Goal: Task Accomplishment & Management: Manage account settings

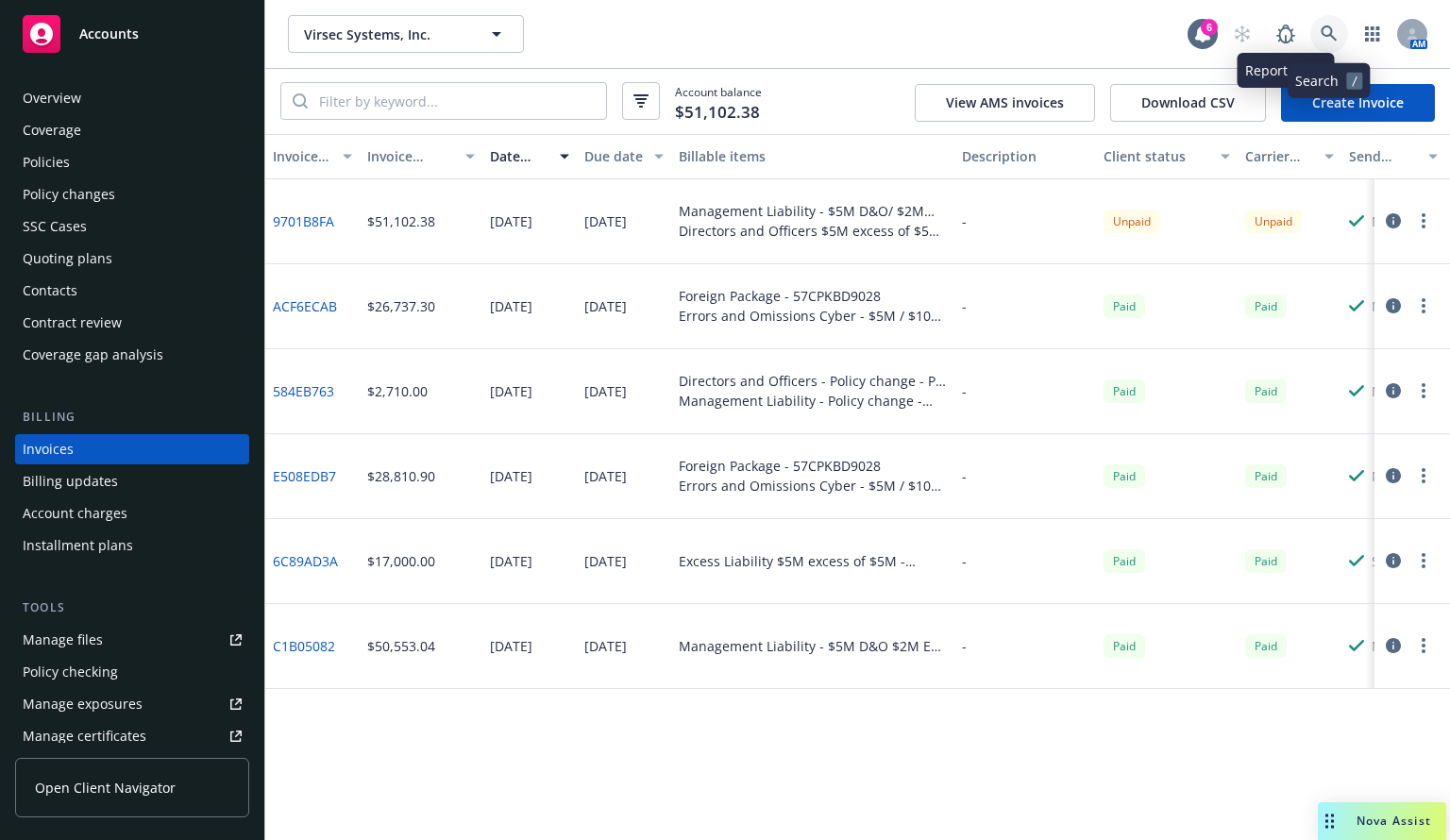
click at [1332, 24] on link at bounding box center [1329, 34] width 37 height 37
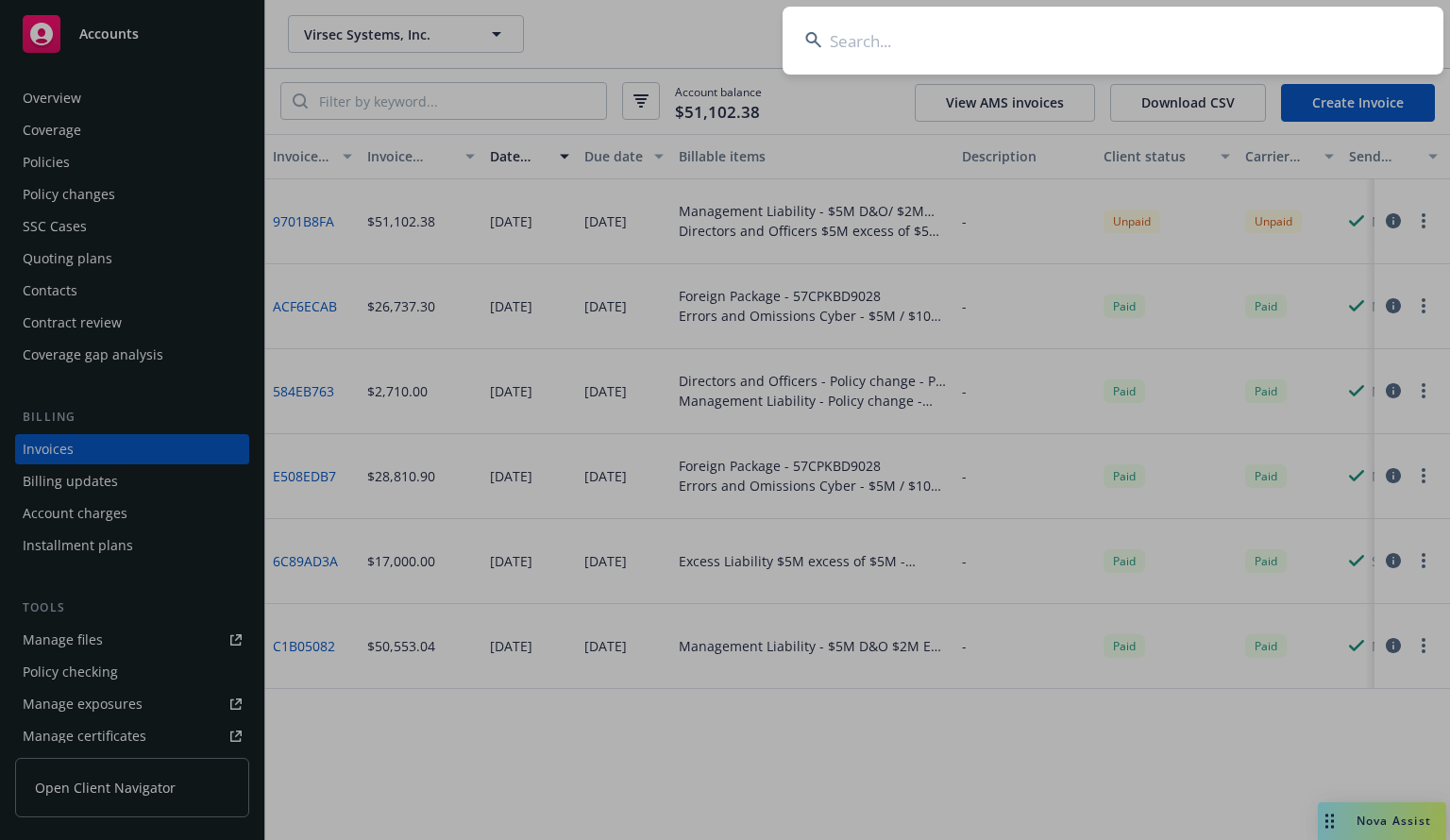
click at [952, 54] on input at bounding box center [1112, 40] width 661 height 68
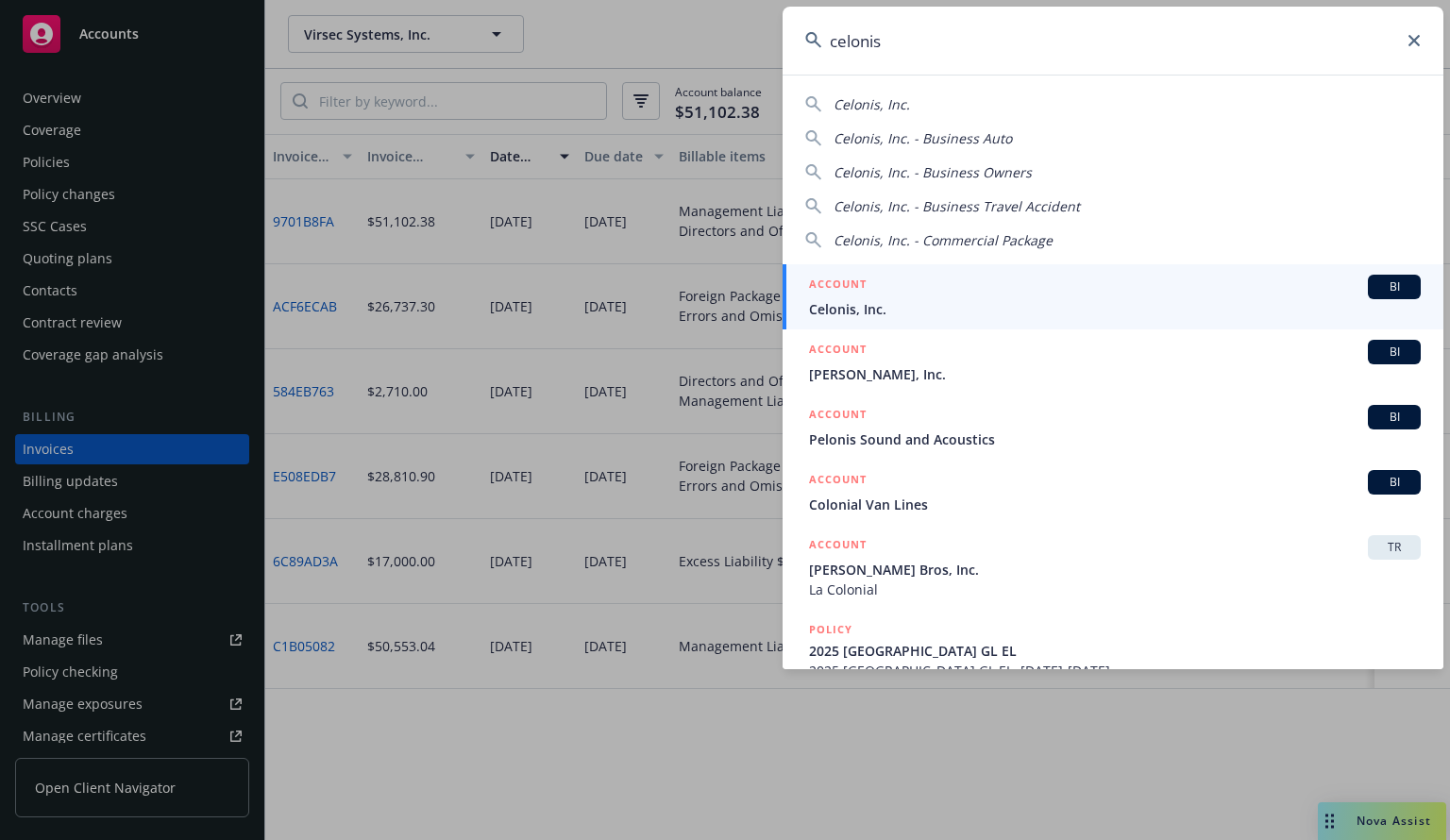
type input "celonis"
click at [878, 293] on div "ACCOUNT BI" at bounding box center [1115, 287] width 612 height 25
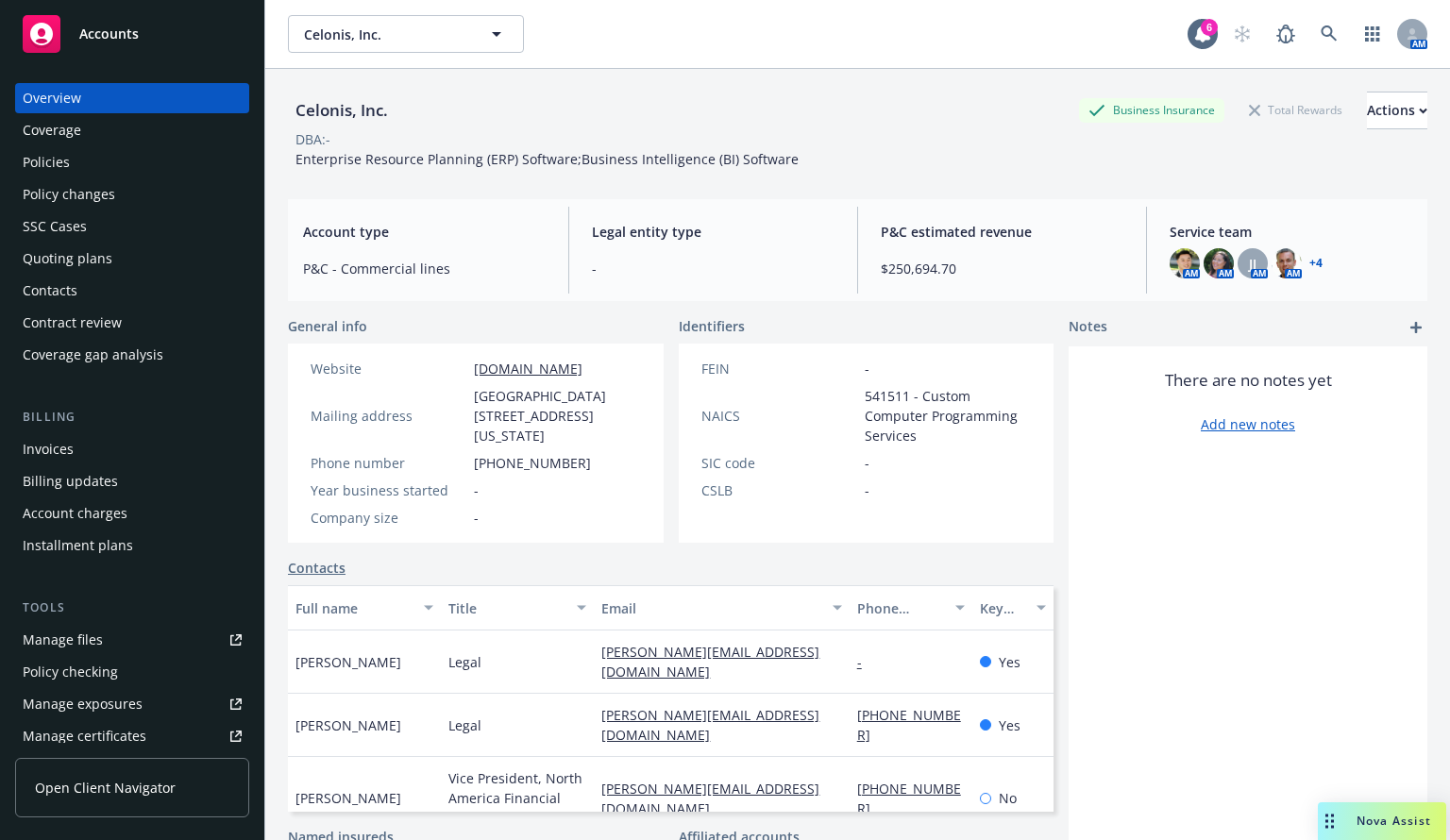
click at [44, 155] on div "Policies" at bounding box center [46, 163] width 47 height 31
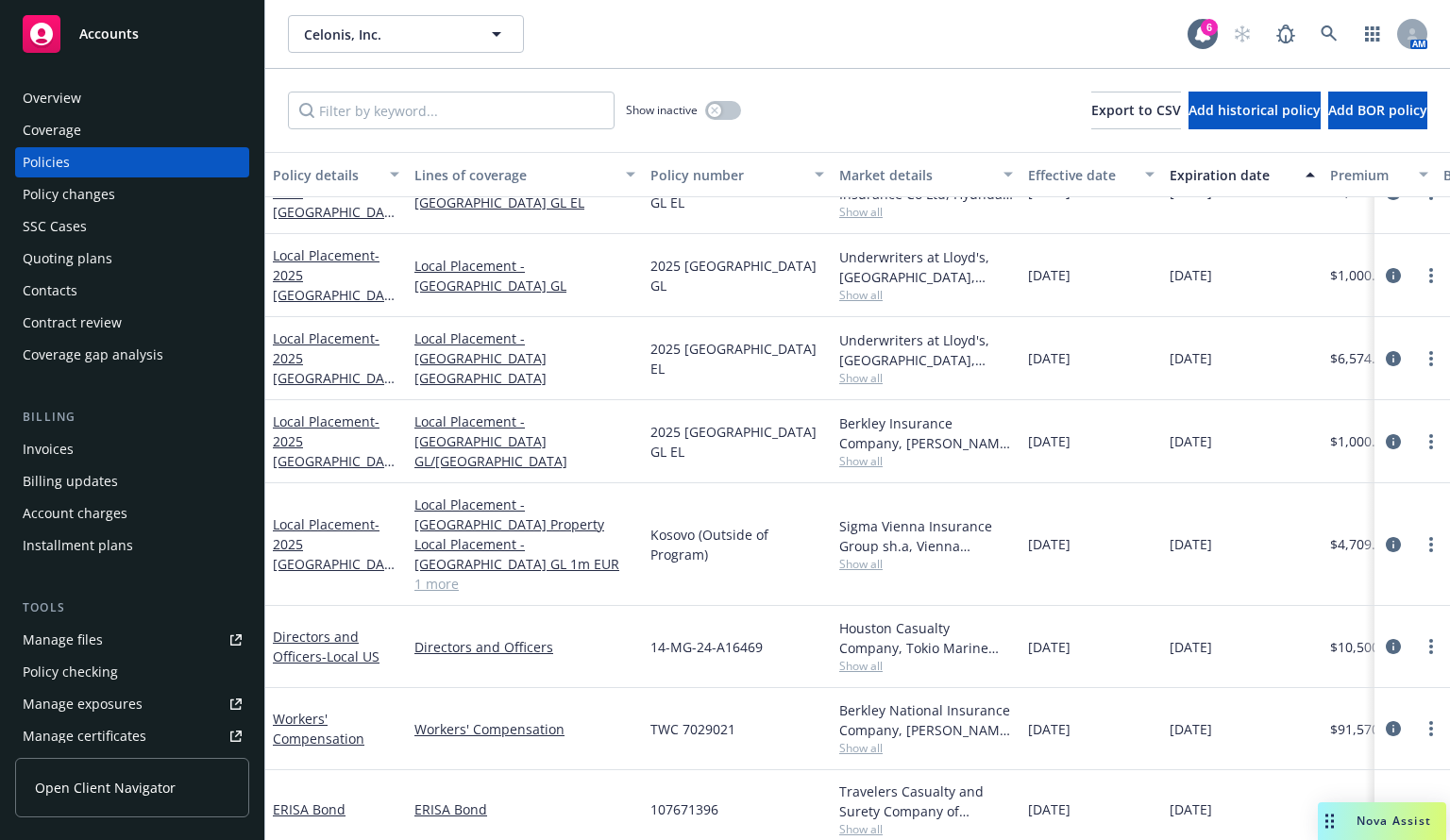
scroll to position [2311, 0]
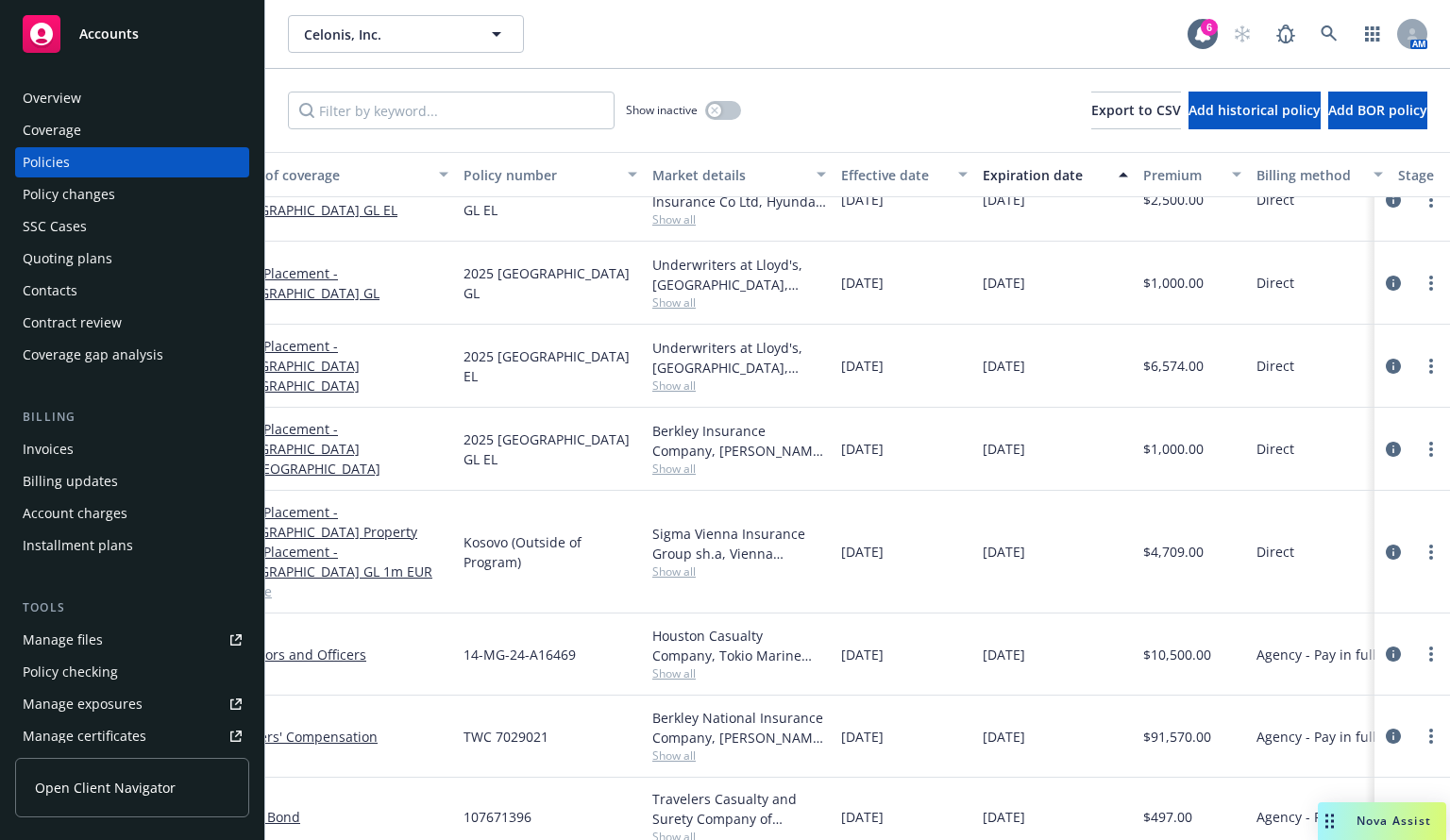
drag, startPoint x: 1433, startPoint y: 726, endPoint x: 1449, endPoint y: 760, distance: 37.6
click at [1449, 760] on div "Policy details Lines of coverage Policy number Market details Effective date Ex…" at bounding box center [858, 497] width 1185 height 688
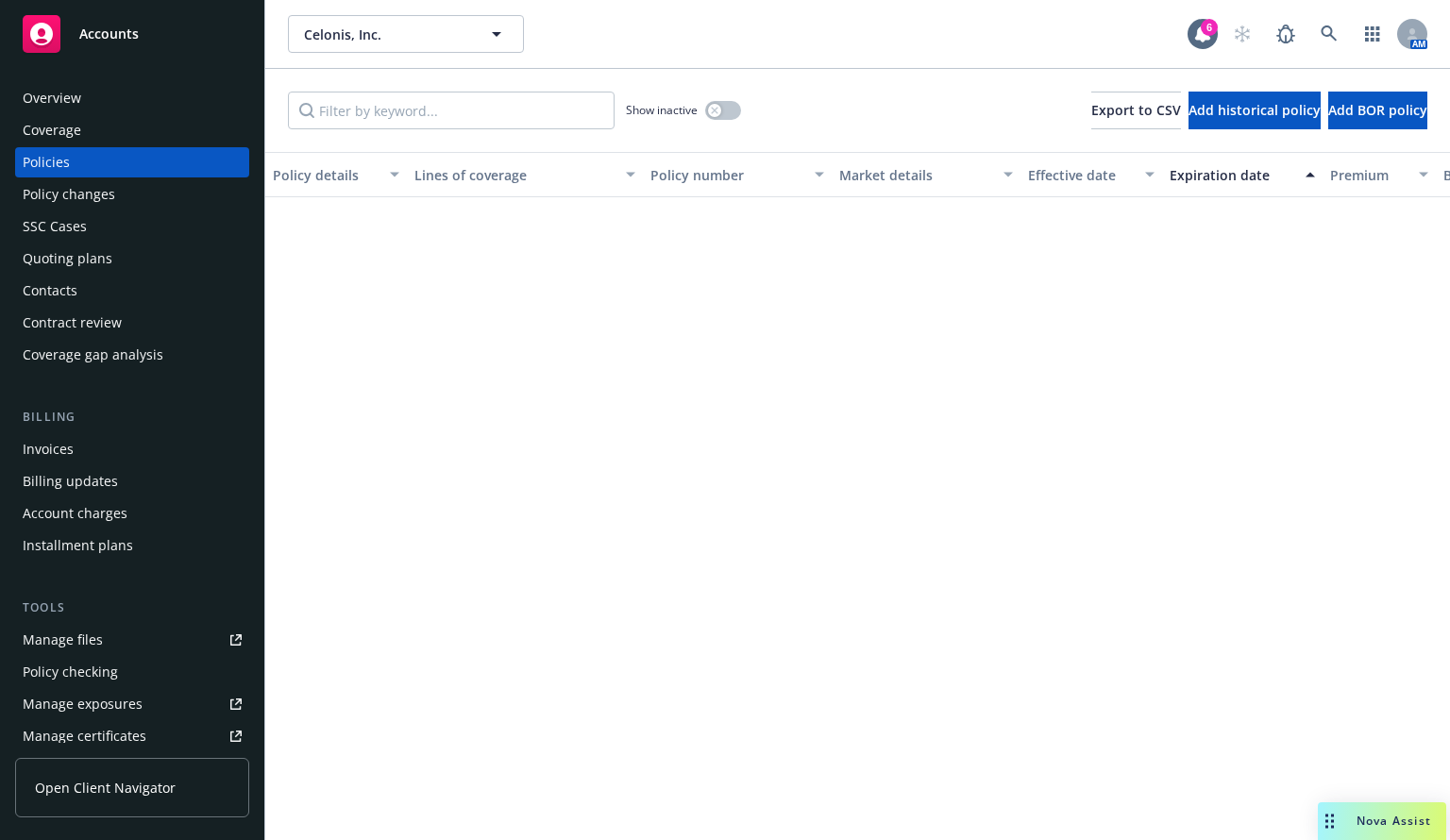
scroll to position [0, 0]
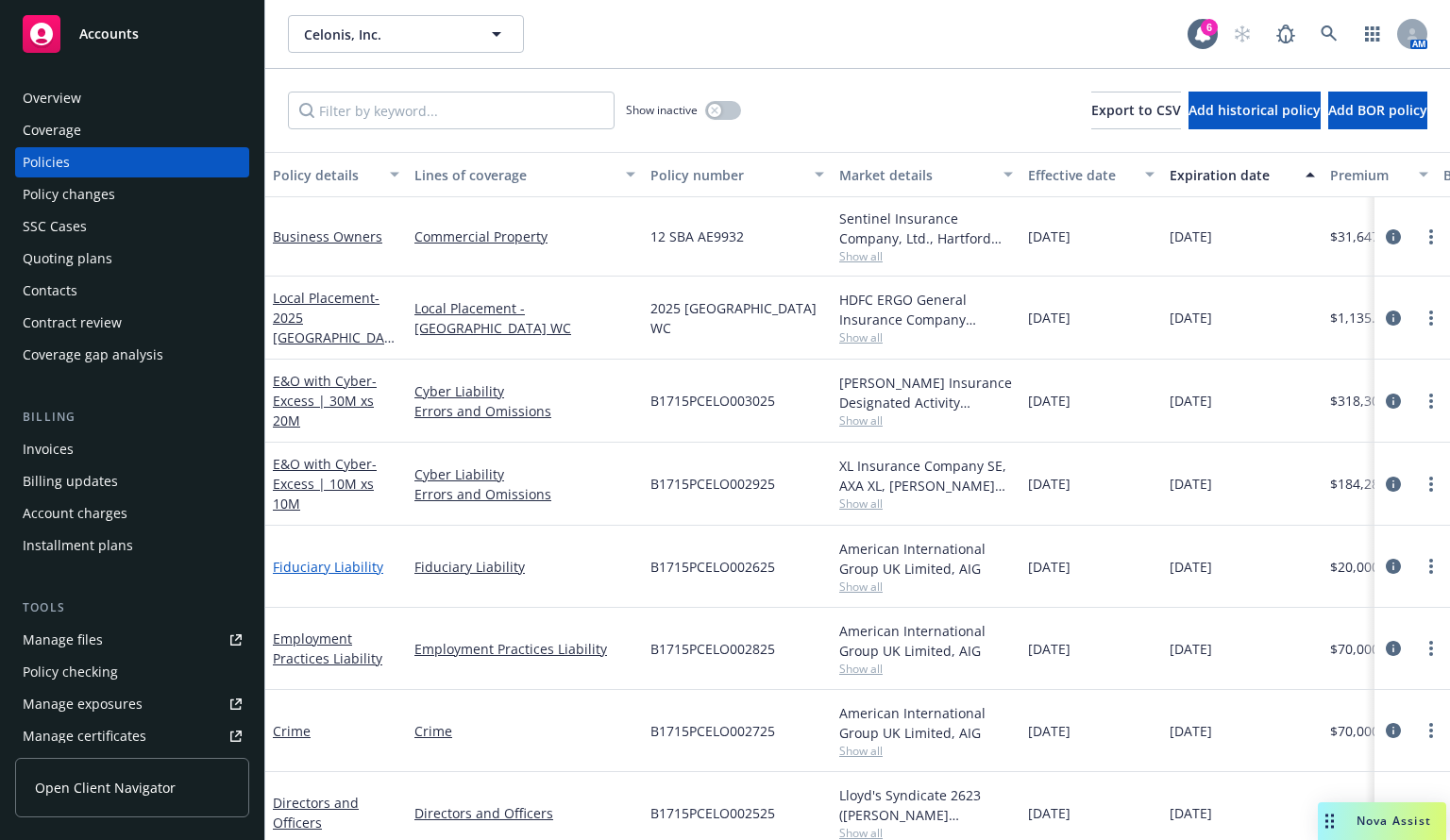
click at [333, 563] on link "Fiduciary Liability" at bounding box center [328, 567] width 110 height 18
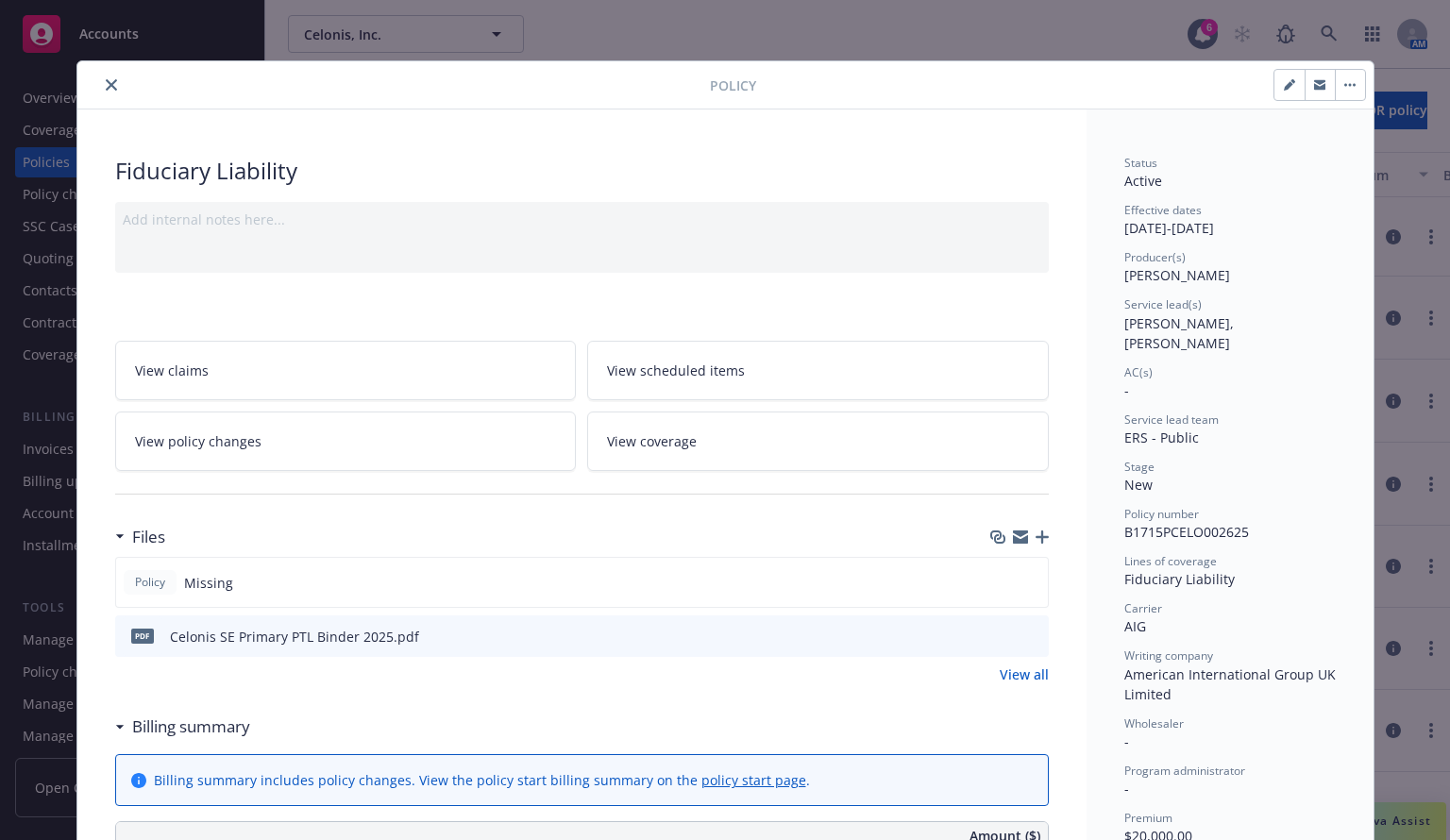
click at [108, 78] on button "close" at bounding box center [111, 85] width 23 height 23
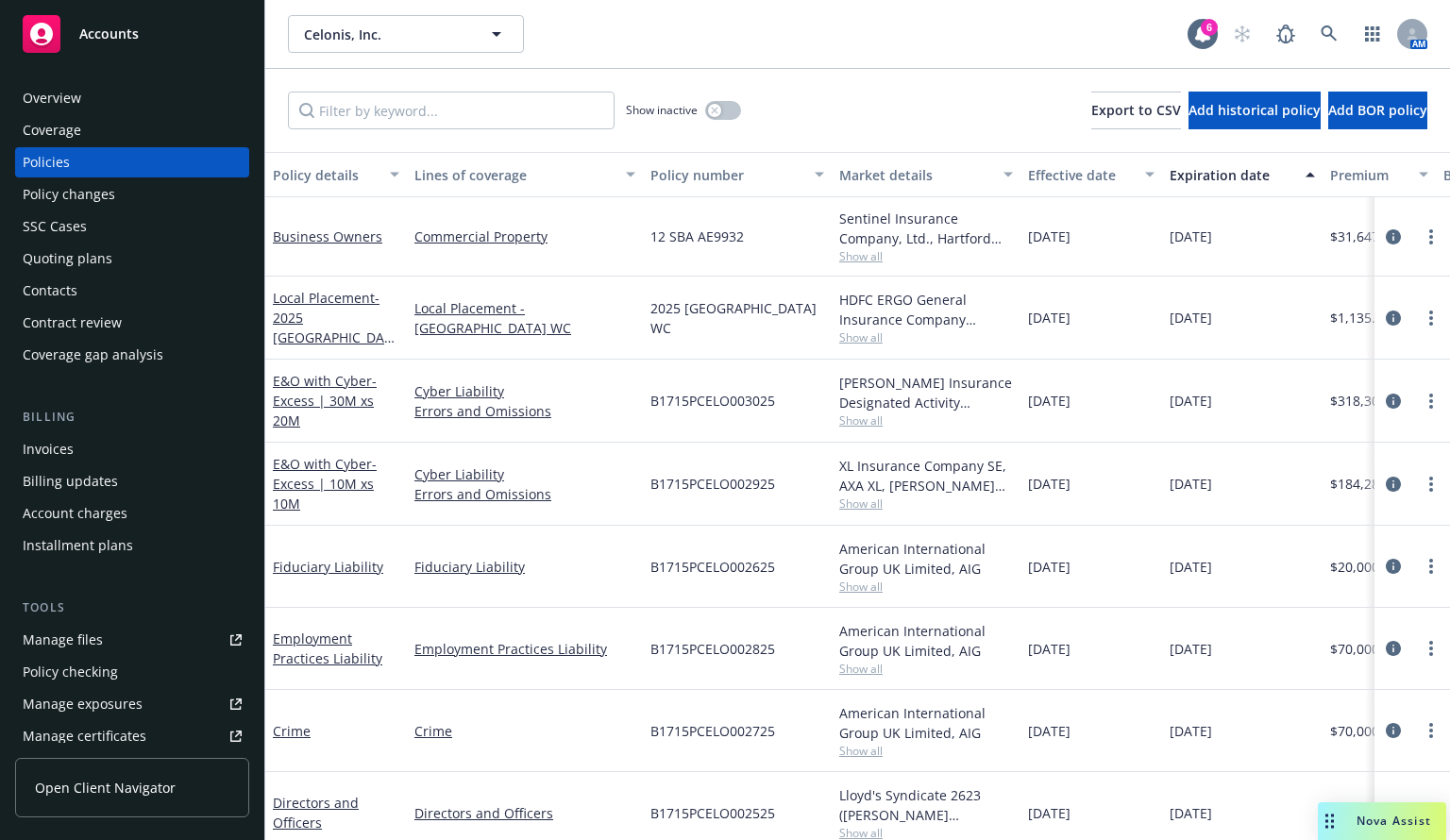
click at [104, 84] on div "Overview" at bounding box center [132, 99] width 219 height 31
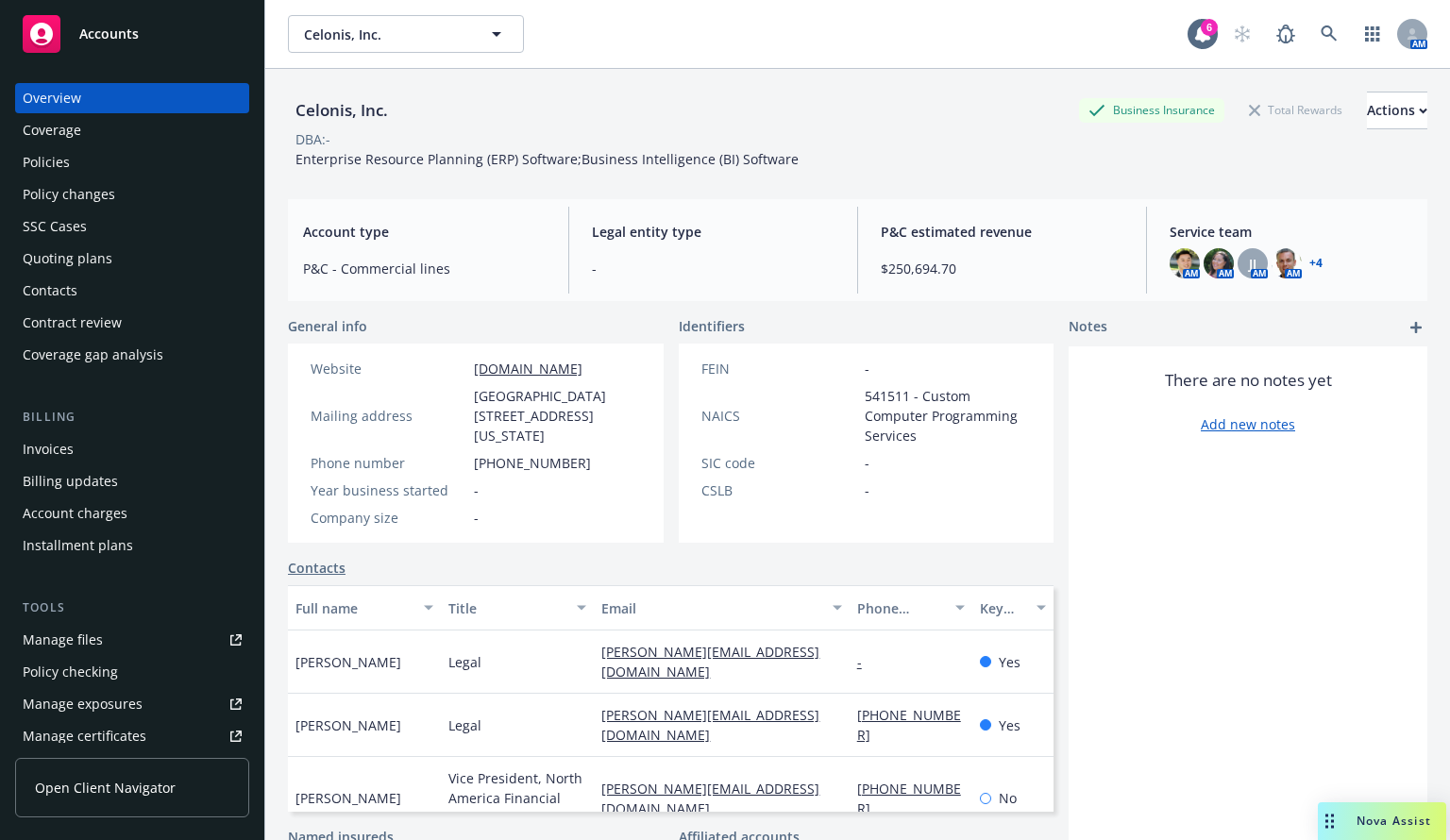
click at [29, 159] on div "Policies" at bounding box center [46, 163] width 47 height 31
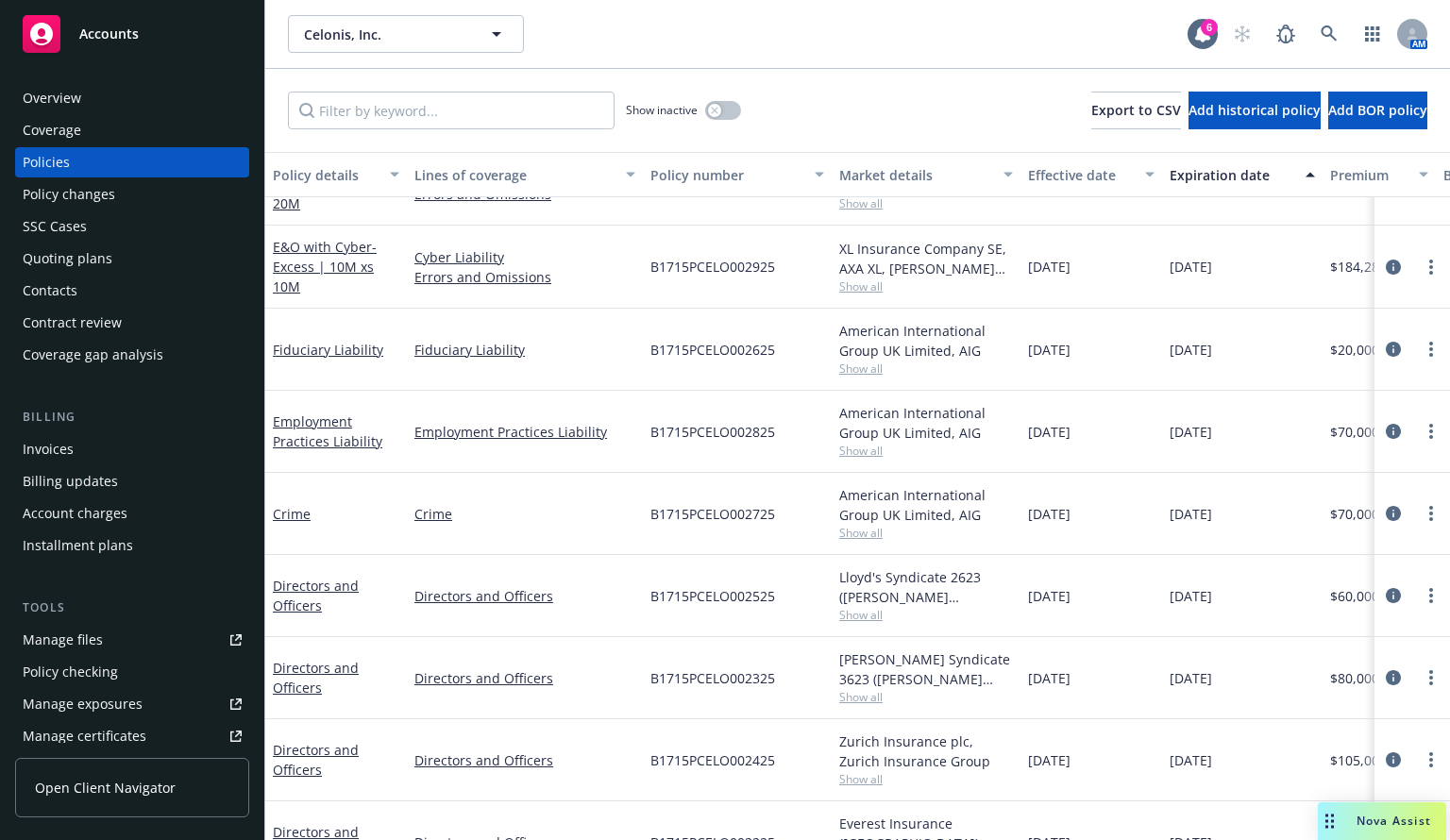
scroll to position [257, 0]
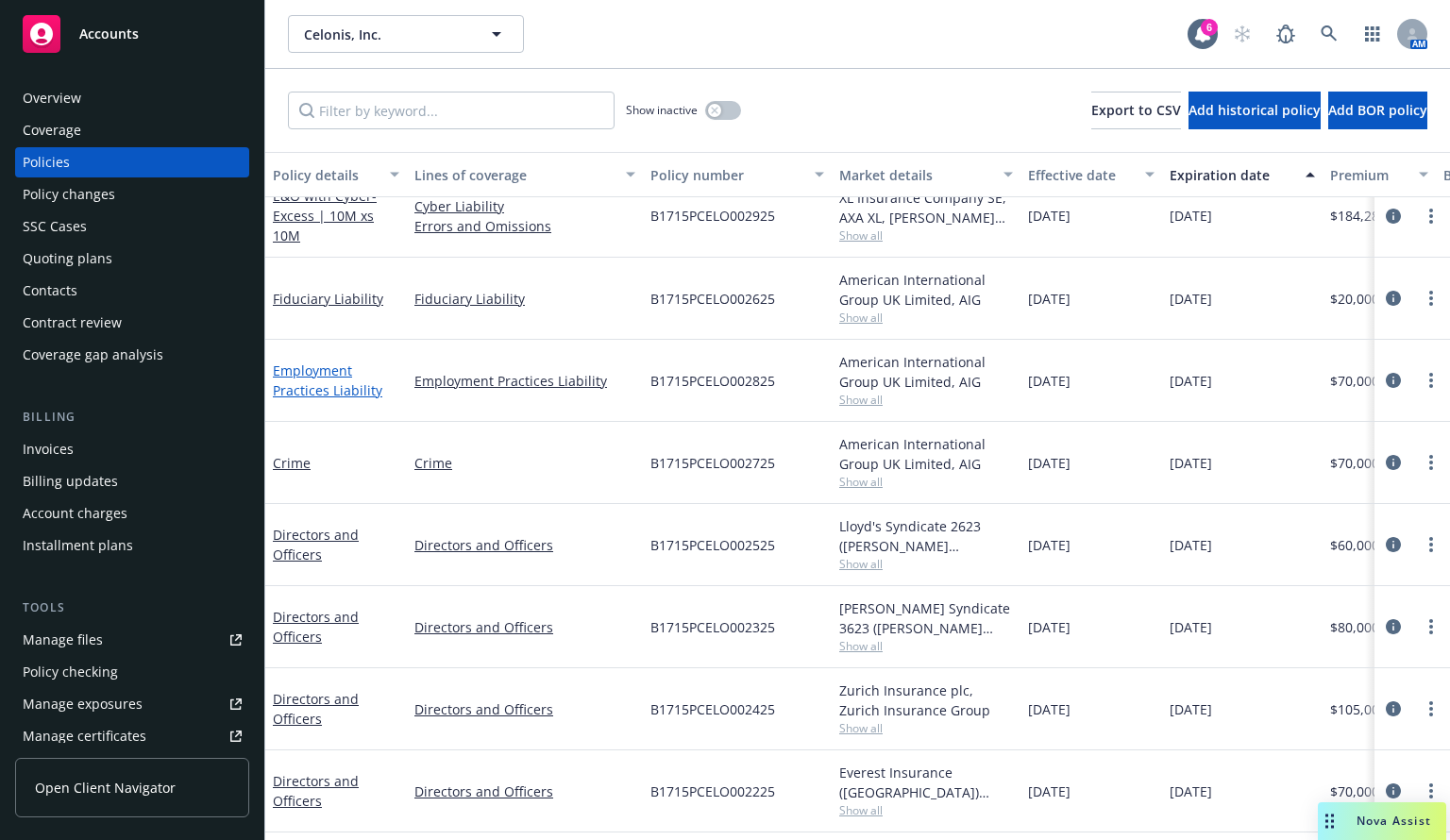
click at [325, 386] on link "Employment Practices Liability" at bounding box center [328, 380] width 109 height 37
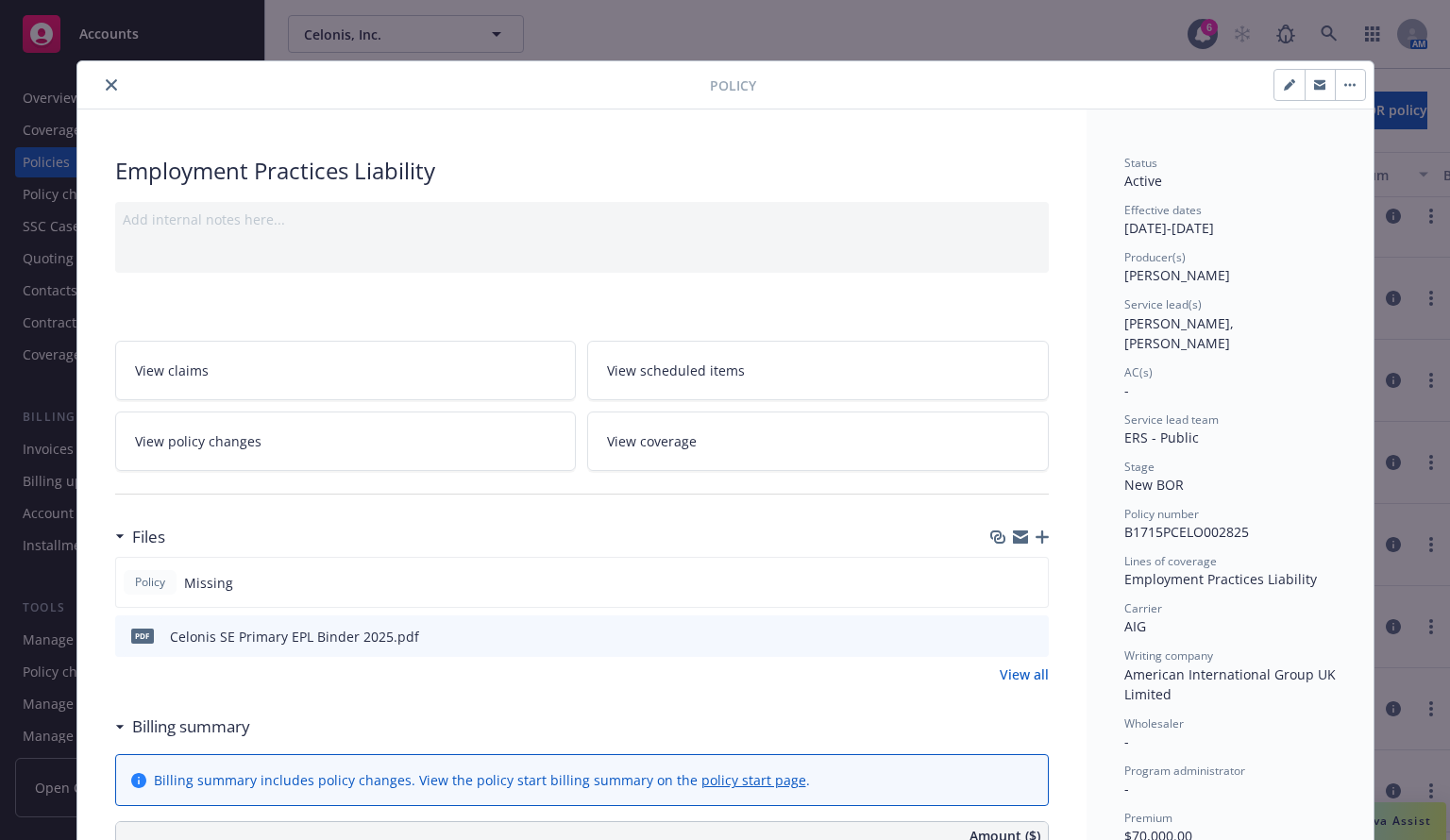
click at [105, 86] on icon "close" at bounding box center [111, 85] width 12 height 12
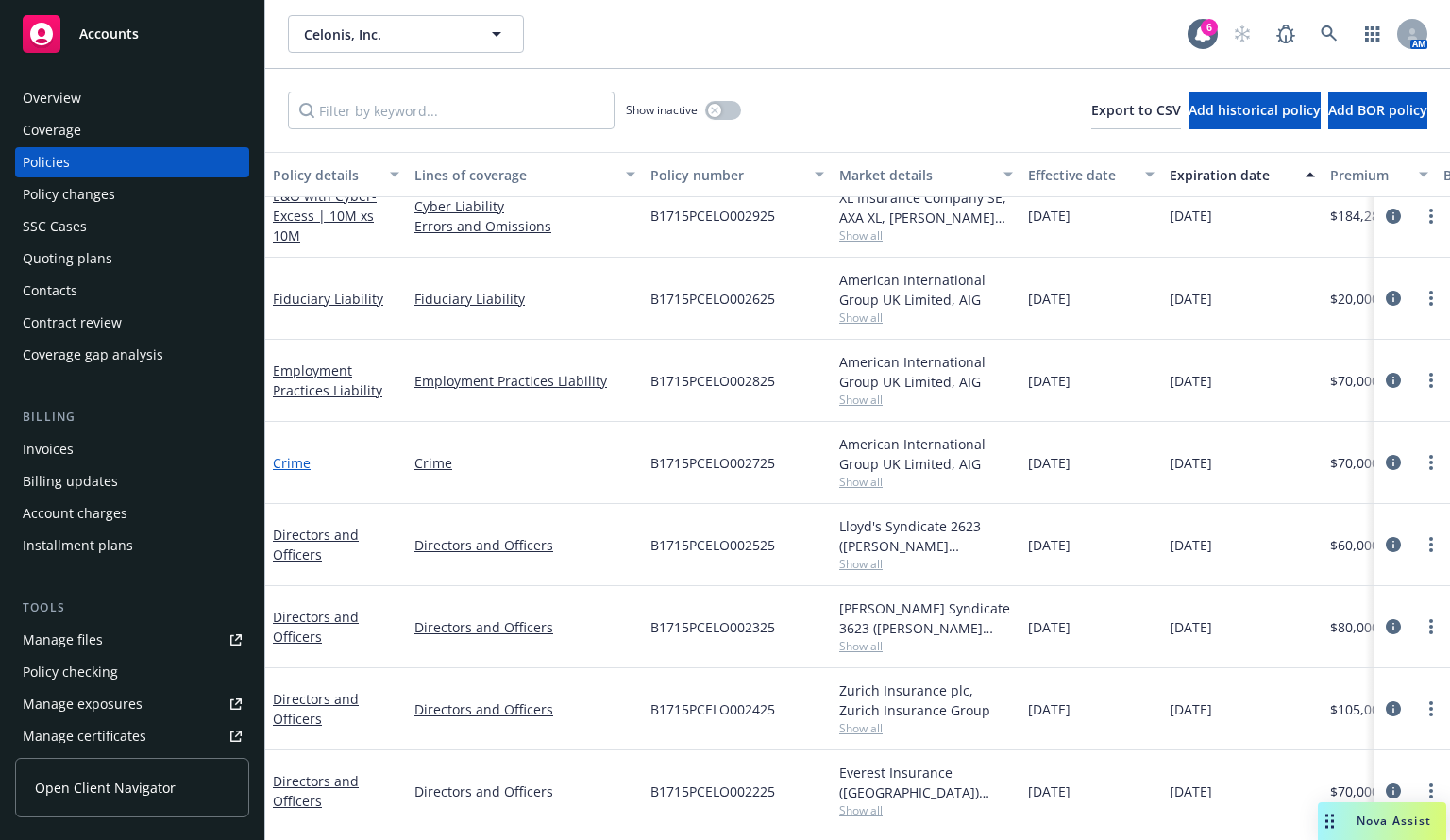
click at [285, 455] on link "Crime" at bounding box center [292, 463] width 37 height 18
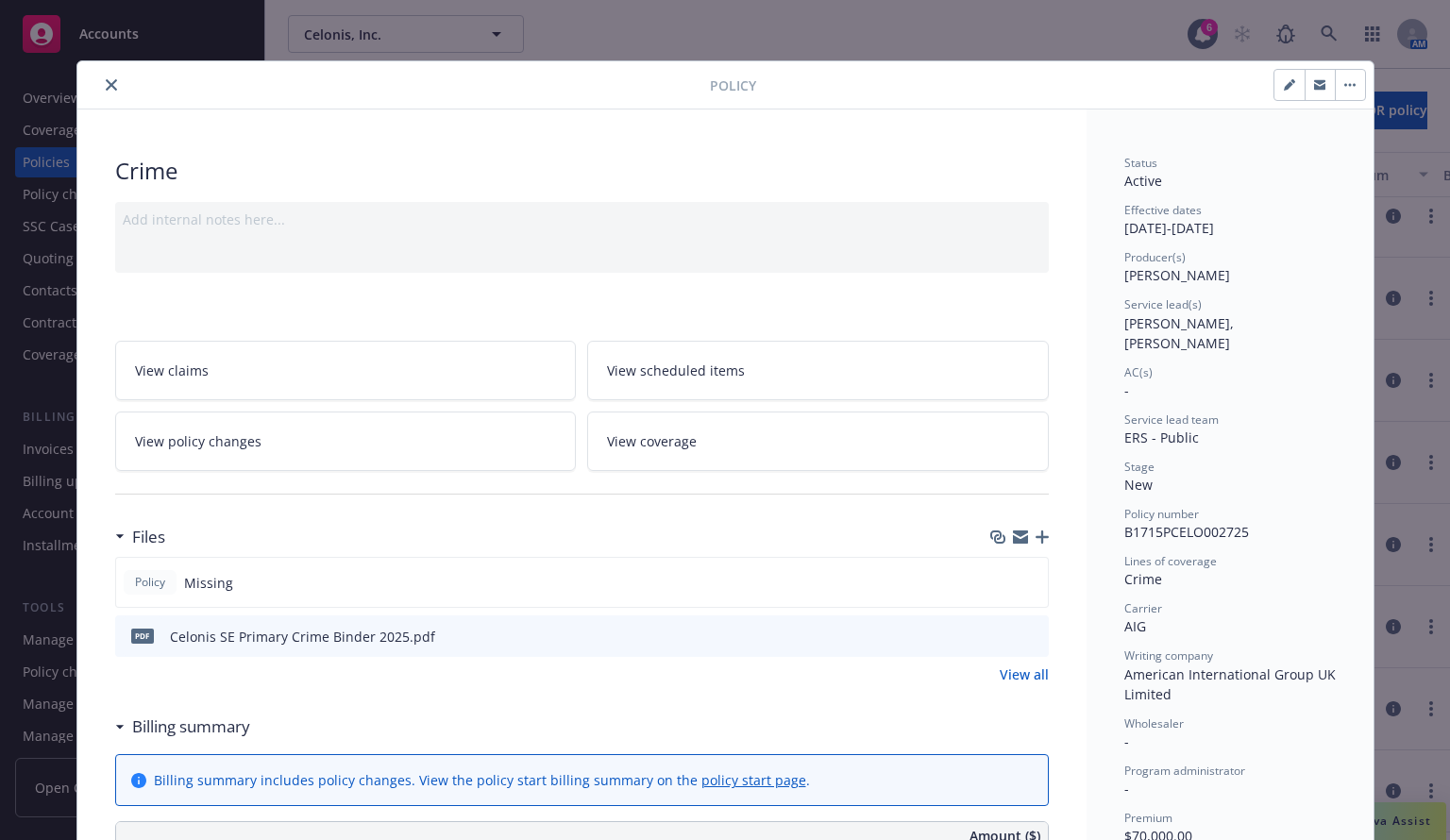
click at [109, 84] on button "close" at bounding box center [111, 85] width 23 height 23
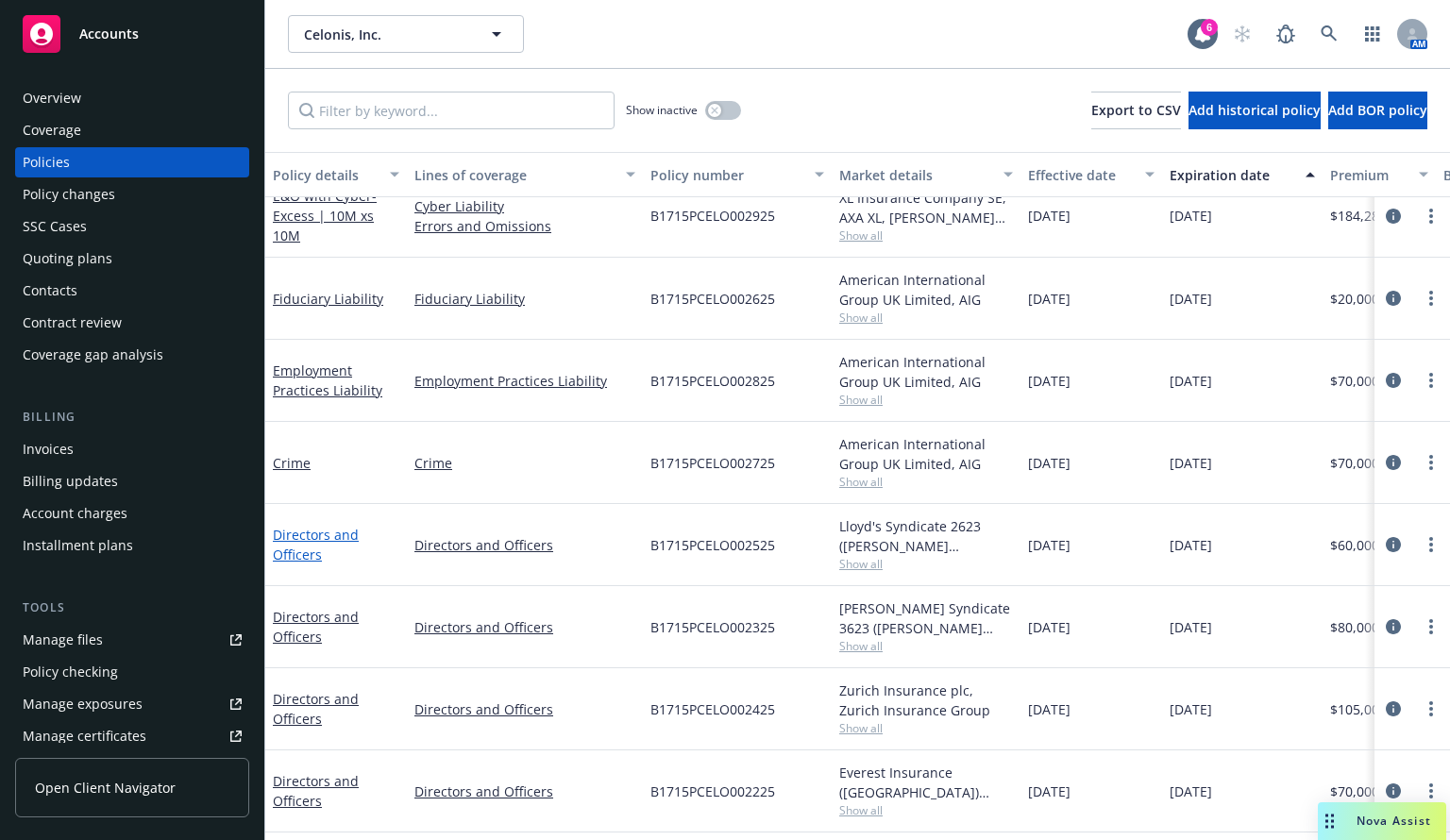
click at [302, 541] on link "Directors and Officers" at bounding box center [316, 544] width 86 height 37
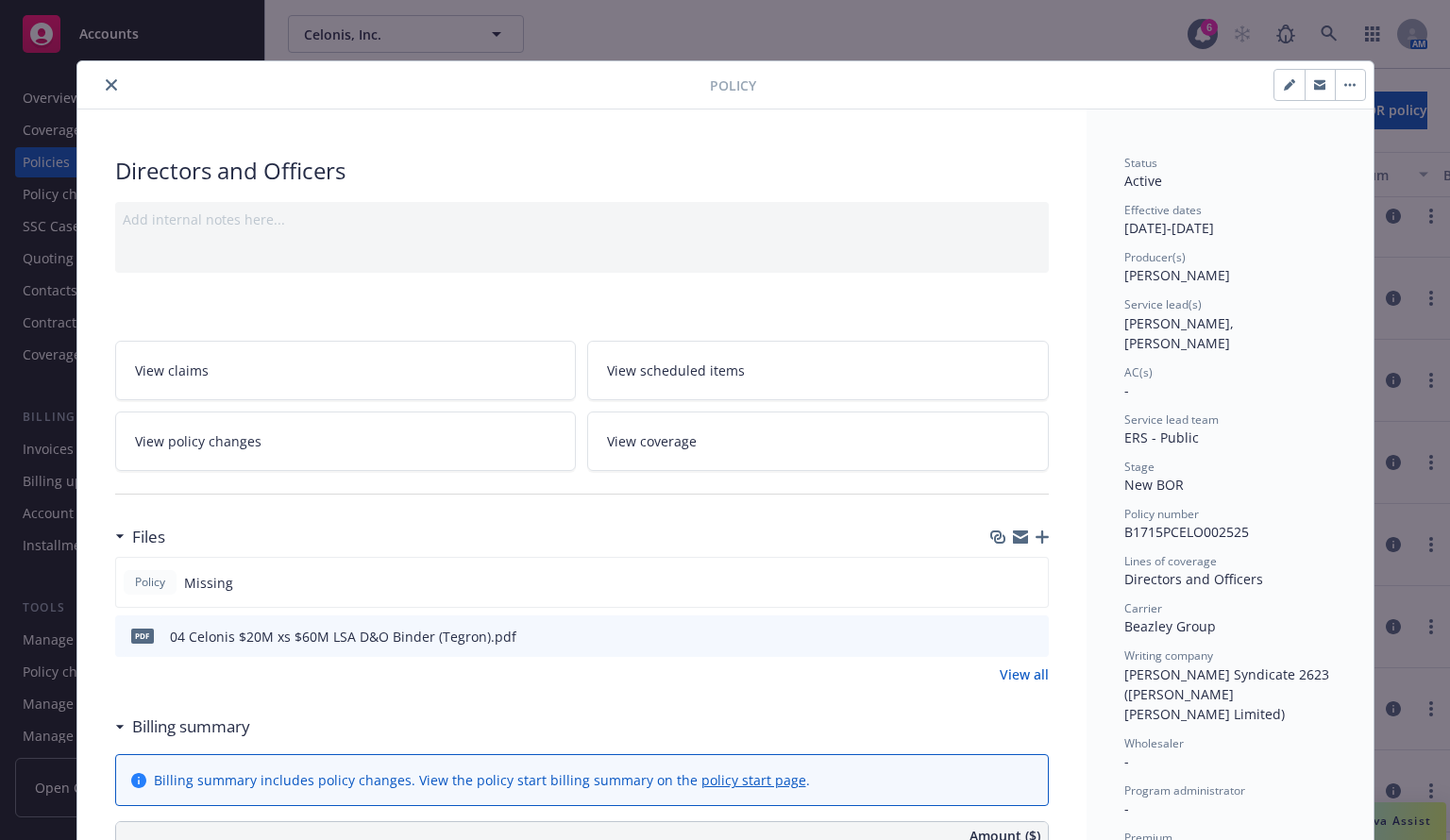
click at [105, 80] on icon "close" at bounding box center [111, 85] width 12 height 12
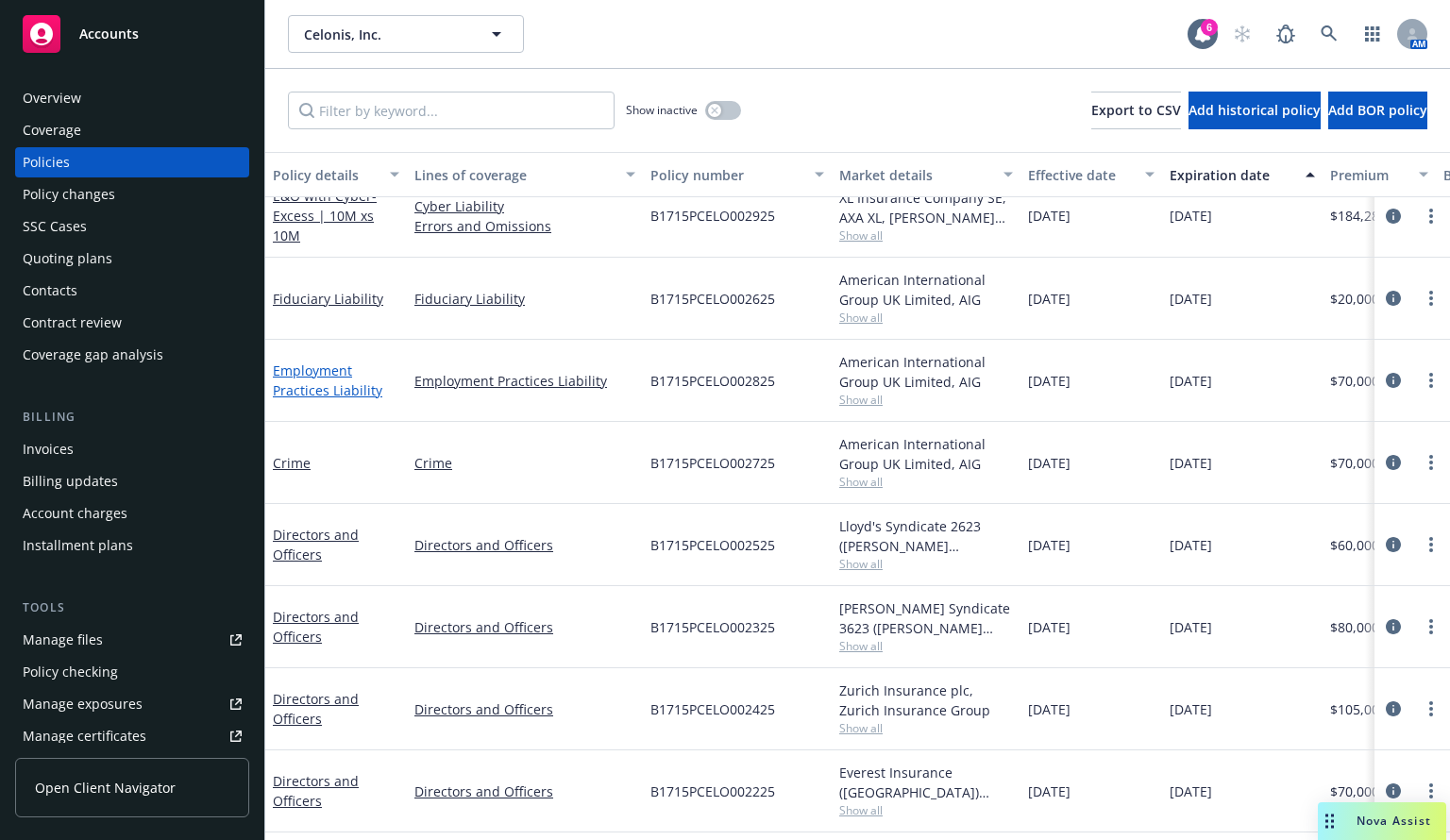
click at [325, 387] on link "Employment Practices Liability" at bounding box center [328, 380] width 109 height 37
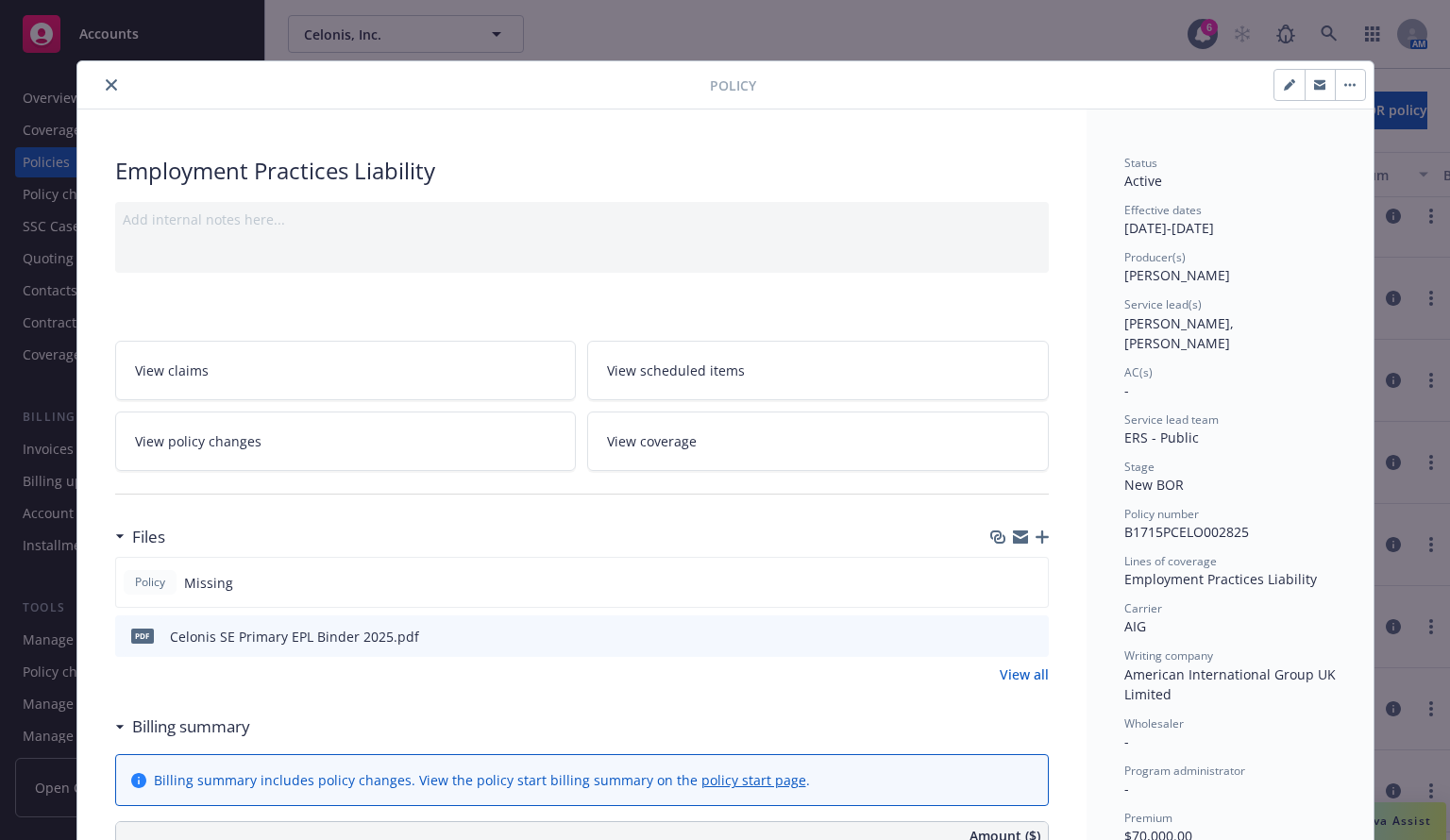
click at [105, 82] on icon "close" at bounding box center [111, 85] width 12 height 12
click at [105, 86] on div "Overview" at bounding box center [132, 99] width 219 height 31
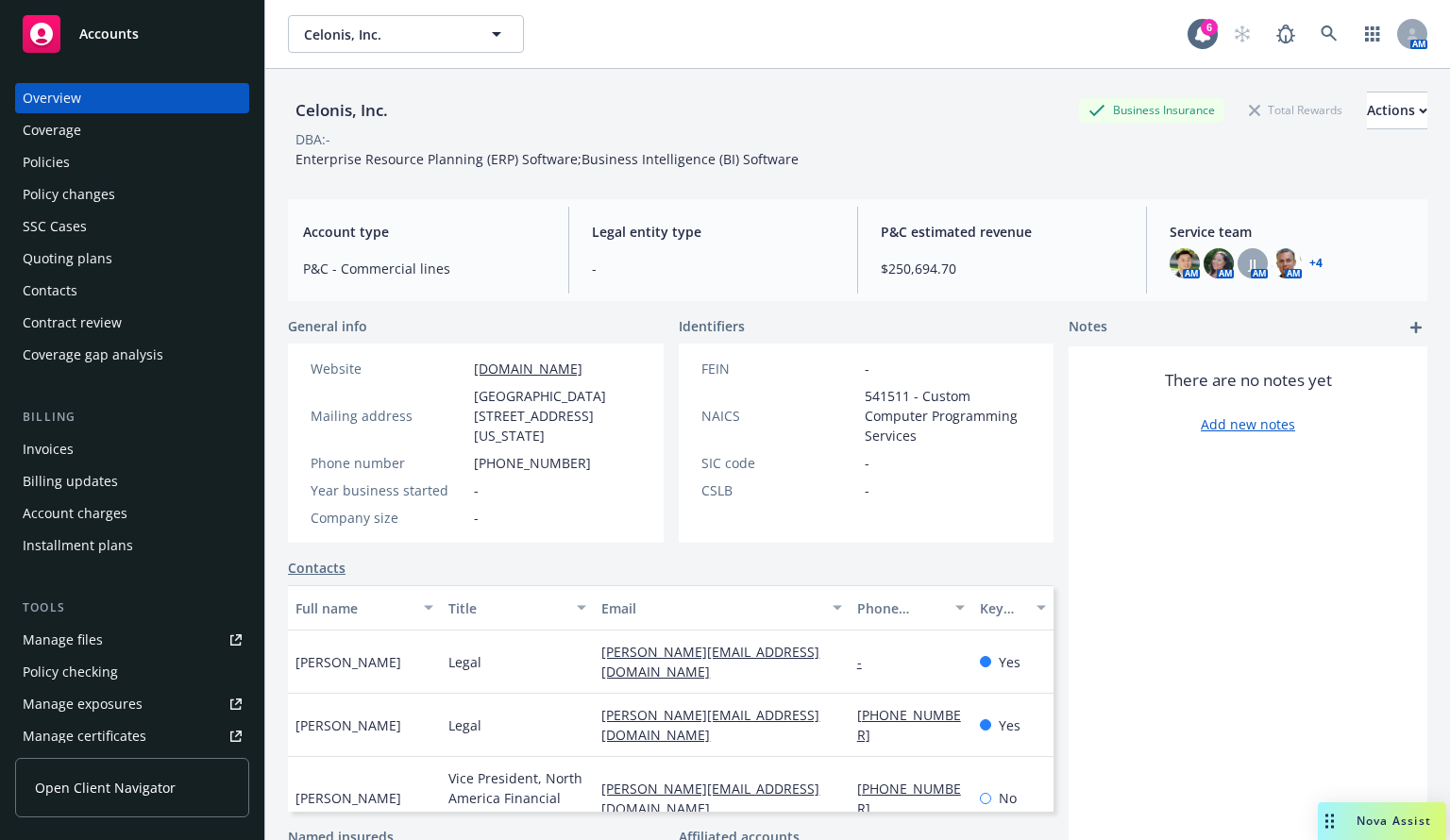
click at [47, 152] on div "Policies" at bounding box center [46, 163] width 47 height 31
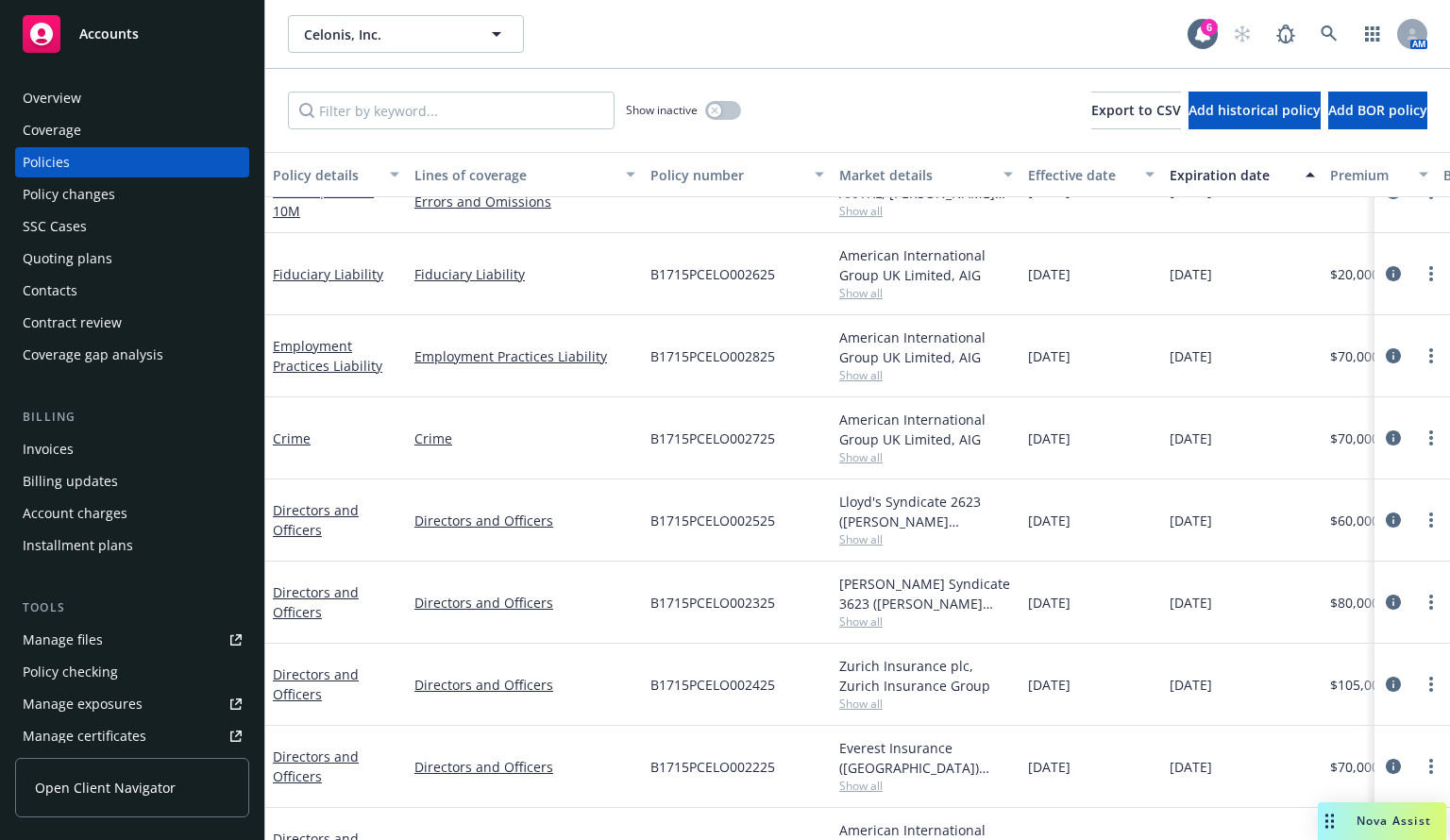
scroll to position [278, 0]
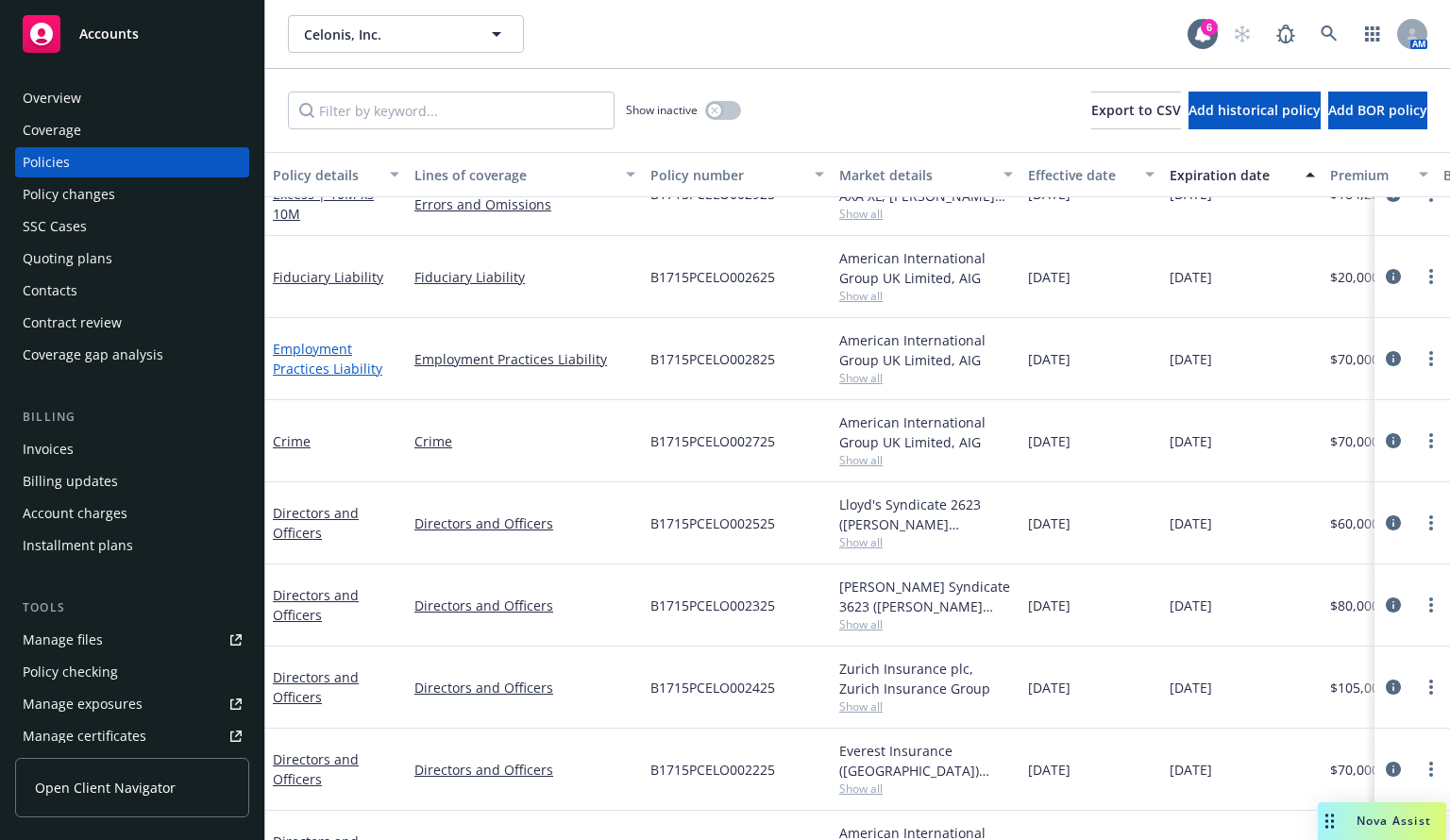
click at [315, 351] on link "Employment Practices Liability" at bounding box center [328, 358] width 109 height 37
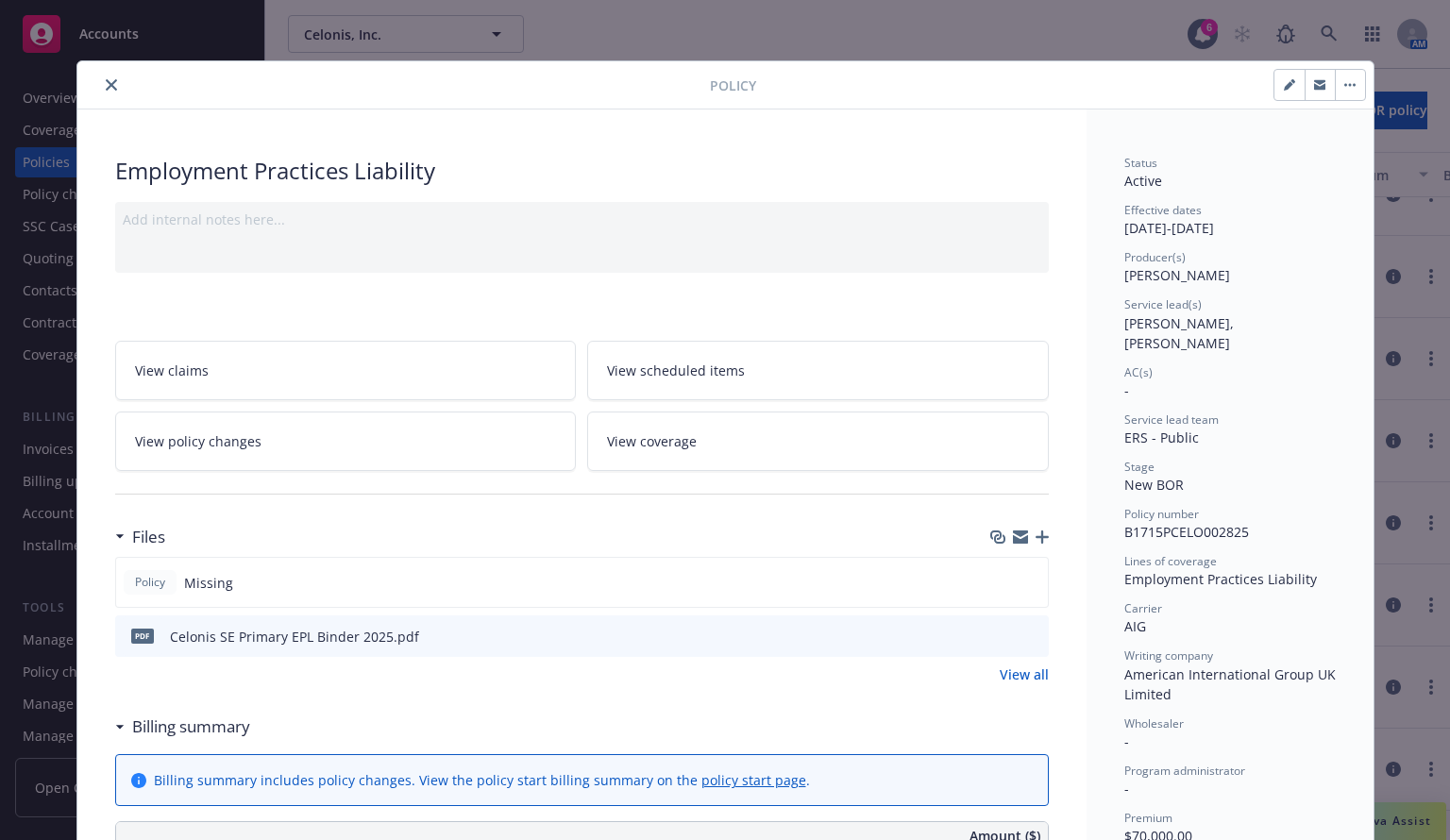
scroll to position [57, 0]
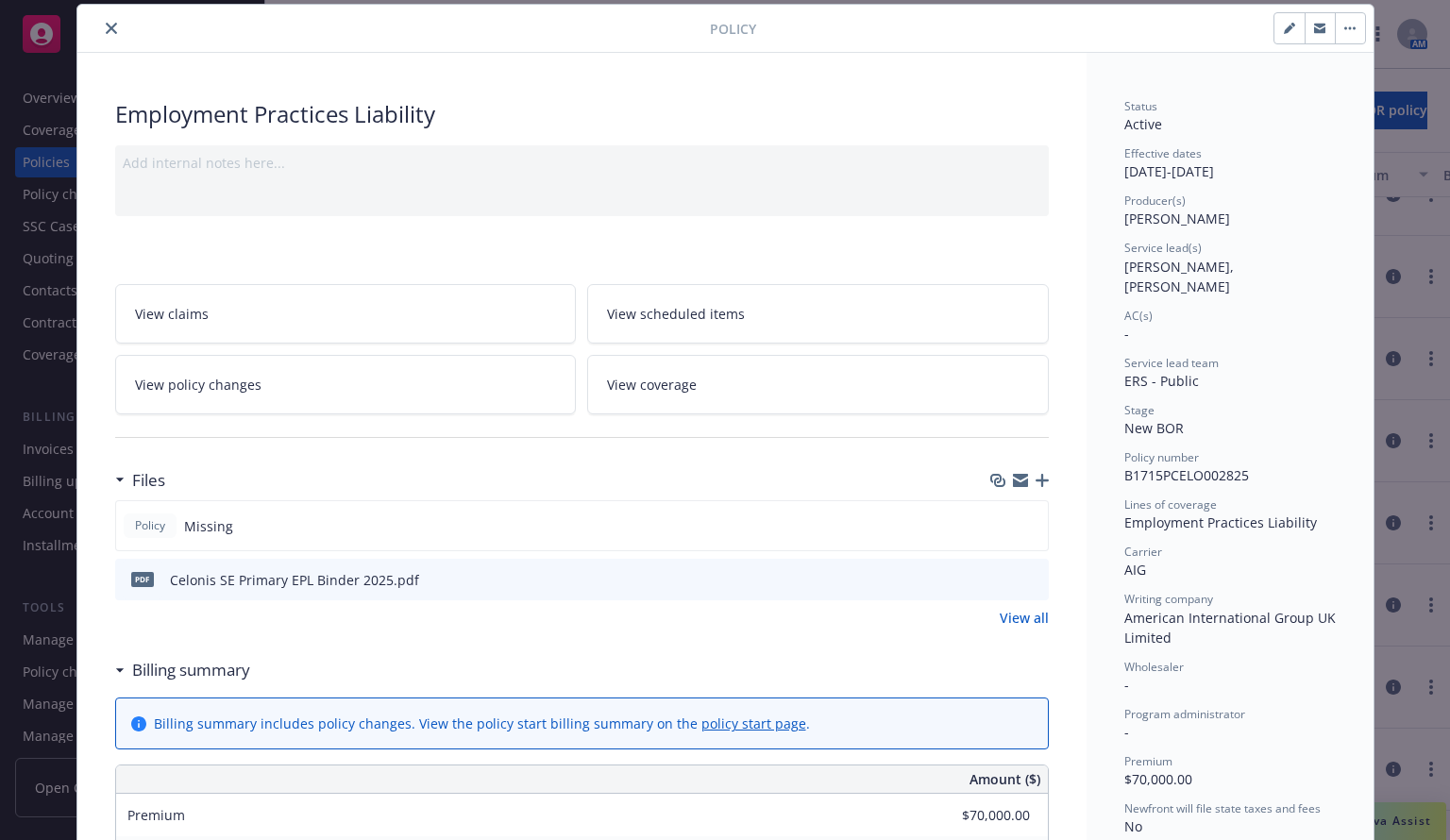
click at [1017, 618] on link "View all" at bounding box center [1024, 618] width 49 height 20
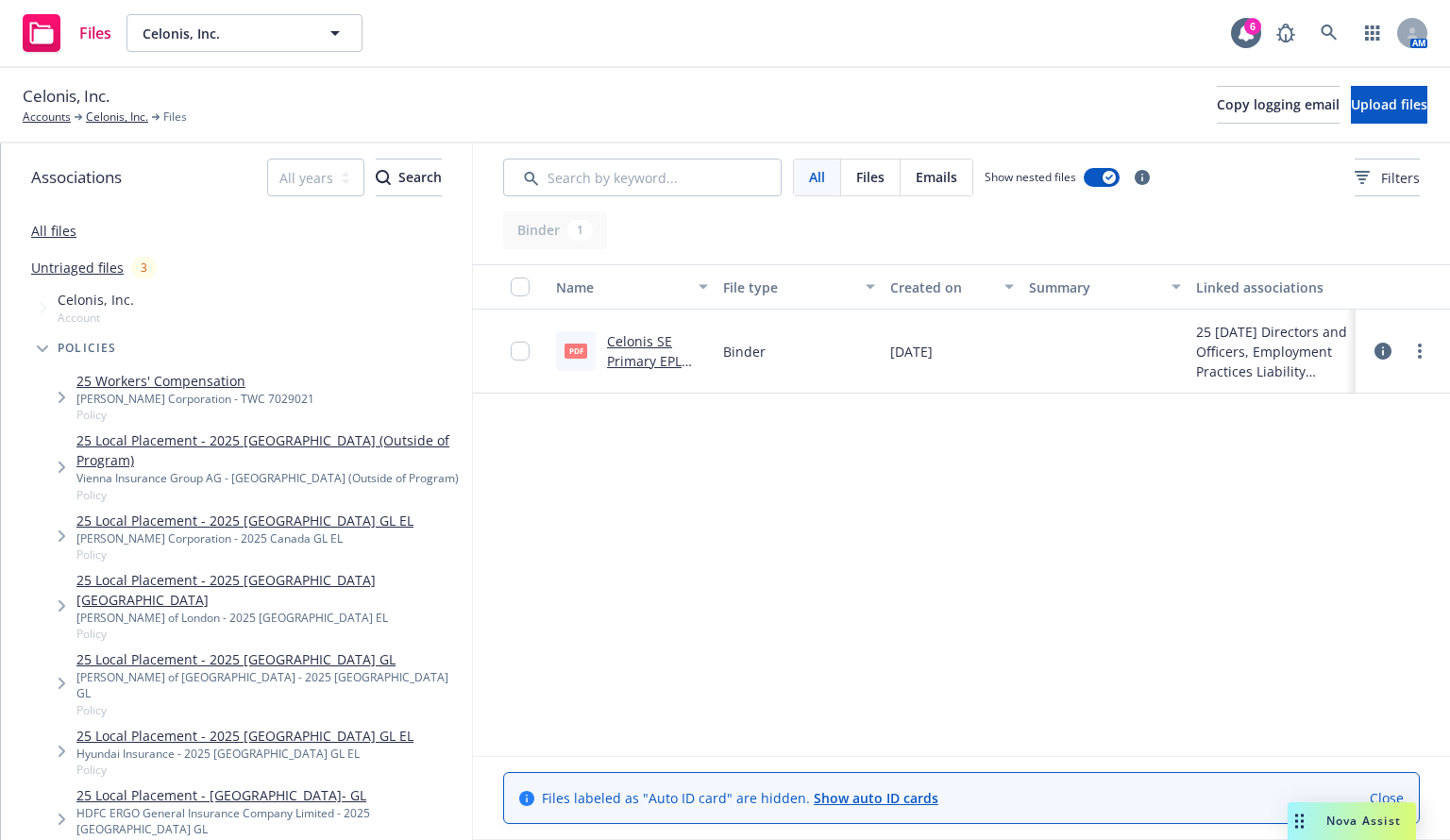
click at [627, 363] on link "Celonis SE Primary EPL Binder 2025.pdf" at bounding box center [644, 371] width 75 height 78
click at [665, 120] on div "Celonis, Inc. Accounts Celonis, Inc. Files Copy logging email Upload files" at bounding box center [725, 105] width 1405 height 41
click at [472, 118] on div "Celonis, Inc. Accounts Celonis, Inc. Files Copy logging email Upload files" at bounding box center [725, 105] width 1405 height 41
click at [676, 556] on div "Name File type Created on Summary Linked associations pdf Celonis SE Primary EP…" at bounding box center [961, 510] width 977 height 492
drag, startPoint x: 117, startPoint y: 120, endPoint x: 136, endPoint y: 126, distance: 19.9
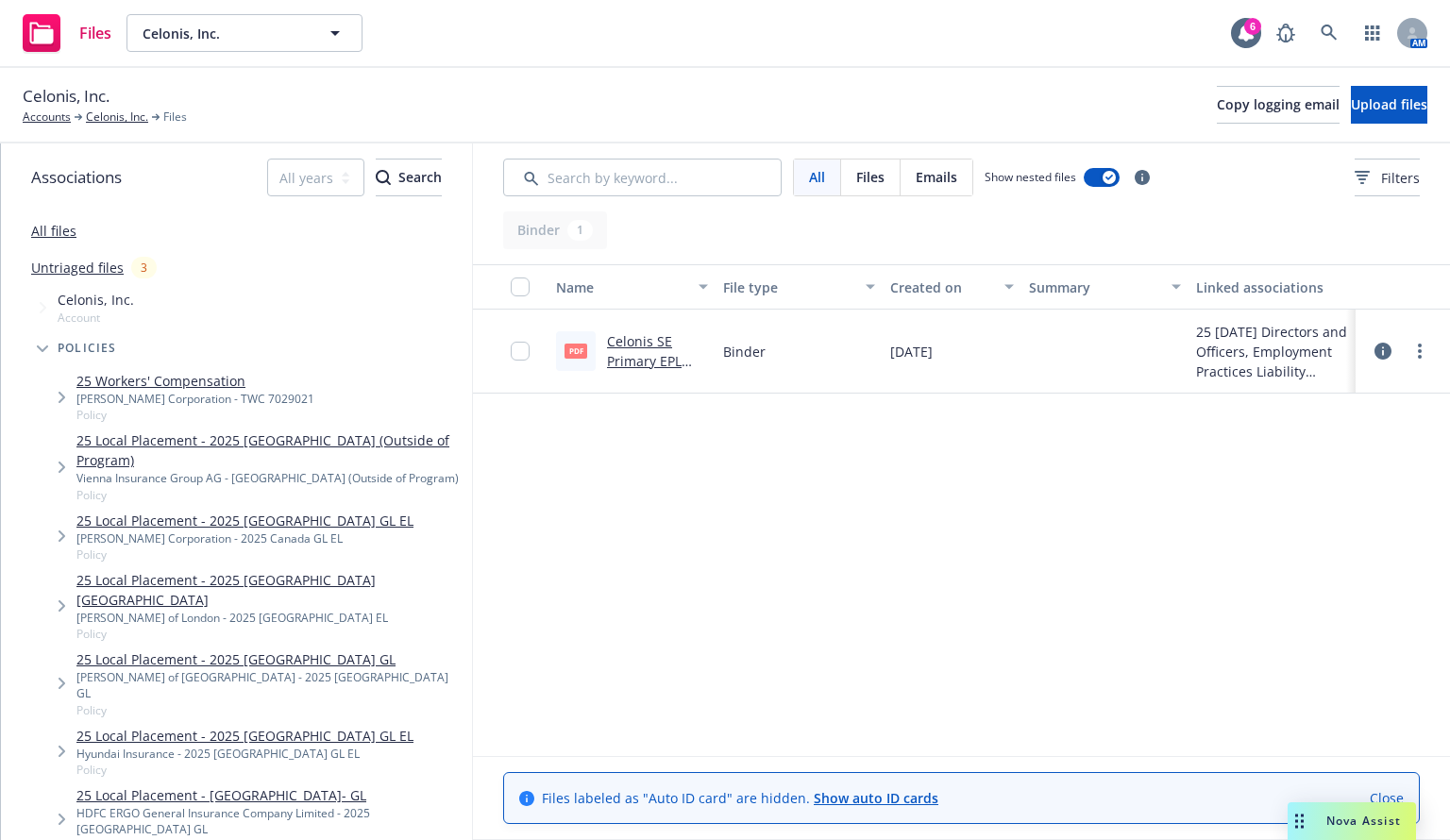
click at [117, 120] on link "Celonis, Inc." at bounding box center [117, 117] width 62 height 17
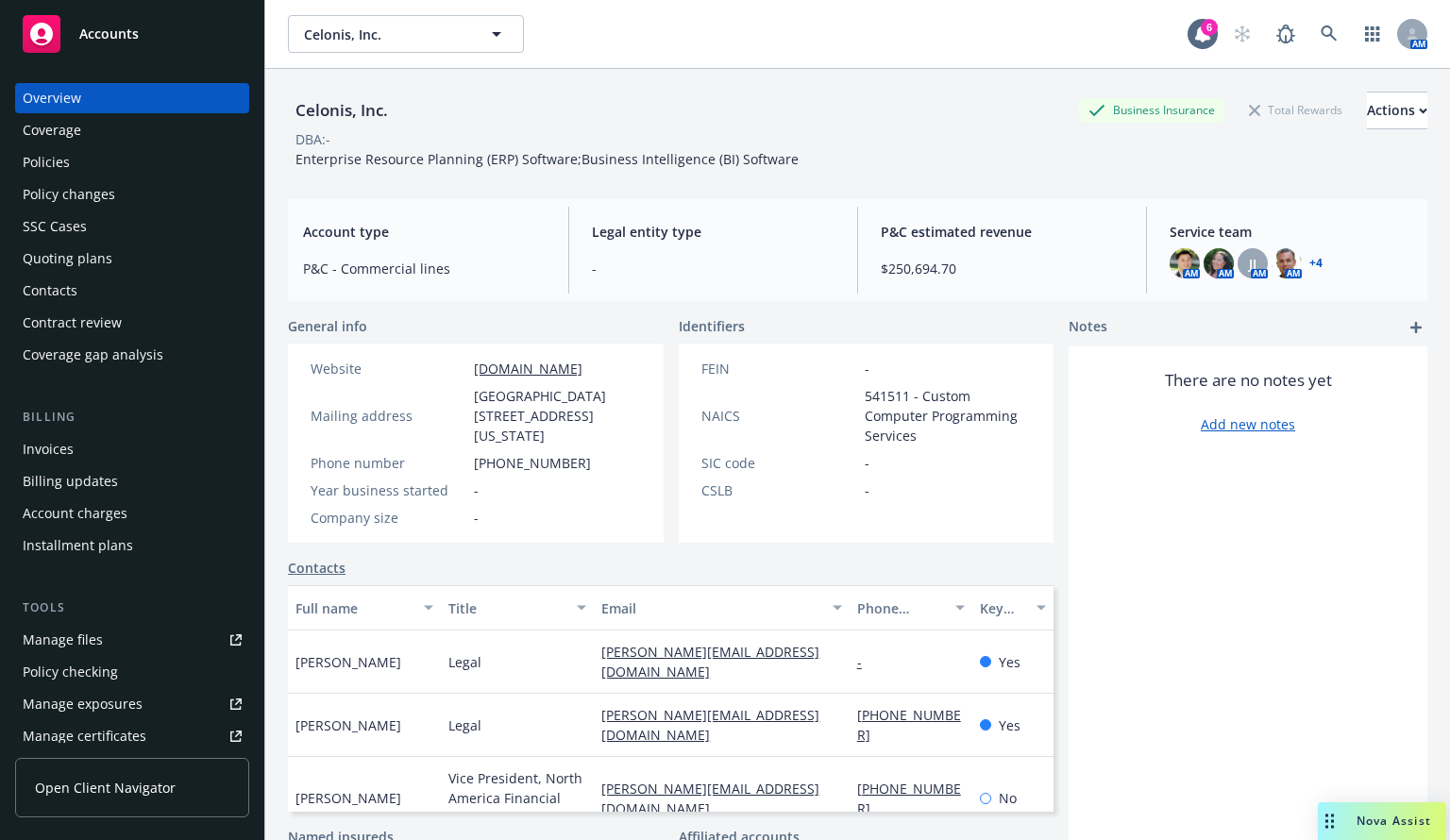
click at [81, 161] on div "Policies" at bounding box center [132, 163] width 219 height 31
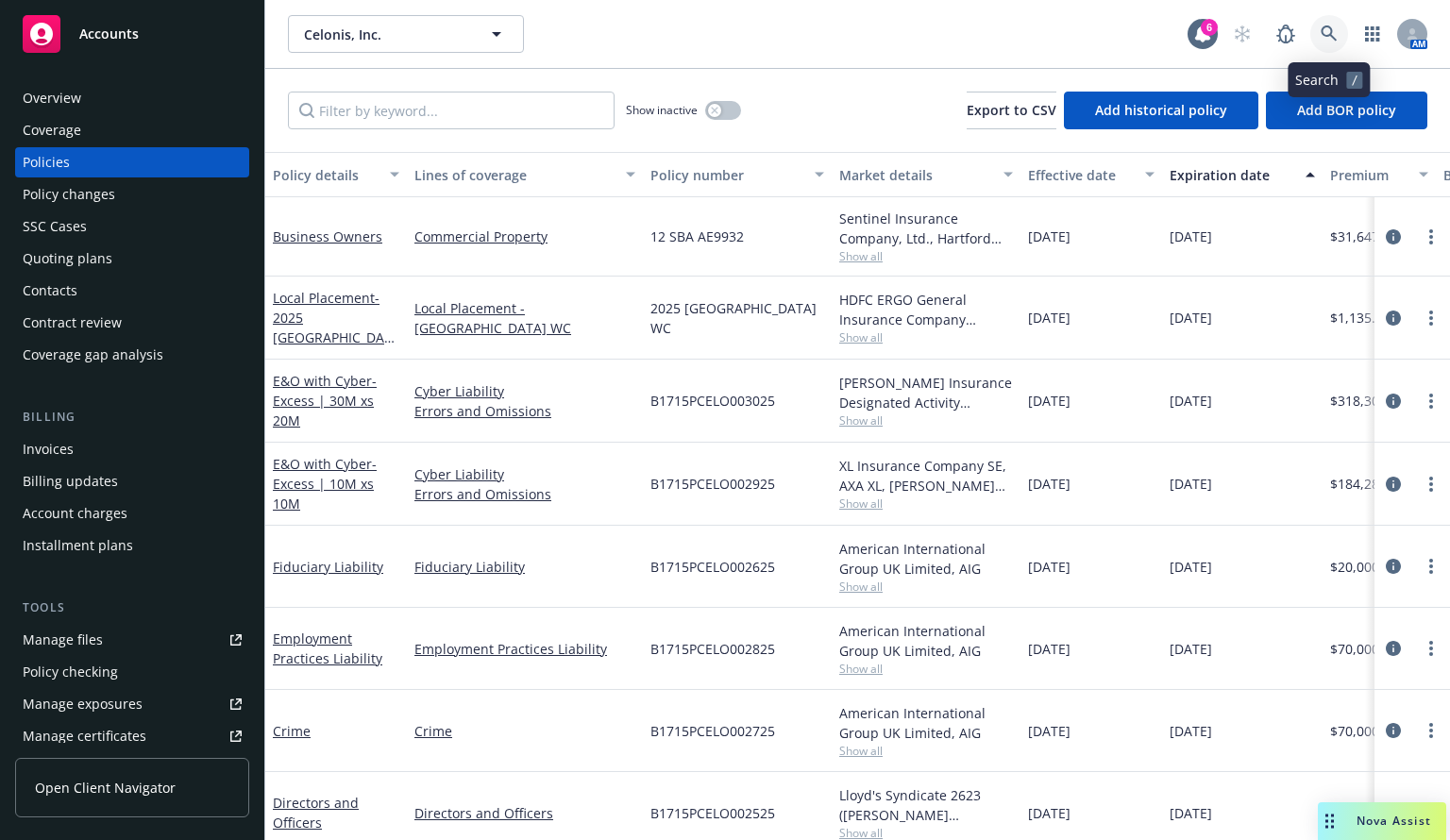
click at [1339, 38] on link at bounding box center [1329, 34] width 37 height 37
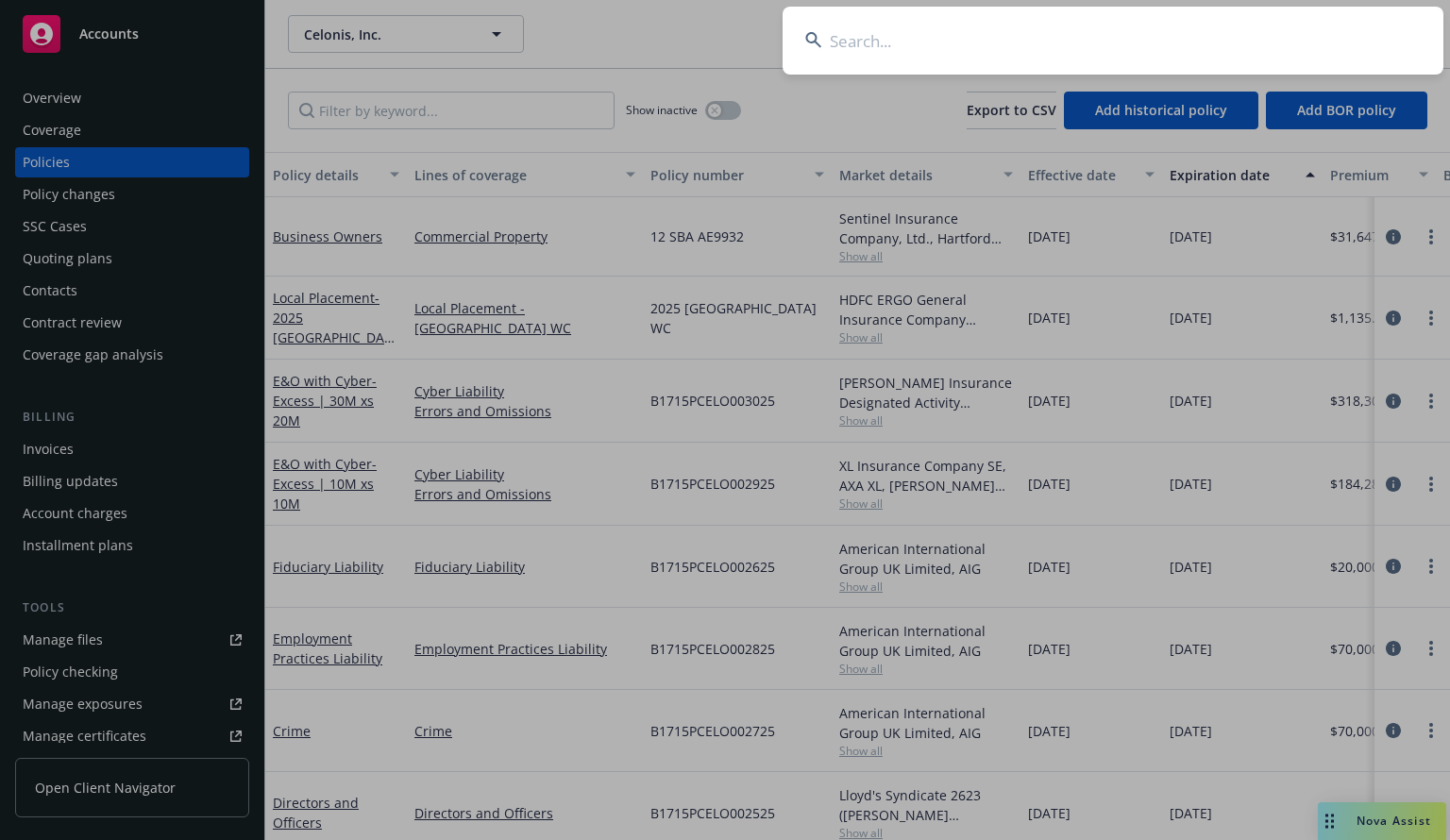
click at [946, 50] on input at bounding box center [1112, 40] width 661 height 68
type input "blue gold"
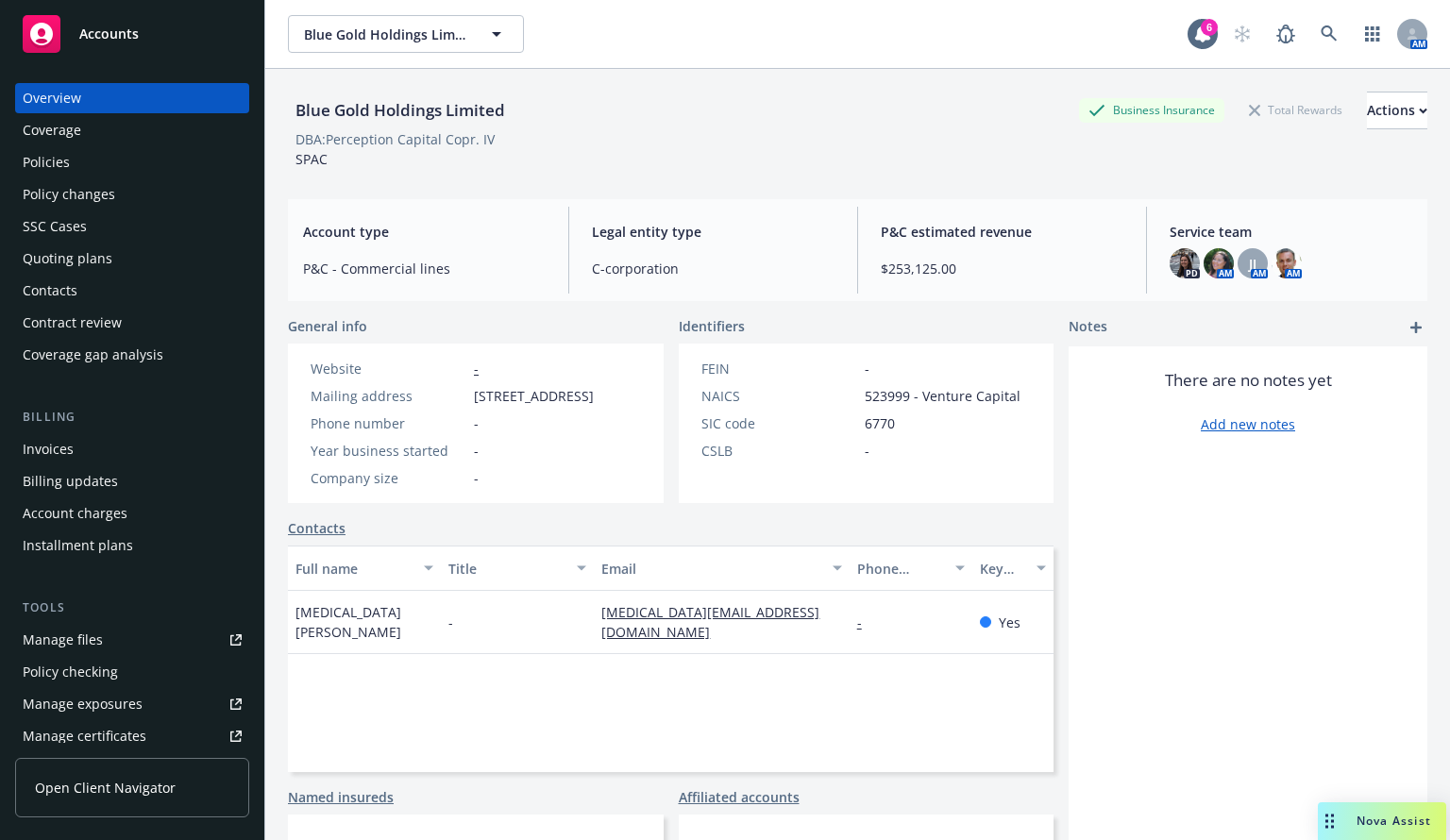
click at [74, 230] on div "SSC Cases" at bounding box center [55, 227] width 64 height 31
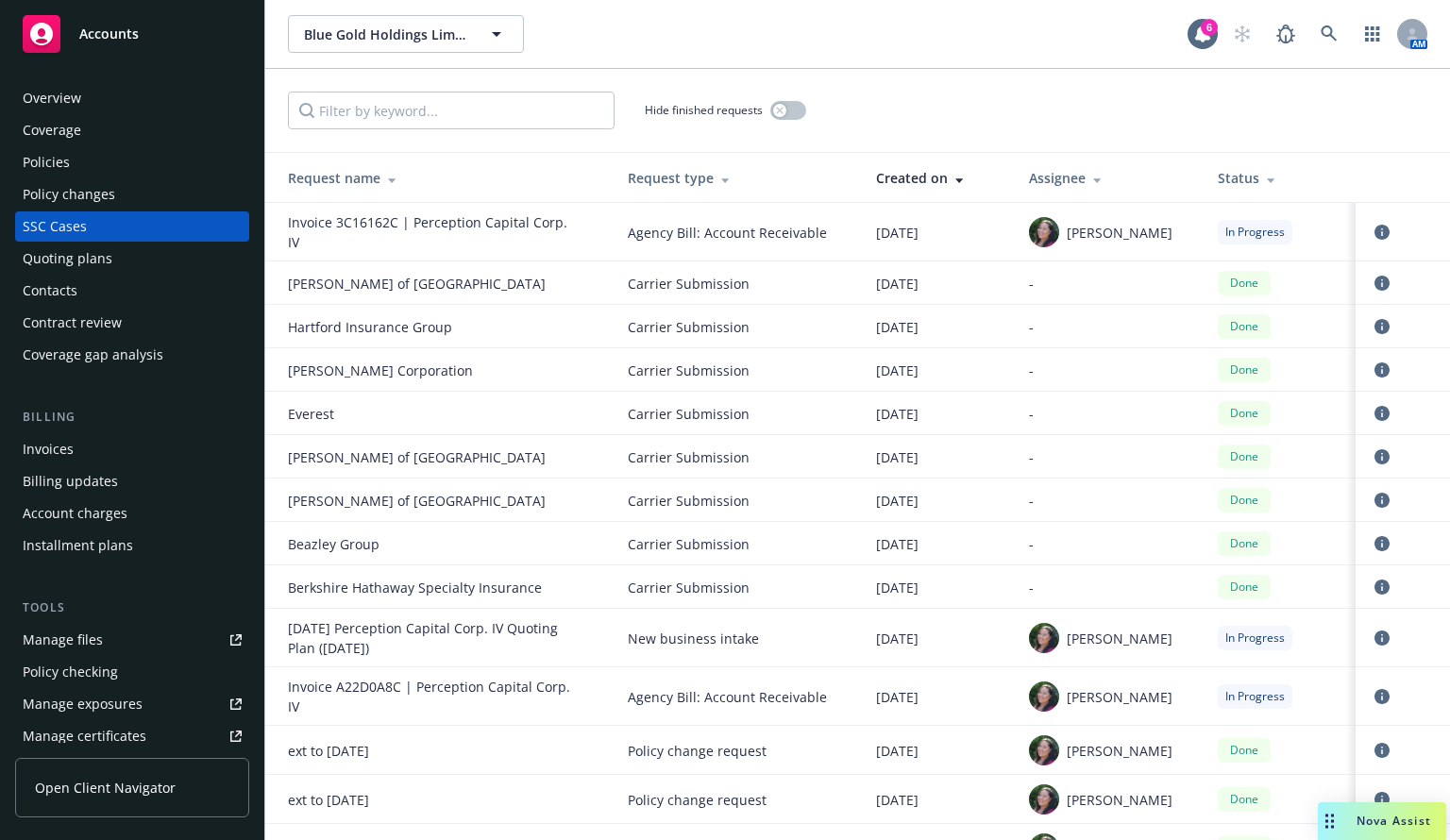
click at [45, 164] on div "Policies" at bounding box center [46, 163] width 47 height 31
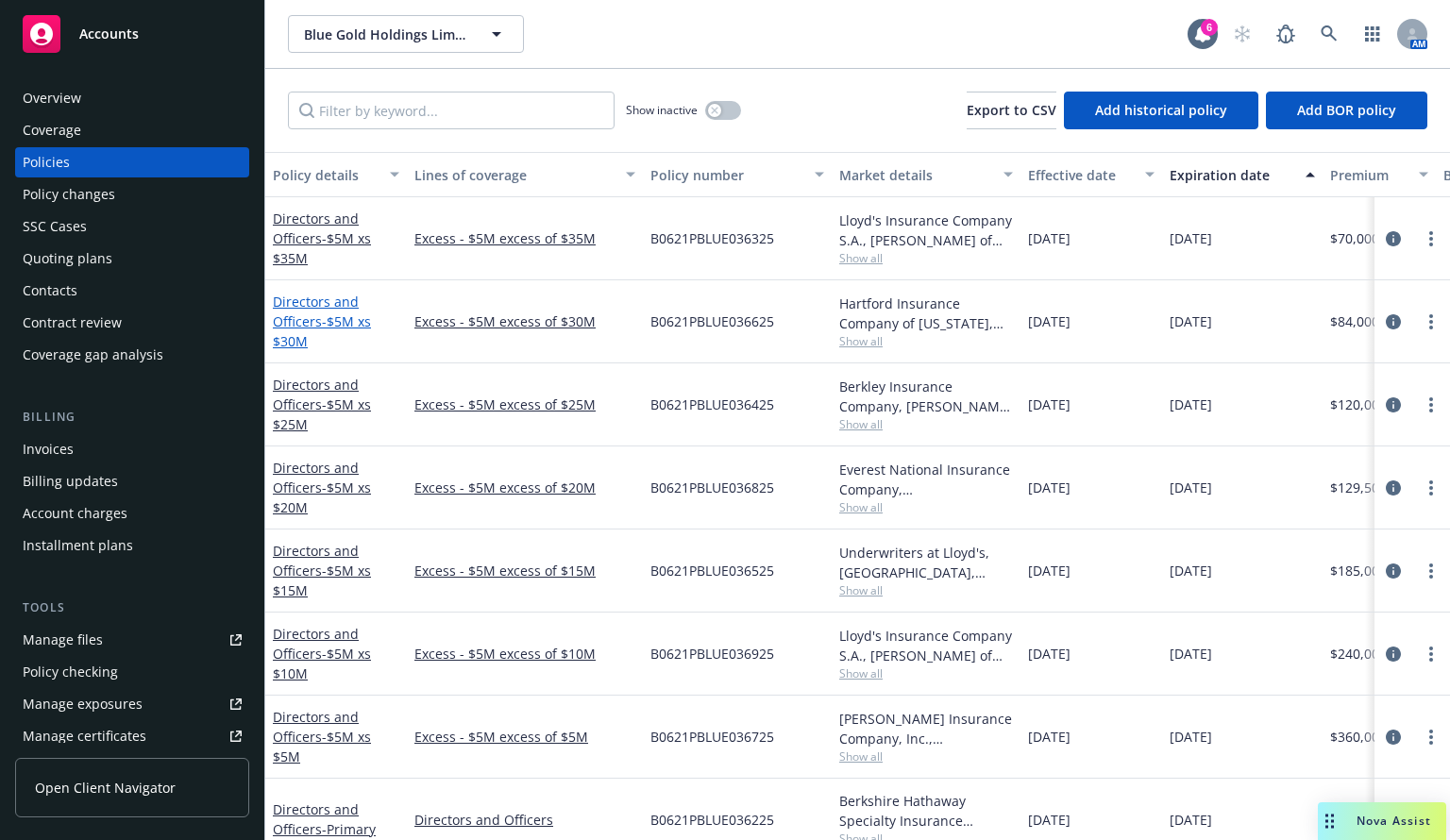
click at [320, 315] on span "- $5M xs $30M" at bounding box center [322, 331] width 98 height 37
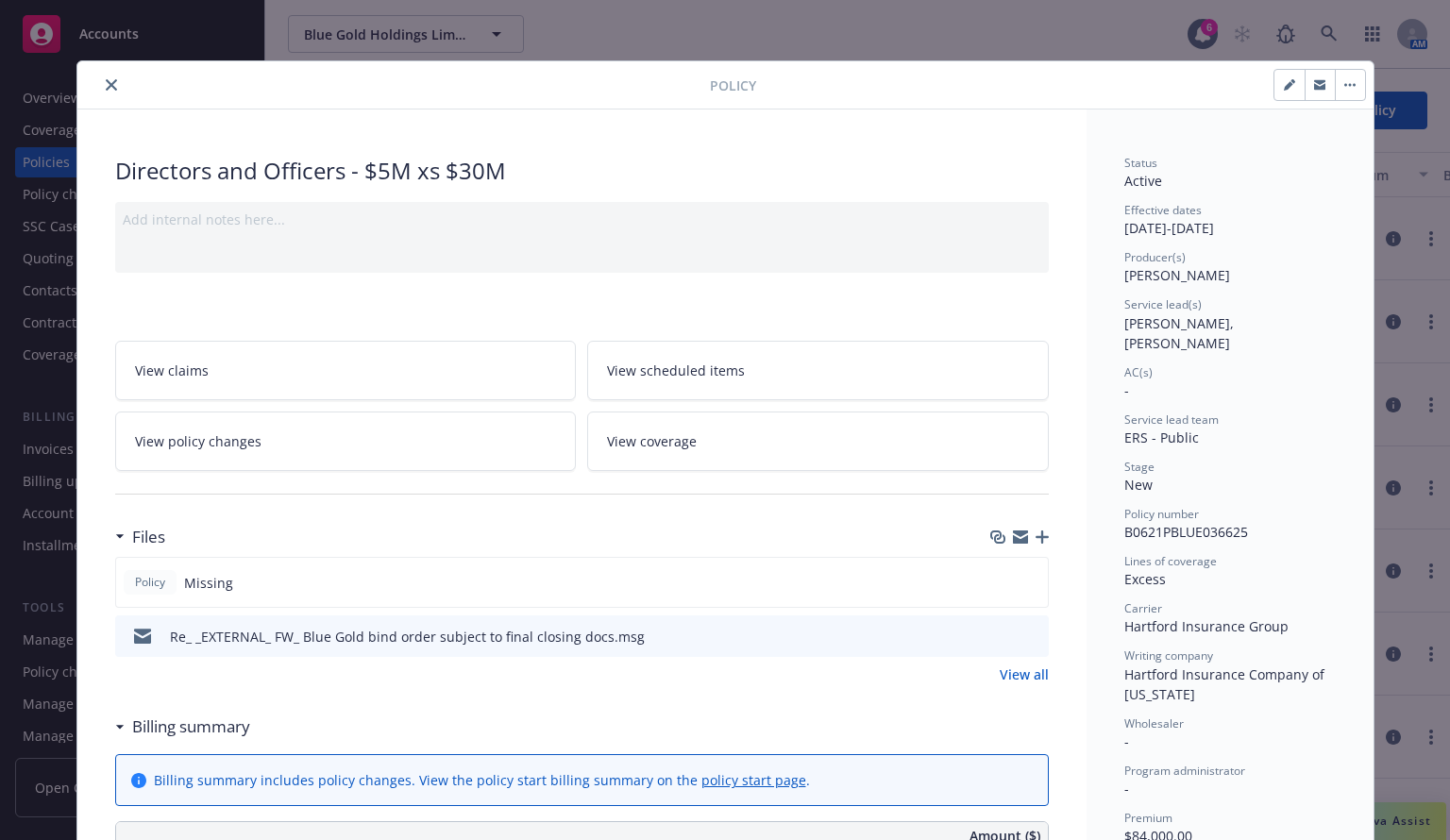
click at [105, 87] on icon "close" at bounding box center [111, 85] width 12 height 12
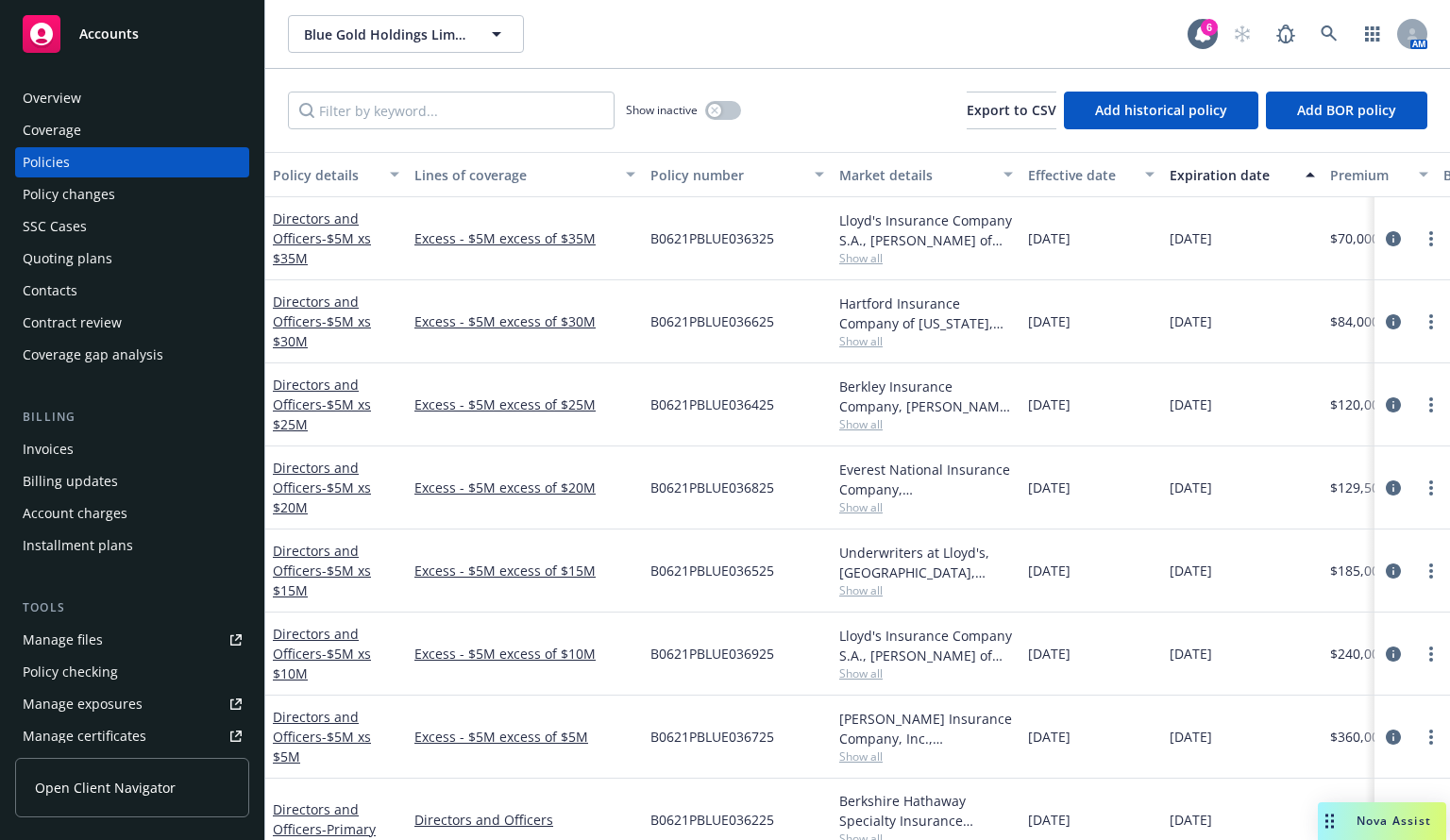
click at [83, 457] on div "Invoices" at bounding box center [132, 450] width 219 height 31
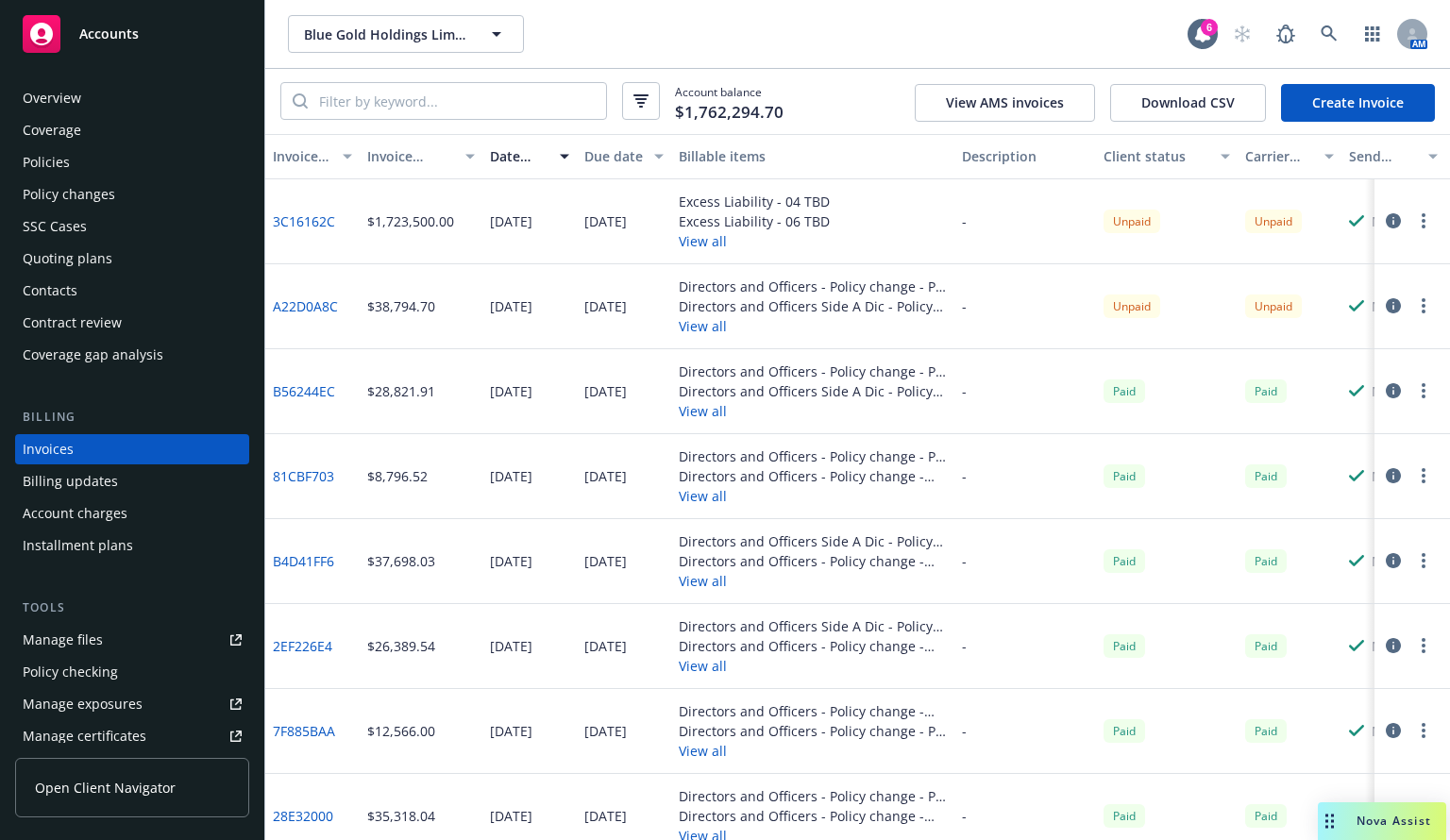
click at [321, 318] on div "A22D0A8C" at bounding box center [313, 307] width 94 height 85
click at [696, 241] on button "View all" at bounding box center [755, 241] width 152 height 20
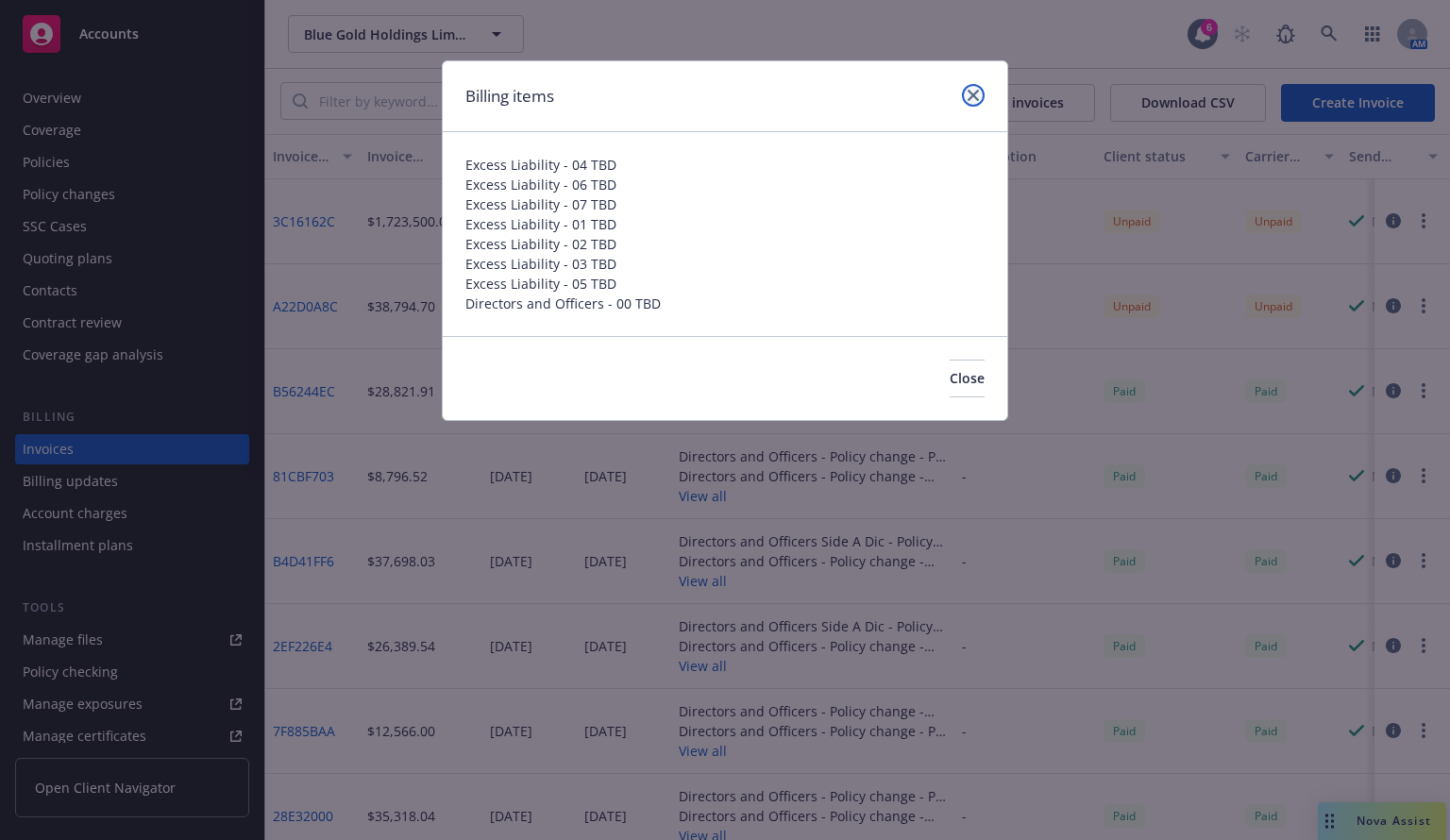
click at [974, 101] on link "close" at bounding box center [973, 96] width 23 height 23
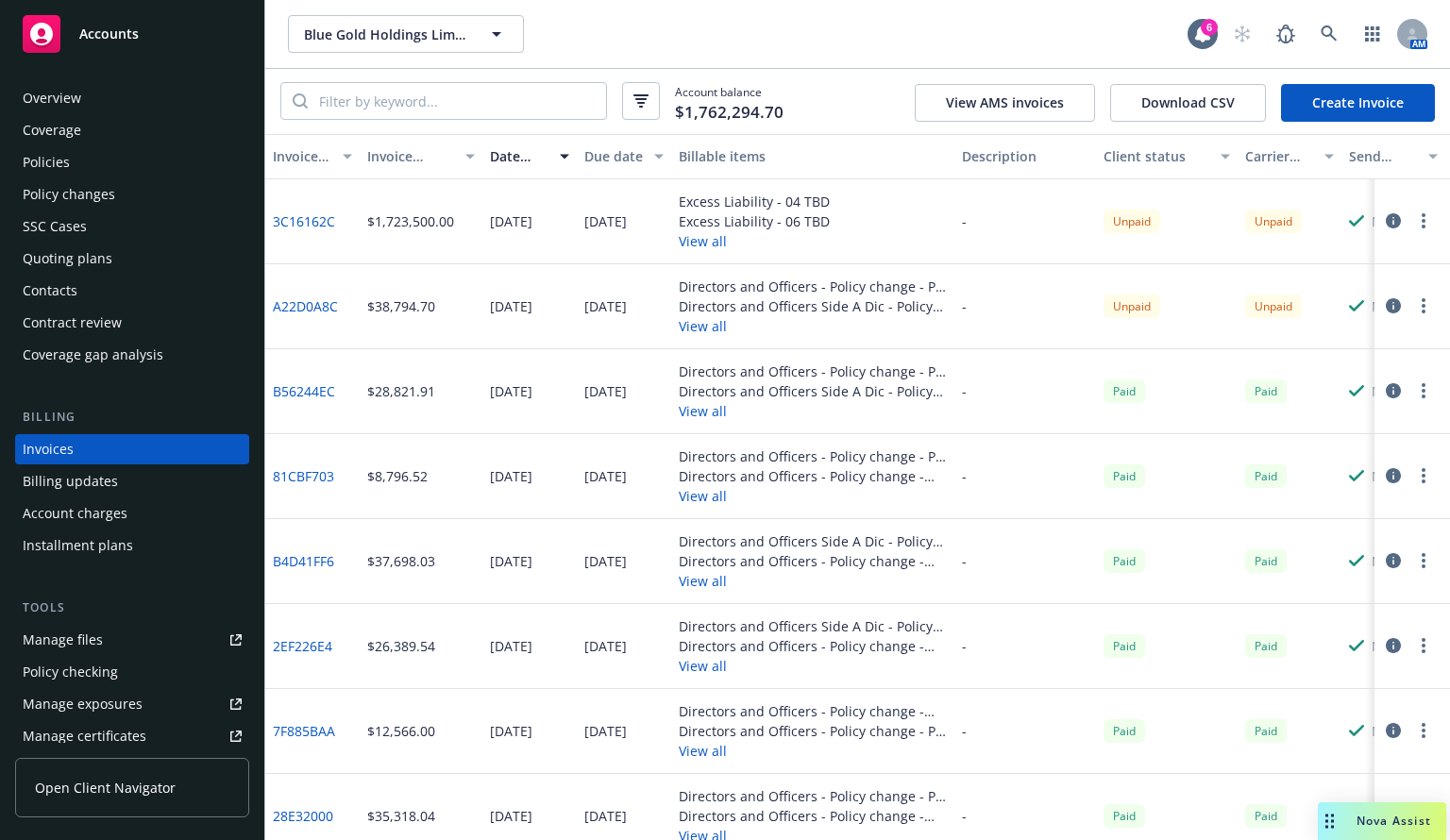
click at [67, 165] on div "Policies" at bounding box center [46, 163] width 47 height 31
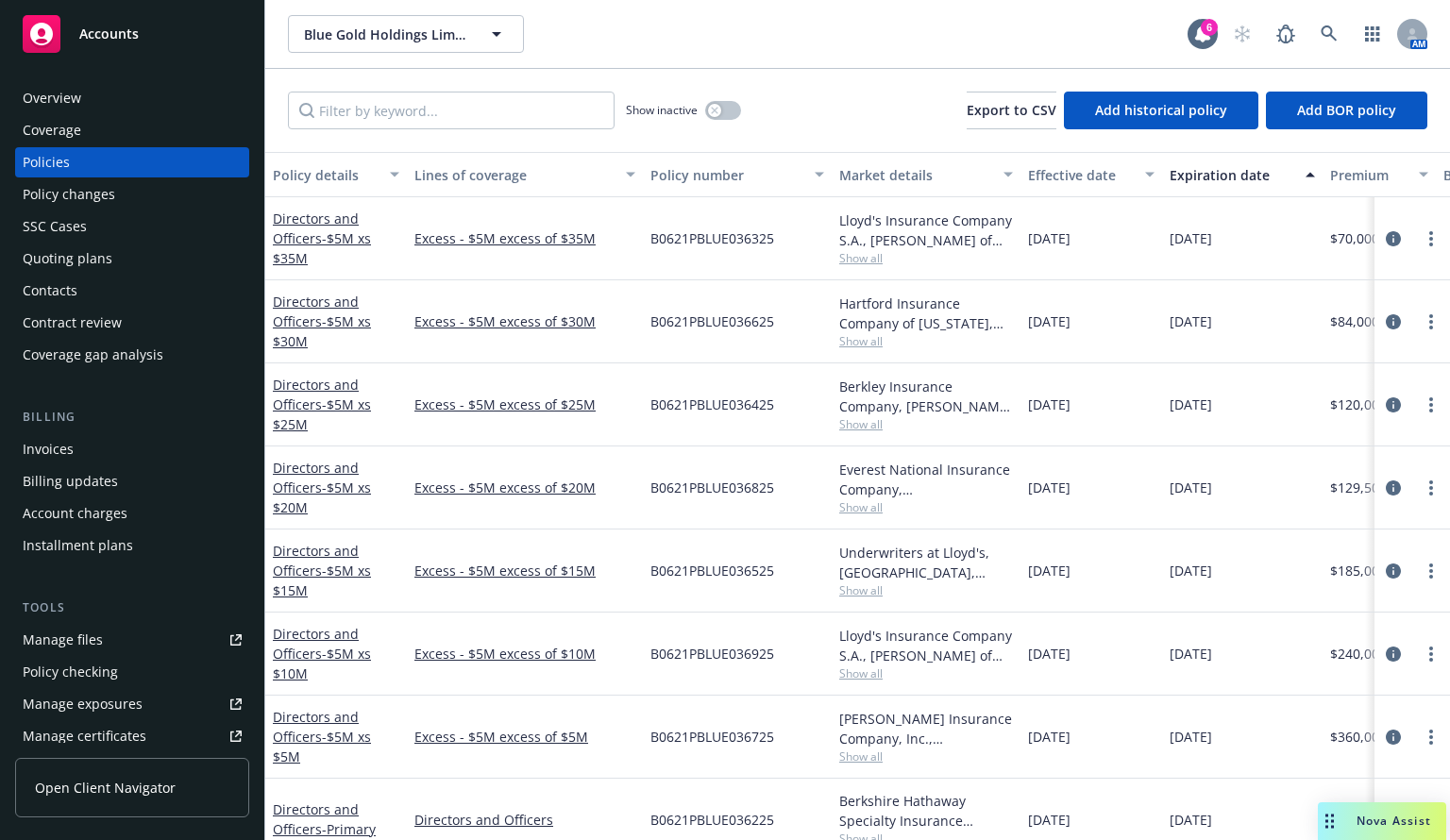
scroll to position [34, 0]
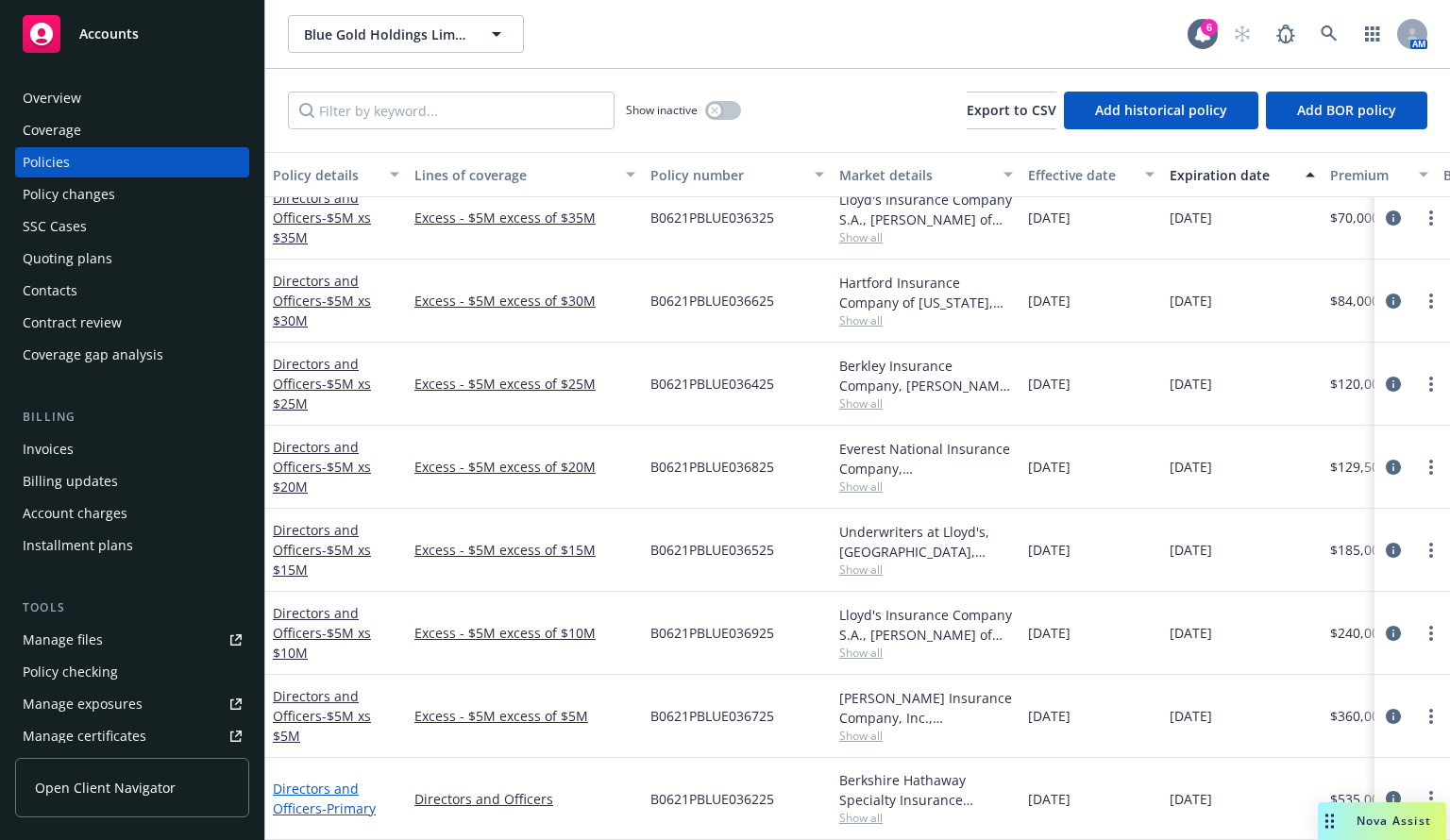
click at [338, 781] on link "Directors and Officers - Primary" at bounding box center [324, 798] width 103 height 37
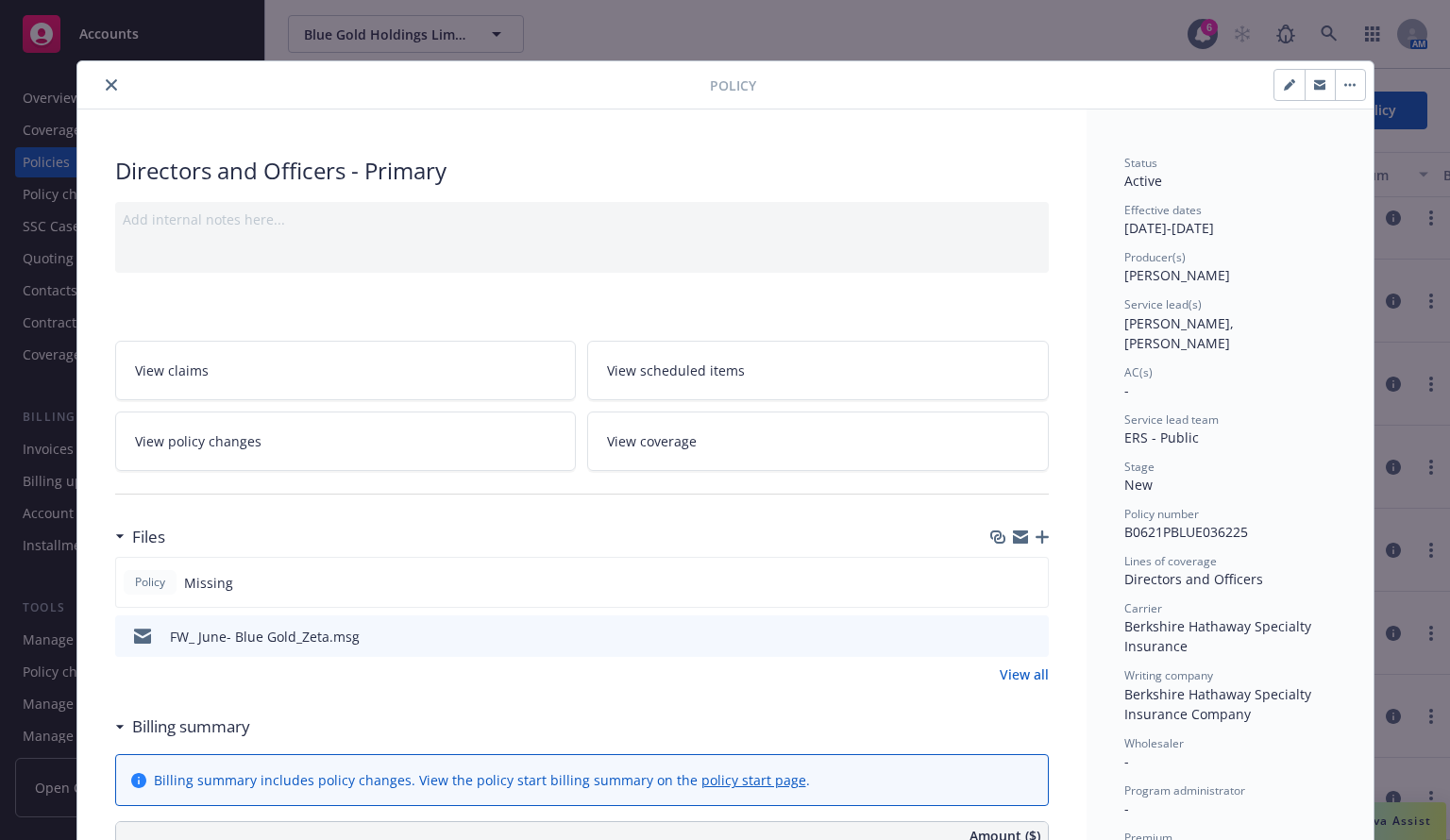
click at [1284, 88] on icon "button" at bounding box center [1289, 86] width 10 height 10
select select "NEW"
select select "12"
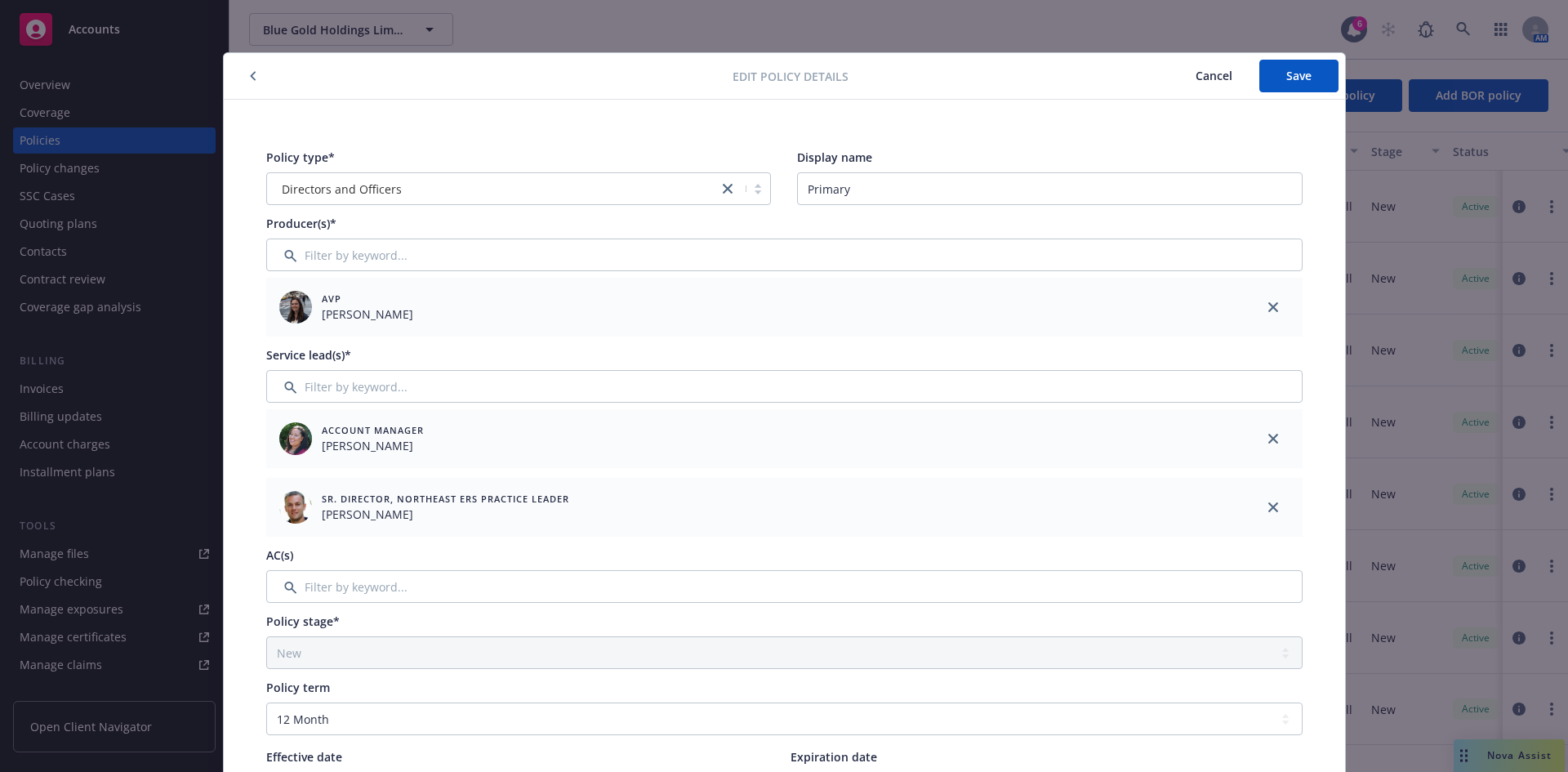
click at [1200, 71] on span "Cancel" at bounding box center [1214, 76] width 37 height 16
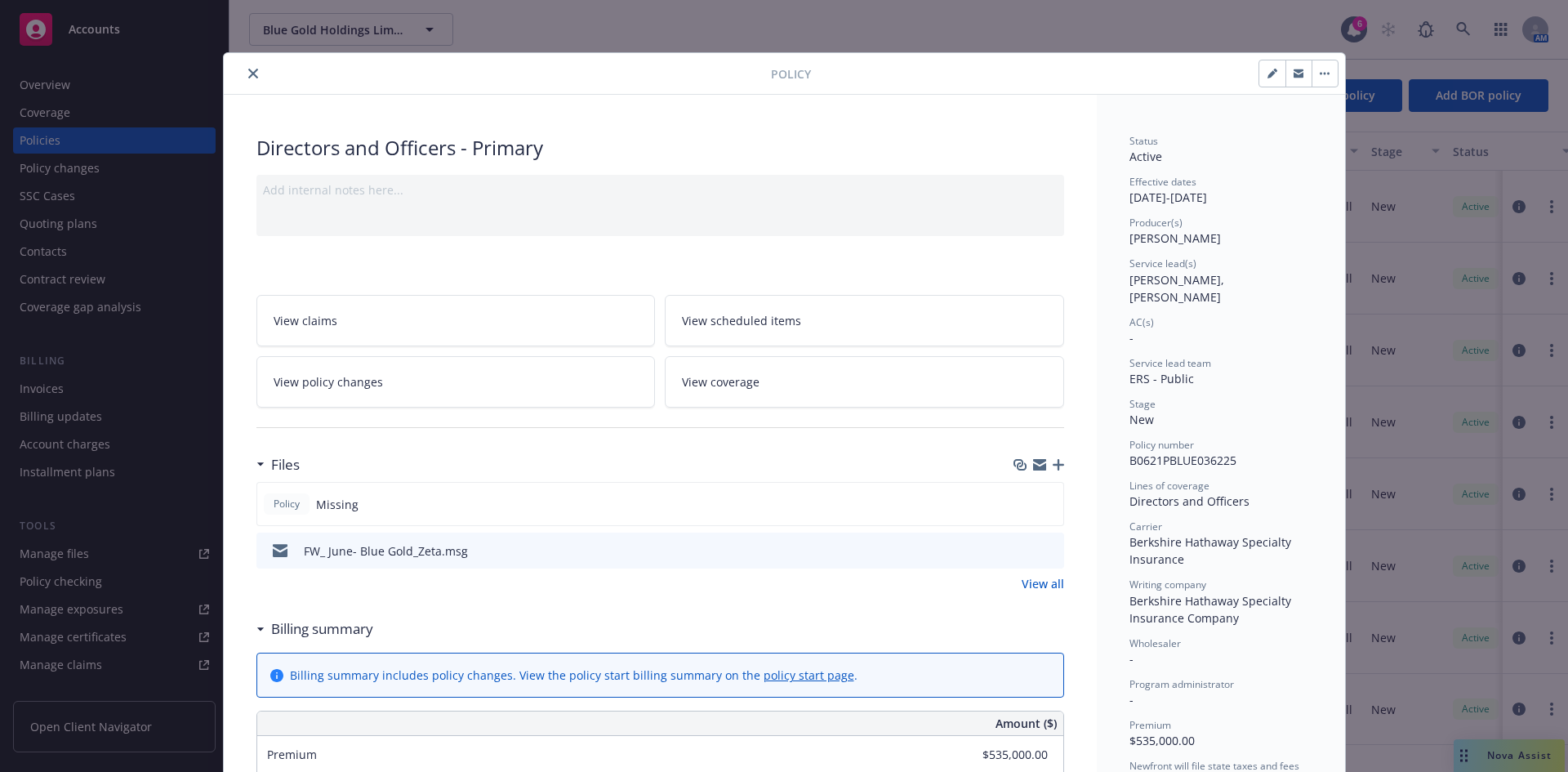
click at [1254, 27] on div "Policy Directors and Officers - Primary Add internal notes here... View claims …" at bounding box center [784, 386] width 1568 height 772
click at [251, 74] on icon "close" at bounding box center [253, 74] width 10 height 10
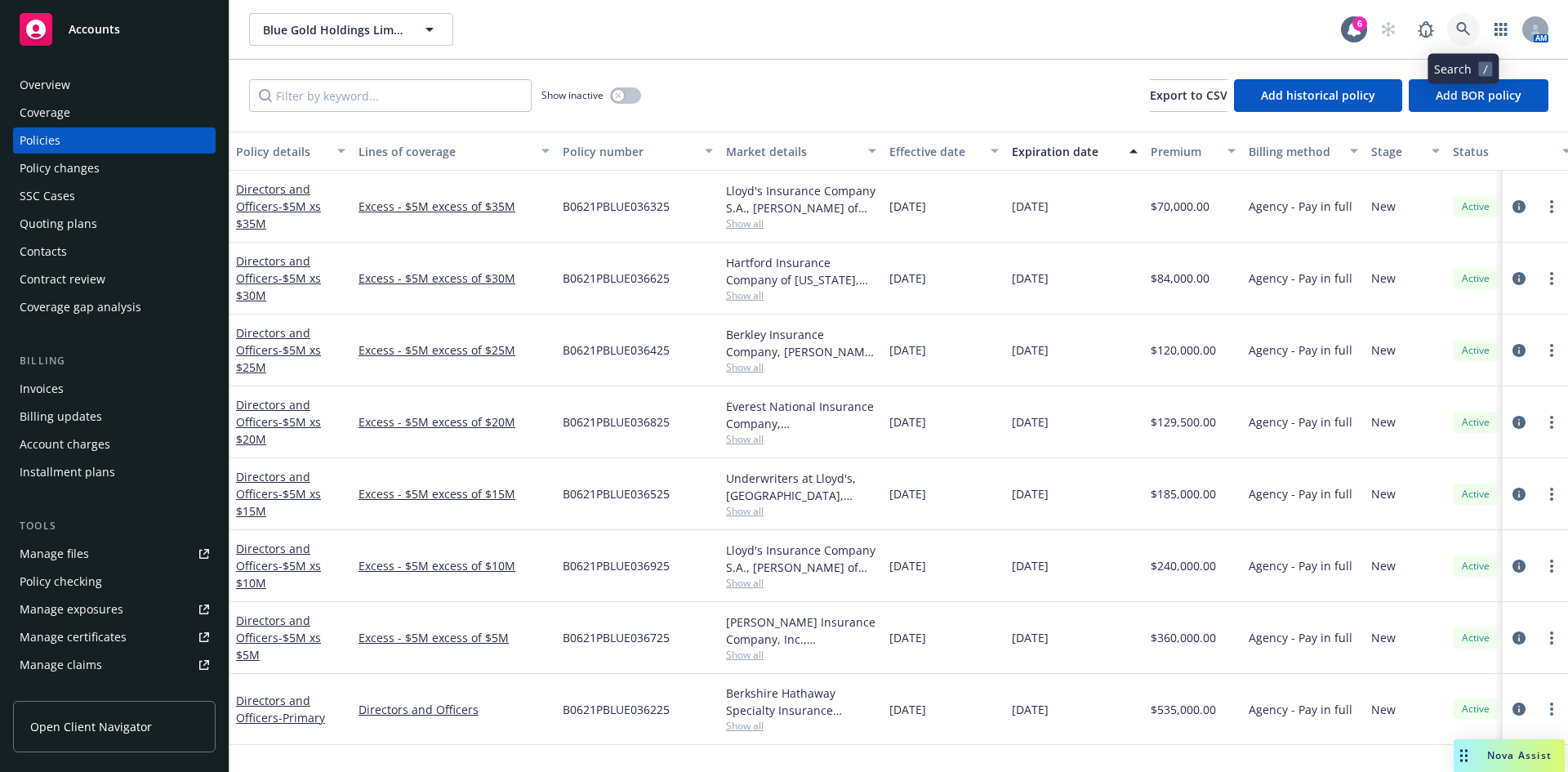
click at [1254, 31] on icon at bounding box center [1463, 29] width 14 height 14
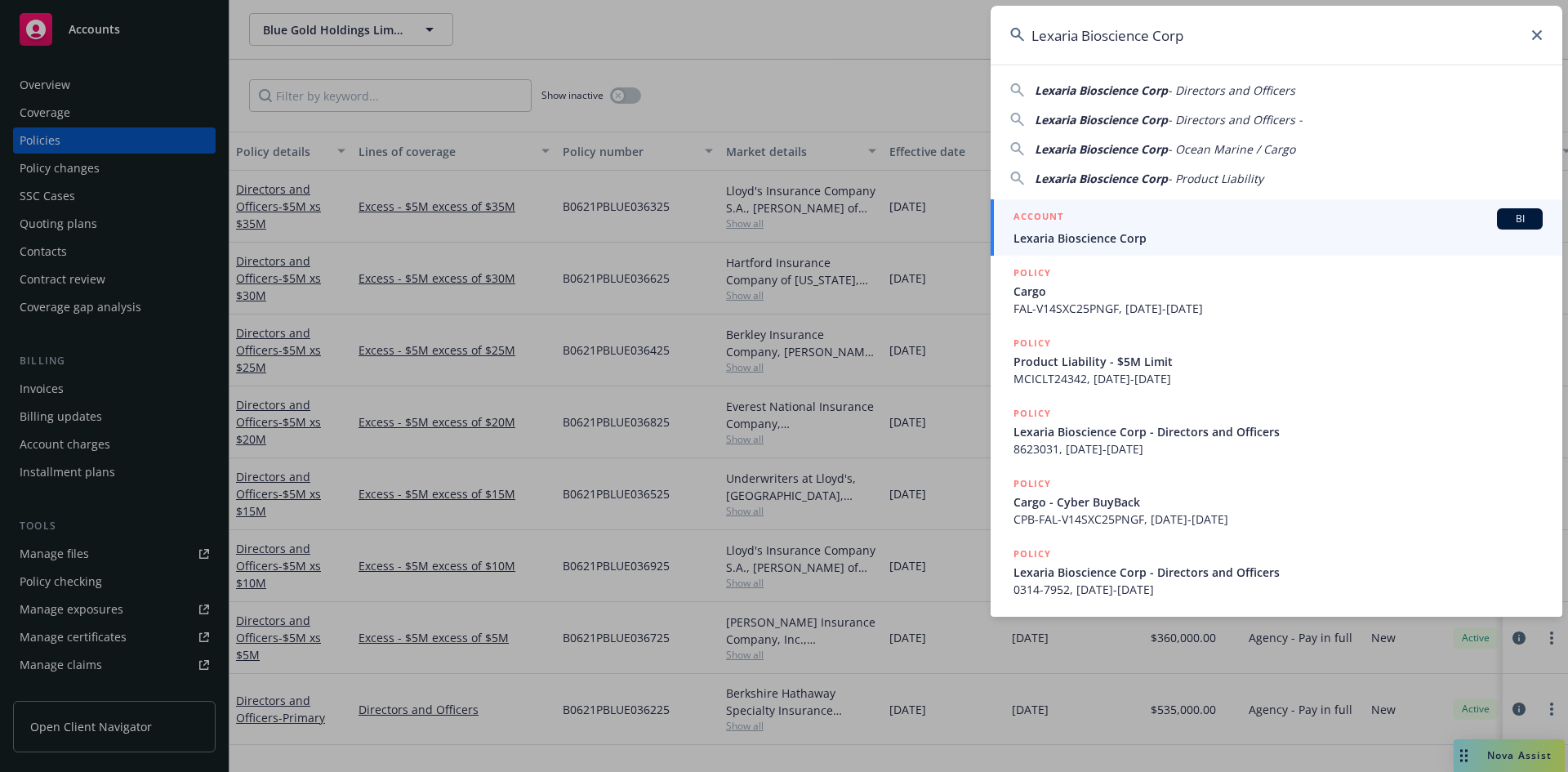
type input "Lexaria Bioscience Corp"
click at [1084, 219] on div "ACCOUNT BI" at bounding box center [1278, 219] width 529 height 22
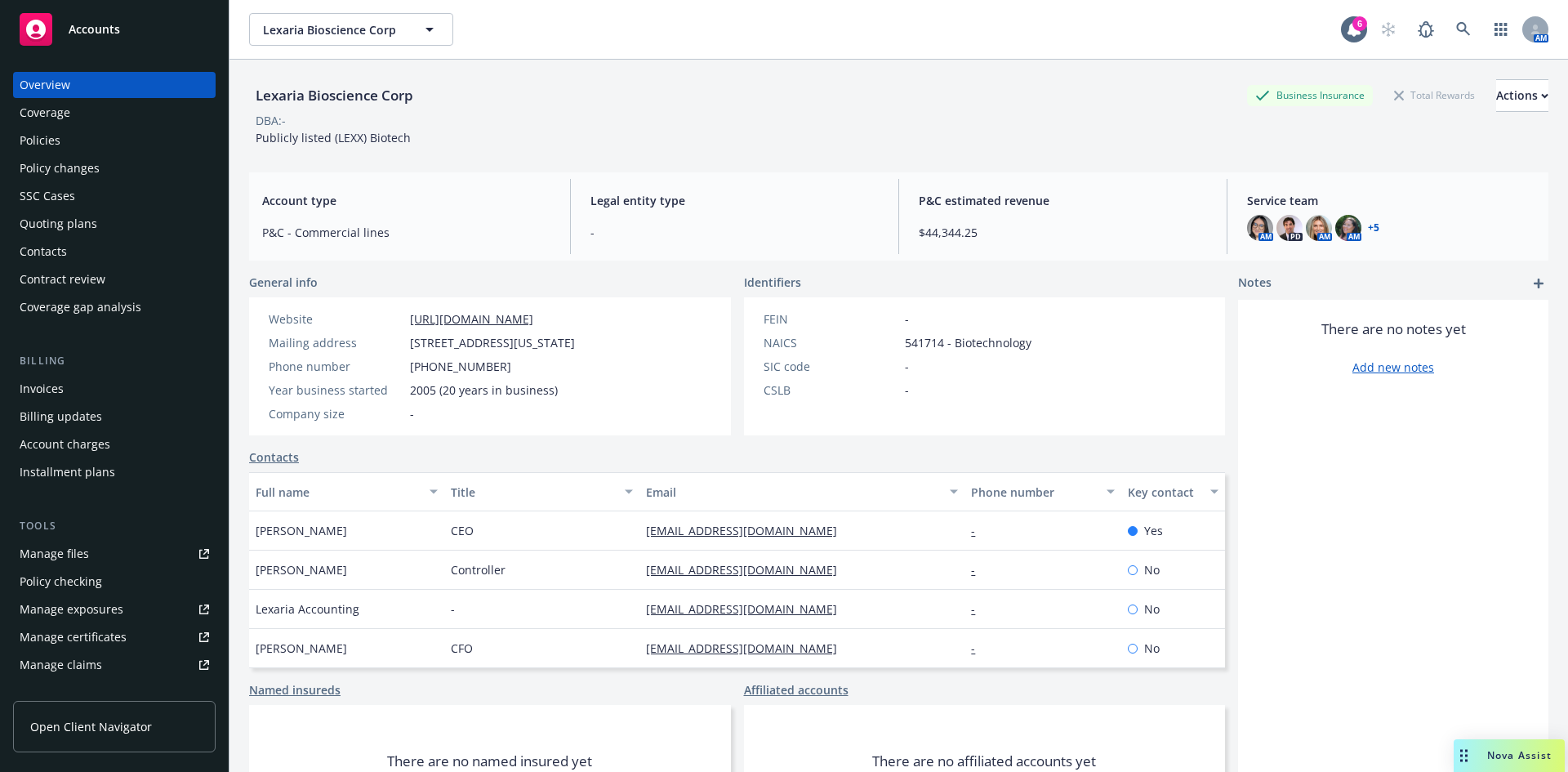
click at [51, 144] on div "Policies" at bounding box center [40, 141] width 41 height 27
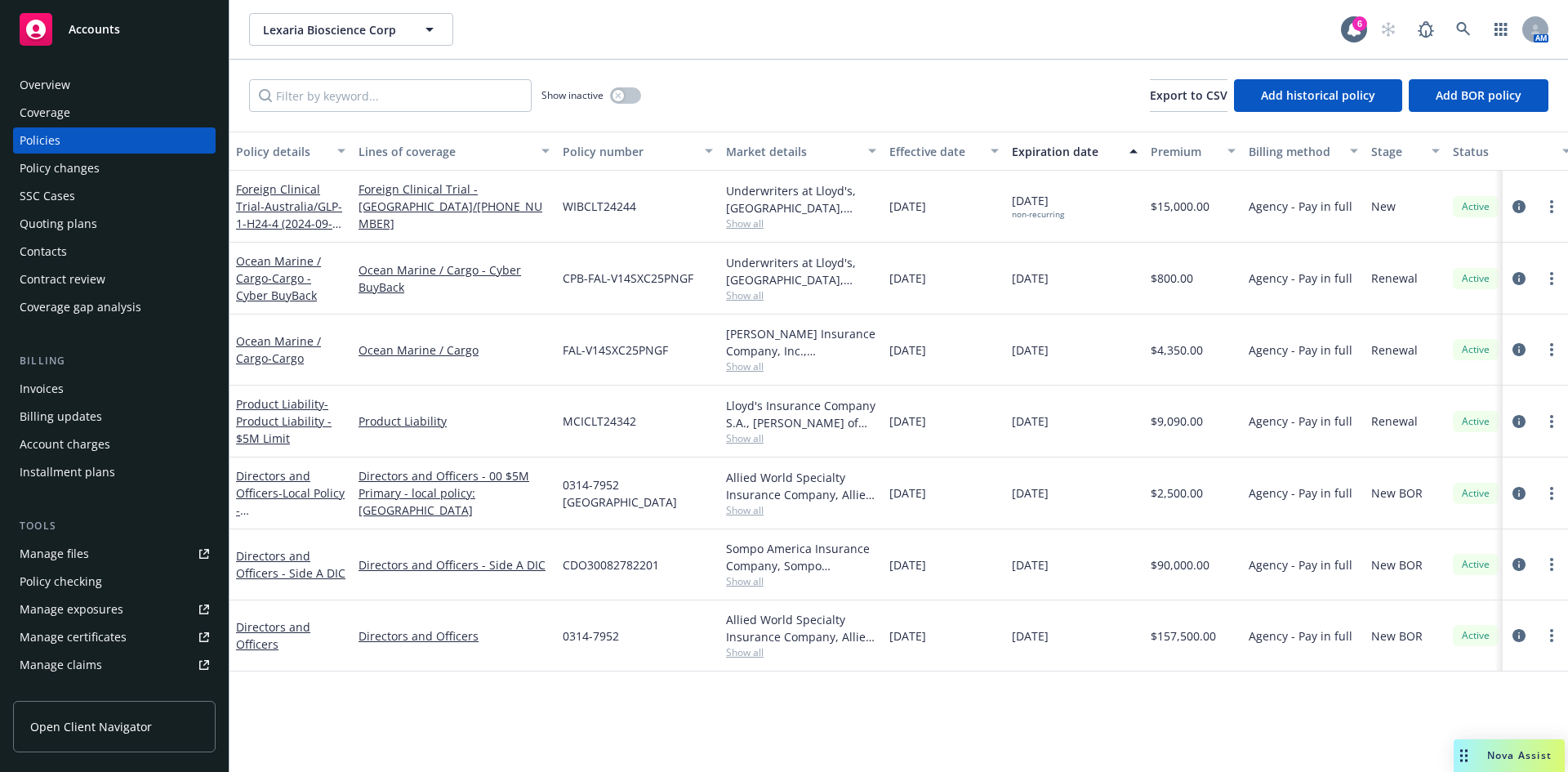
click at [267, 564] on div "Directors and Officers - Side A DIC" at bounding box center [291, 564] width 110 height 34
click at [269, 559] on link "Directors and Officers - Side A DIC" at bounding box center [291, 564] width 110 height 32
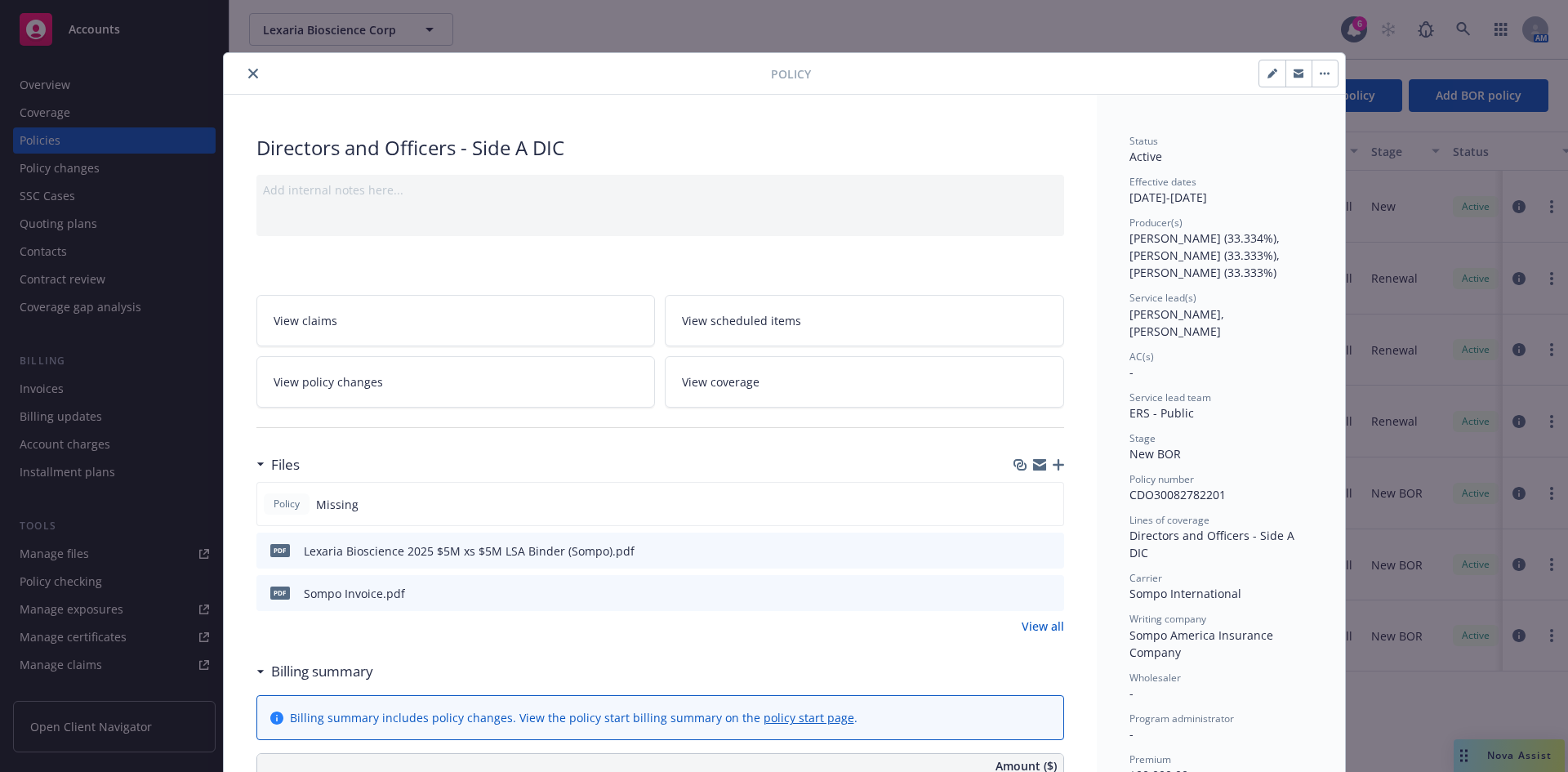
click at [1016, 550] on icon "download file" at bounding box center [1021, 549] width 11 height 10
click at [248, 71] on icon "close" at bounding box center [253, 74] width 10 height 10
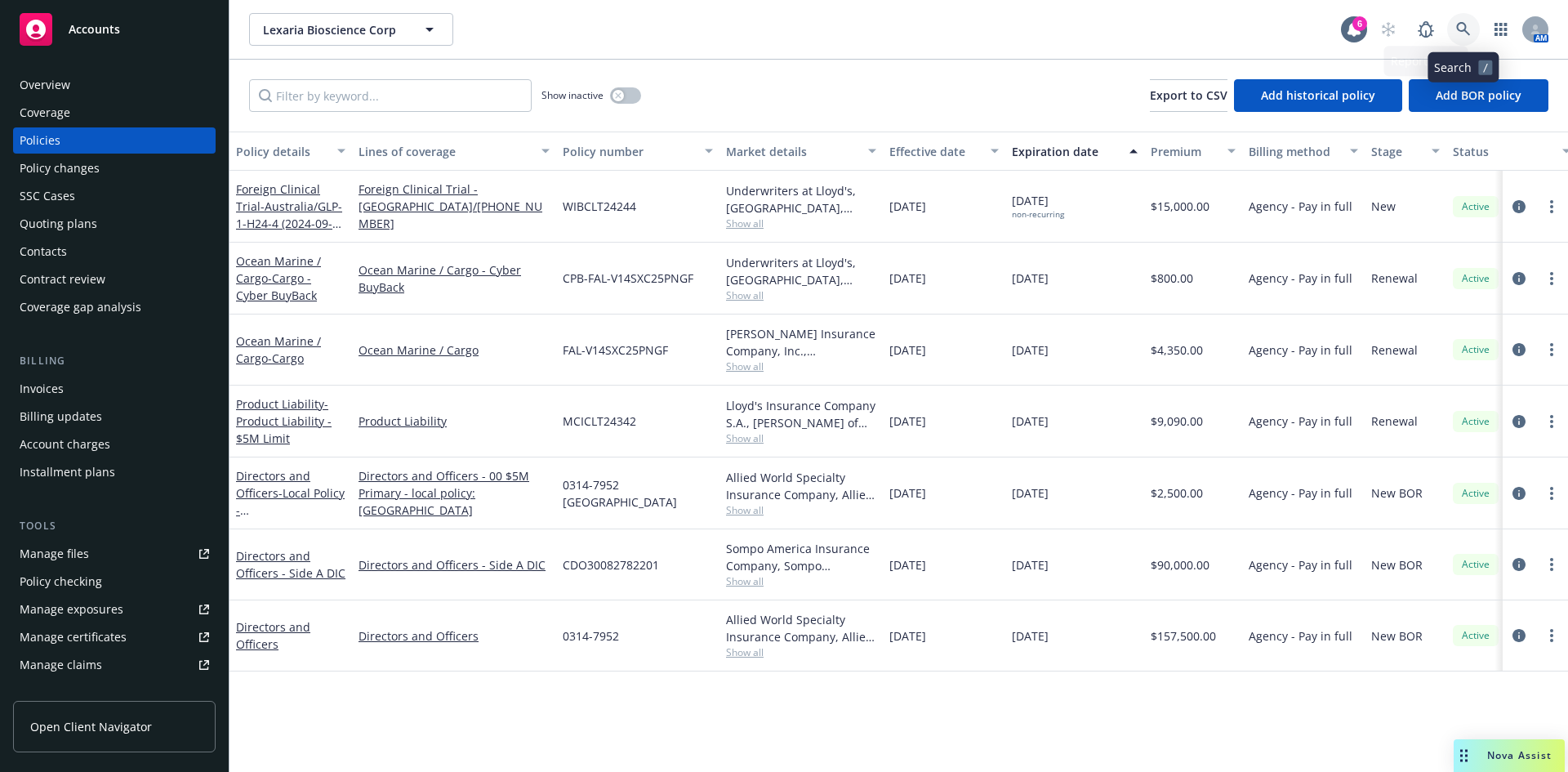
click at [1254, 17] on link at bounding box center [1463, 29] width 32 height 32
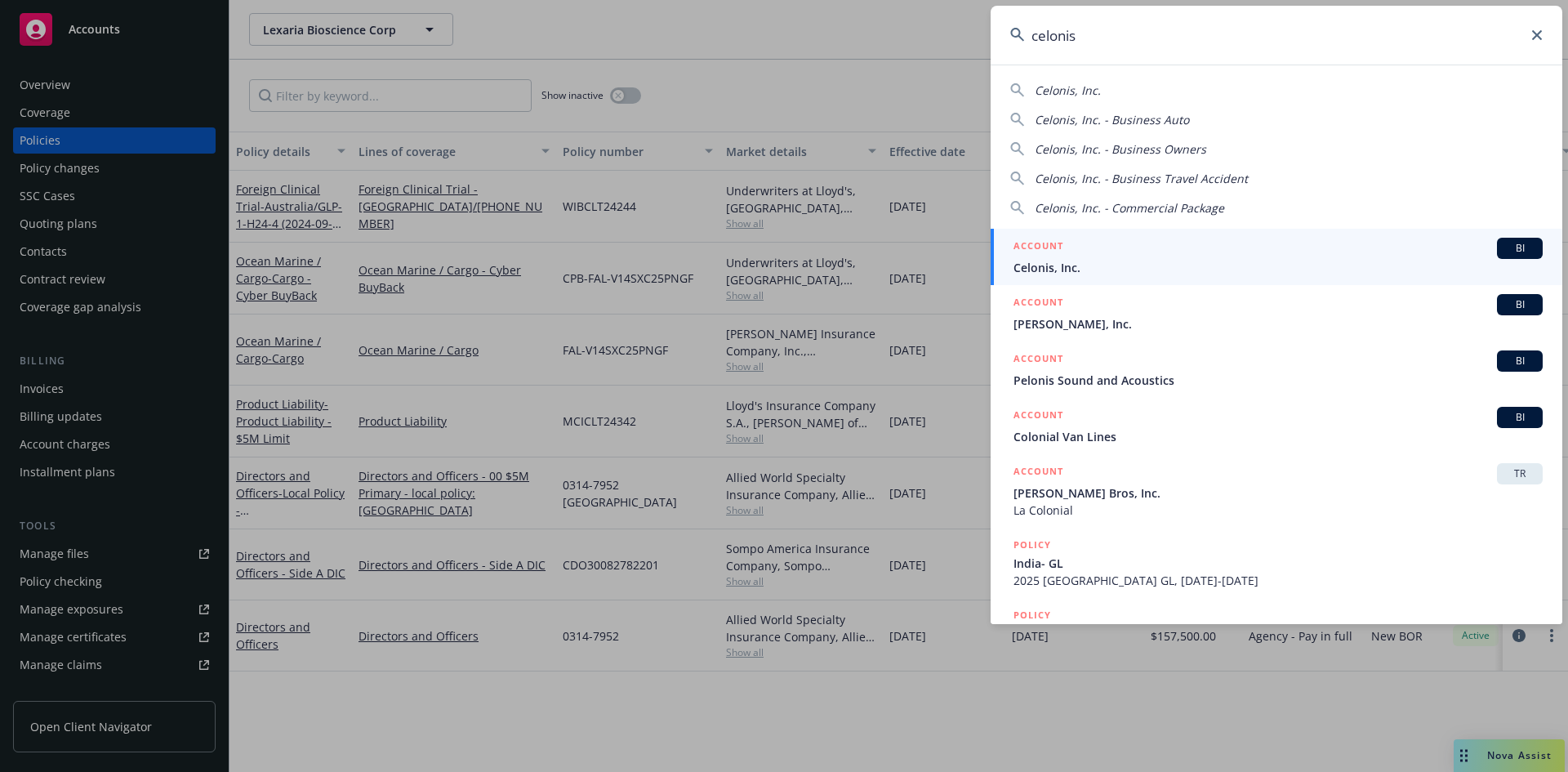
type input "celonis"
click at [1071, 258] on div "ACCOUNT BI" at bounding box center [1278, 248] width 529 height 22
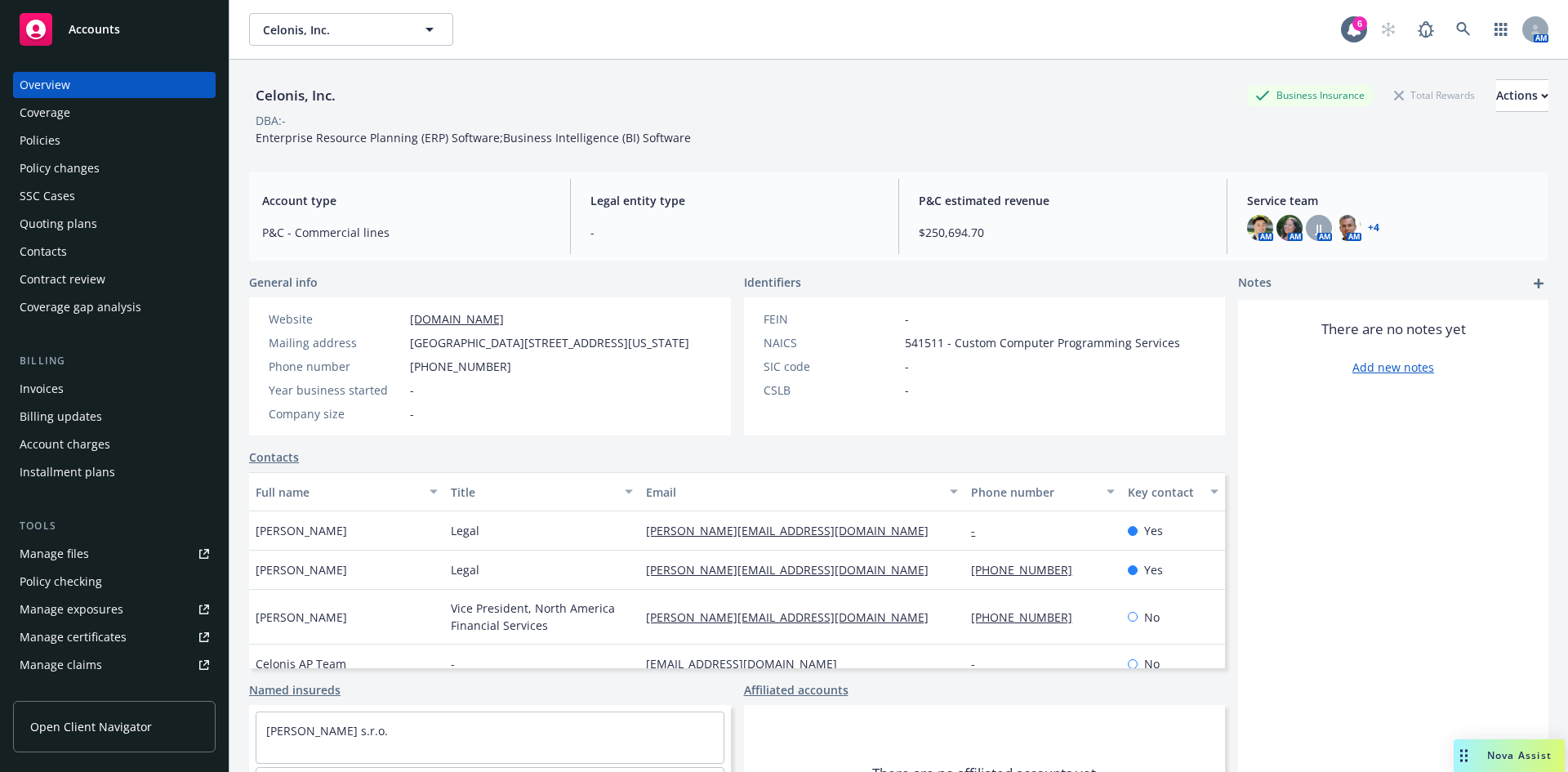
click at [43, 113] on div "Coverage" at bounding box center [45, 113] width 51 height 27
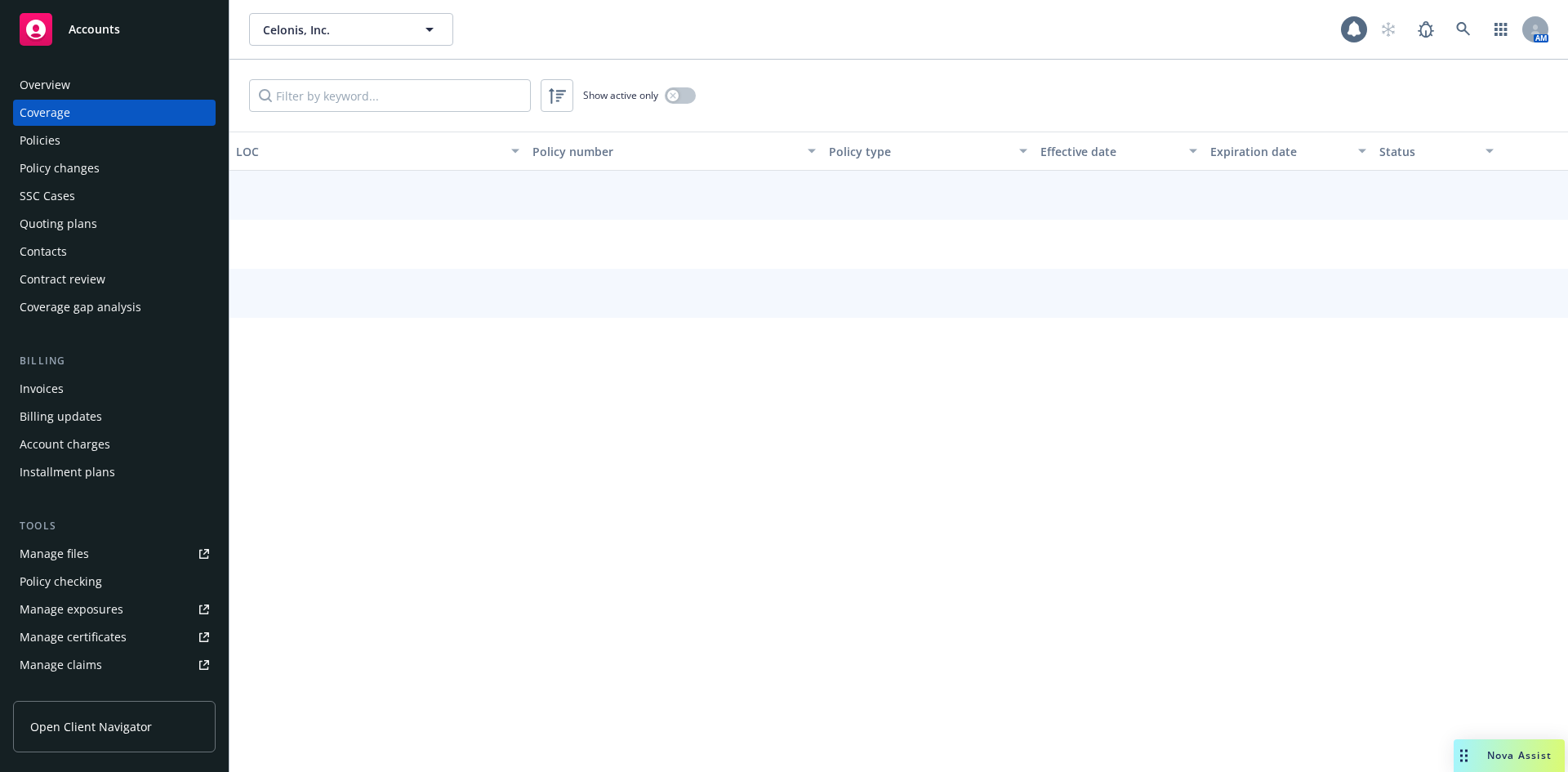
click at [51, 137] on div "Policies" at bounding box center [40, 141] width 41 height 27
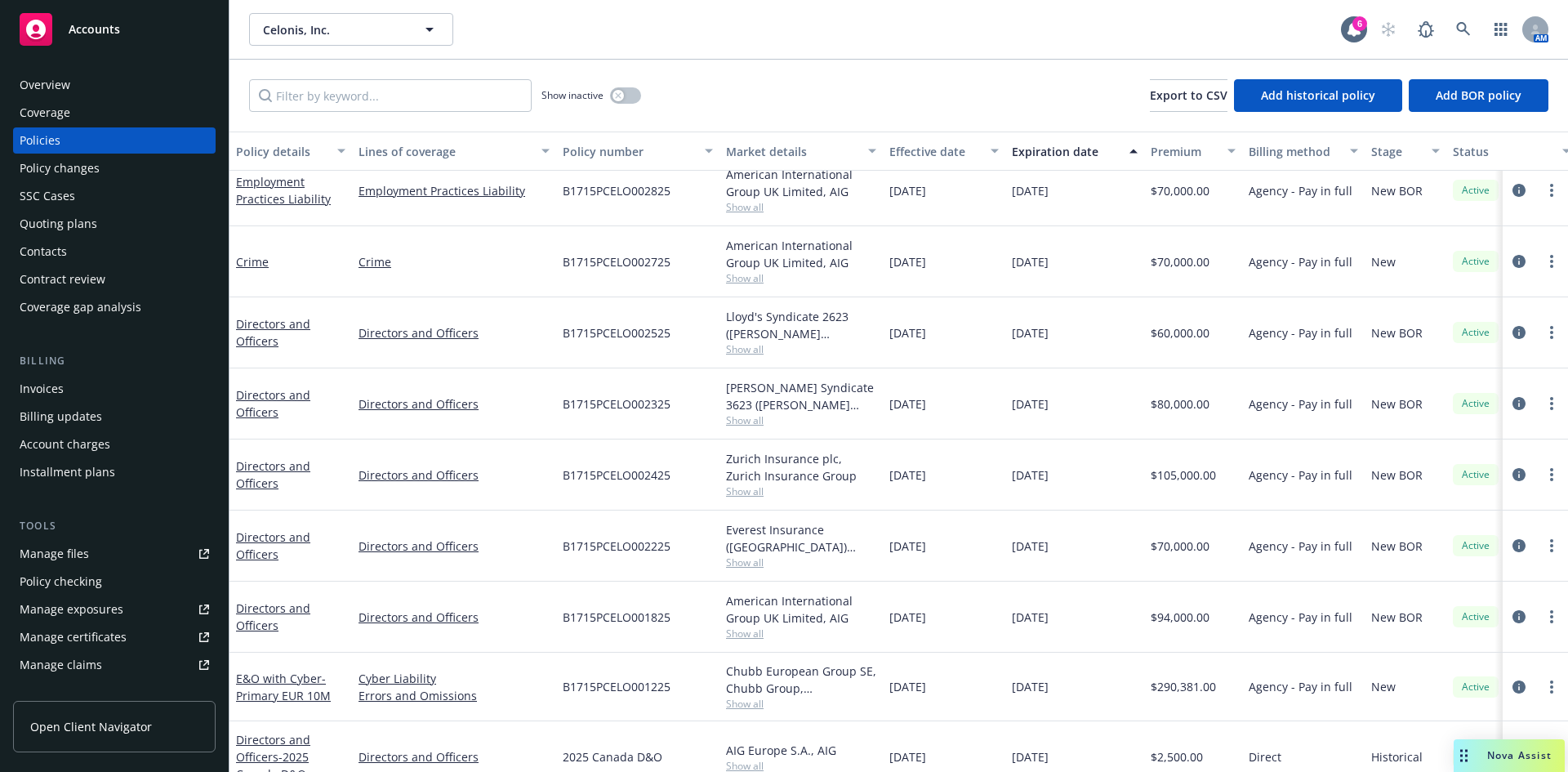
scroll to position [389, 0]
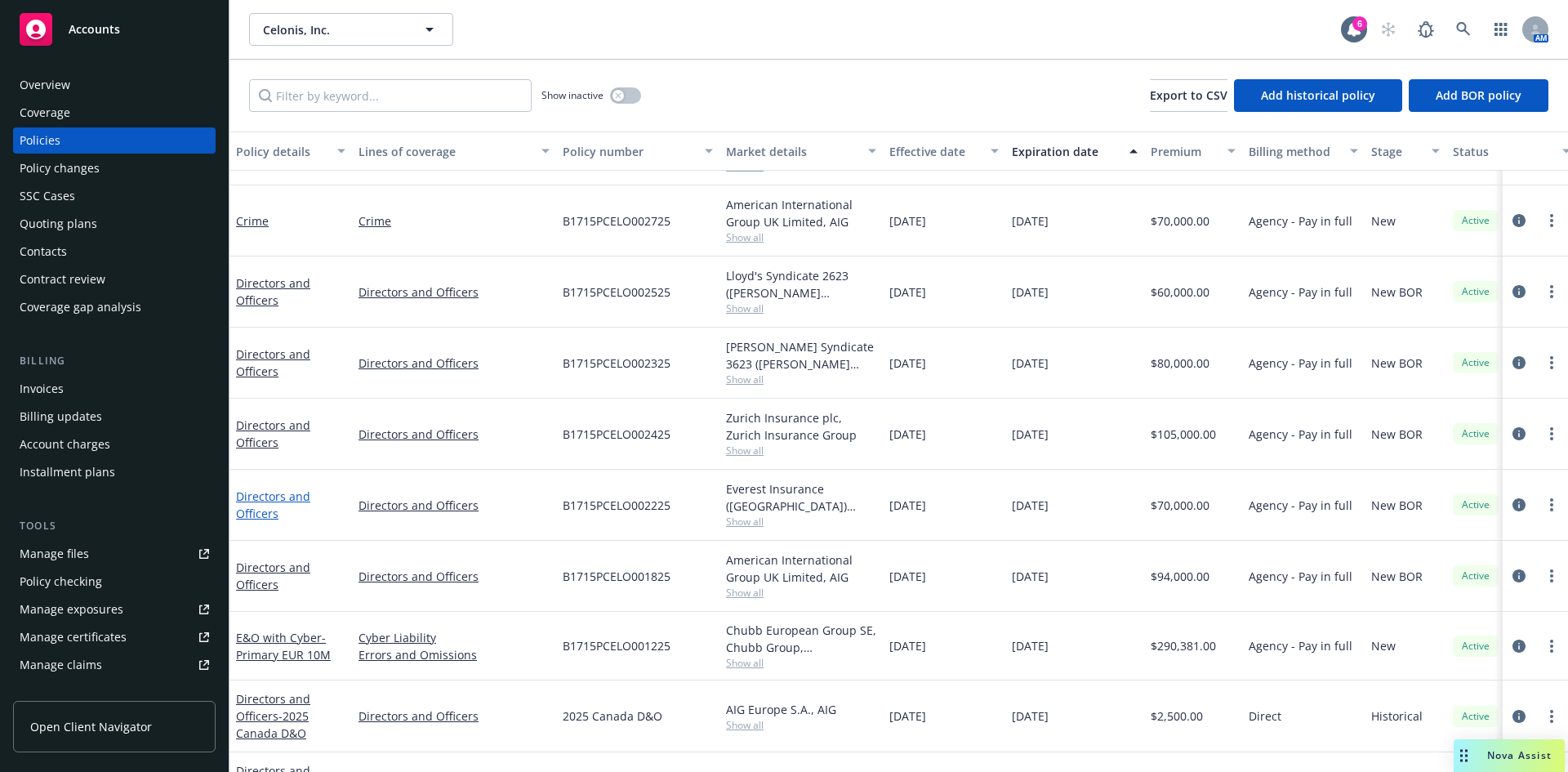
click at [254, 511] on link "Directors and Officers" at bounding box center [274, 505] width 75 height 32
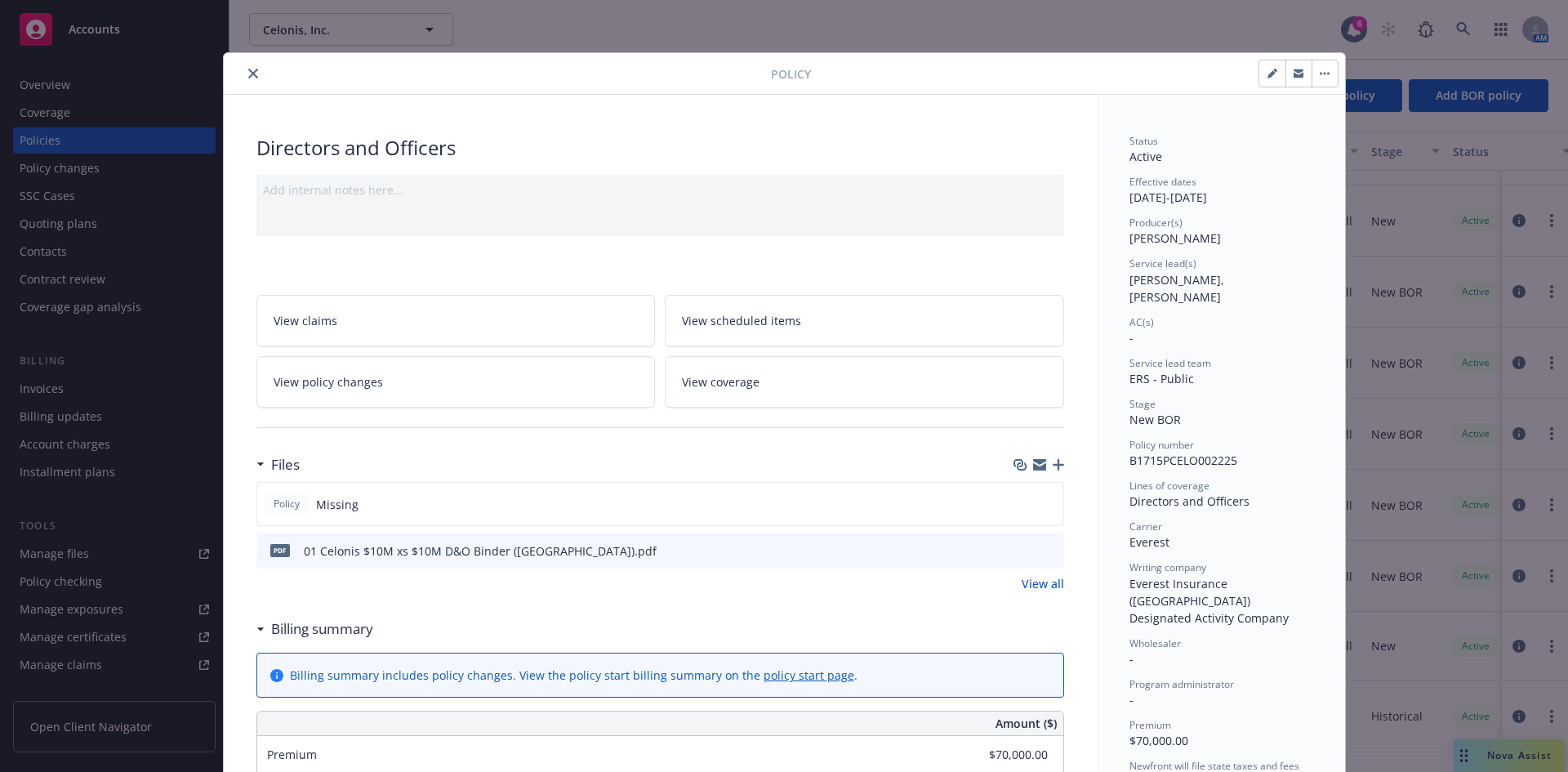
click at [1254, 72] on button "button" at bounding box center [1273, 74] width 27 height 27
select select "NEW_BOR"
select select "12"
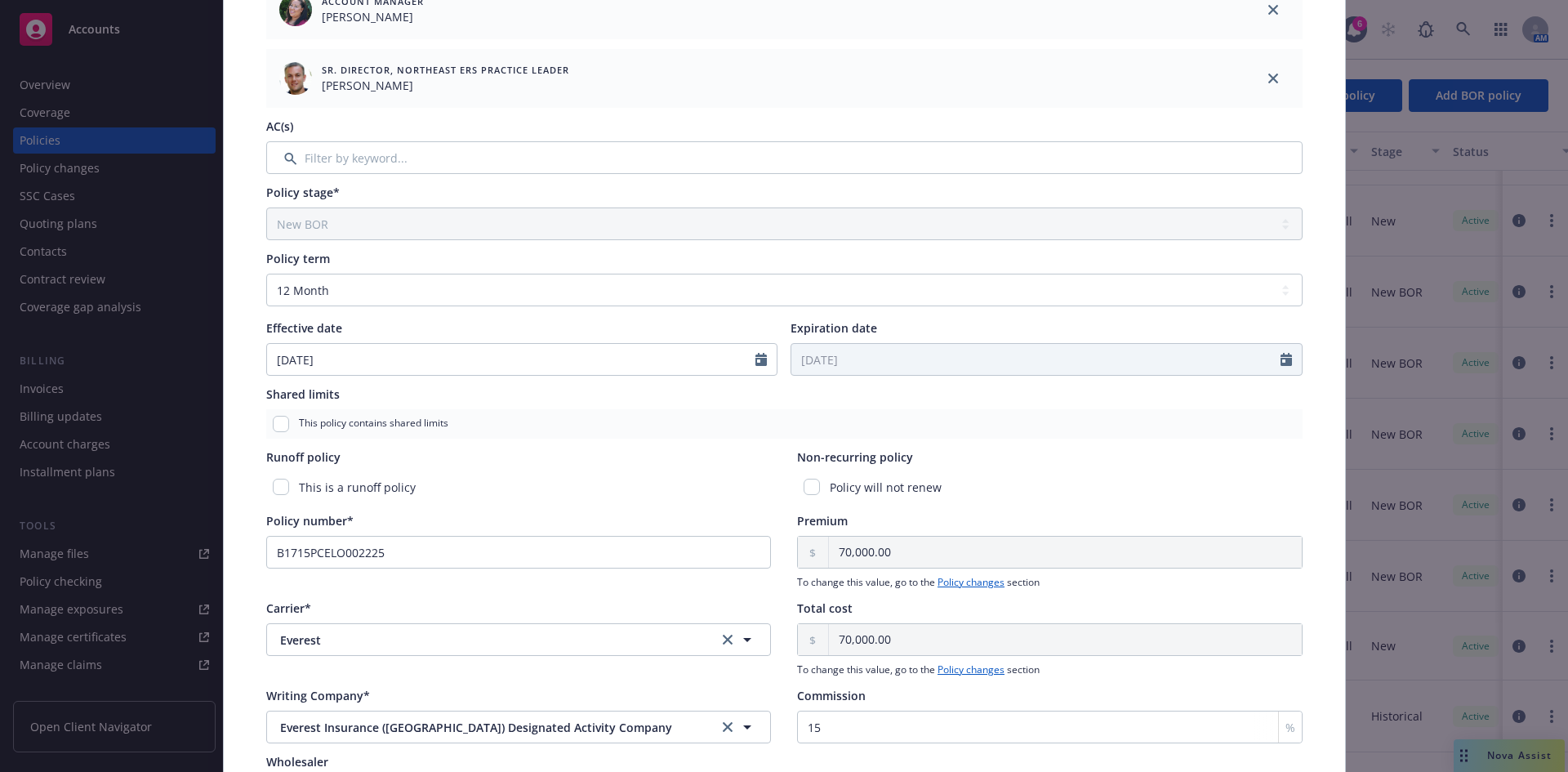
scroll to position [635, 0]
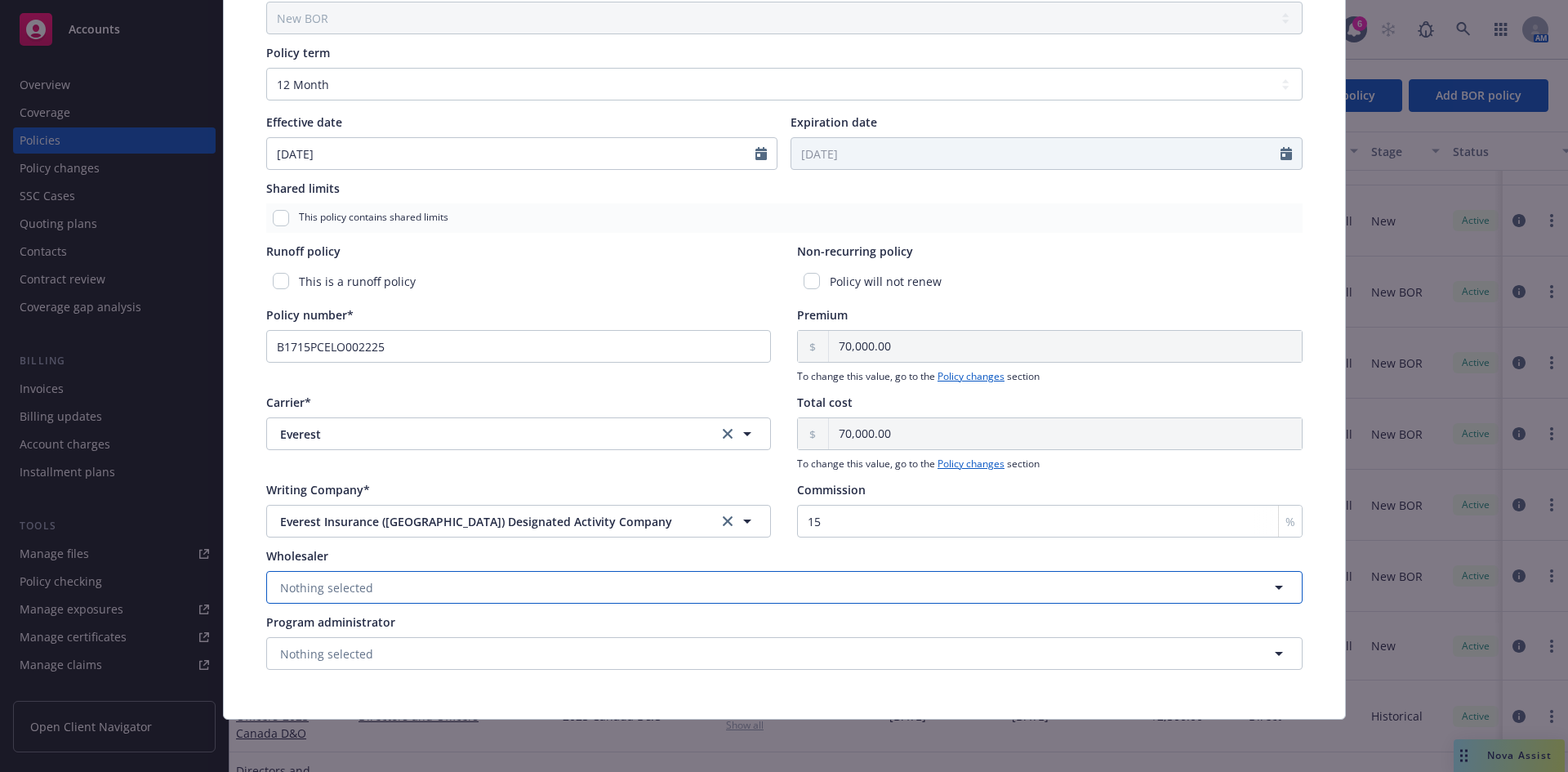
click at [337, 579] on span "Nothing selected" at bounding box center [327, 588] width 93 height 17
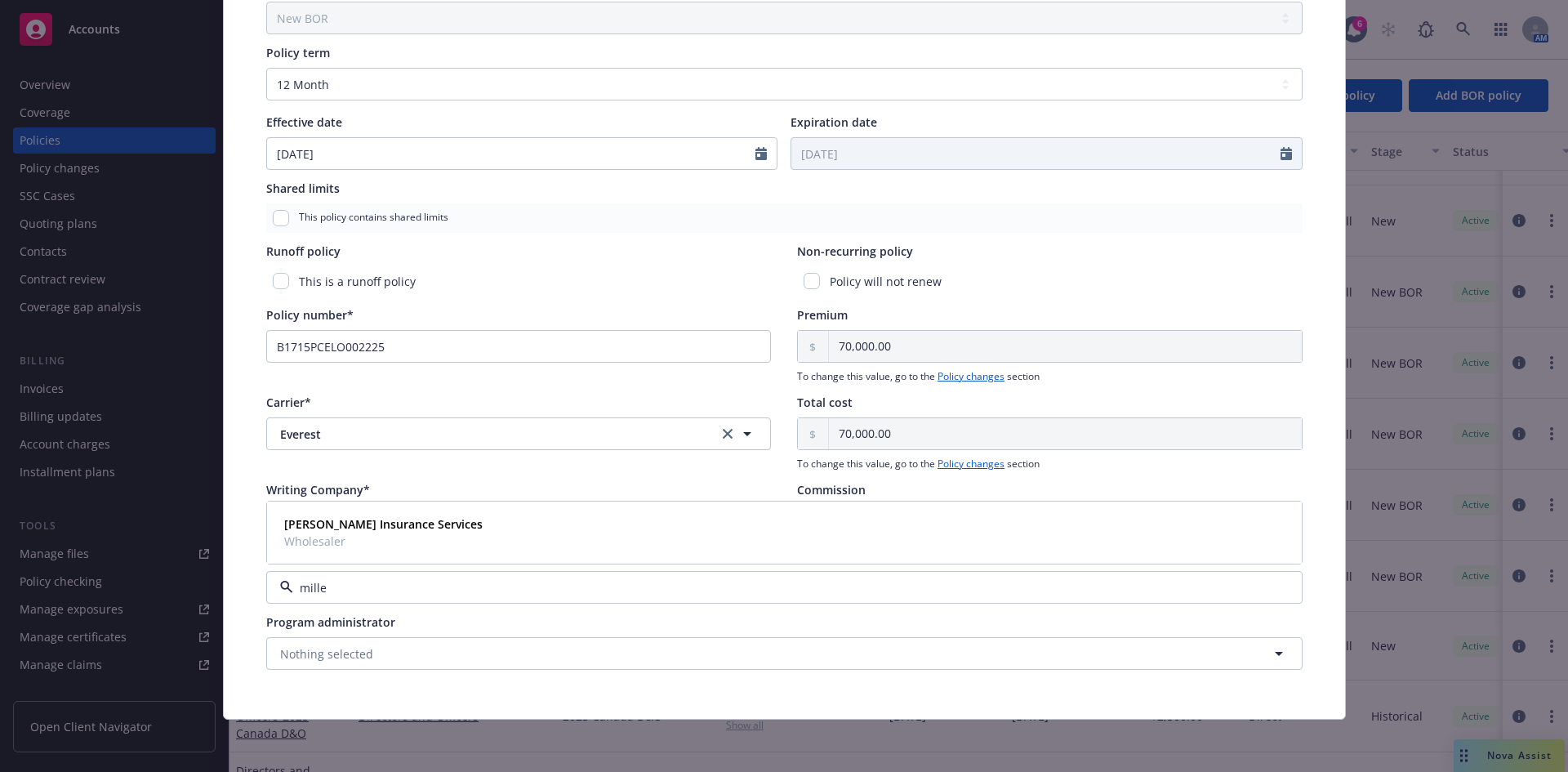
type input "miller"
click at [381, 537] on span "Wholesaler" at bounding box center [383, 541] width 198 height 17
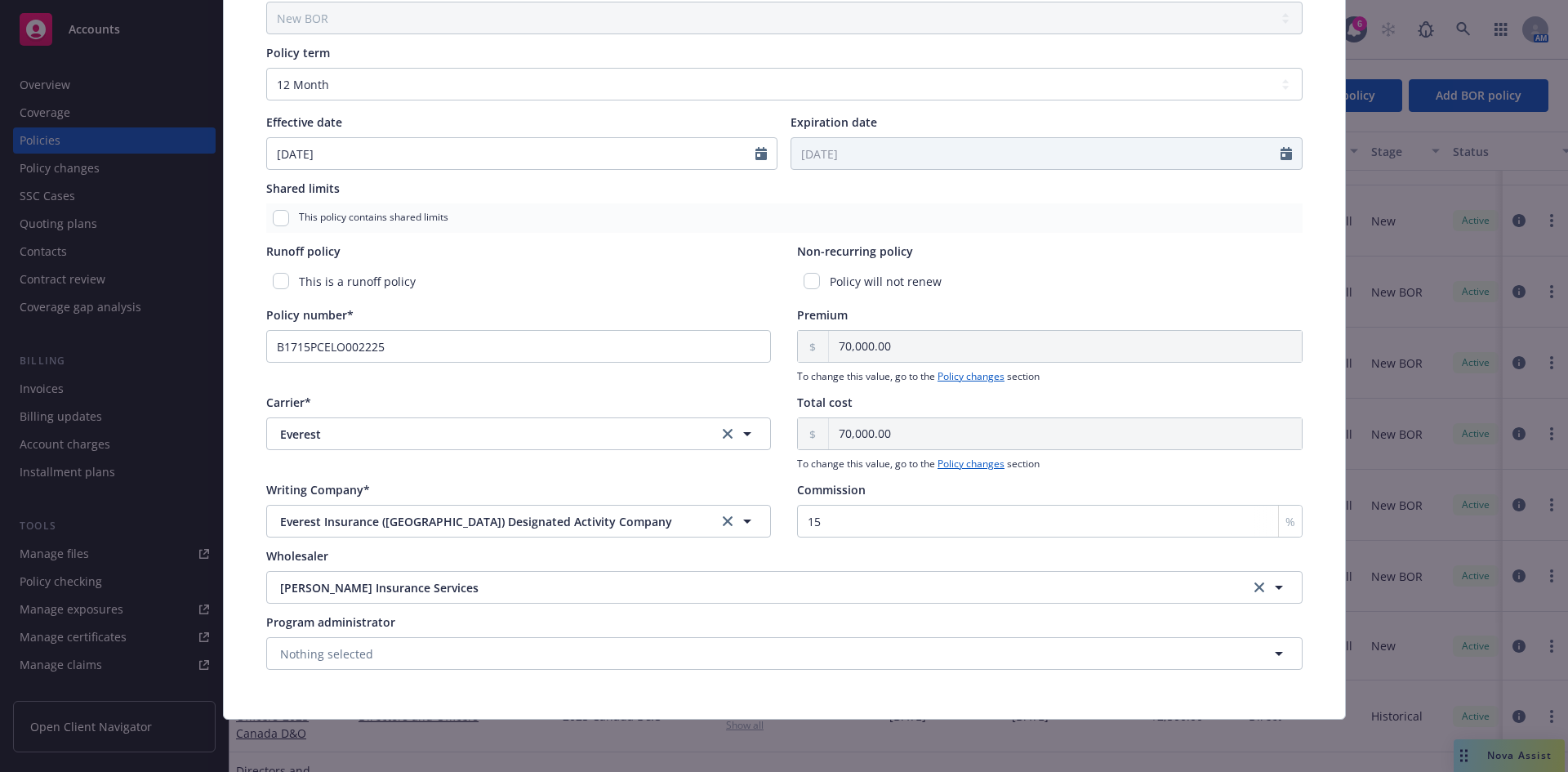
scroll to position [0, 0]
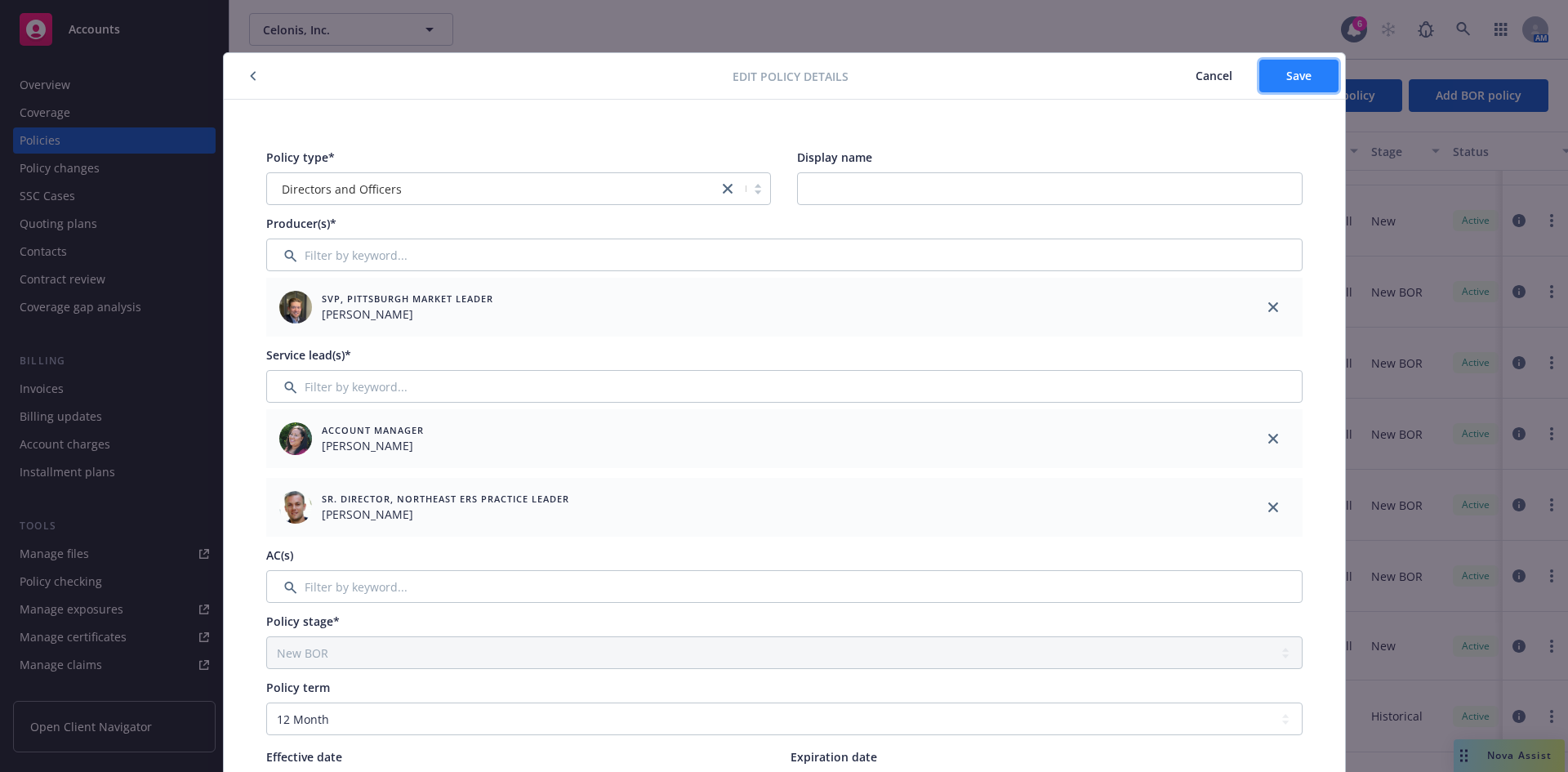
click at [1254, 75] on span "Save" at bounding box center [1299, 76] width 26 height 16
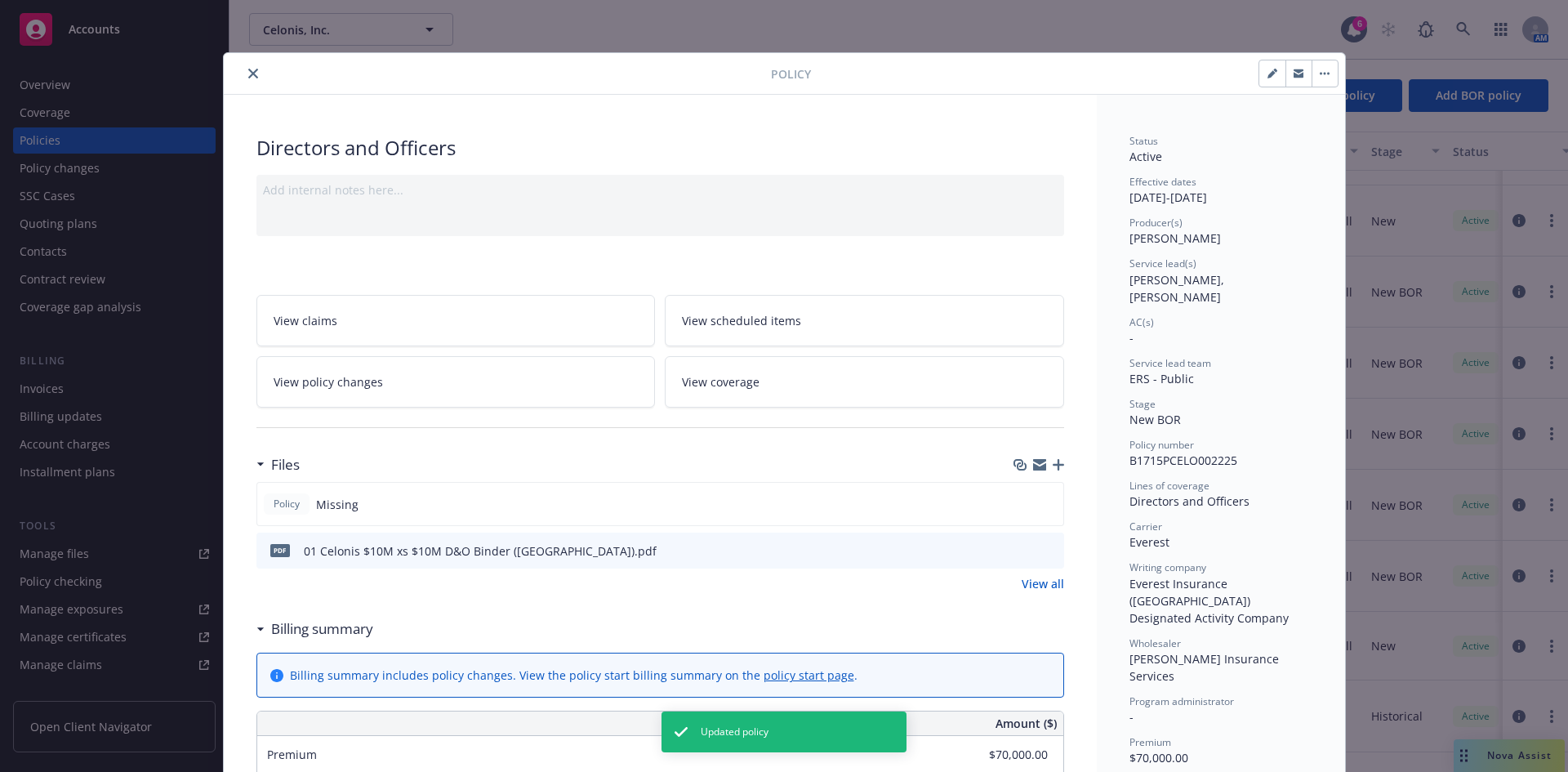
click at [248, 72] on icon "close" at bounding box center [253, 74] width 10 height 10
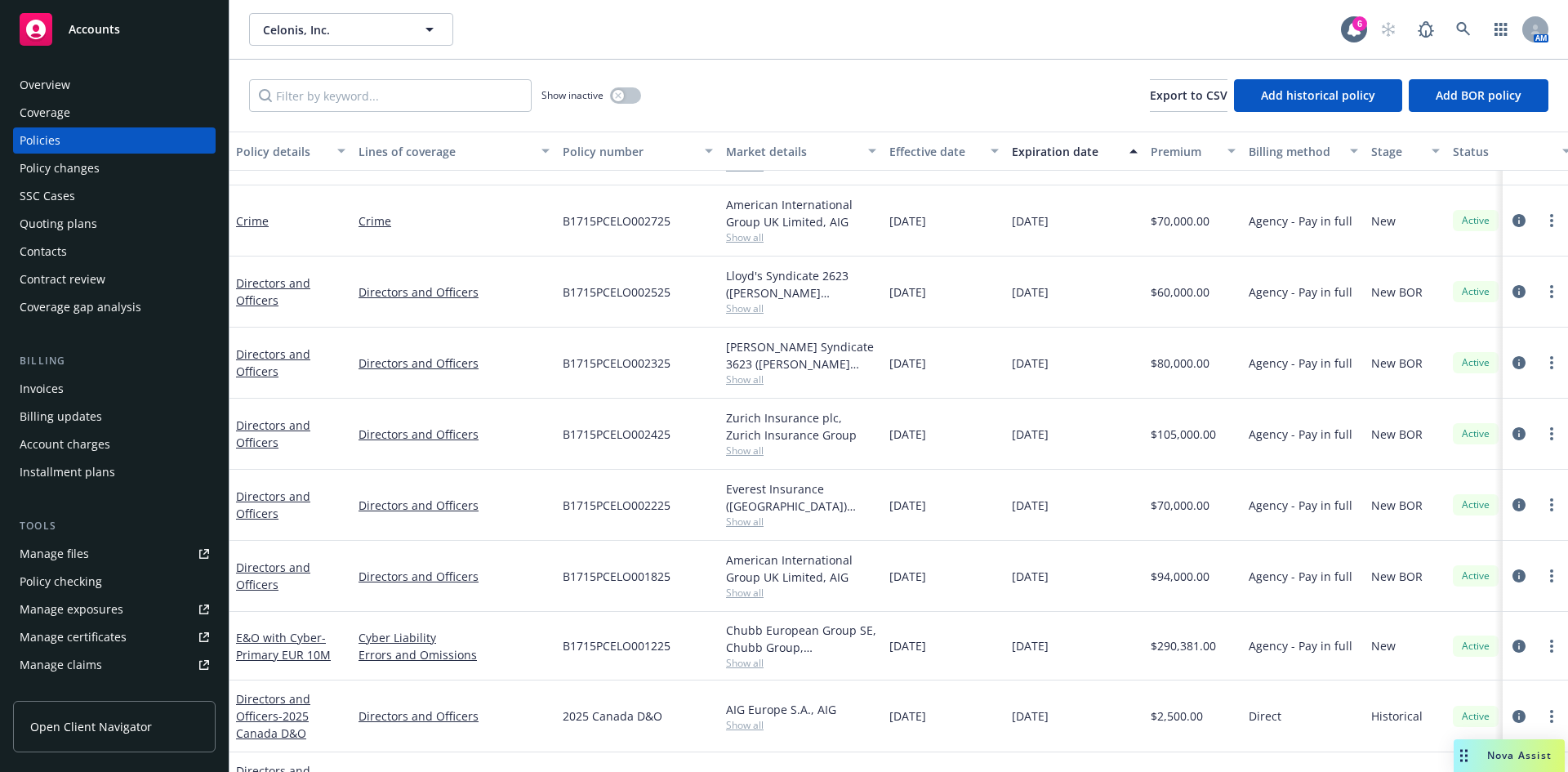
click at [261, 415] on div "Directors and Officers" at bounding box center [291, 434] width 123 height 71
click at [259, 427] on link "Directors and Officers" at bounding box center [274, 433] width 75 height 32
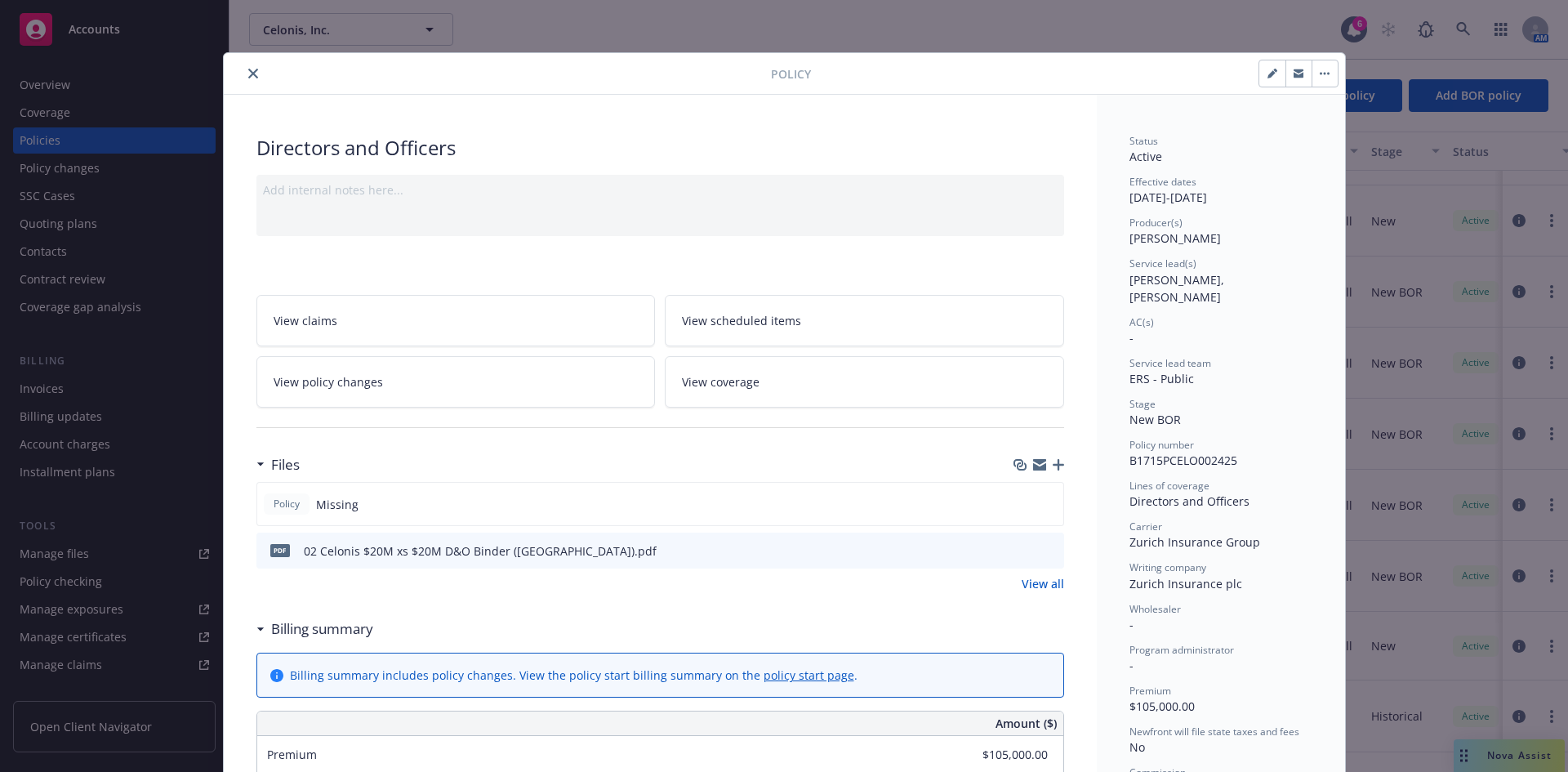
click at [1254, 82] on button "button" at bounding box center [1273, 74] width 27 height 27
select select "NEW_BOR"
select select "12"
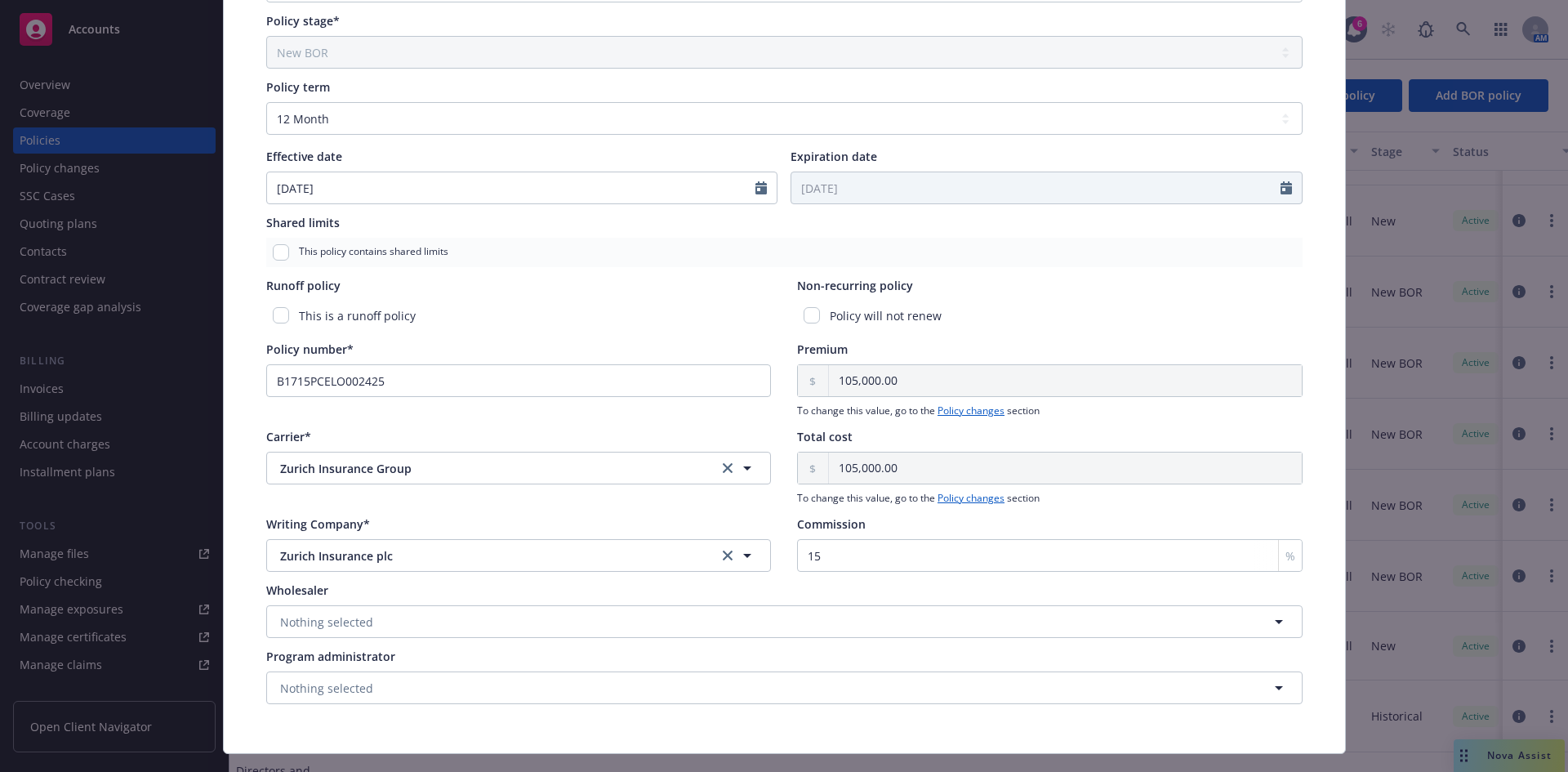
scroll to position [635, 0]
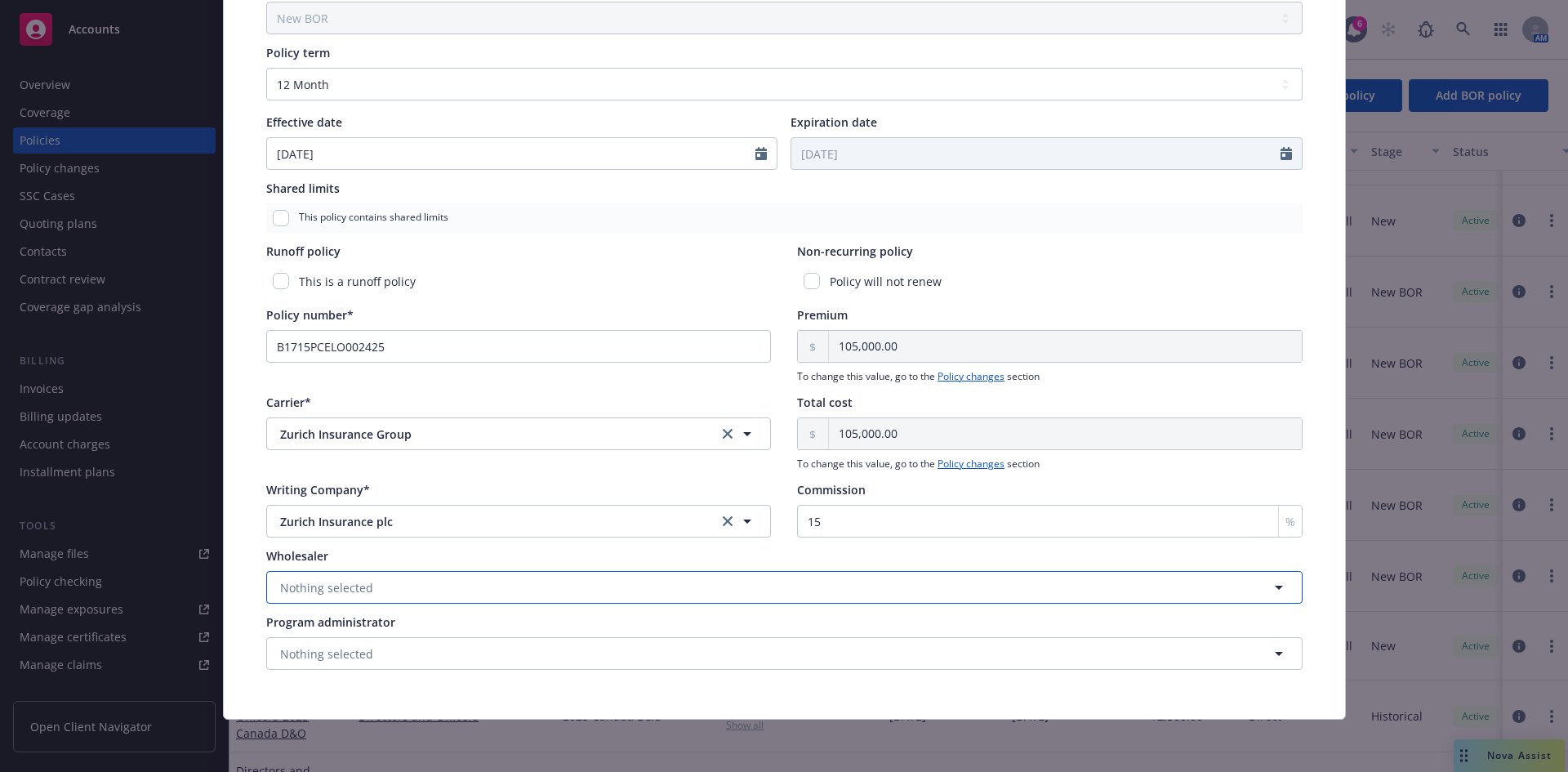
click at [348, 595] on span "Nothing selected" at bounding box center [327, 588] width 93 height 17
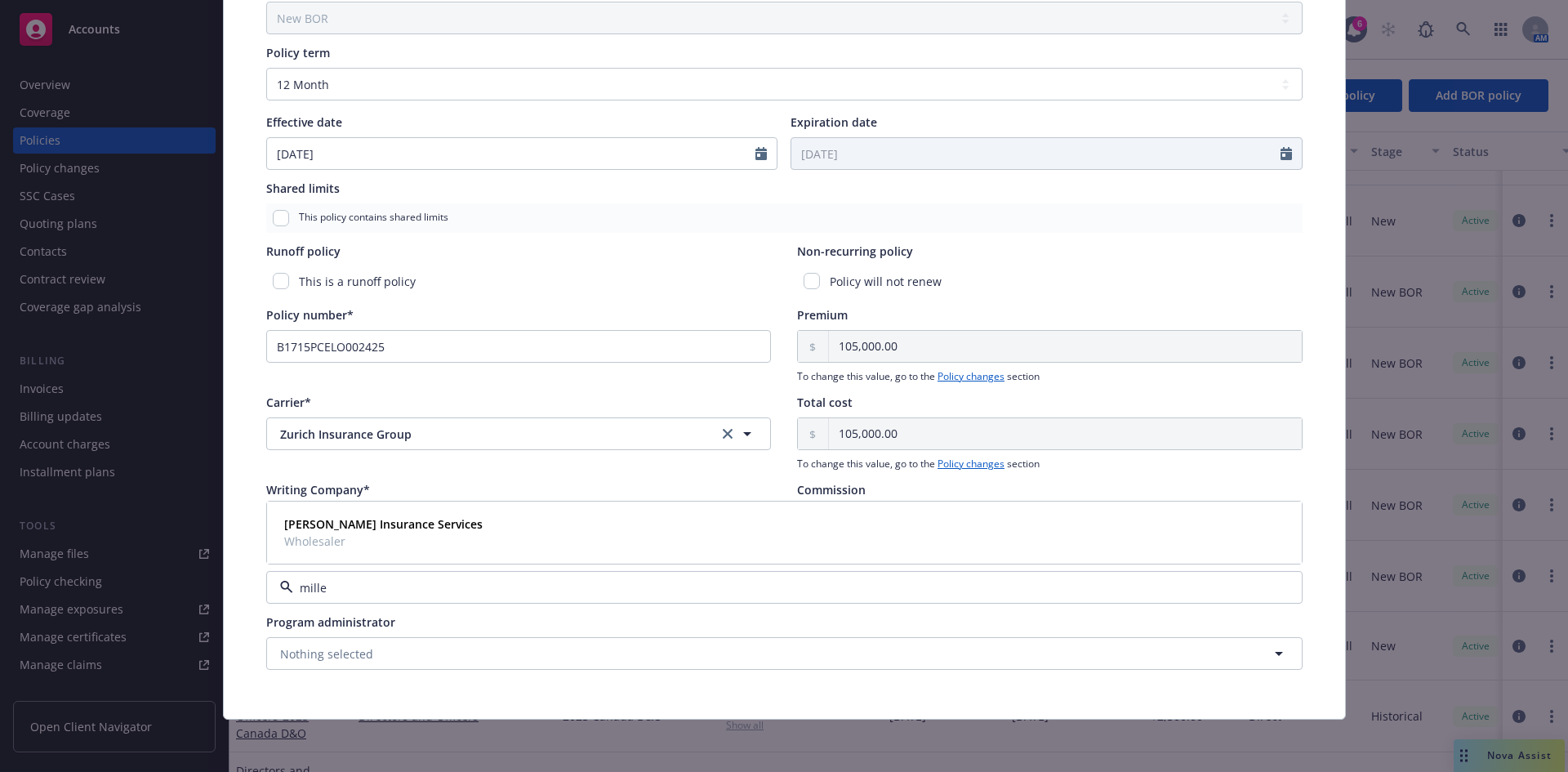
type input "miller"
click at [336, 519] on strong "[PERSON_NAME] Insurance Services" at bounding box center [383, 524] width 198 height 16
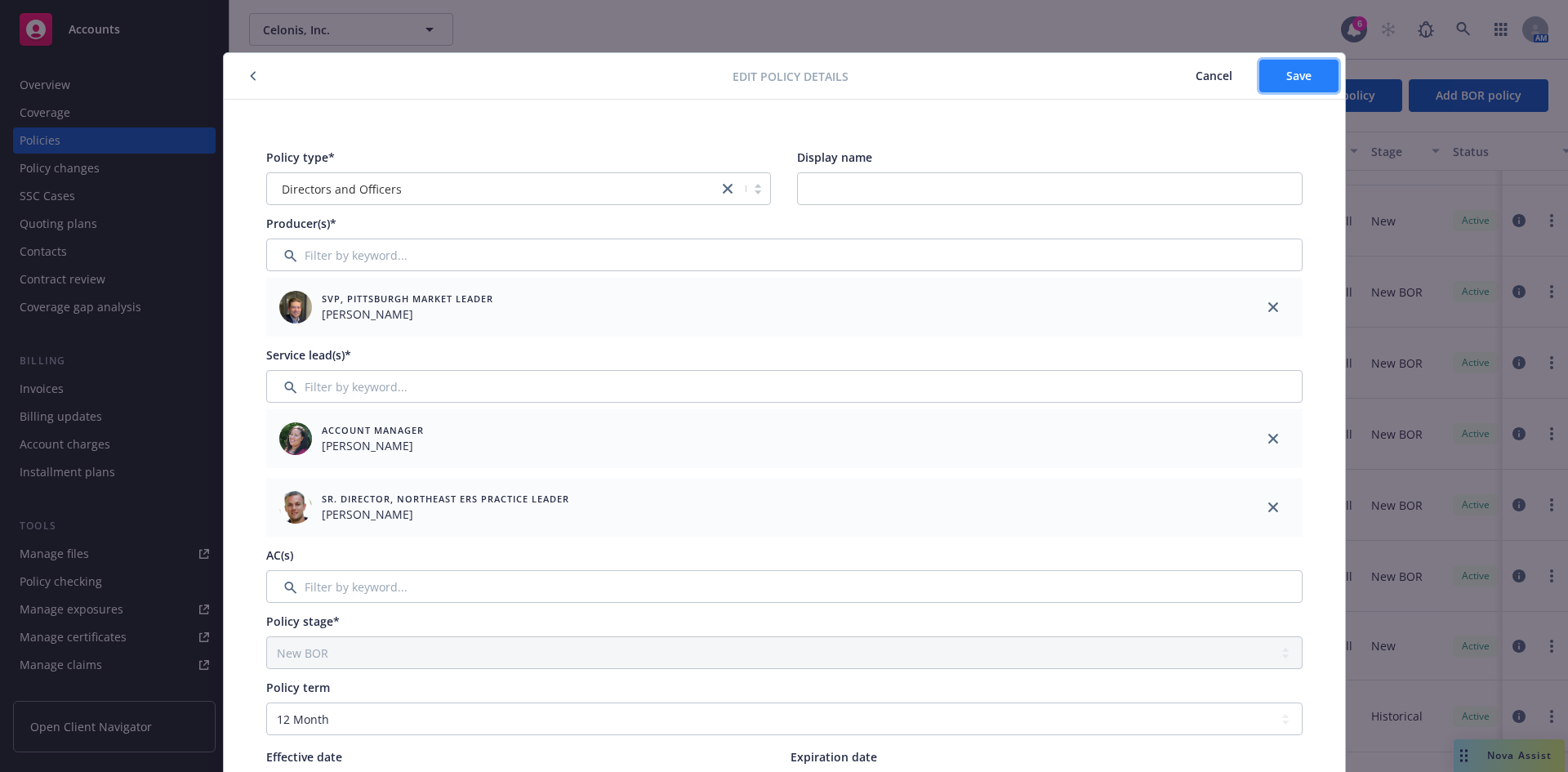
click at [1254, 86] on button "Save" at bounding box center [1298, 76] width 79 height 32
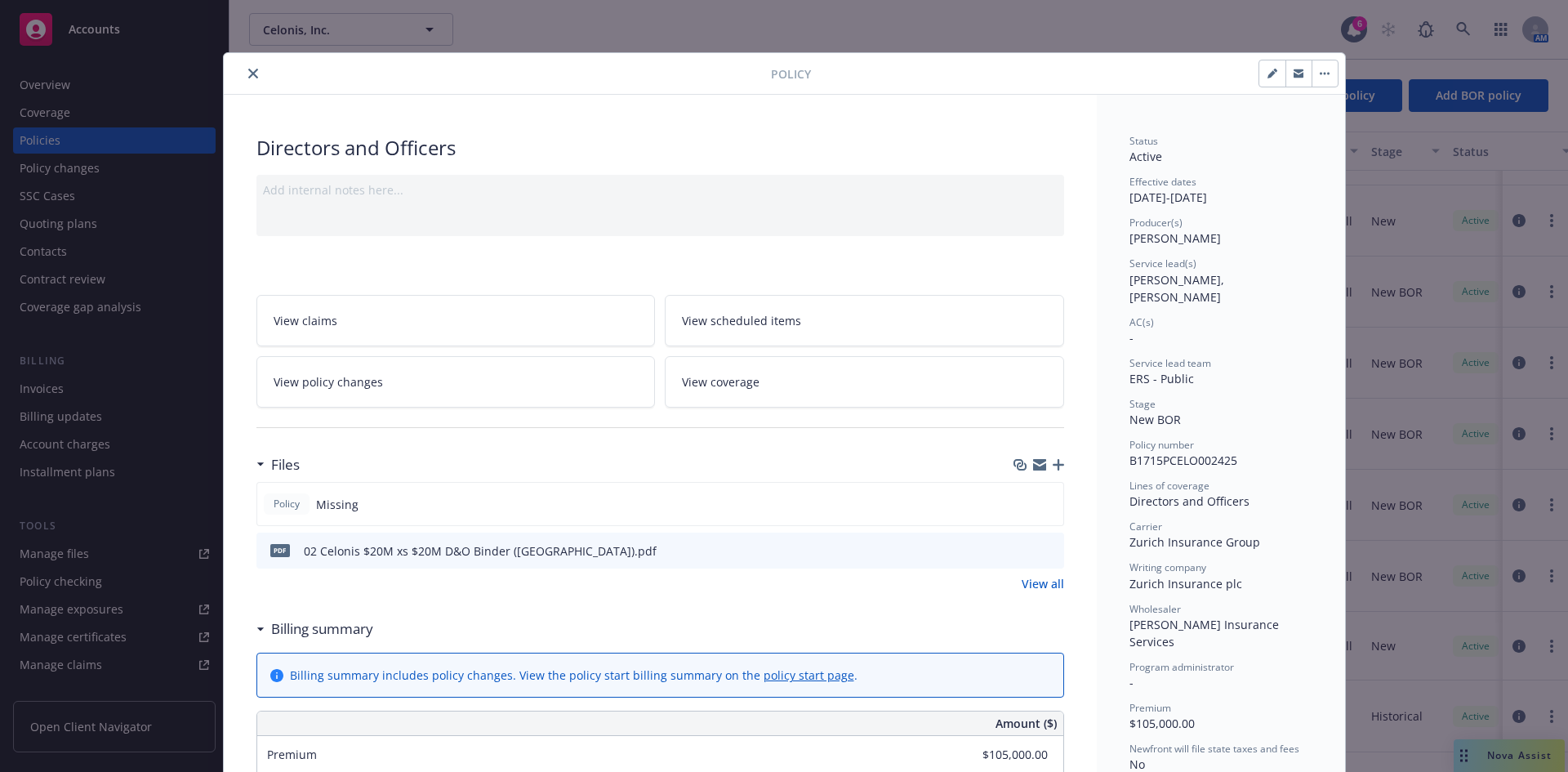
drag, startPoint x: 242, startPoint y: 69, endPoint x: 296, endPoint y: 133, distance: 83.7
click at [248, 69] on icon "close" at bounding box center [253, 74] width 10 height 10
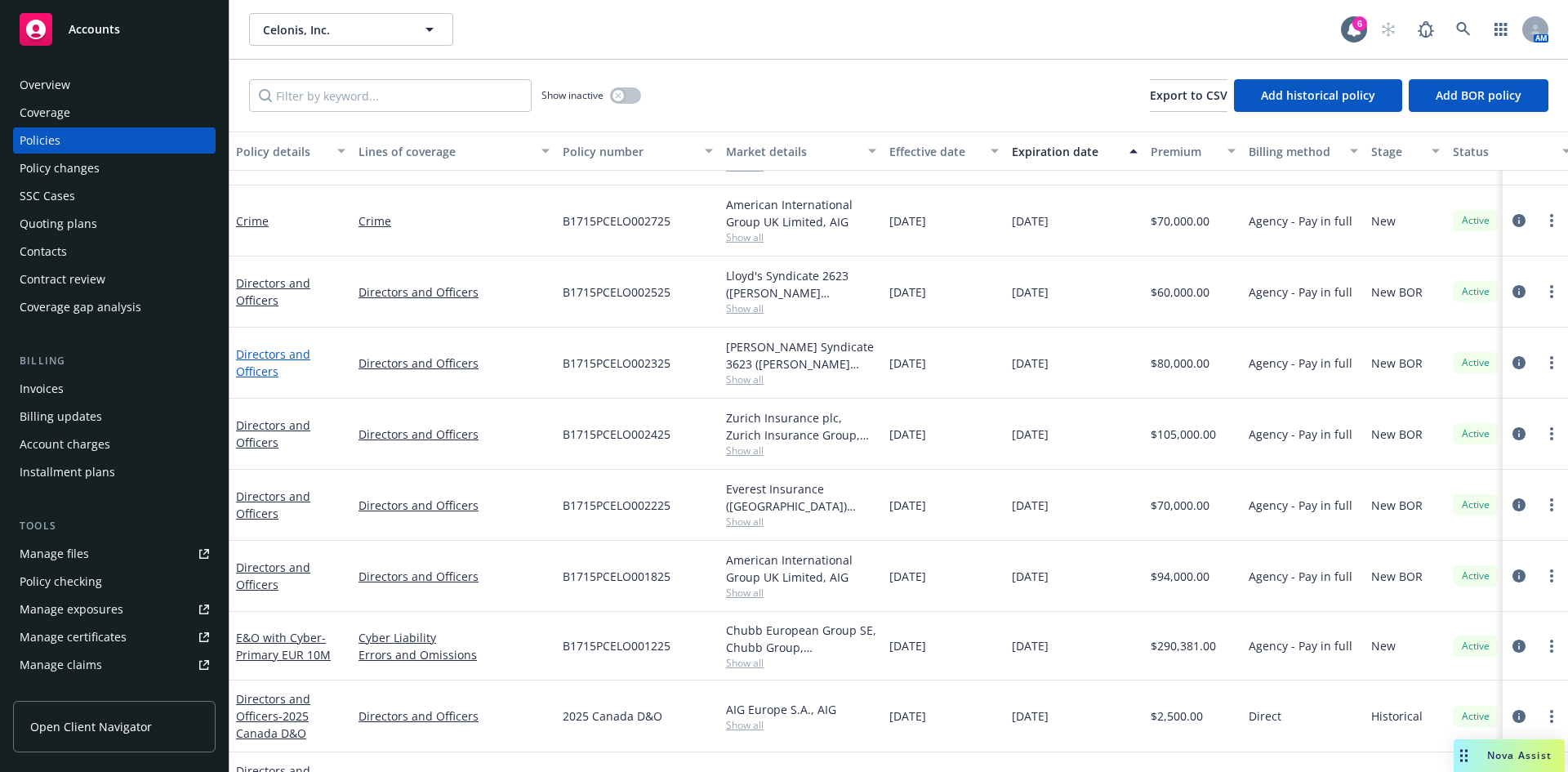
click at [260, 358] on link "Directors and Officers" at bounding box center [274, 362] width 75 height 32
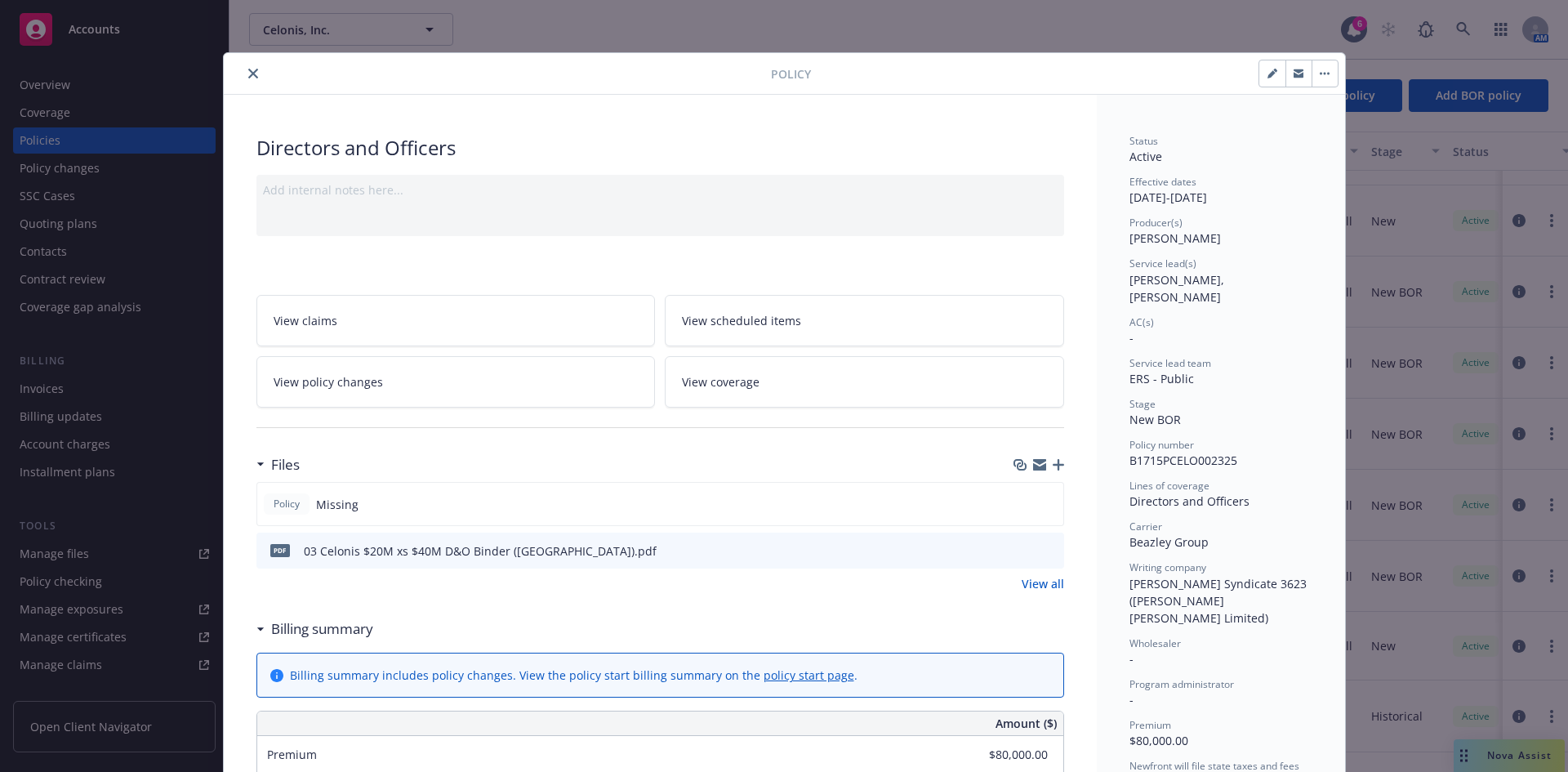
click at [1254, 76] on icon "button" at bounding box center [1272, 75] width 8 height 8
select select "NEW_BOR"
select select "12"
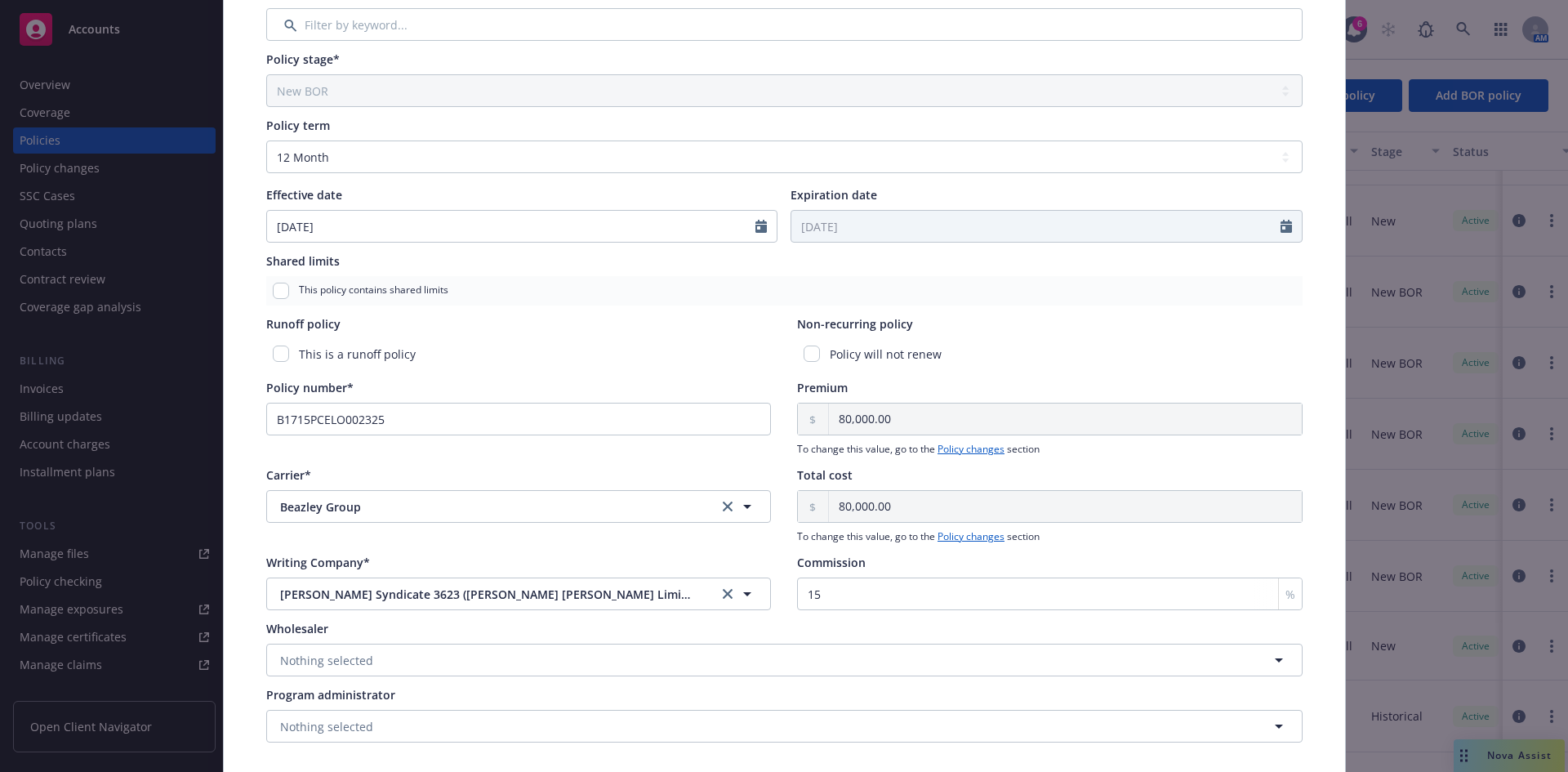
scroll to position [635, 0]
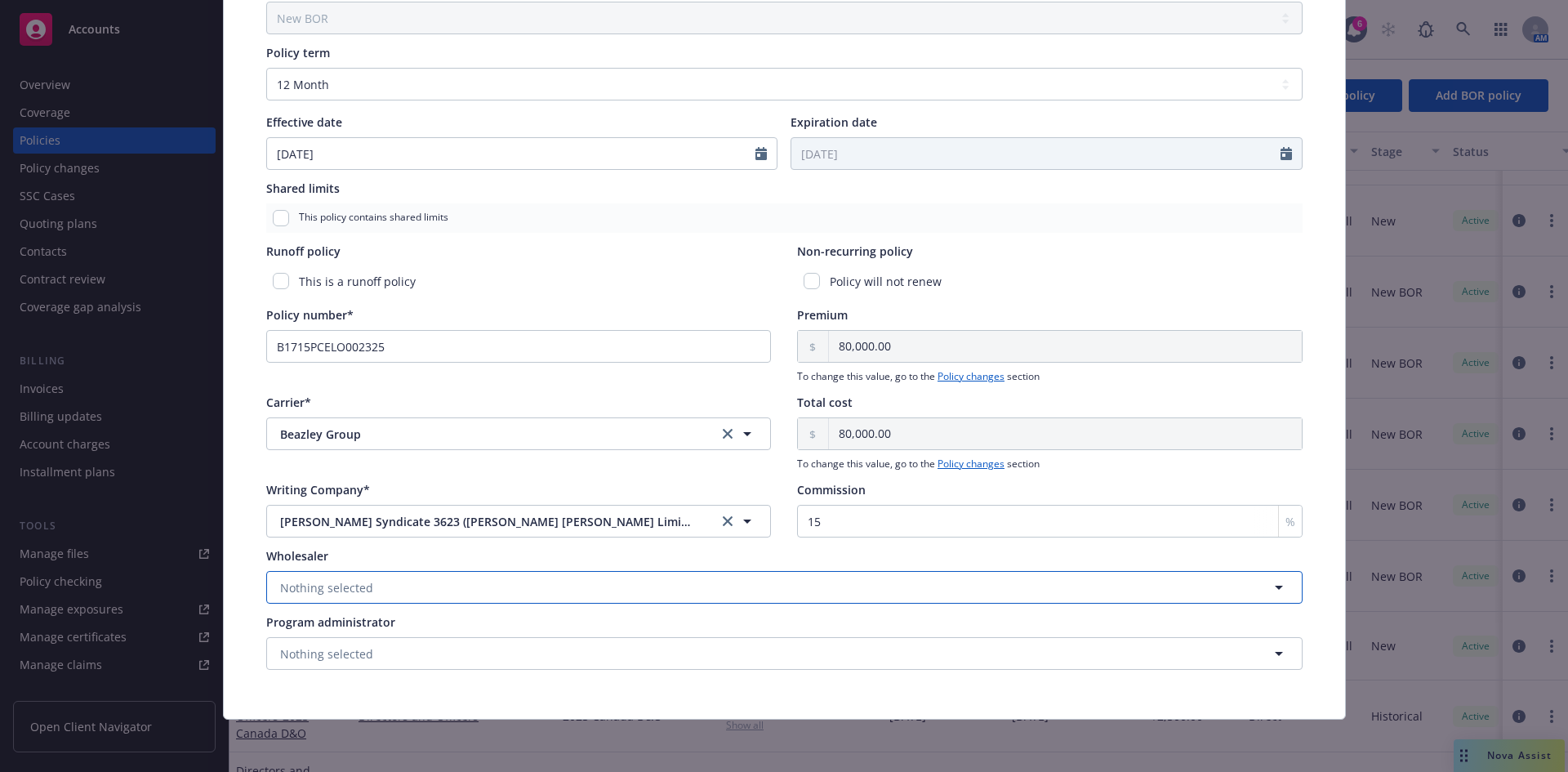
click at [365, 583] on button "Nothing selected" at bounding box center [784, 587] width 1036 height 32
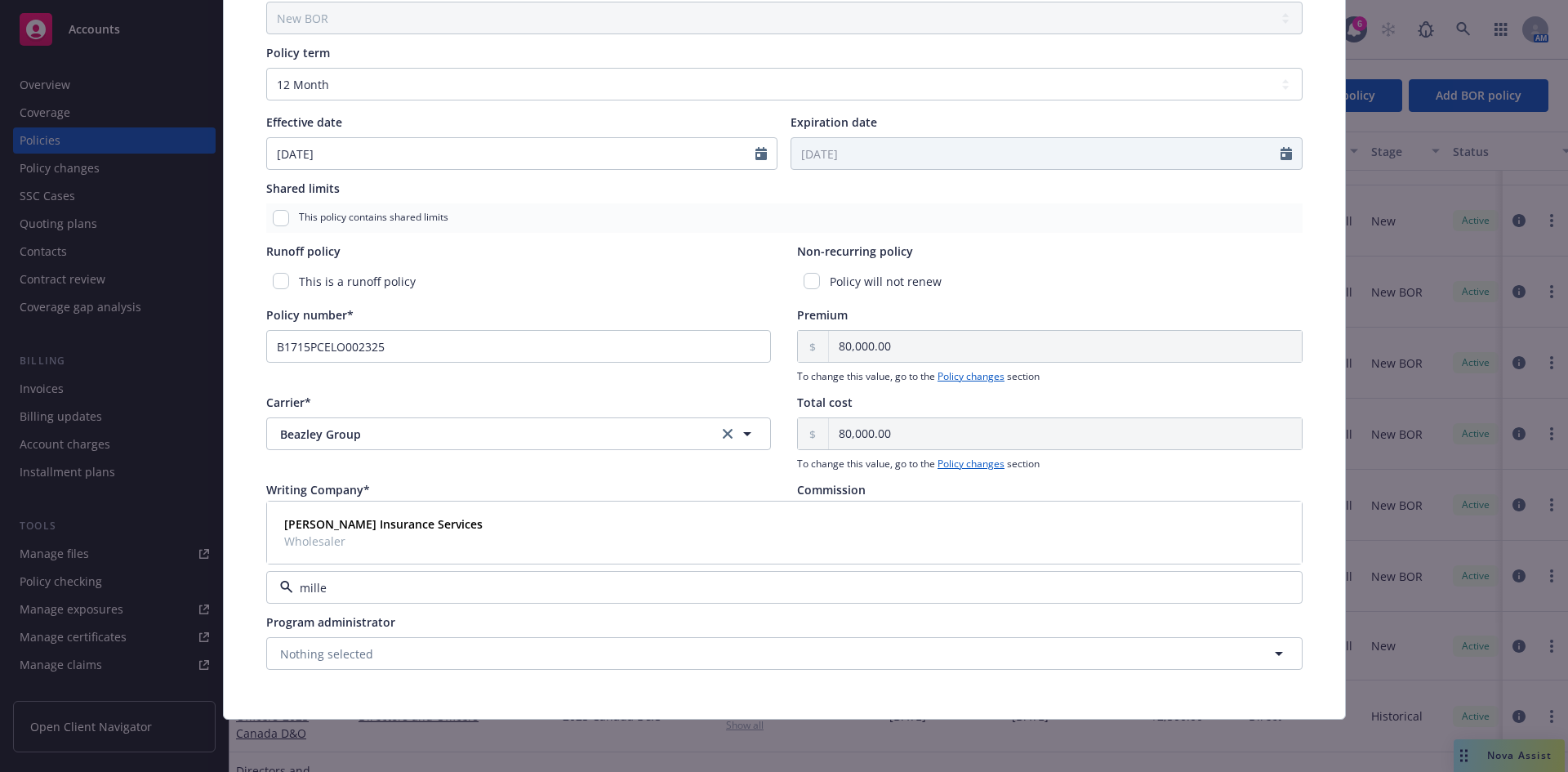
type input "miller"
click at [424, 525] on div "Miller Insurance Services Wholesaler" at bounding box center [785, 532] width 1014 height 41
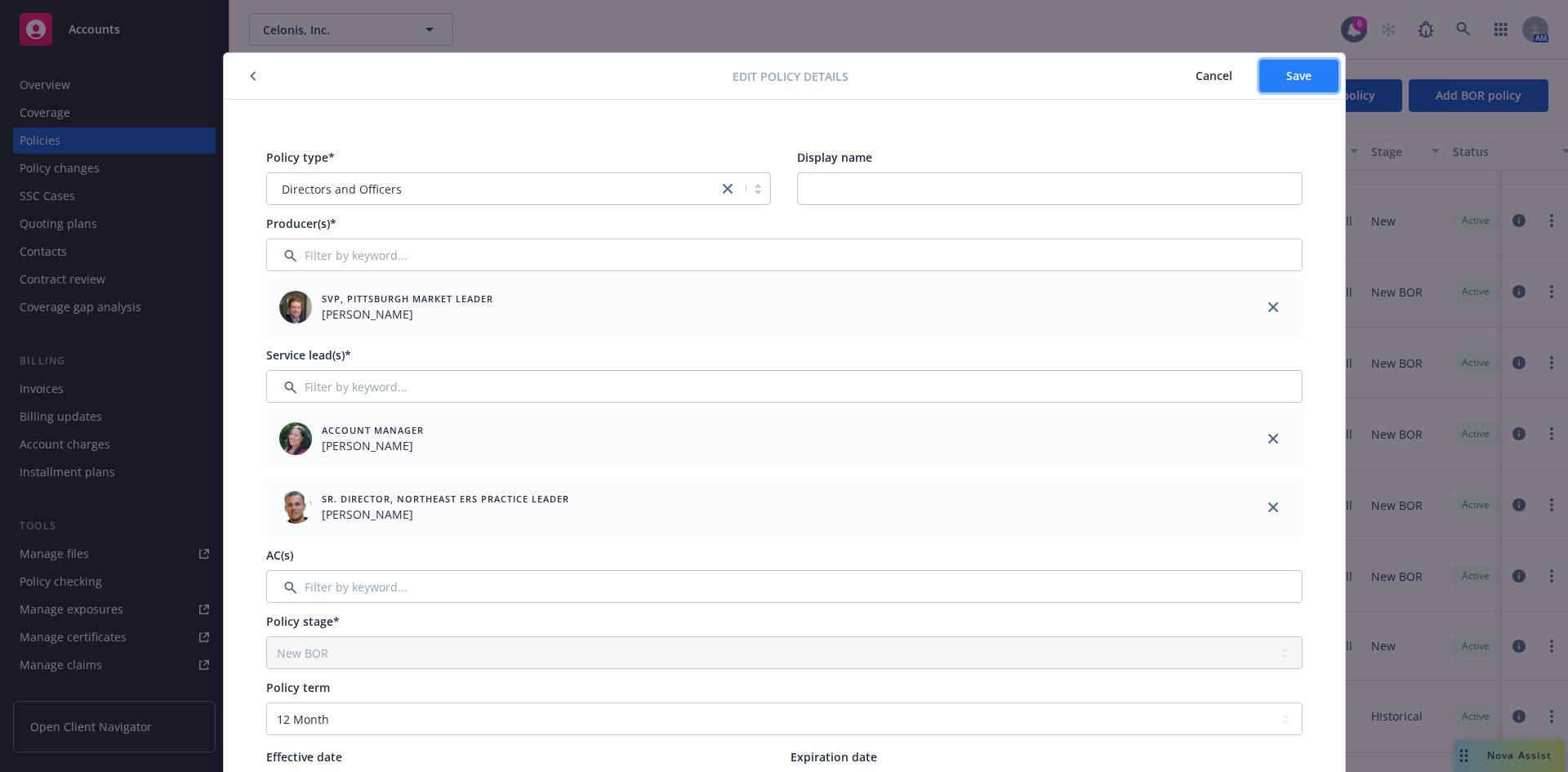
click at [1254, 74] on span "Save" at bounding box center [1299, 76] width 26 height 16
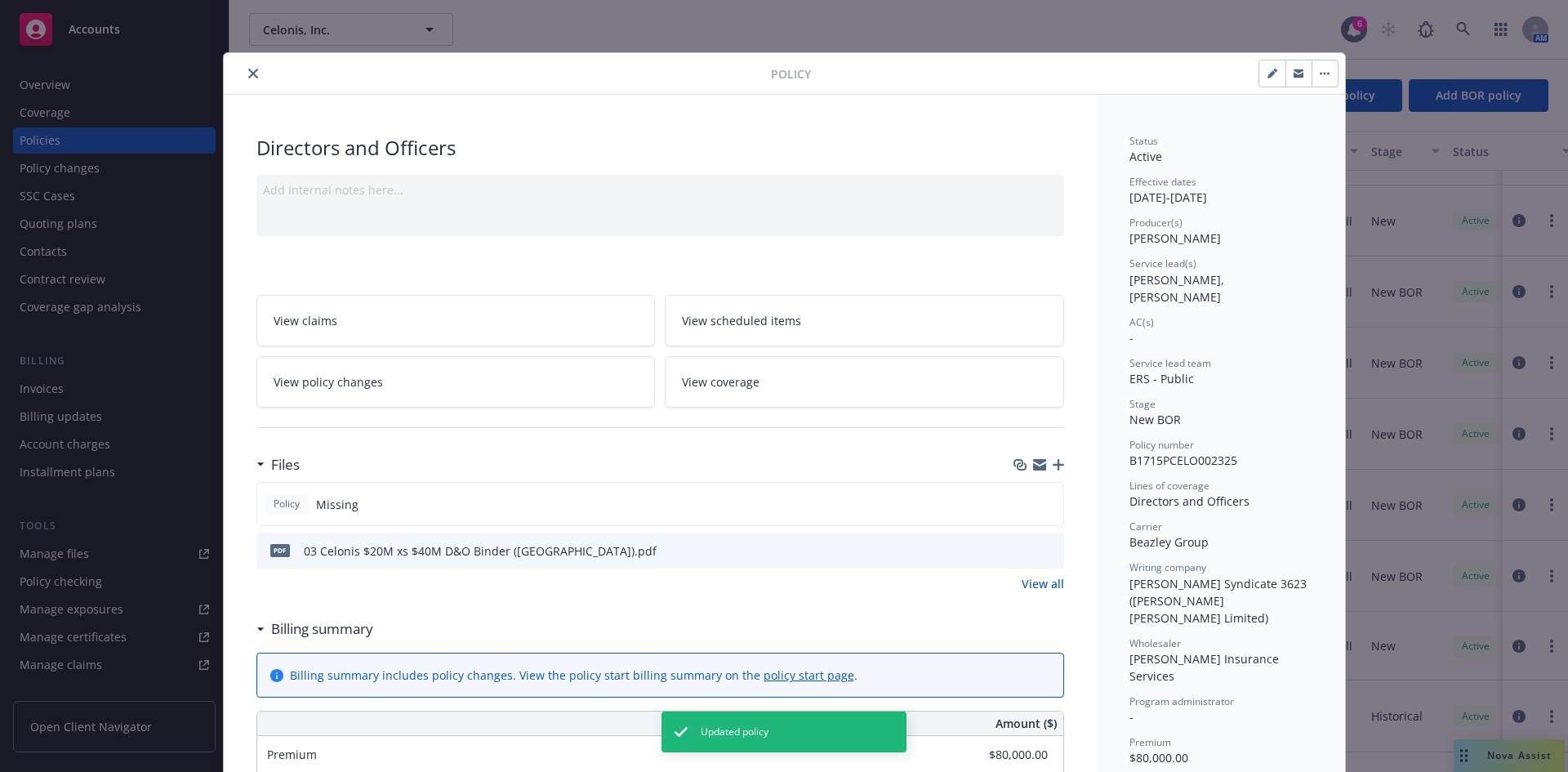
click at [248, 73] on icon "close" at bounding box center [253, 74] width 10 height 10
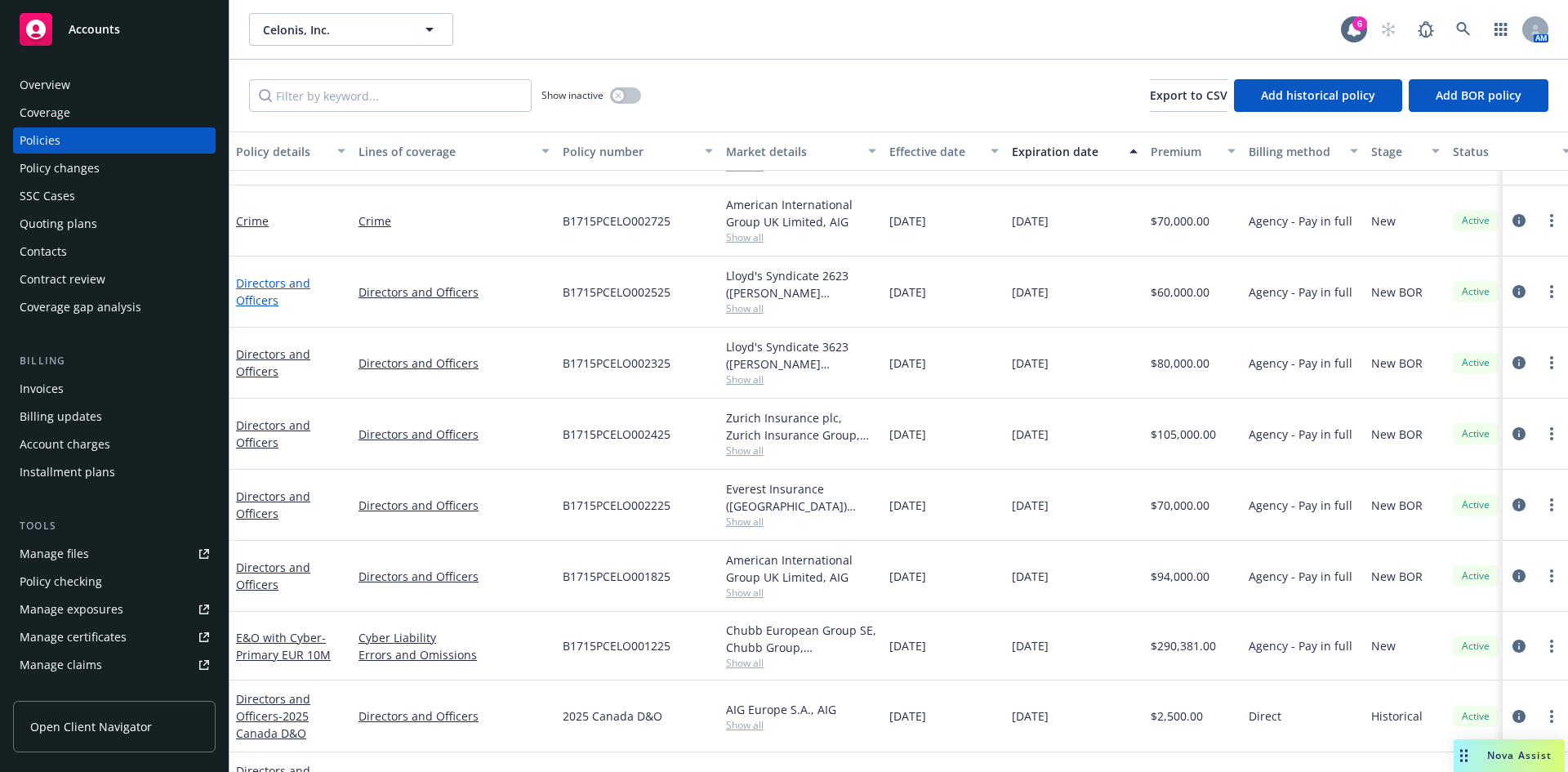
click at [267, 287] on link "Directors and Officers" at bounding box center [274, 291] width 75 height 32
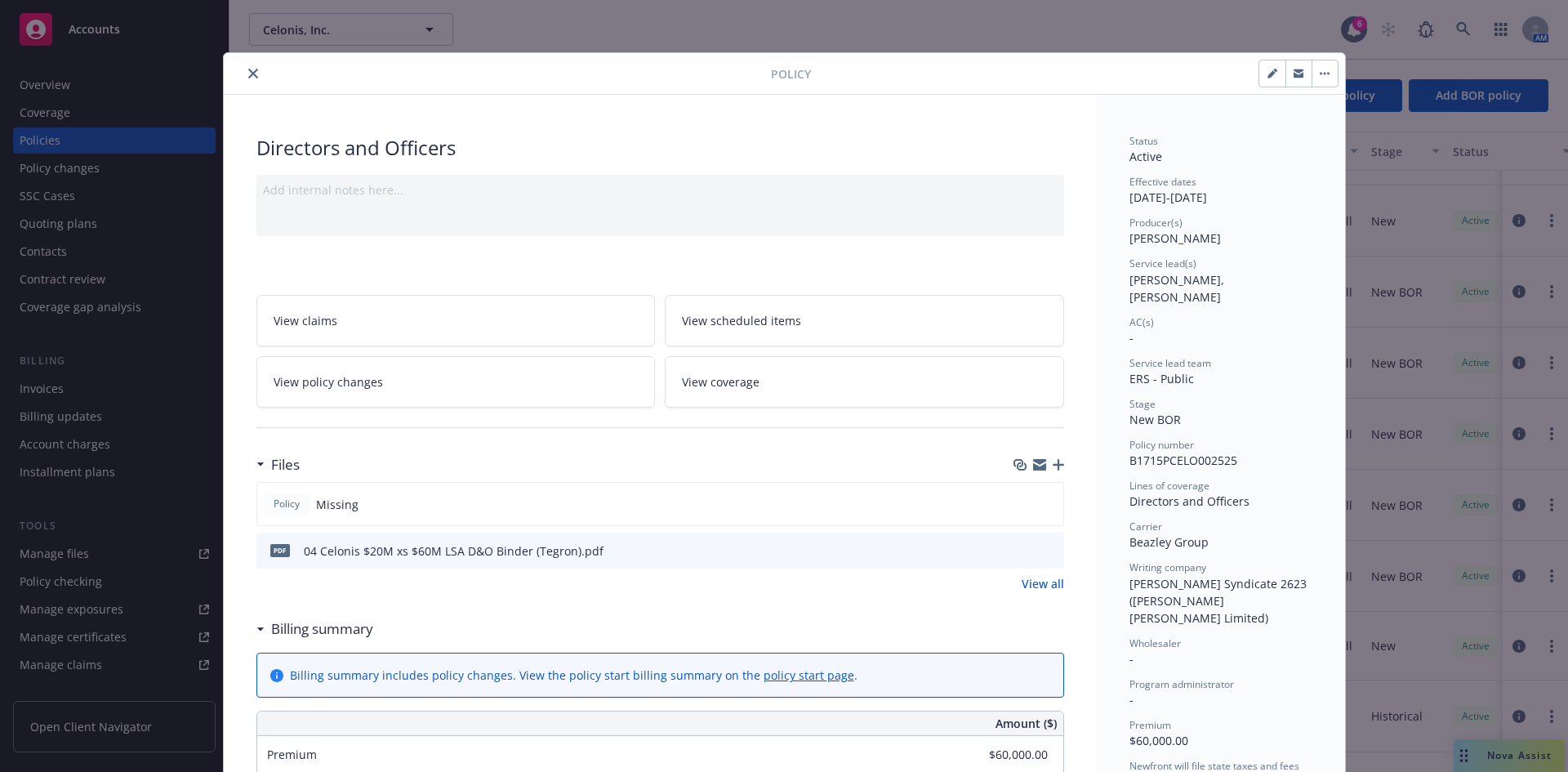
click at [1254, 73] on icon "button" at bounding box center [1273, 74] width 10 height 10
select select "NEW_BOR"
select select "12"
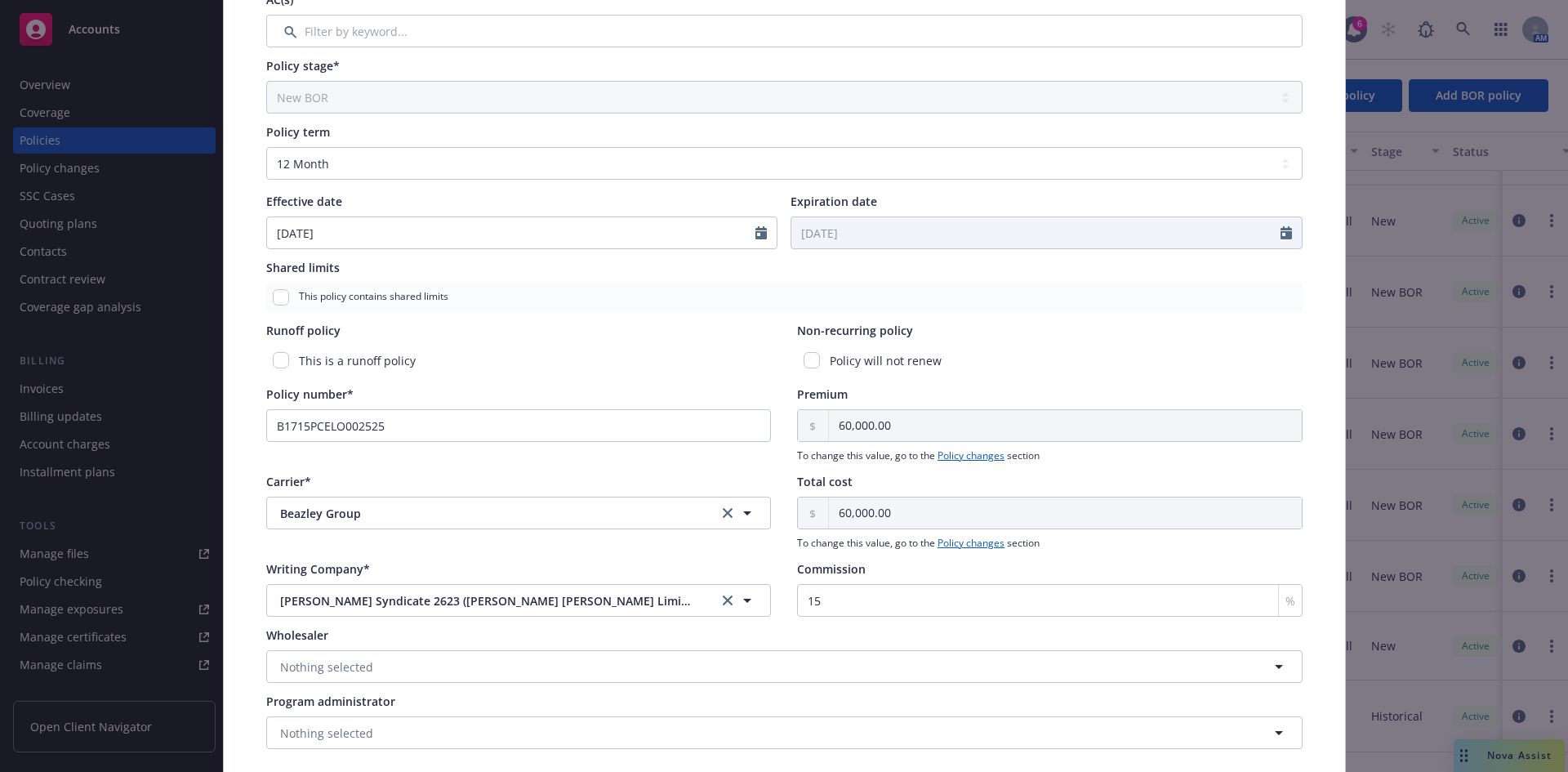
scroll to position [635, 0]
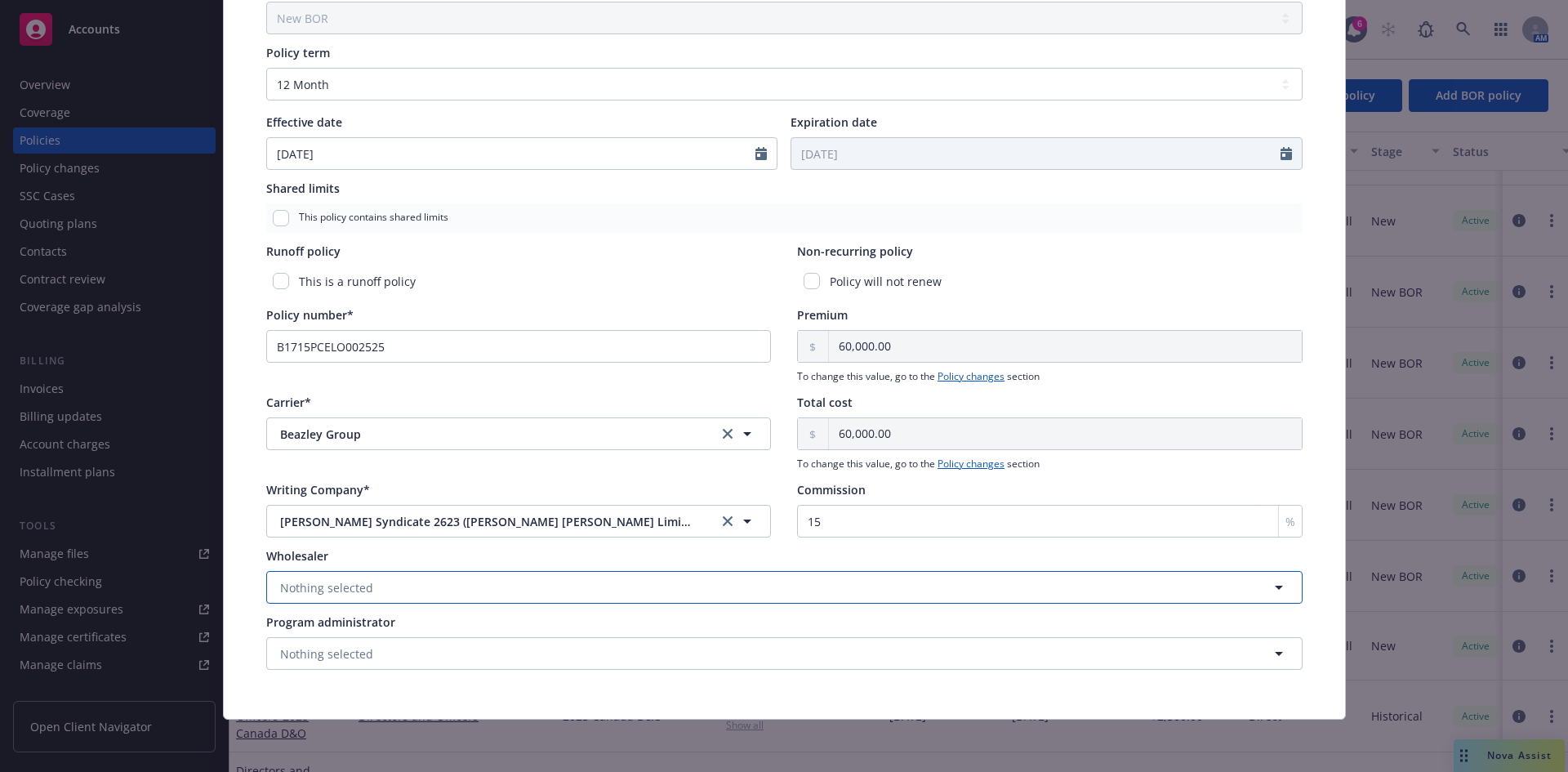
click at [477, 584] on button "Nothing selected" at bounding box center [784, 587] width 1036 height 32
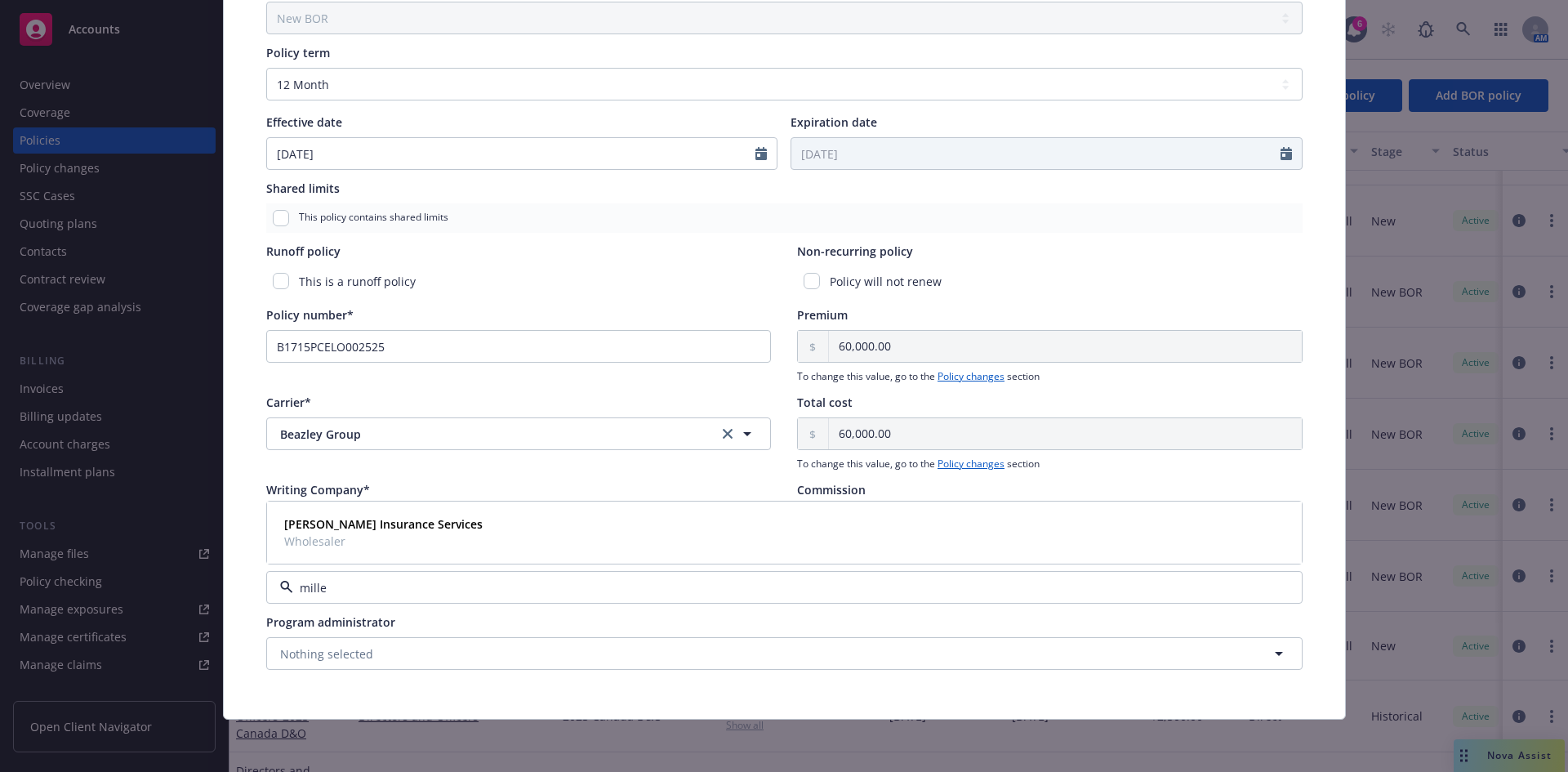
type input "miller"
click at [383, 530] on strong "[PERSON_NAME] Insurance Services" at bounding box center [383, 524] width 198 height 16
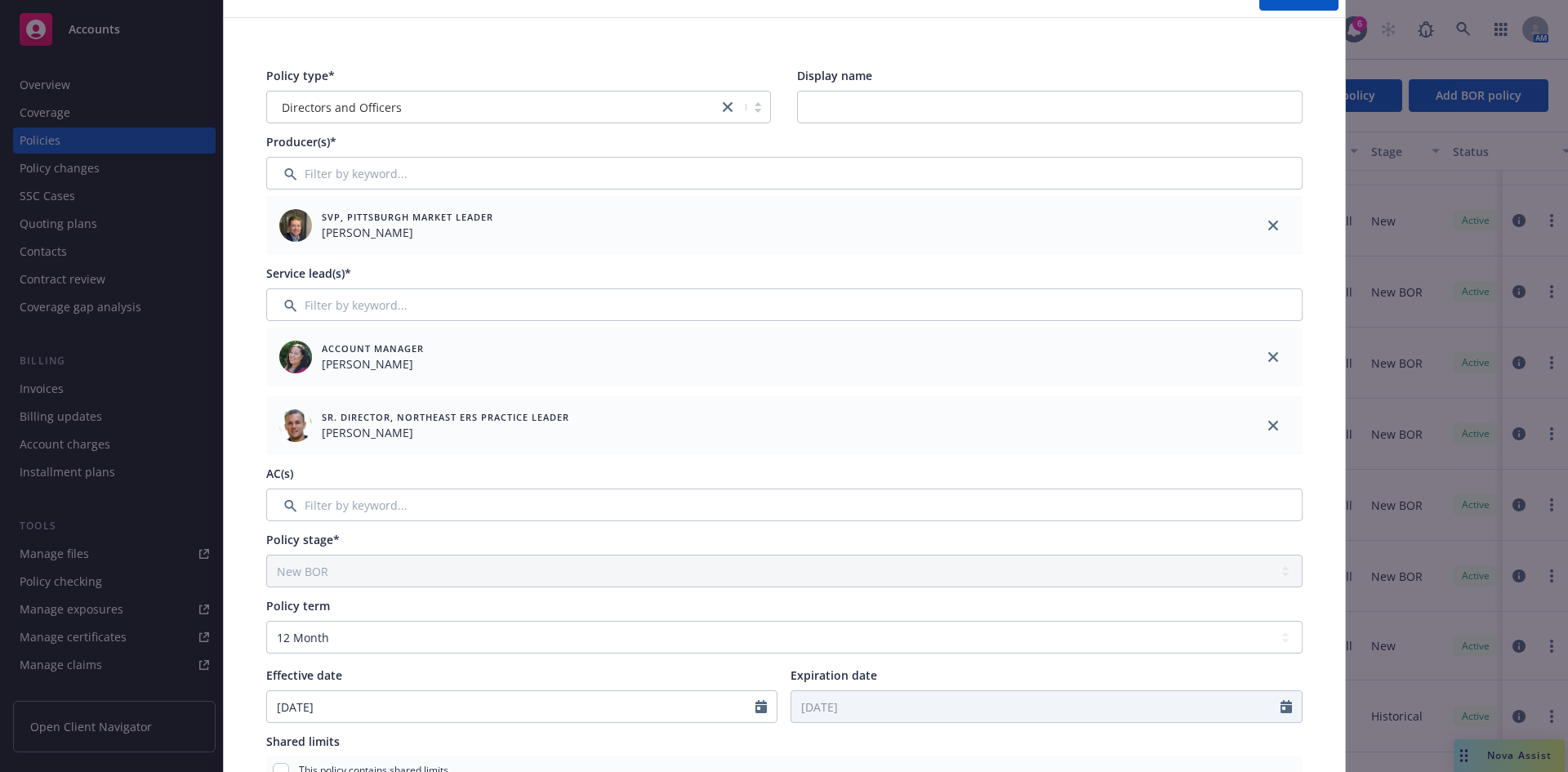
scroll to position [0, 0]
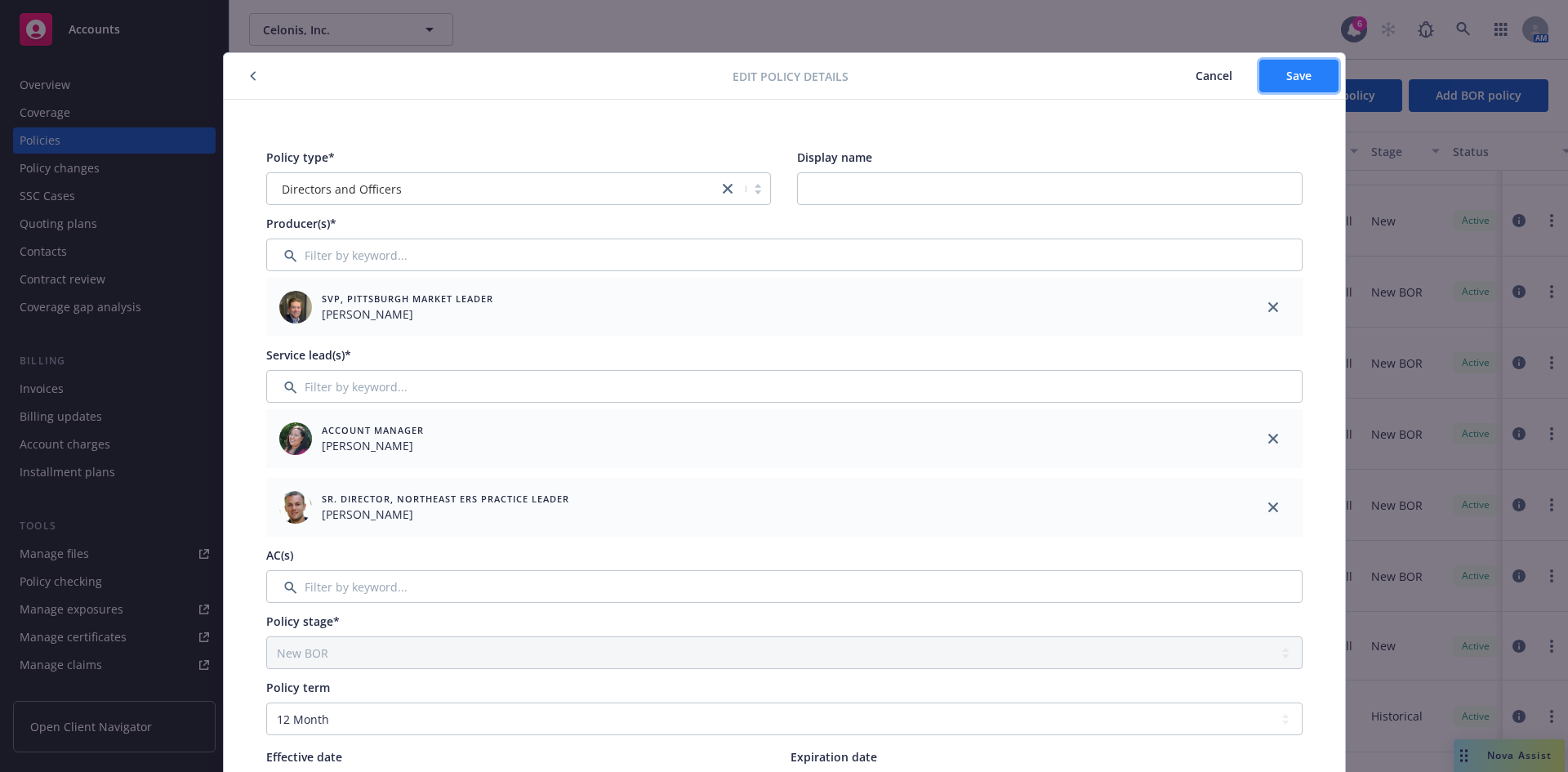
click at [1254, 71] on span "Save" at bounding box center [1299, 76] width 26 height 16
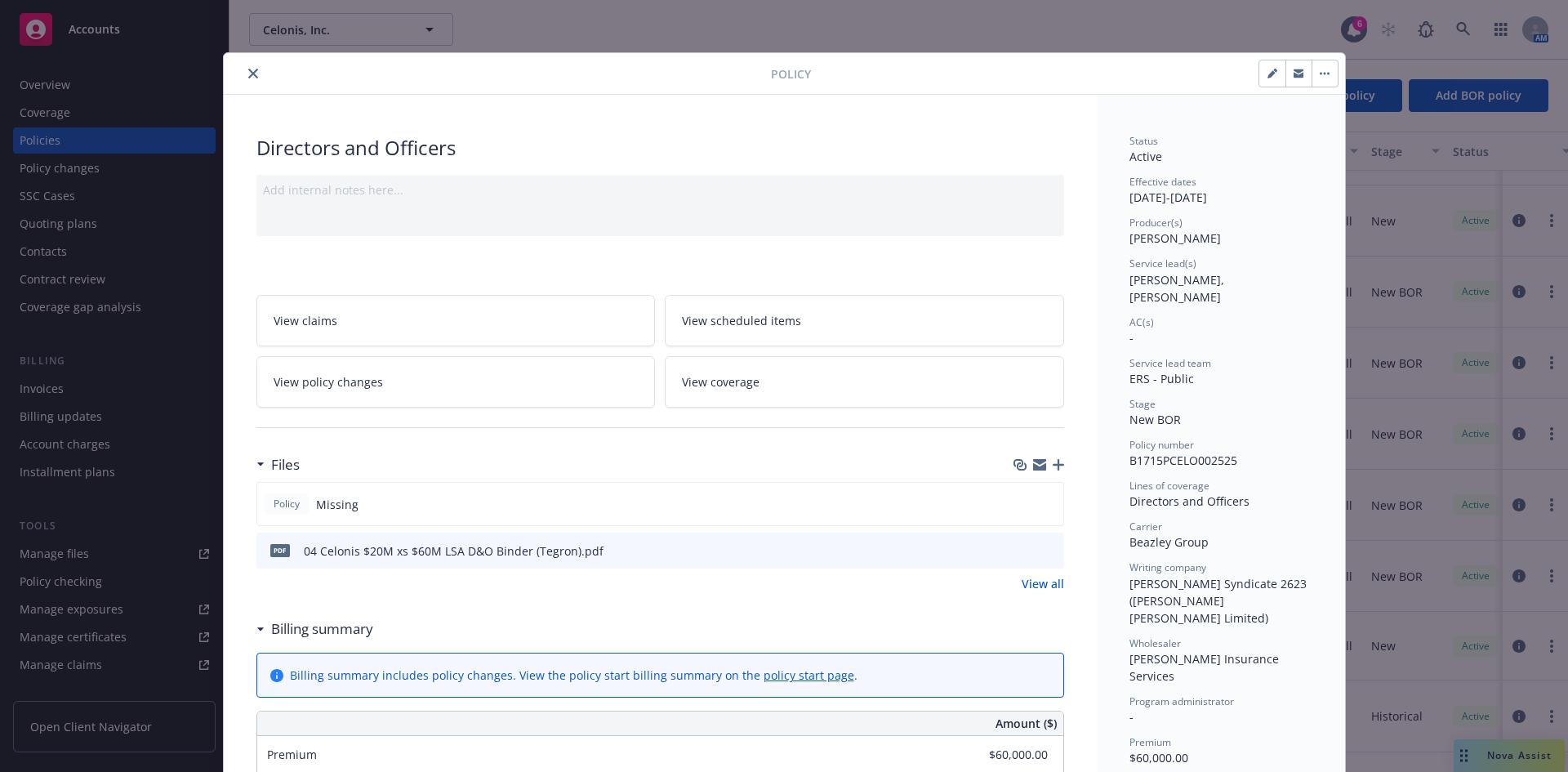
click at [248, 75] on icon "close" at bounding box center [253, 74] width 10 height 10
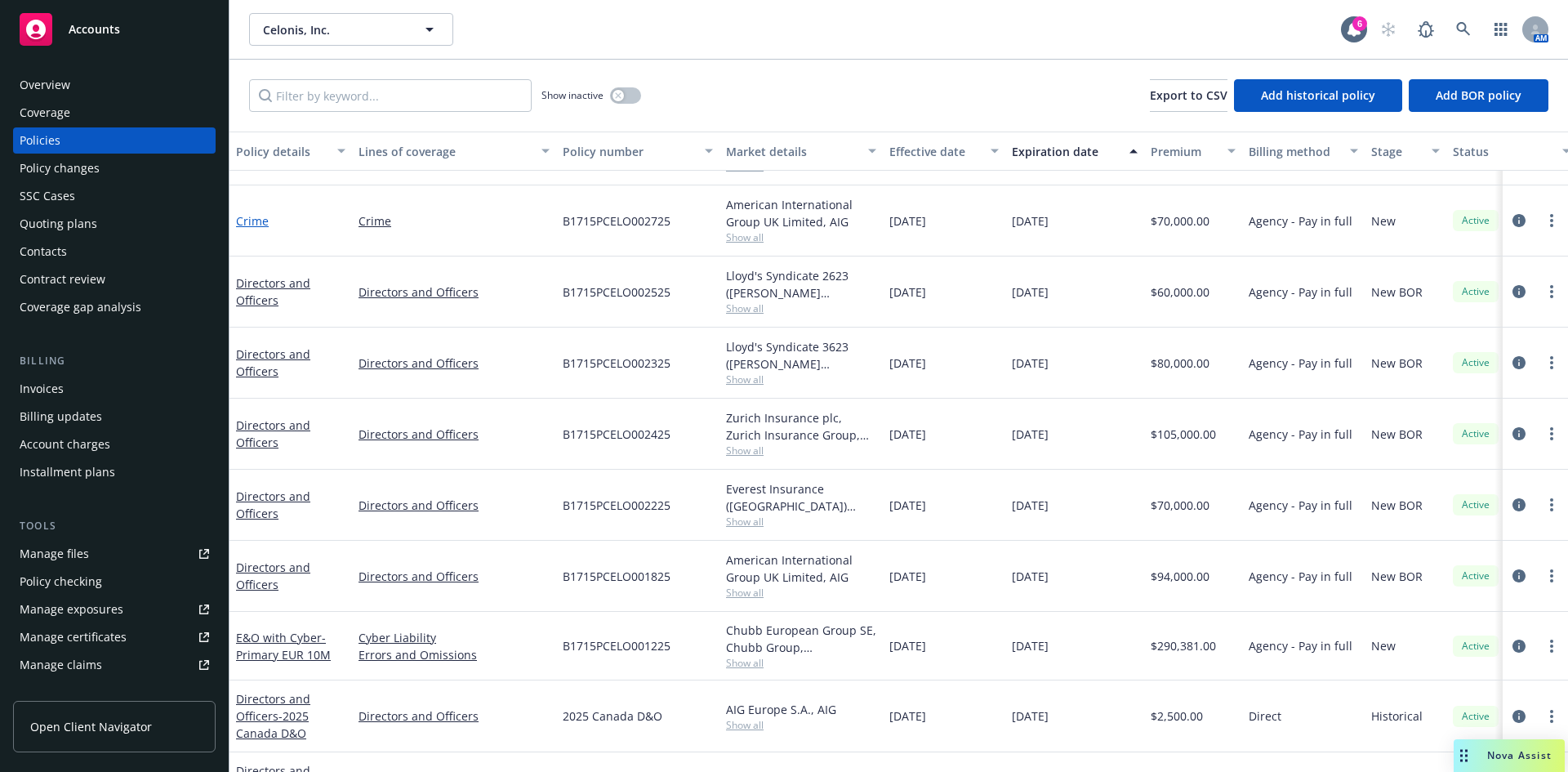
click at [260, 221] on link "Crime" at bounding box center [252, 221] width 32 height 16
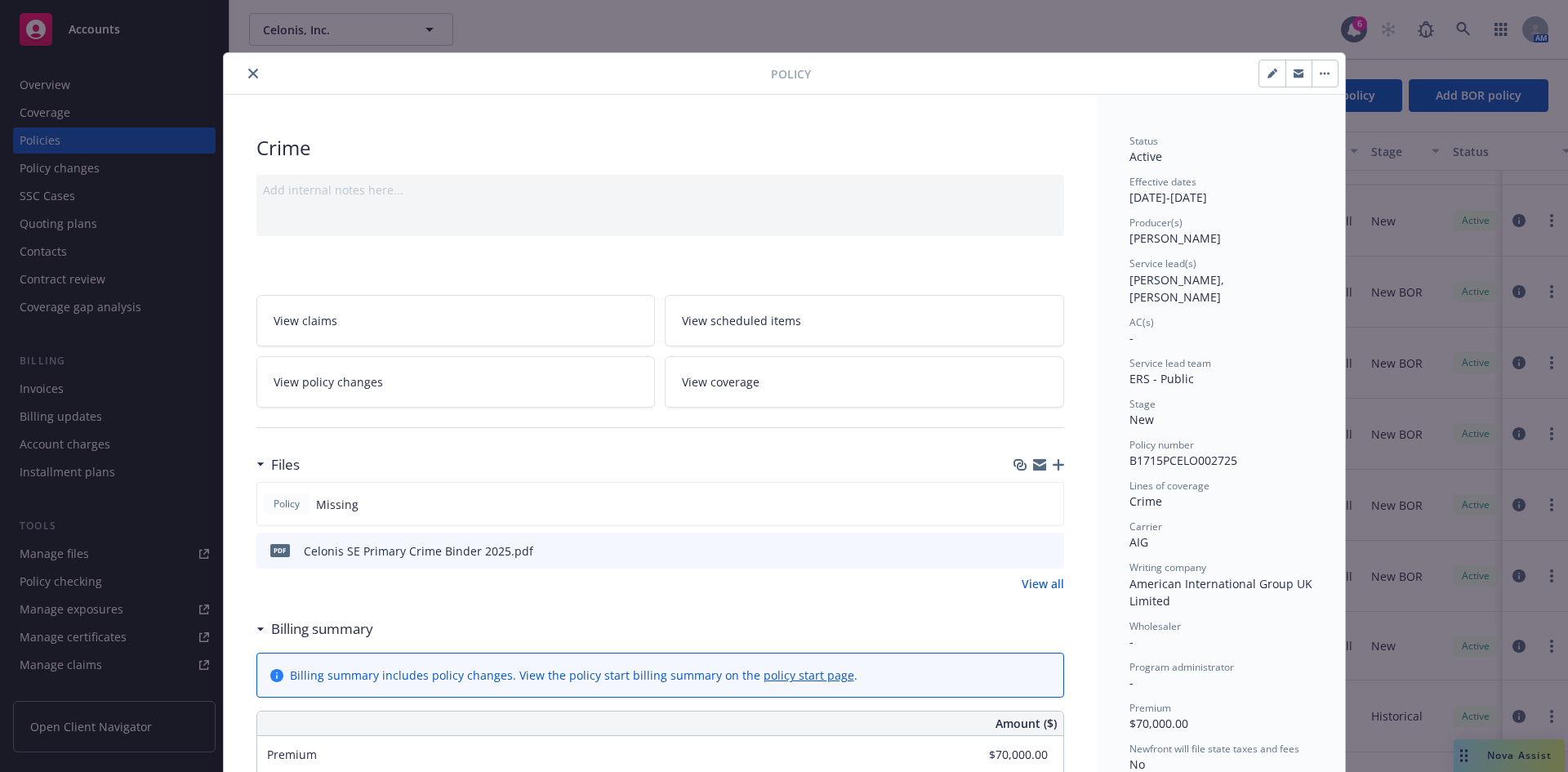
click at [1254, 76] on icon "button" at bounding box center [1273, 74] width 10 height 10
select select "NEW"
select select "12"
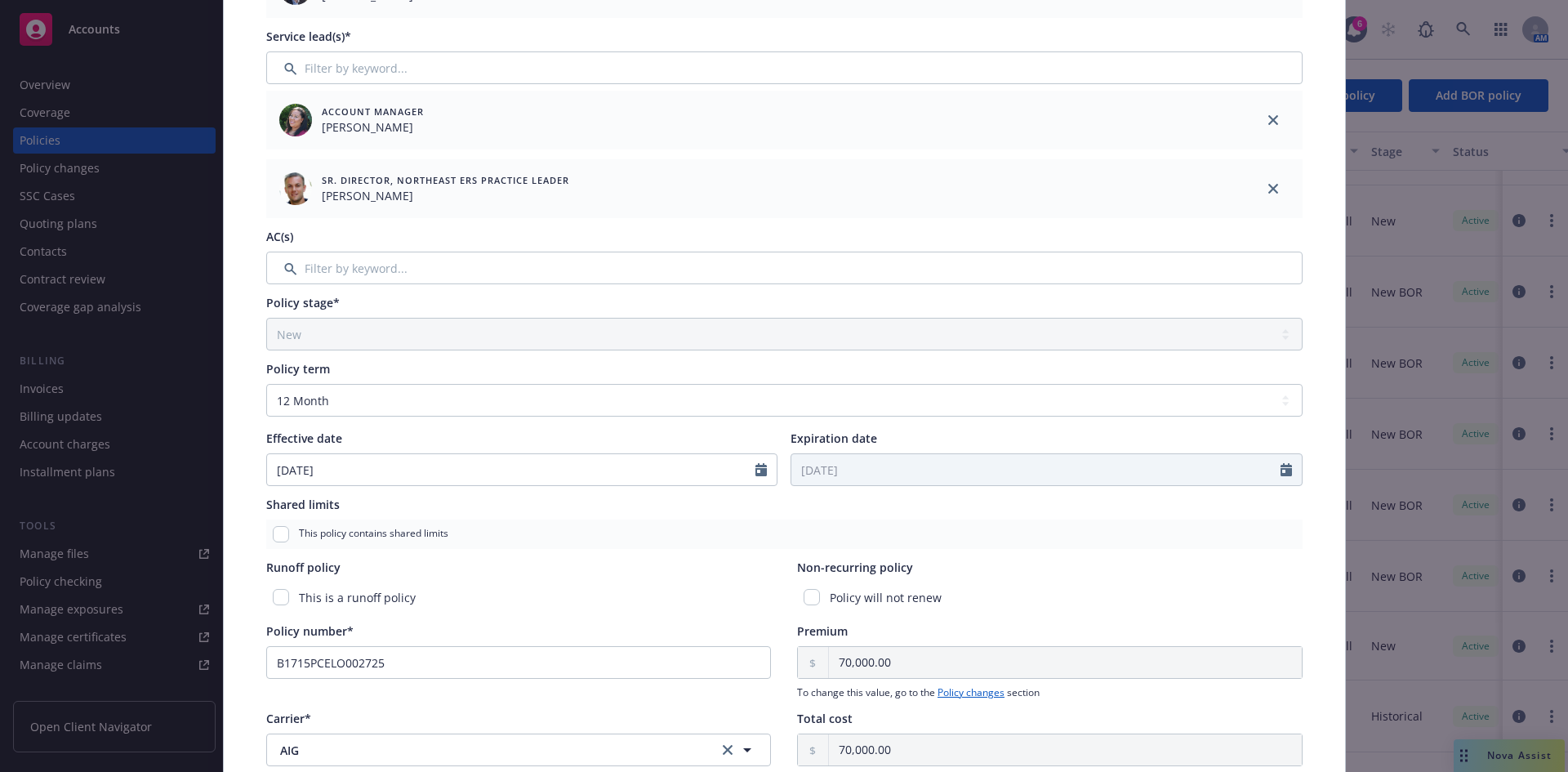
scroll to position [635, 0]
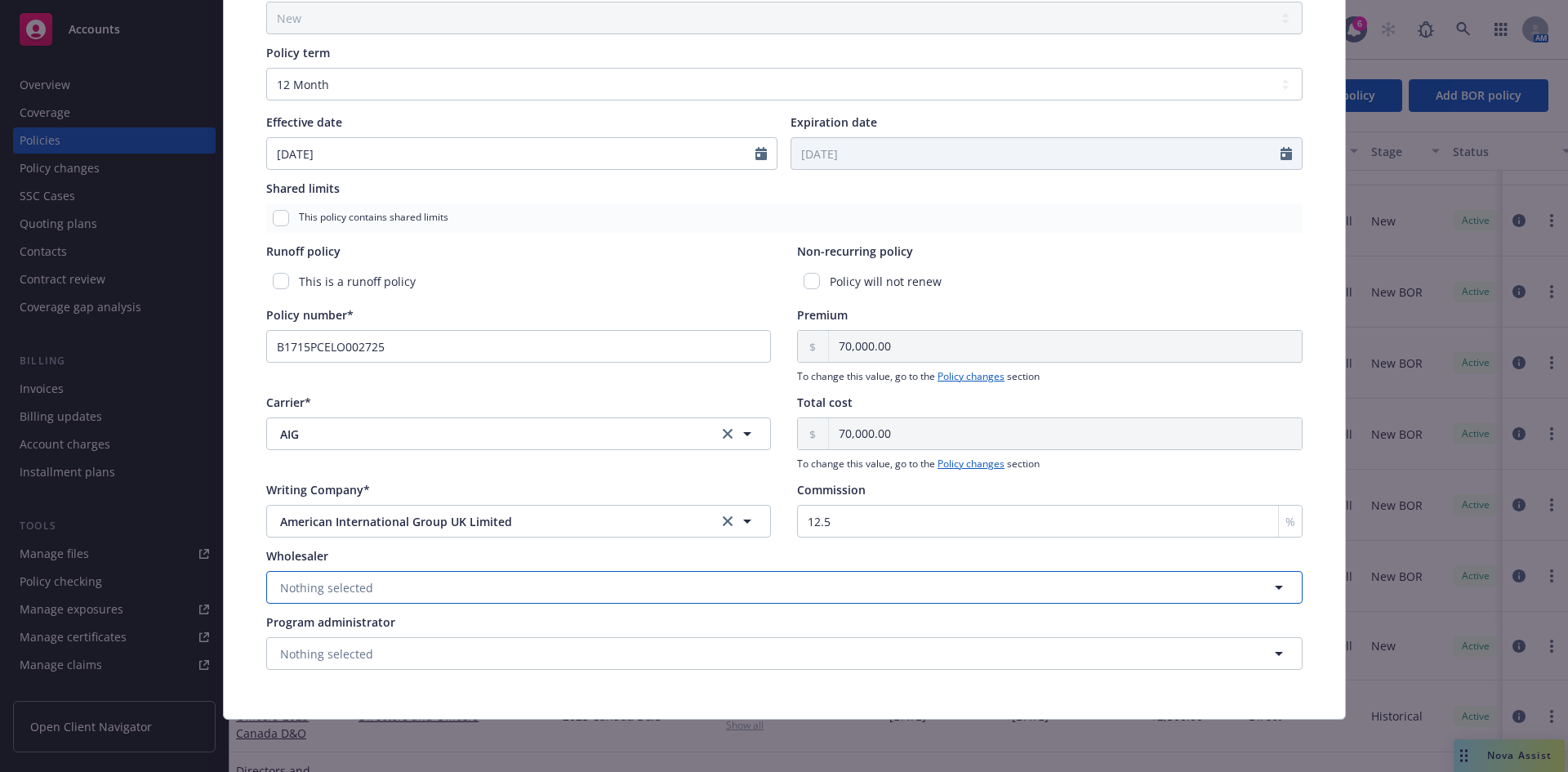
click at [346, 577] on button "Nothing selected" at bounding box center [784, 587] width 1036 height 32
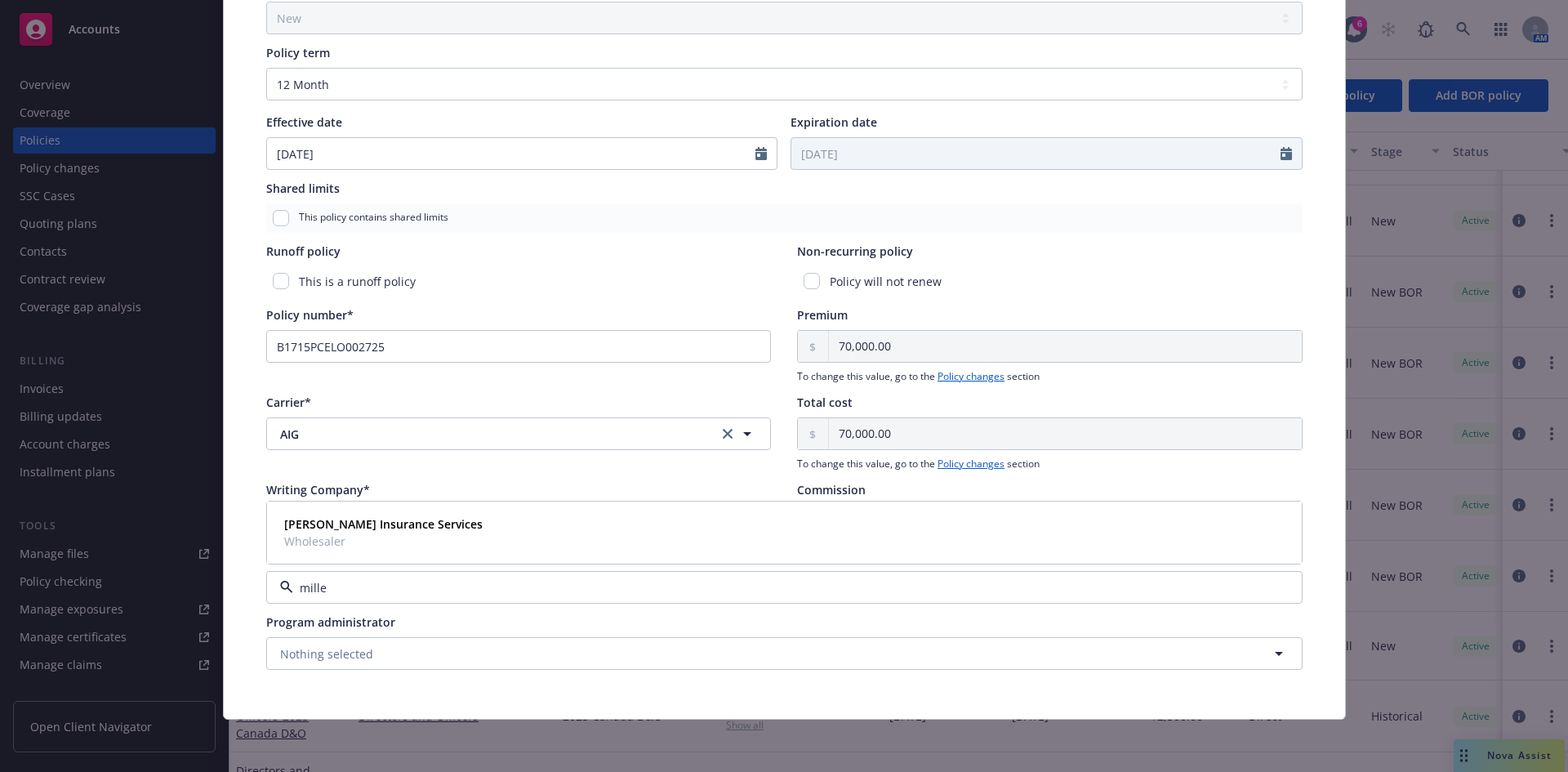
type input "miller"
click at [411, 520] on strong "[PERSON_NAME] Insurance Services" at bounding box center [383, 524] width 198 height 16
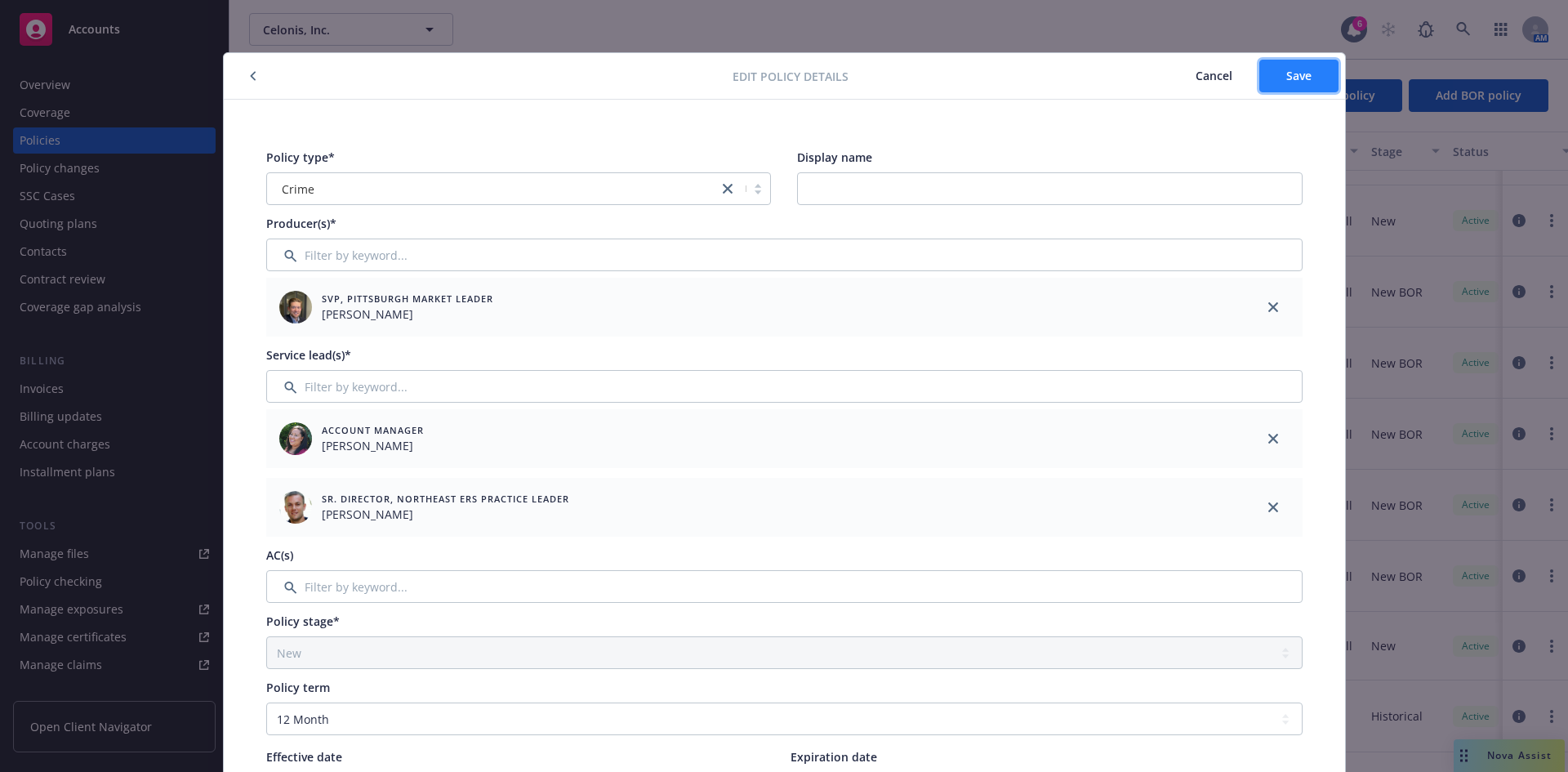
click at [1254, 80] on span "Save" at bounding box center [1299, 76] width 26 height 16
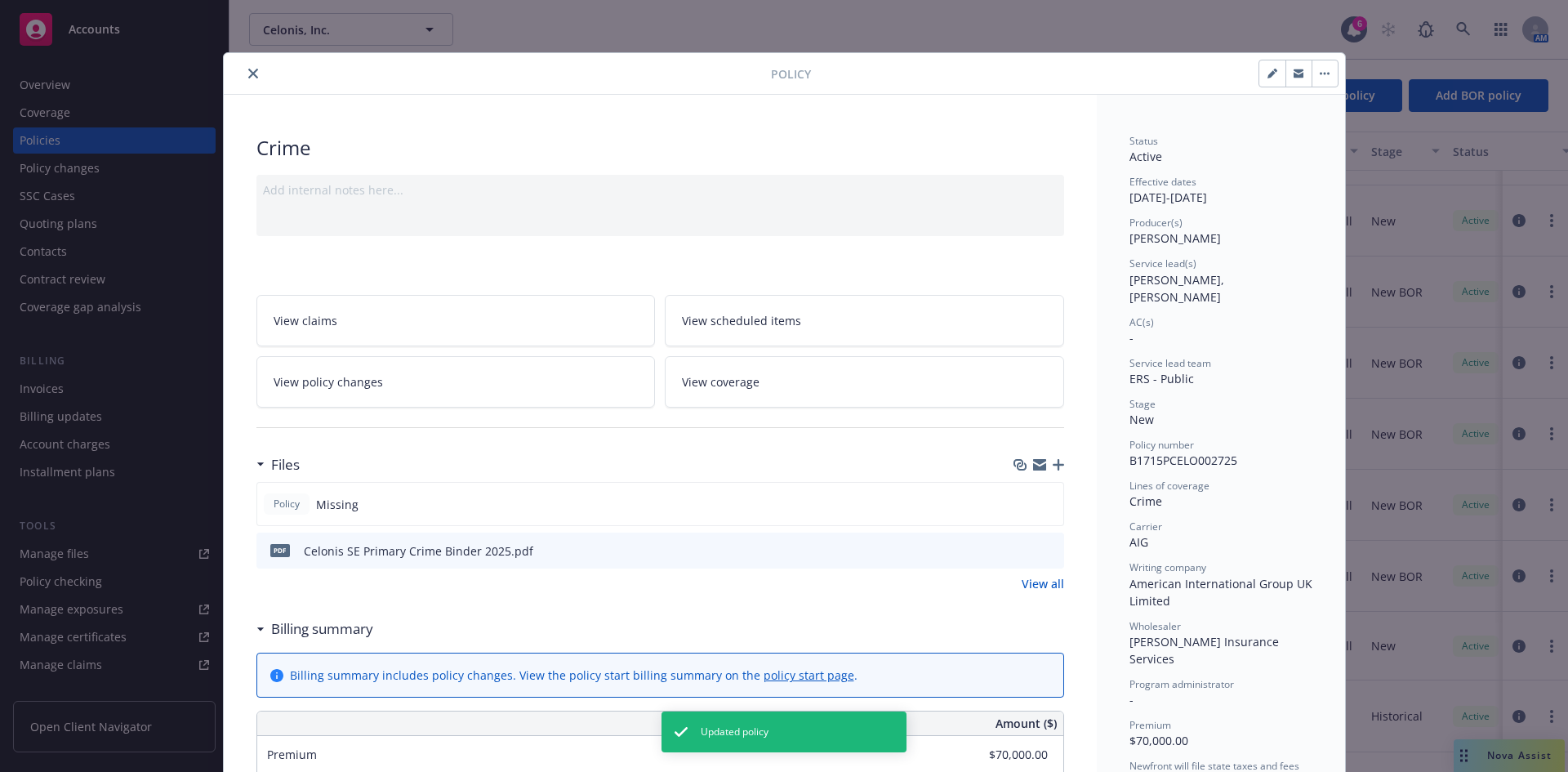
click at [248, 71] on icon "close" at bounding box center [253, 74] width 10 height 10
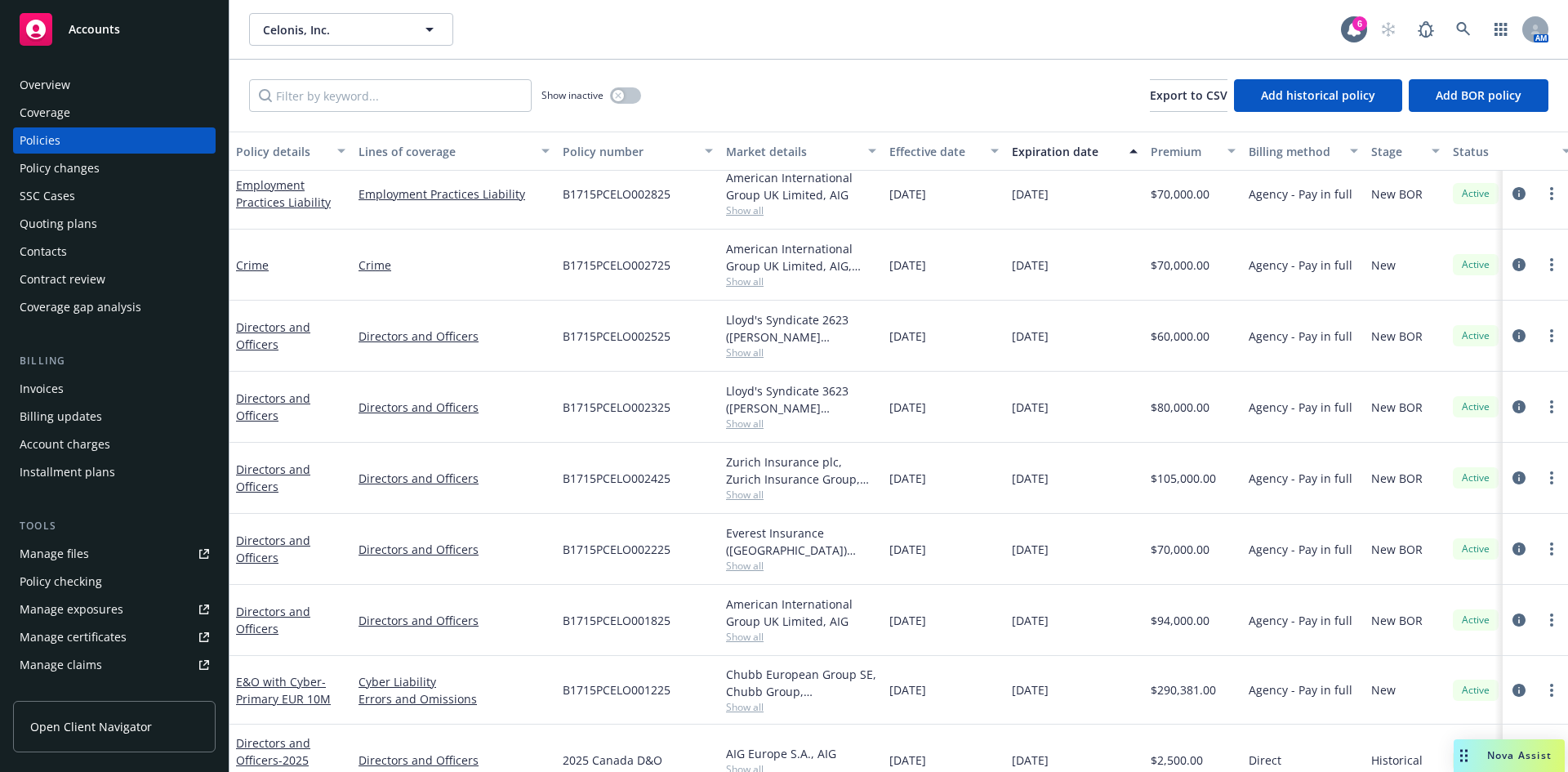
scroll to position [351, 0]
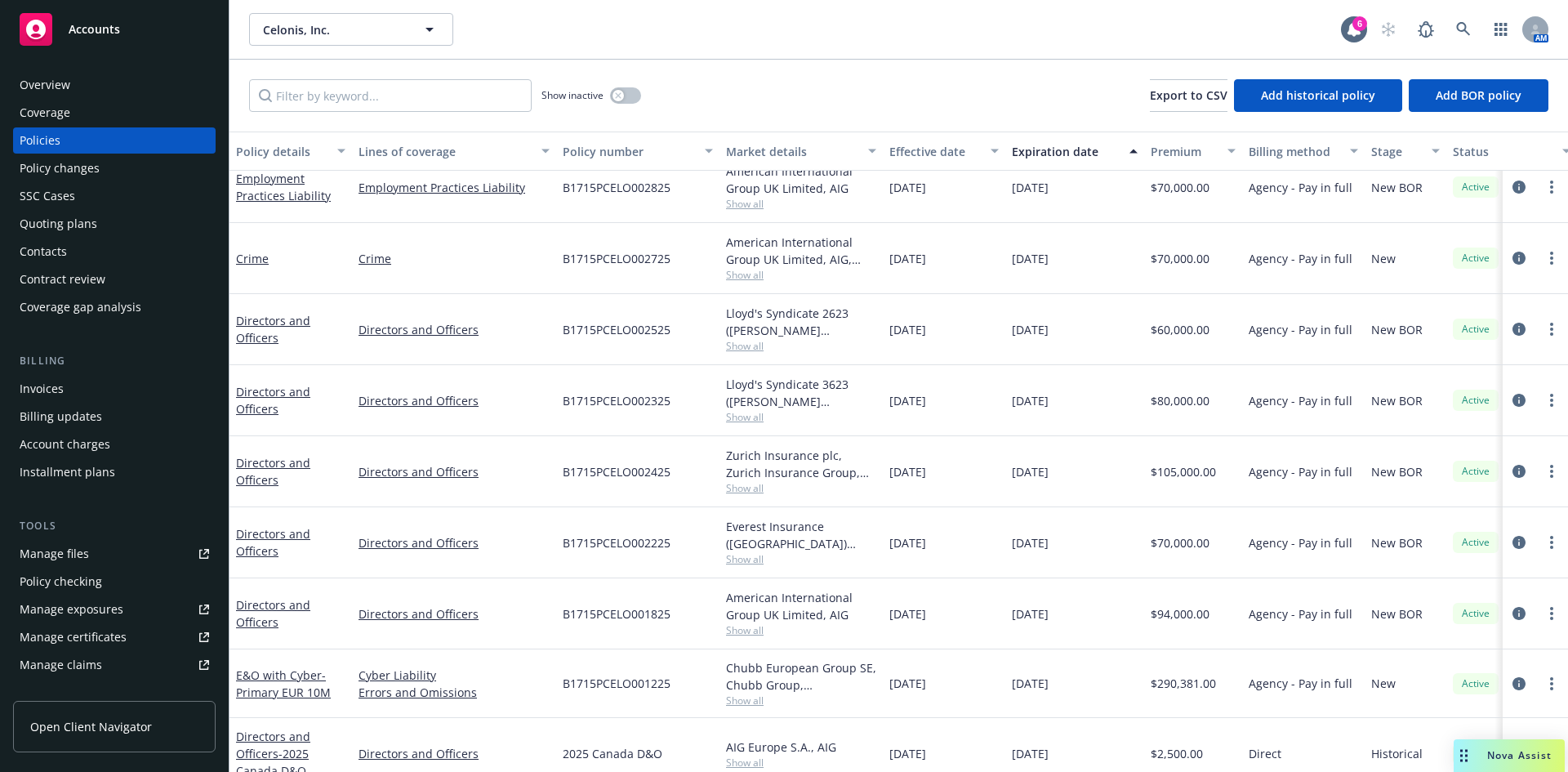
click at [255, 613] on div "Directors and Officers" at bounding box center [291, 613] width 110 height 34
click at [263, 599] on link "Directors and Officers" at bounding box center [274, 613] width 75 height 32
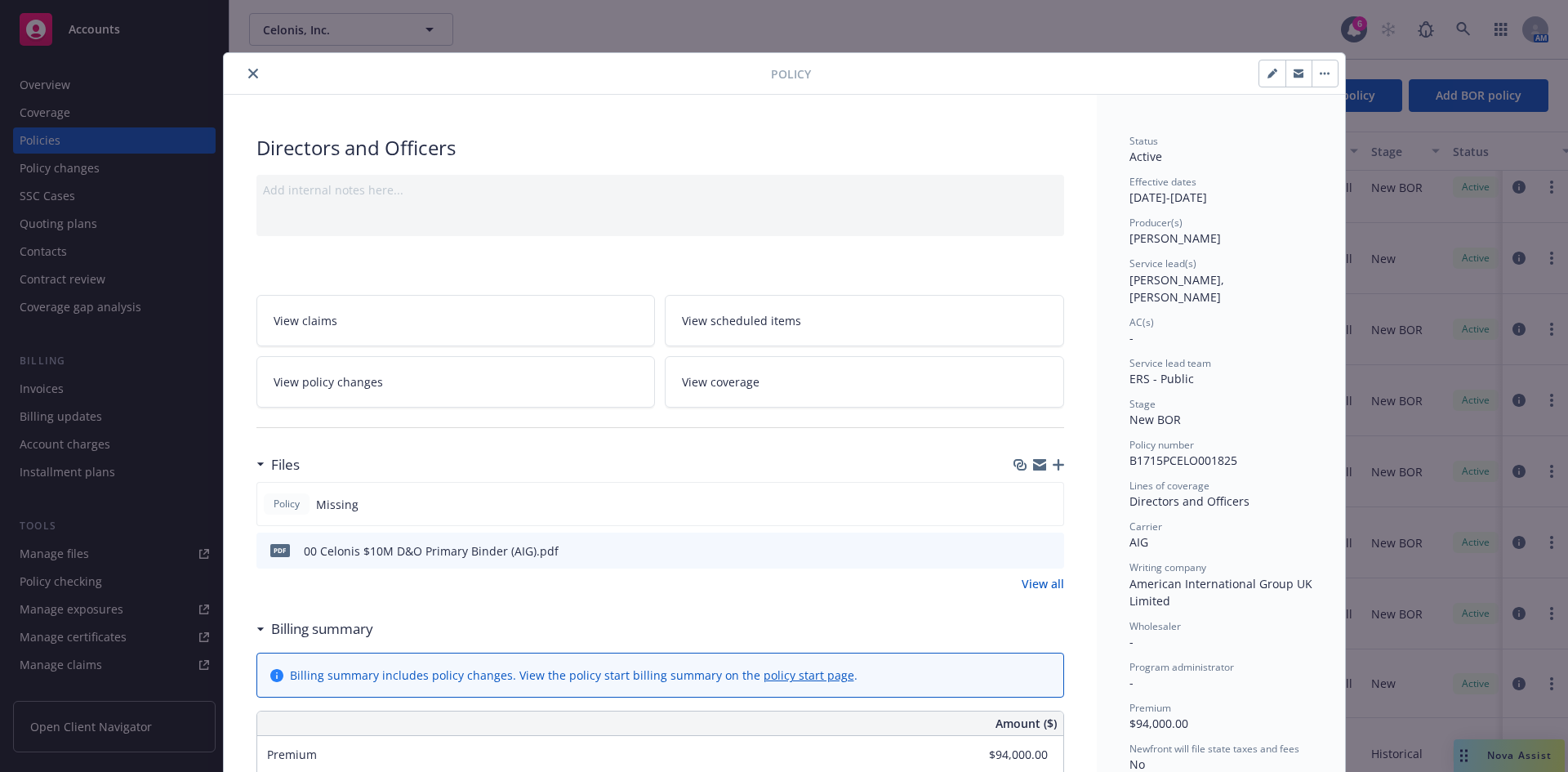
click at [1254, 72] on button "button" at bounding box center [1273, 74] width 27 height 27
select select "NEW_BOR"
select select "12"
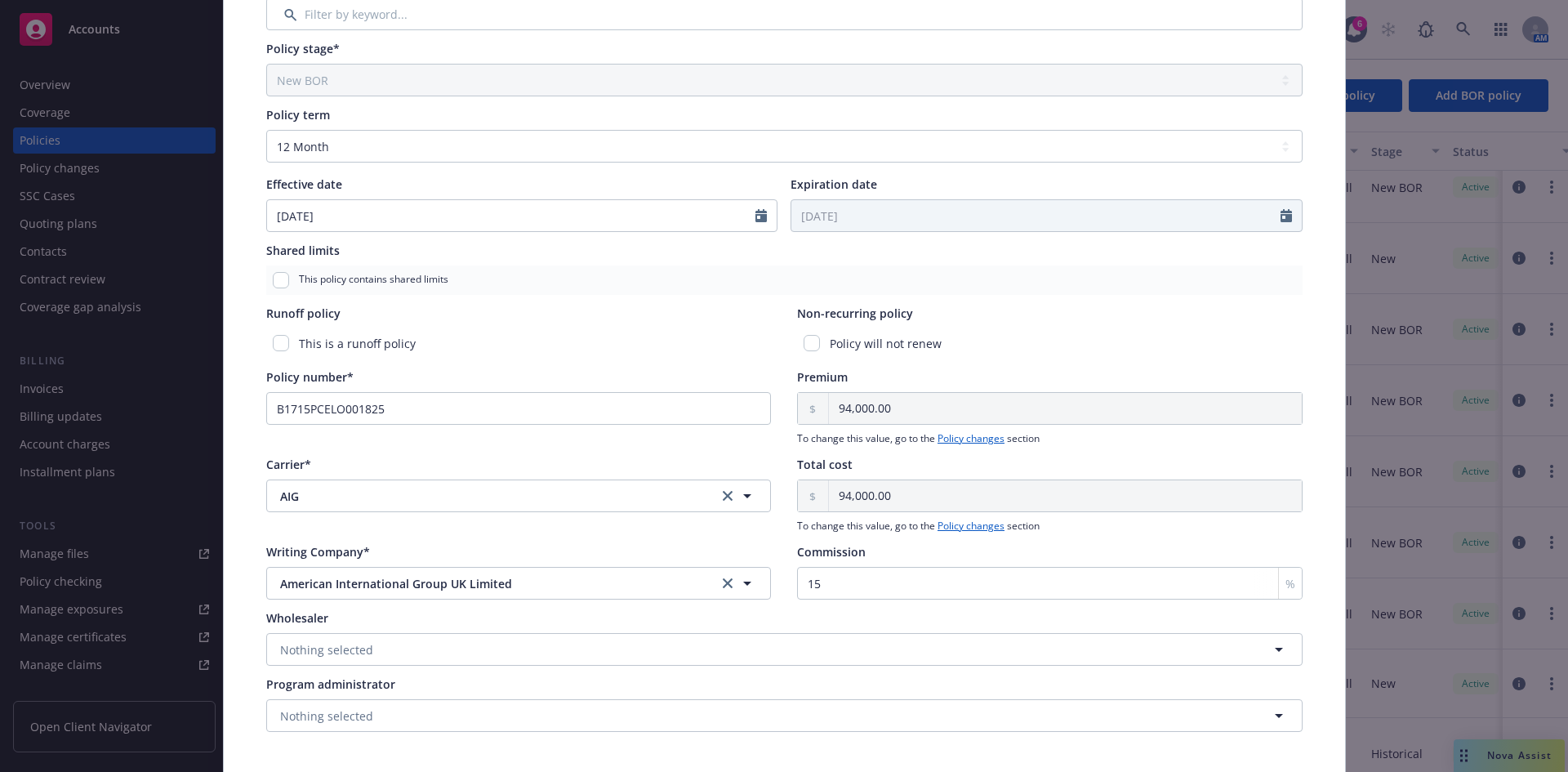
scroll to position [635, 0]
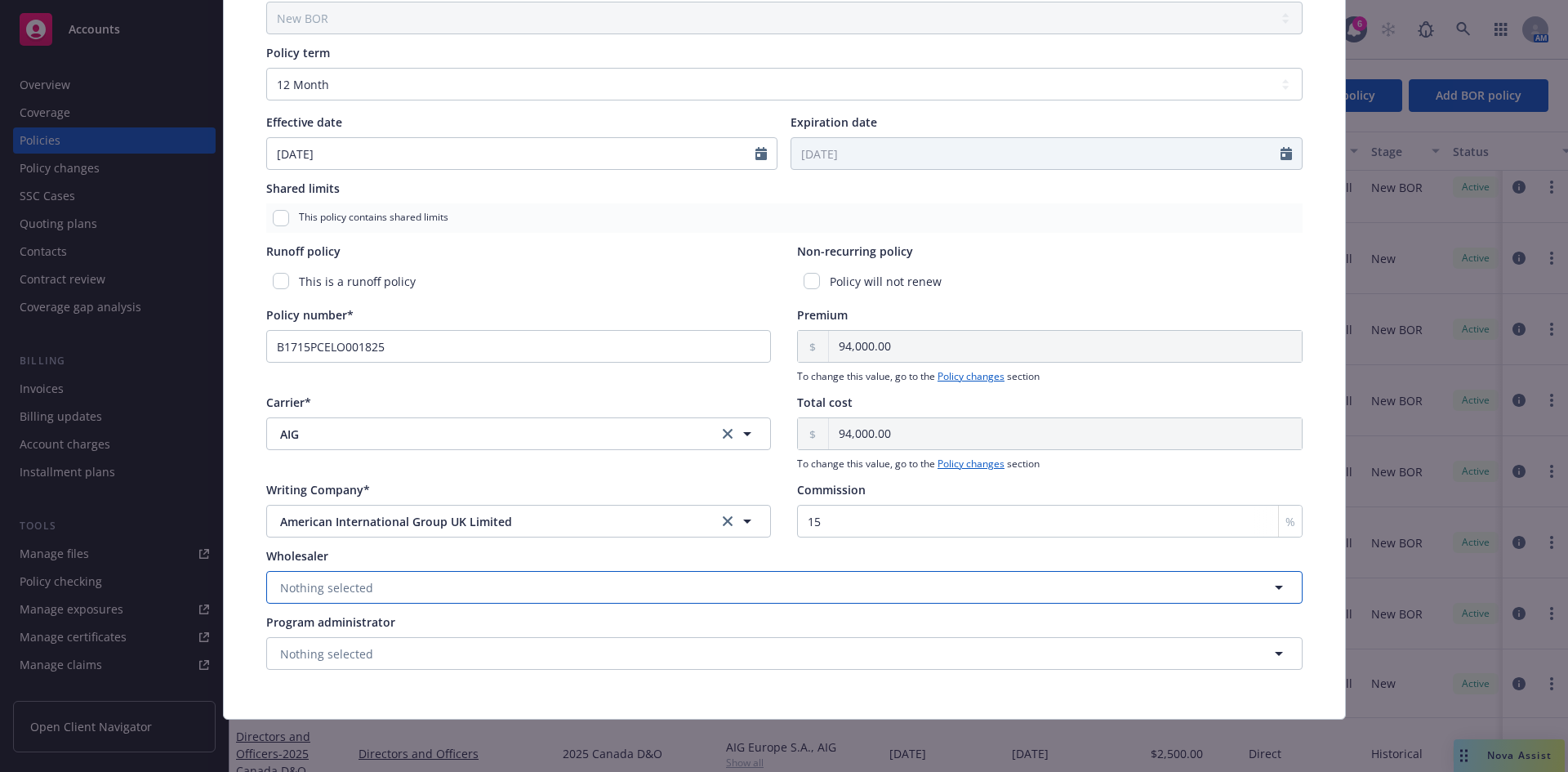
click at [328, 582] on span "Nothing selected" at bounding box center [327, 588] width 93 height 17
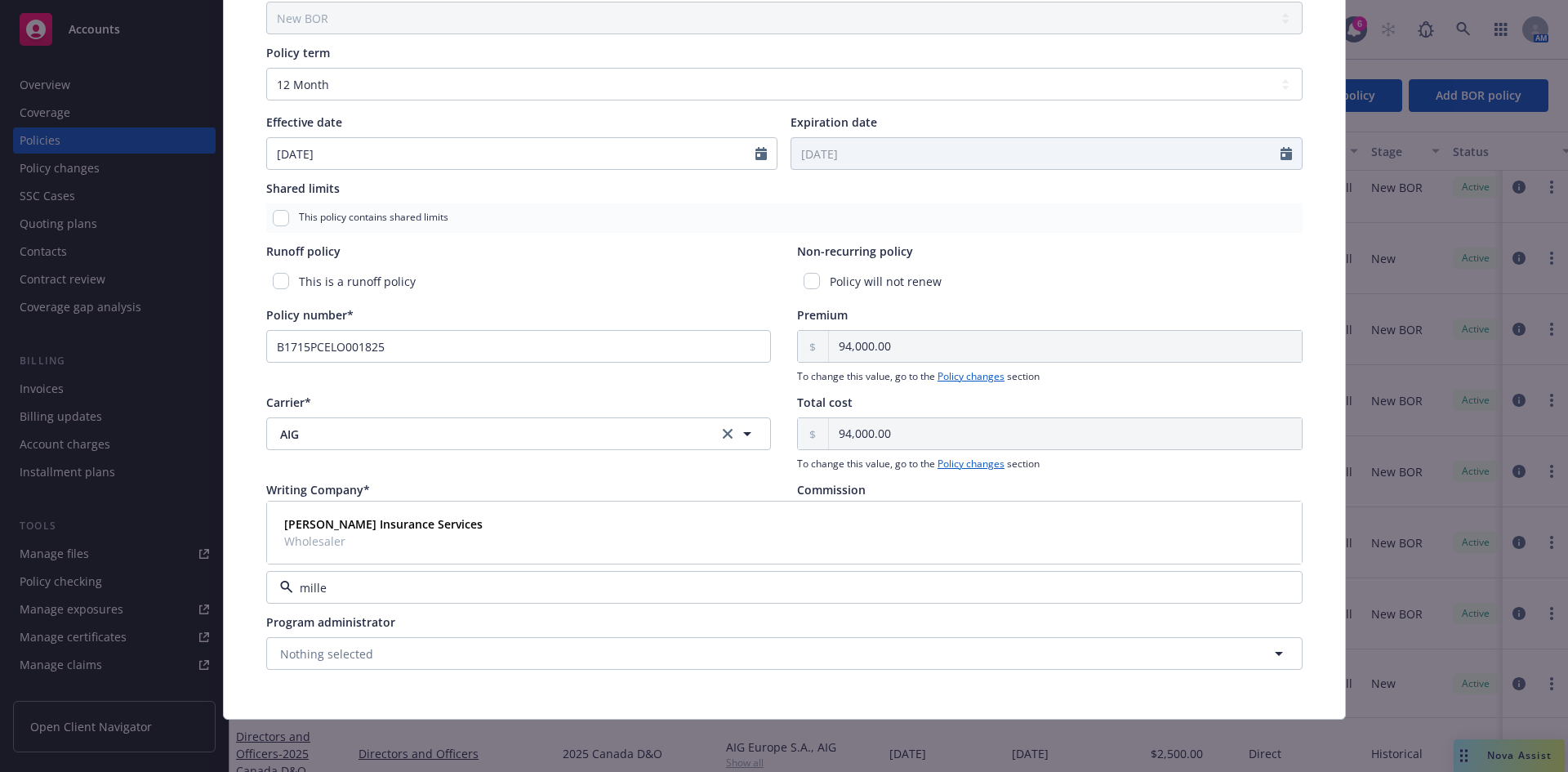
type input "miller"
click at [333, 530] on strong "[PERSON_NAME] Insurance Services" at bounding box center [383, 524] width 198 height 16
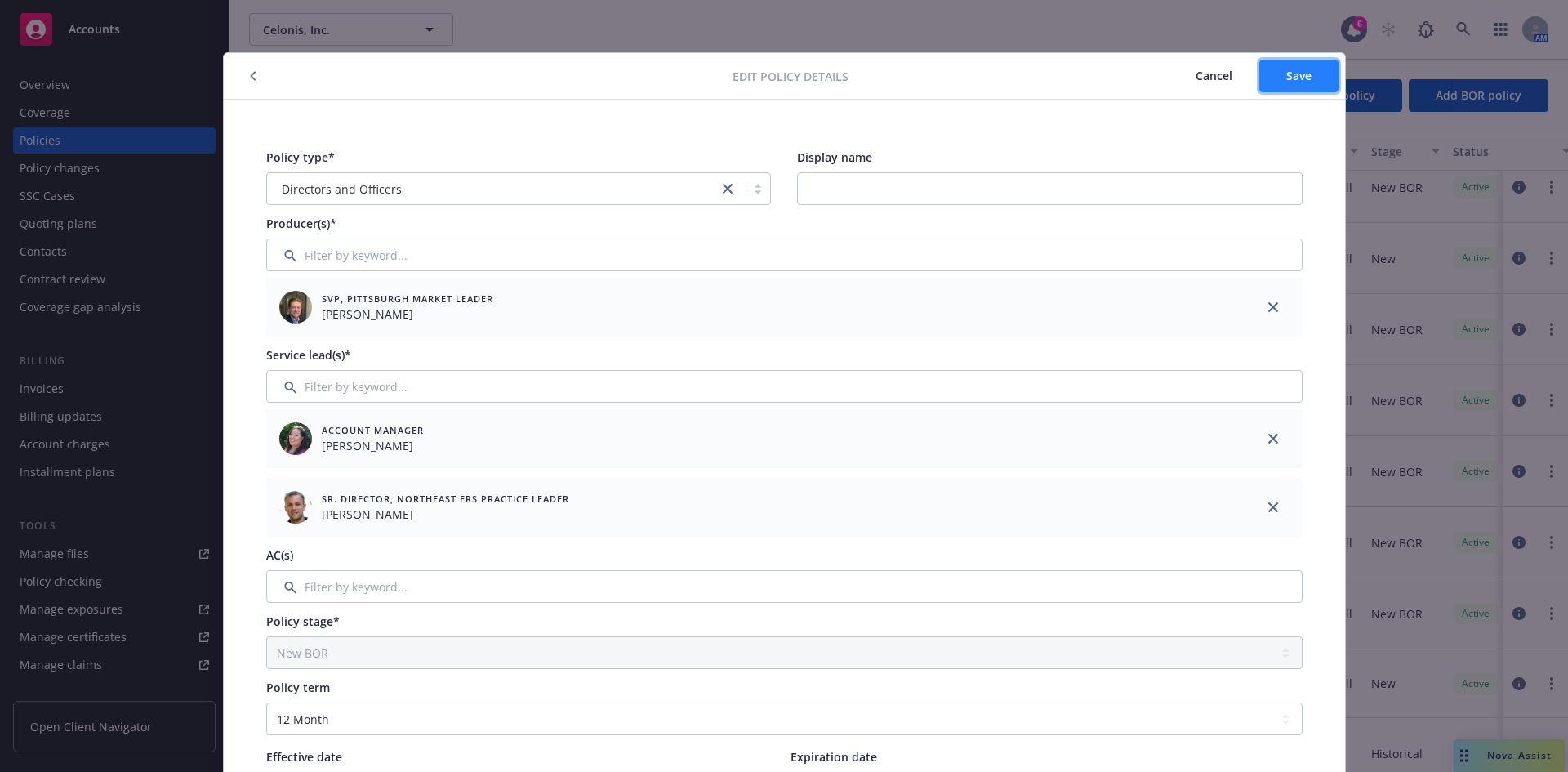
click at [1254, 72] on span "Save" at bounding box center [1299, 76] width 26 height 16
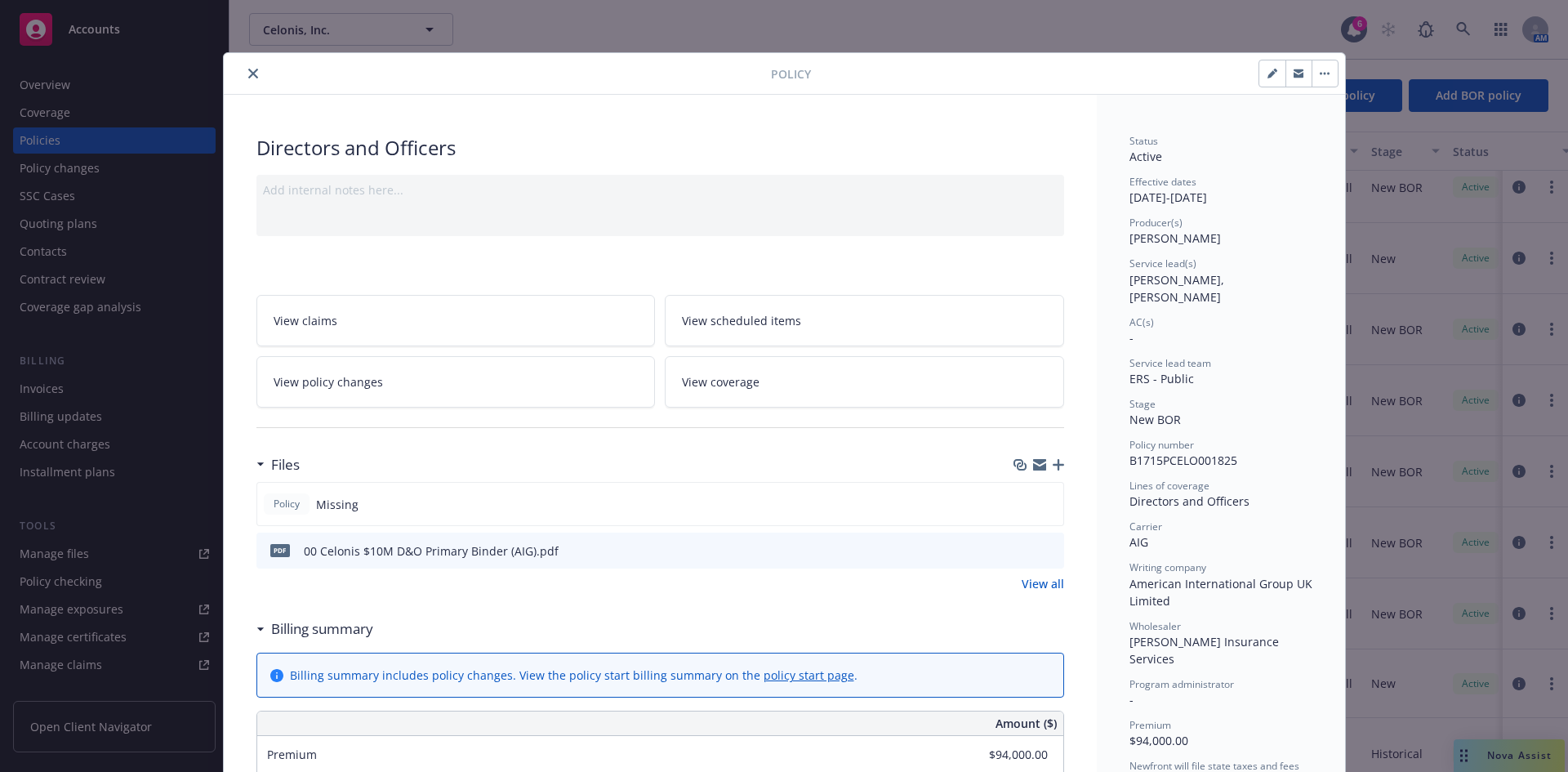
click at [248, 71] on icon "close" at bounding box center [253, 74] width 10 height 10
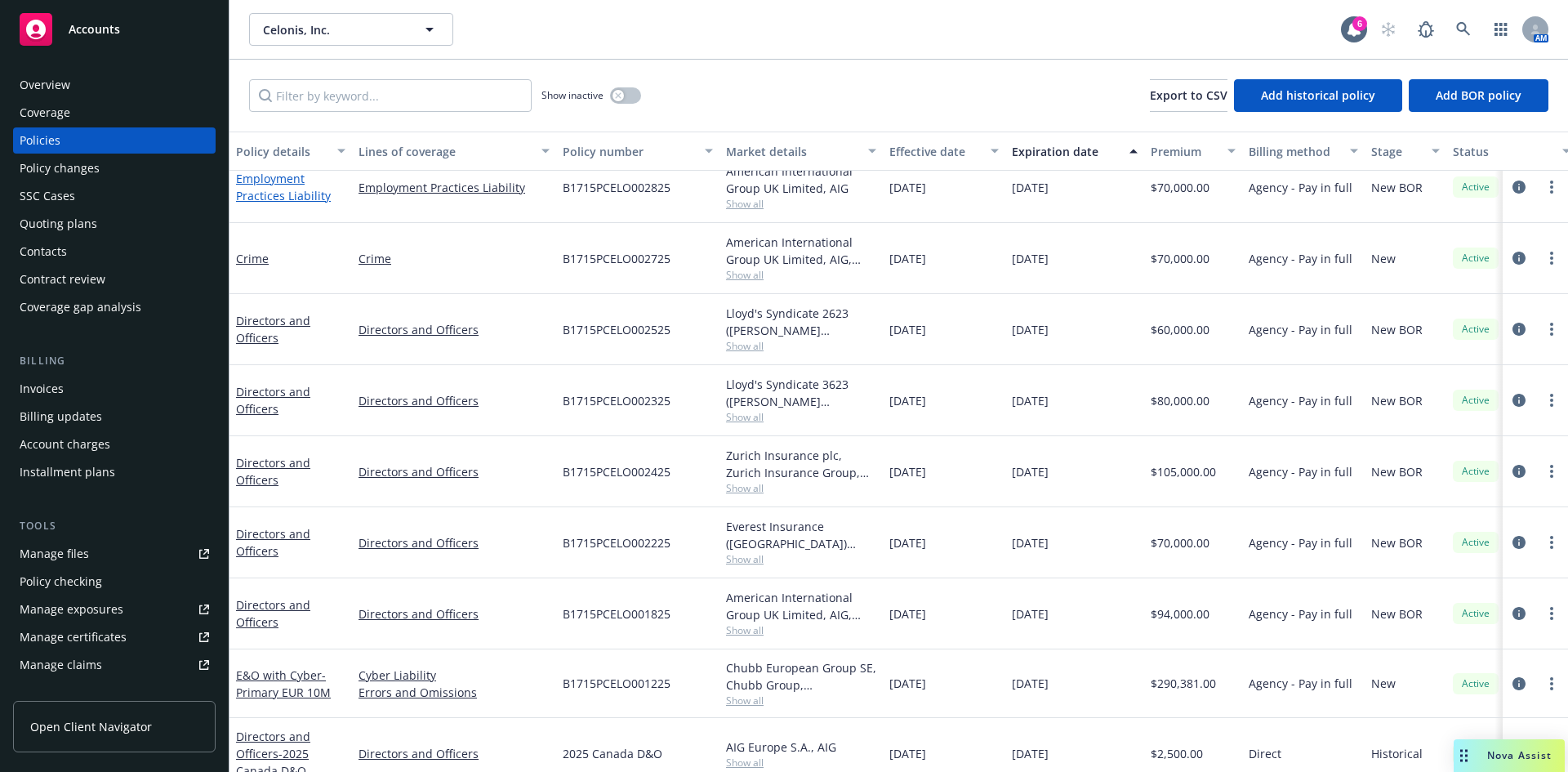
click at [251, 188] on link "Employment Practices Liability" at bounding box center [284, 187] width 95 height 32
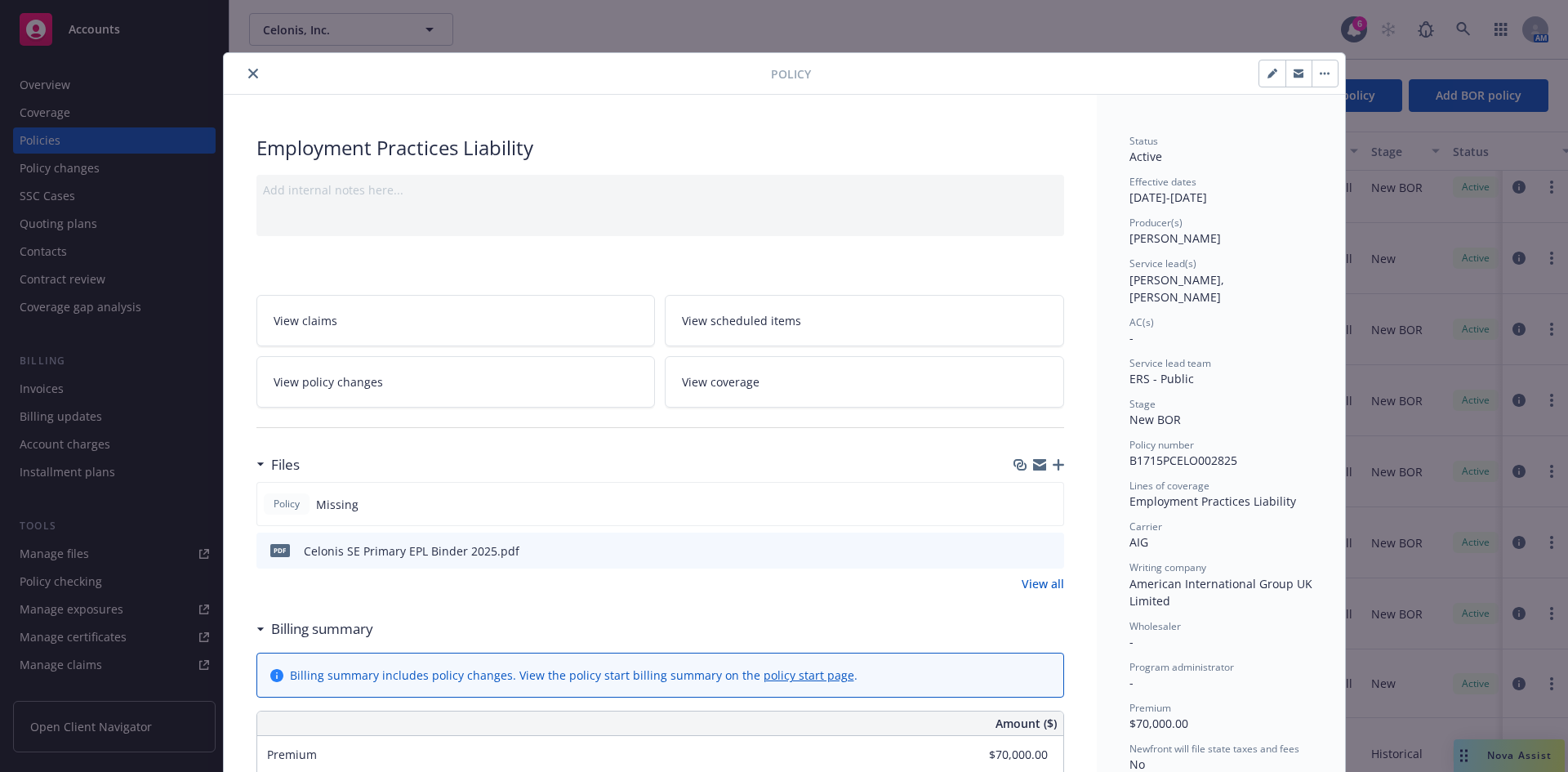
click at [1254, 78] on icon "button" at bounding box center [1272, 75] width 8 height 8
select select "NEW_BOR"
select select "12"
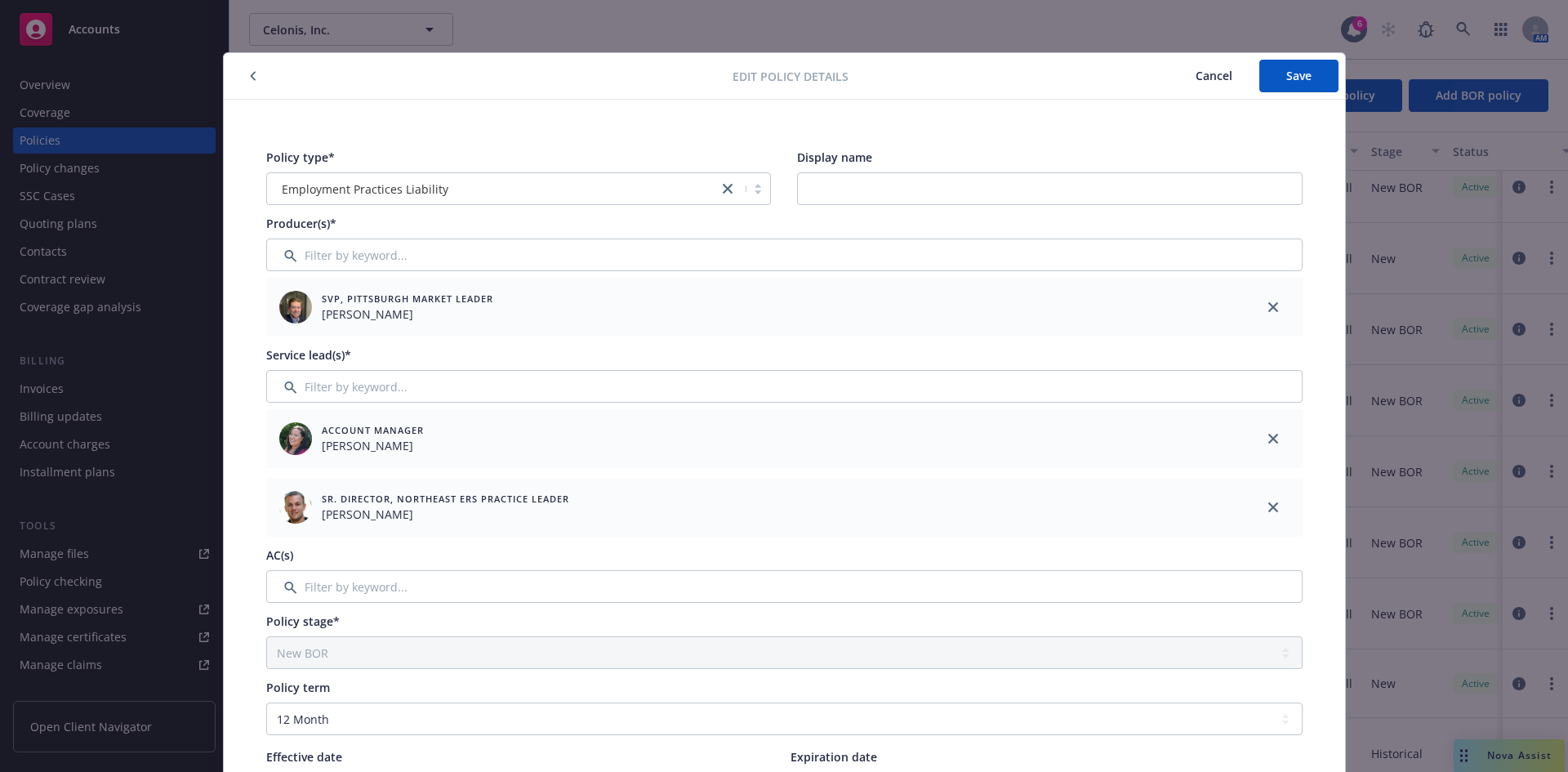
scroll to position [635, 0]
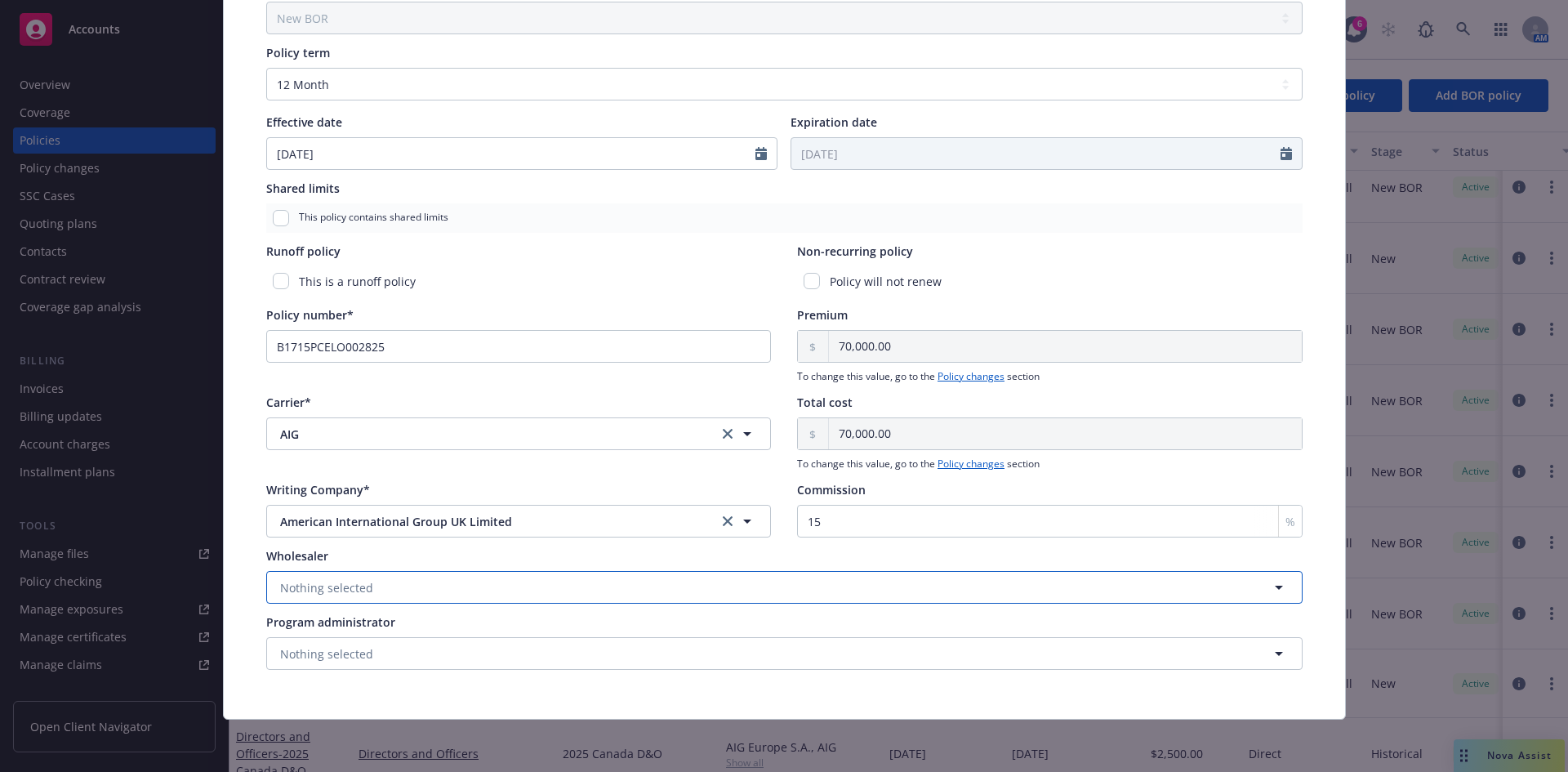
click at [324, 589] on span "Nothing selected" at bounding box center [327, 588] width 93 height 17
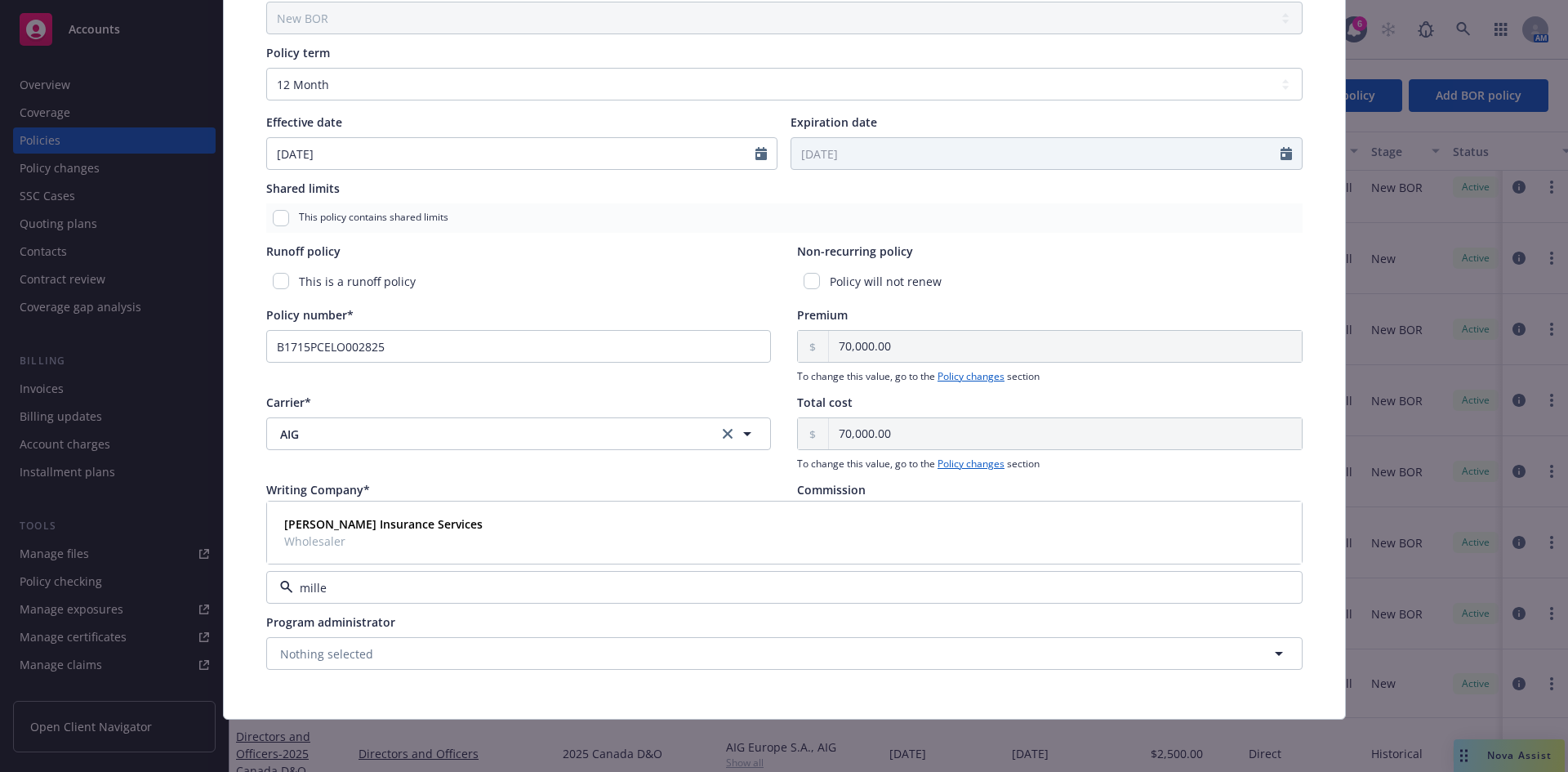
type input "miller"
click at [334, 540] on span "Wholesaler" at bounding box center [383, 541] width 198 height 17
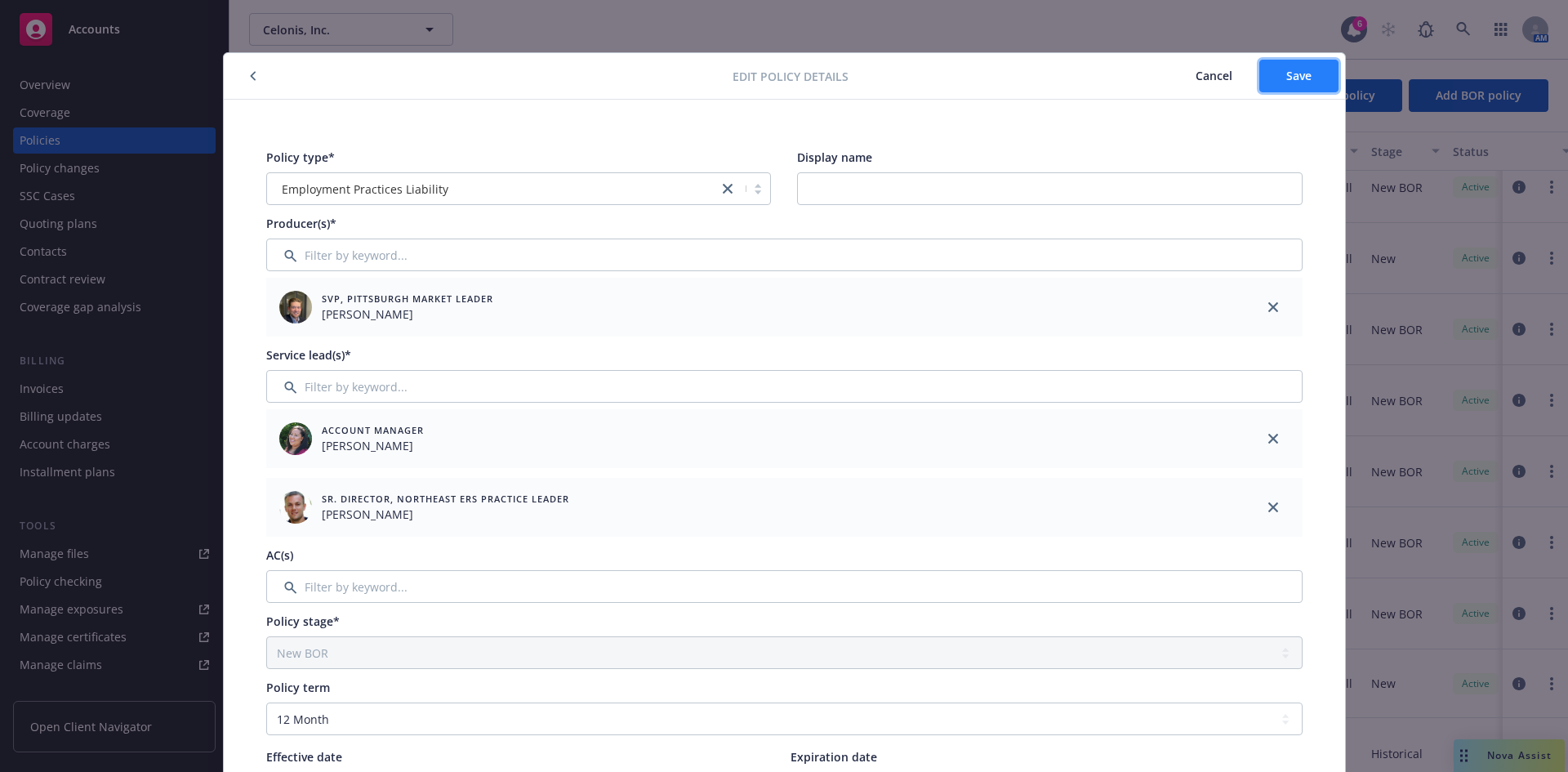
click at [1254, 80] on span "Save" at bounding box center [1299, 76] width 26 height 16
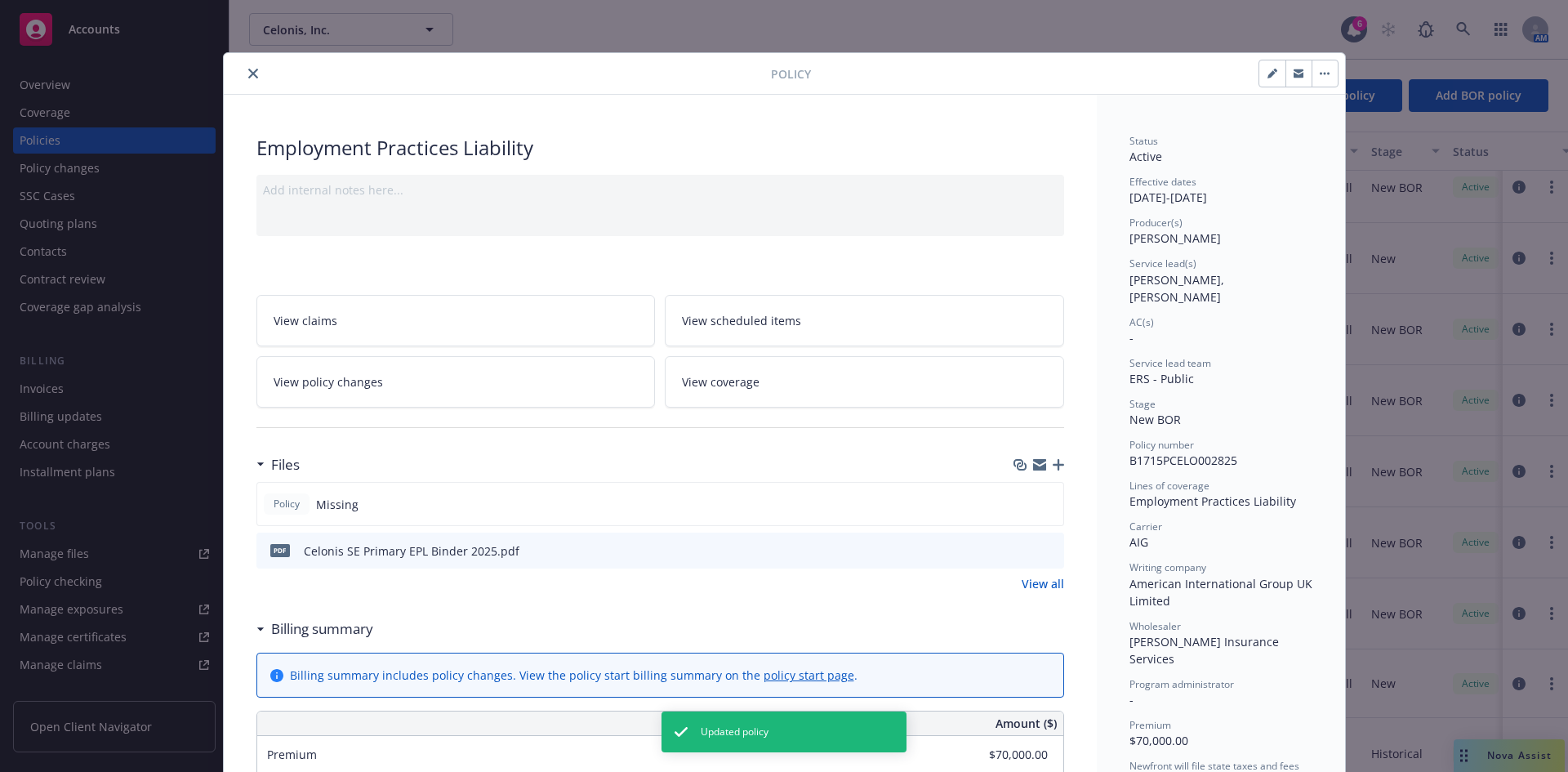
click at [243, 71] on button "close" at bounding box center [253, 74] width 20 height 20
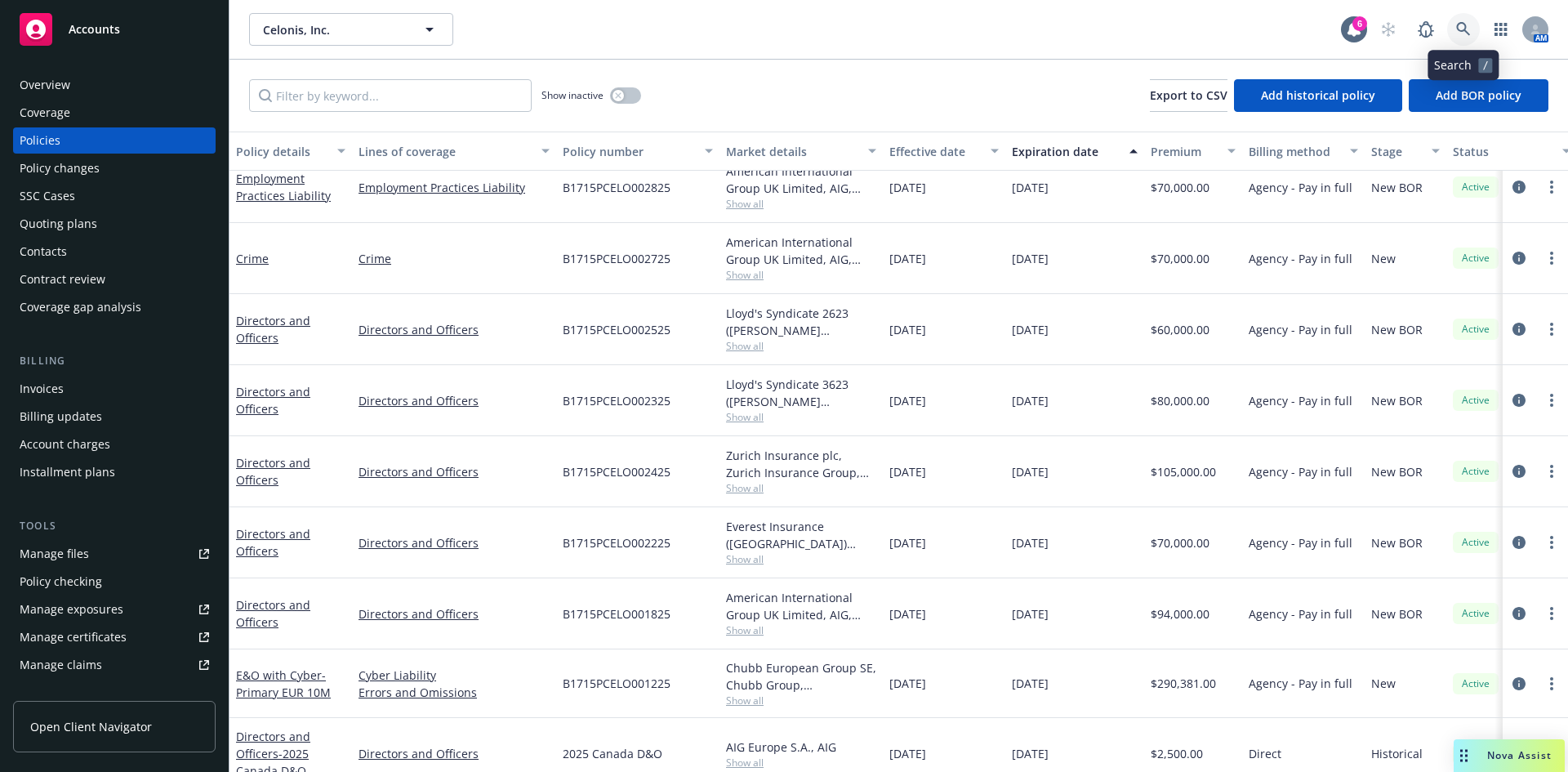
click at [1254, 31] on link at bounding box center [1463, 29] width 32 height 32
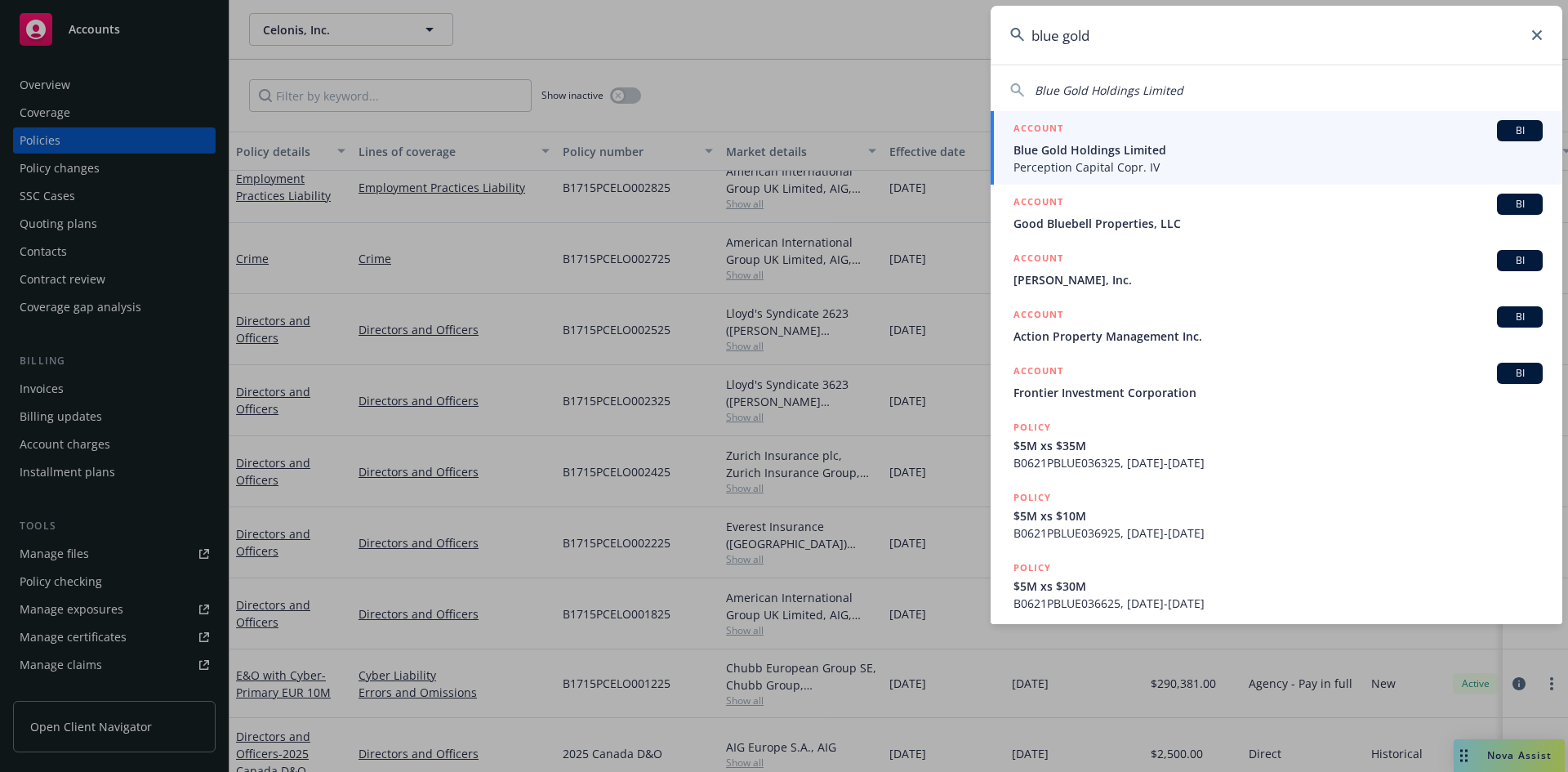
type input "blue gold"
click at [1125, 154] on span "Blue Gold Holdings Limited" at bounding box center [1278, 149] width 529 height 17
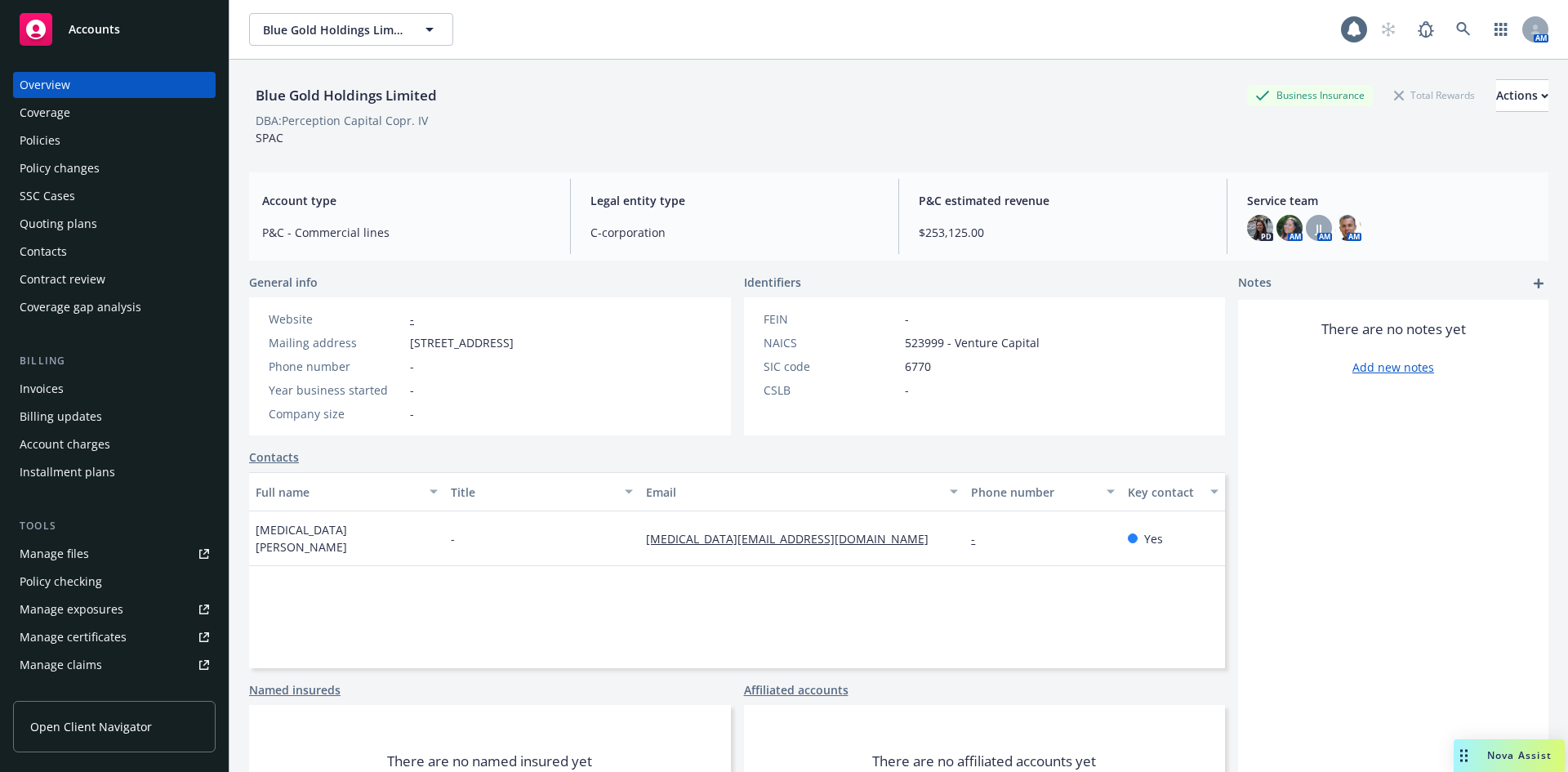
click at [69, 148] on div "Policies" at bounding box center [114, 141] width 189 height 27
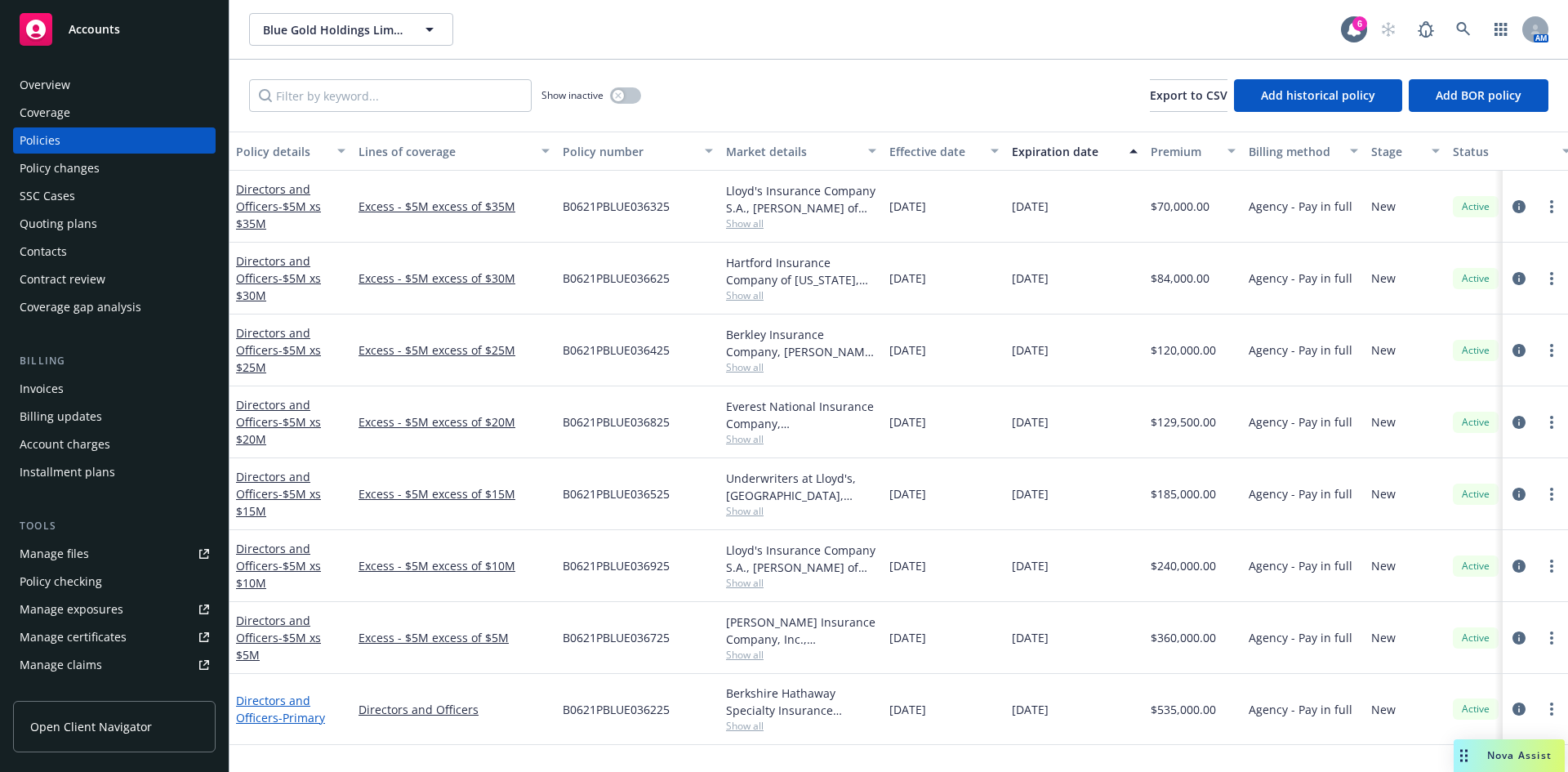
click at [258, 701] on link "Directors and Officers - Primary" at bounding box center [280, 709] width 89 height 32
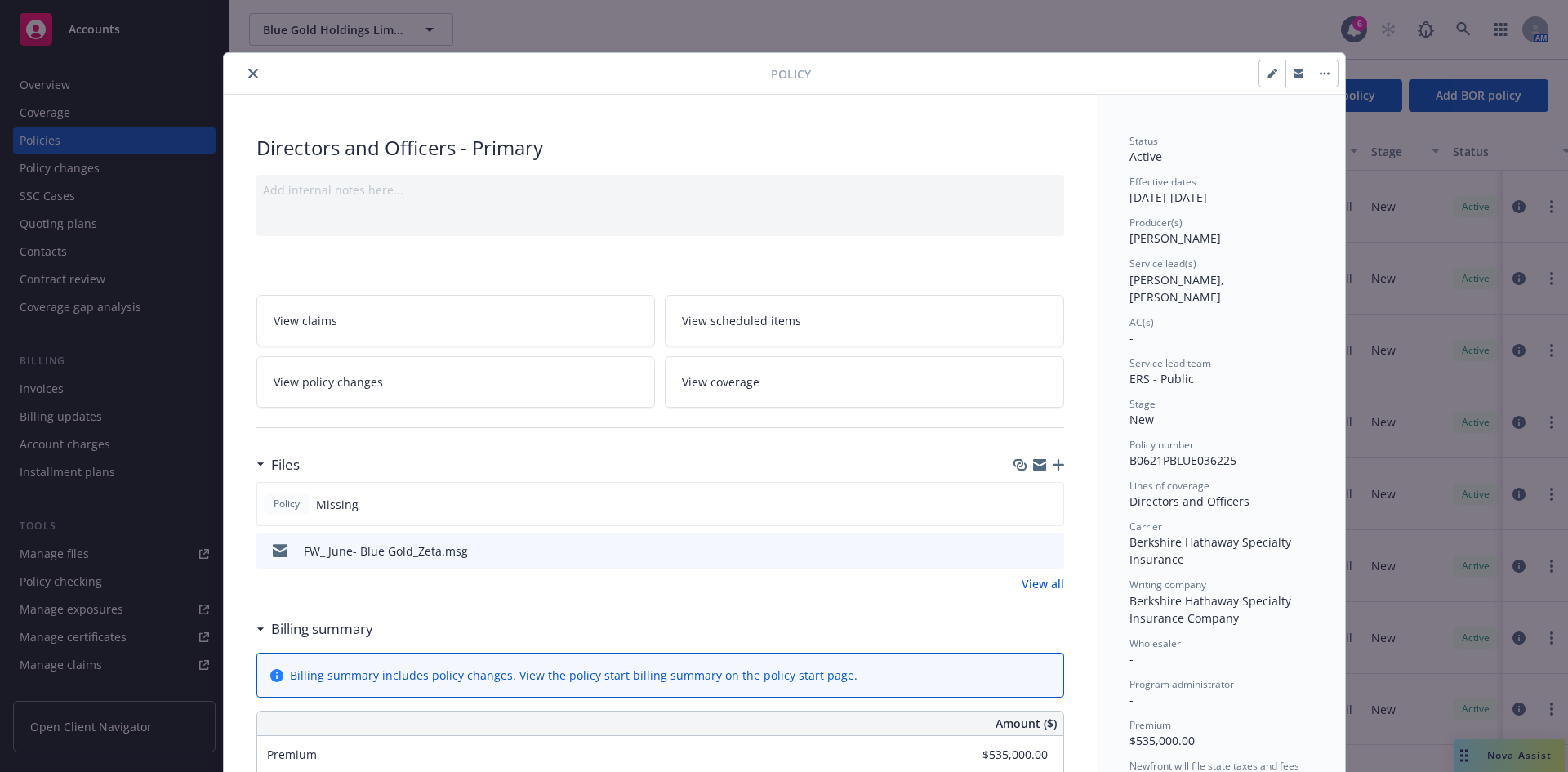
click at [1254, 75] on button "button" at bounding box center [1273, 74] width 27 height 27
select select "NEW"
select select "12"
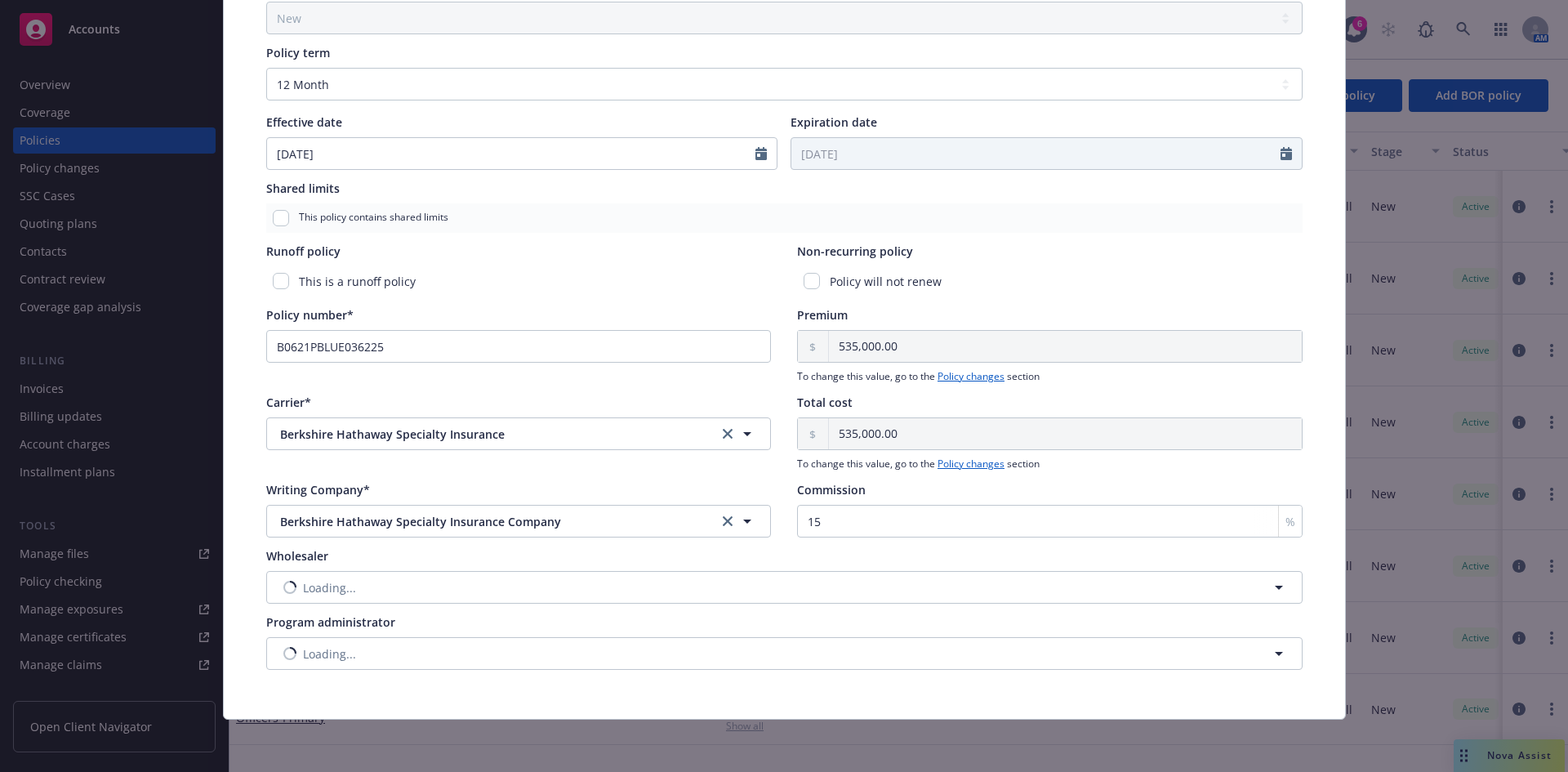
scroll to position [635, 0]
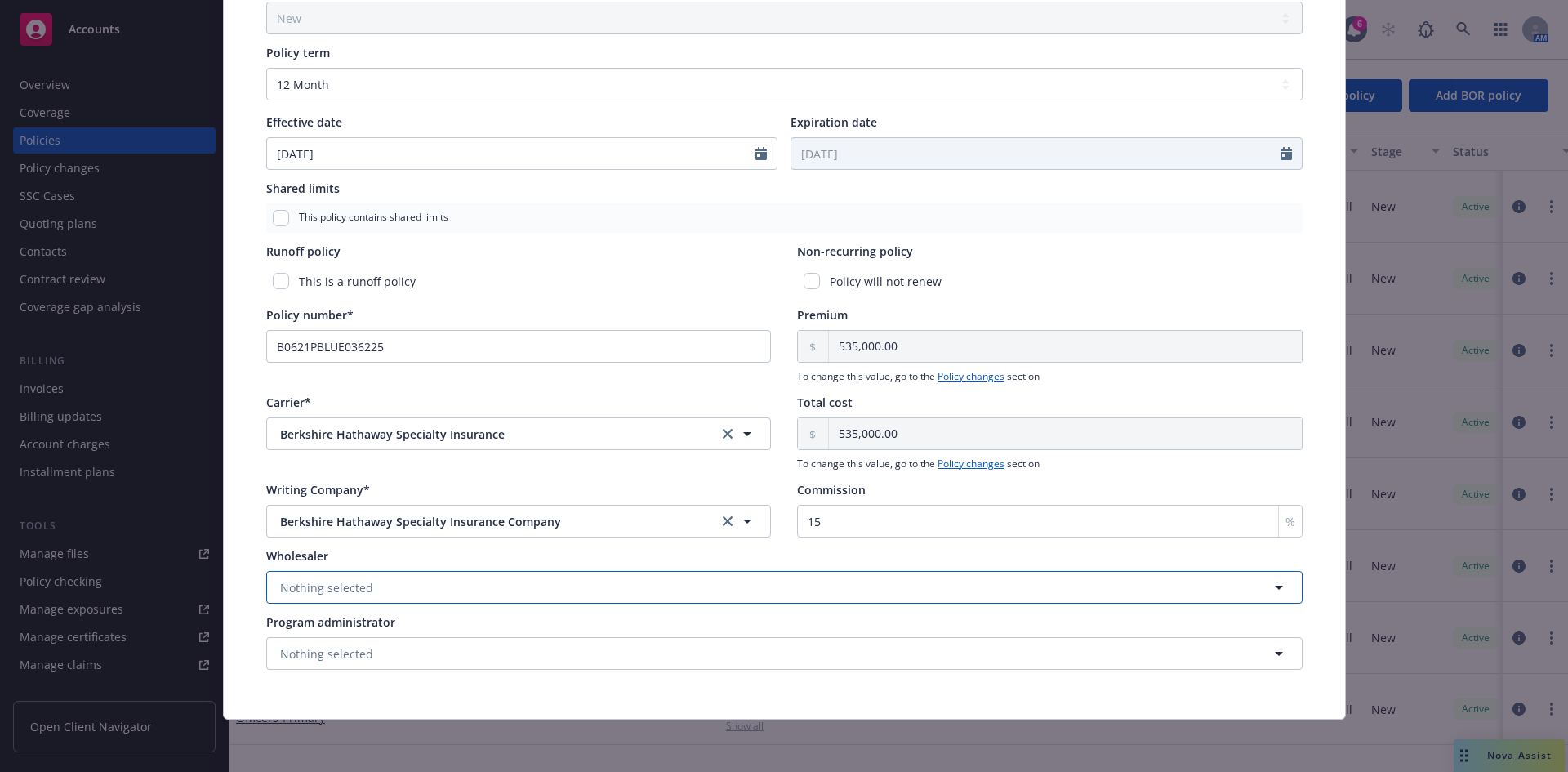
click at [373, 593] on button "Nothing selected" at bounding box center [784, 587] width 1036 height 32
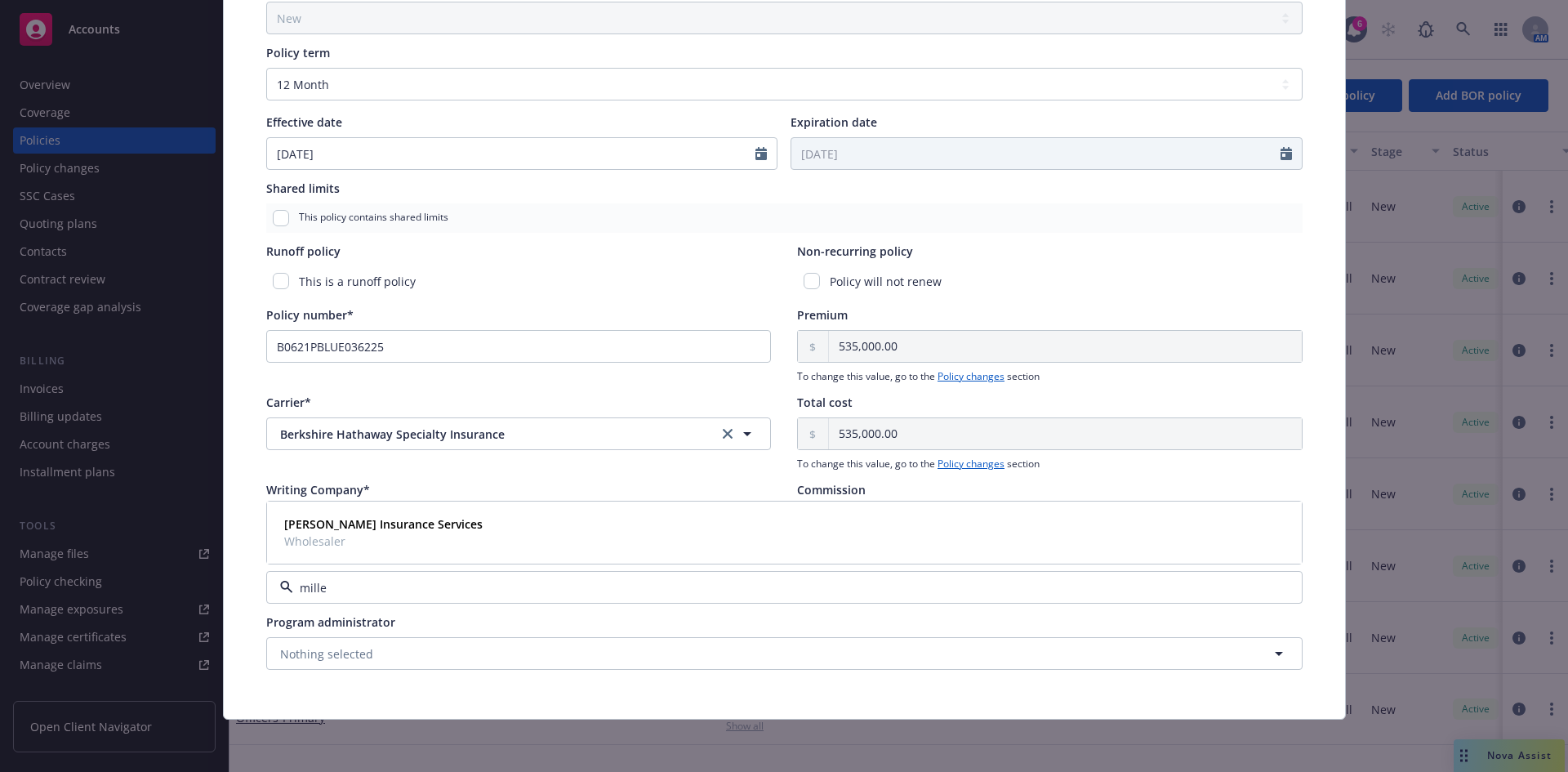
type input "miller"
click at [334, 527] on strong "[PERSON_NAME] Insurance Services" at bounding box center [383, 524] width 198 height 16
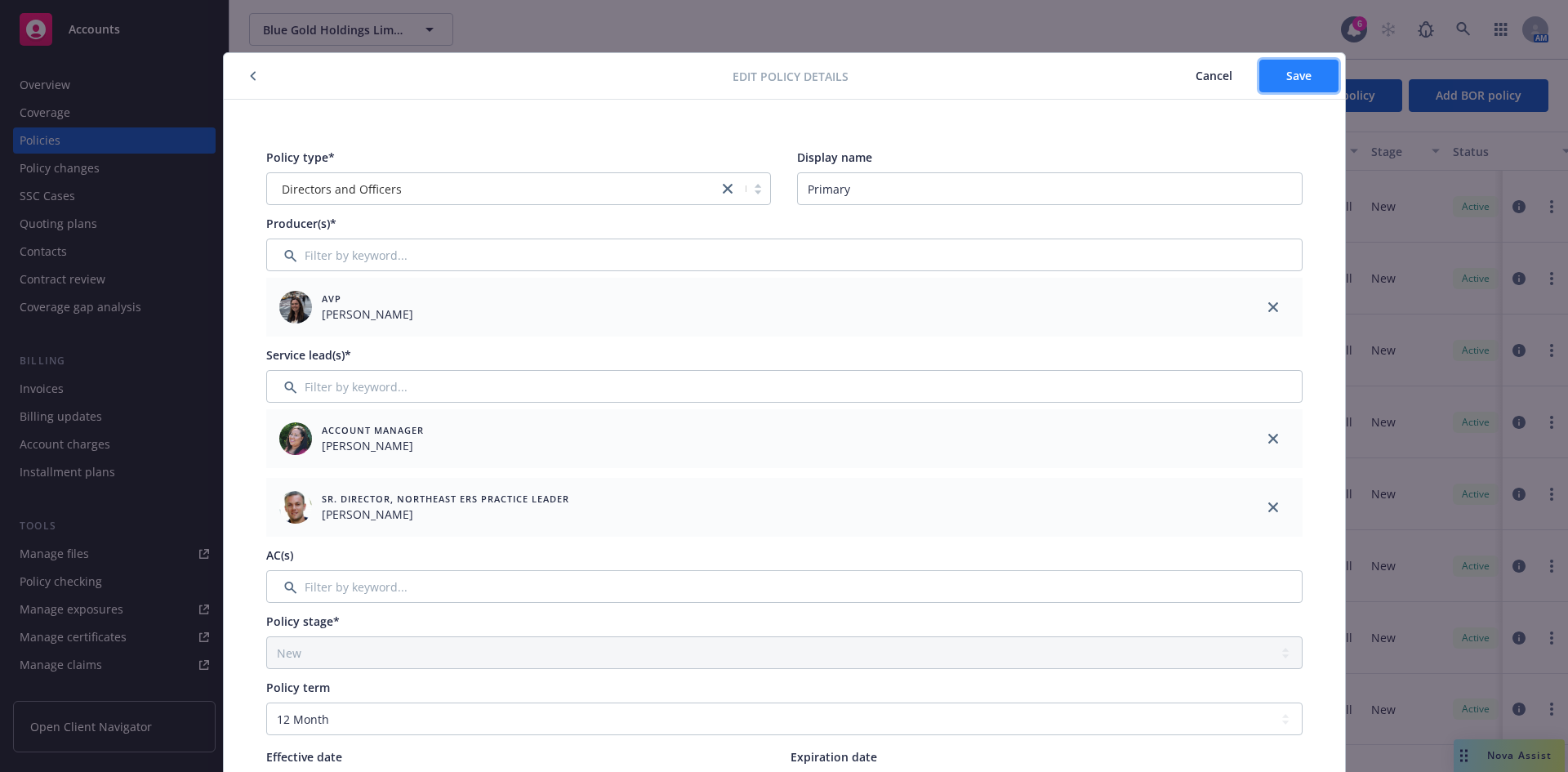
click at [1254, 84] on button "Save" at bounding box center [1298, 76] width 79 height 32
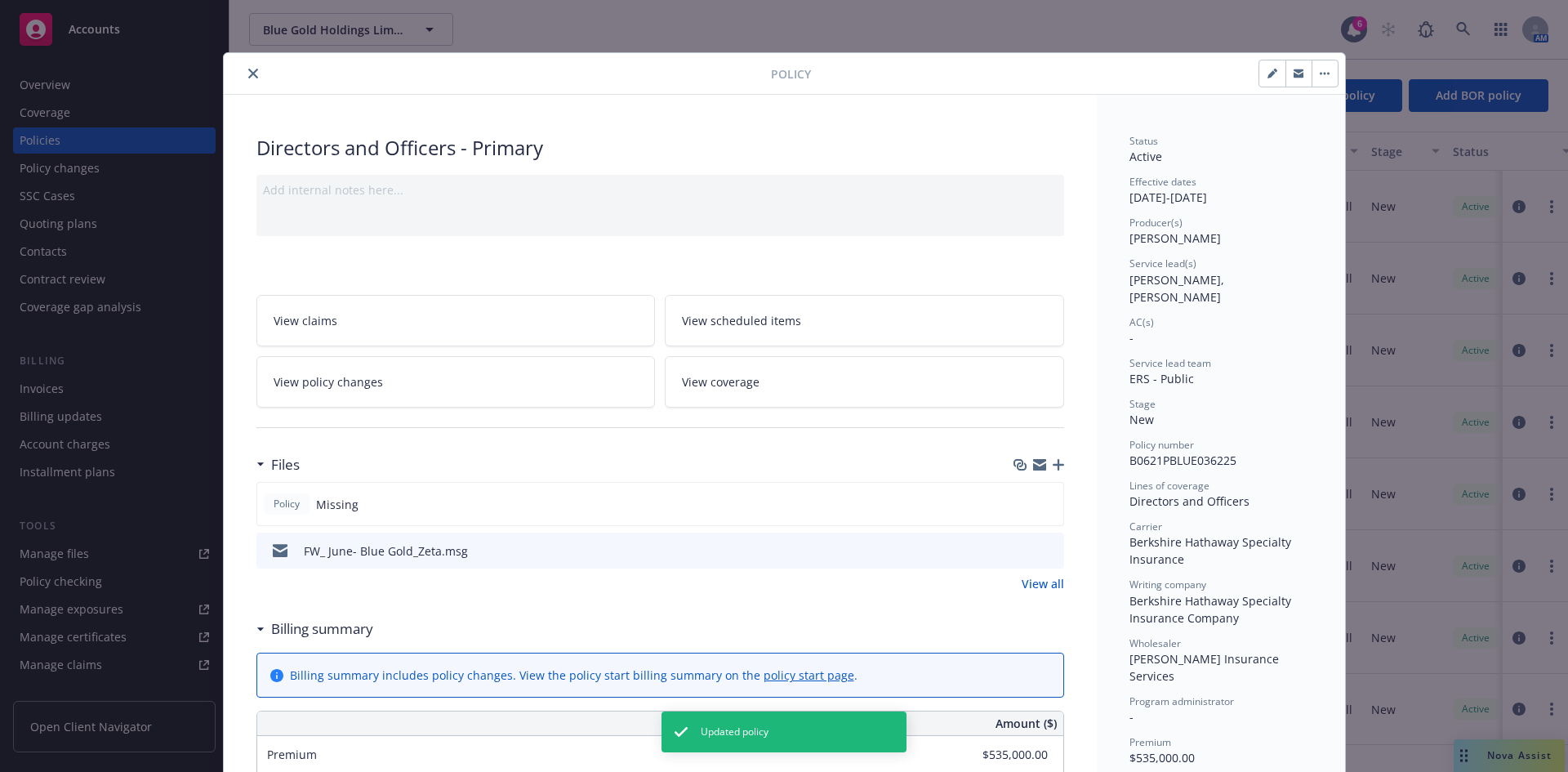
click at [248, 76] on icon "close" at bounding box center [253, 74] width 10 height 10
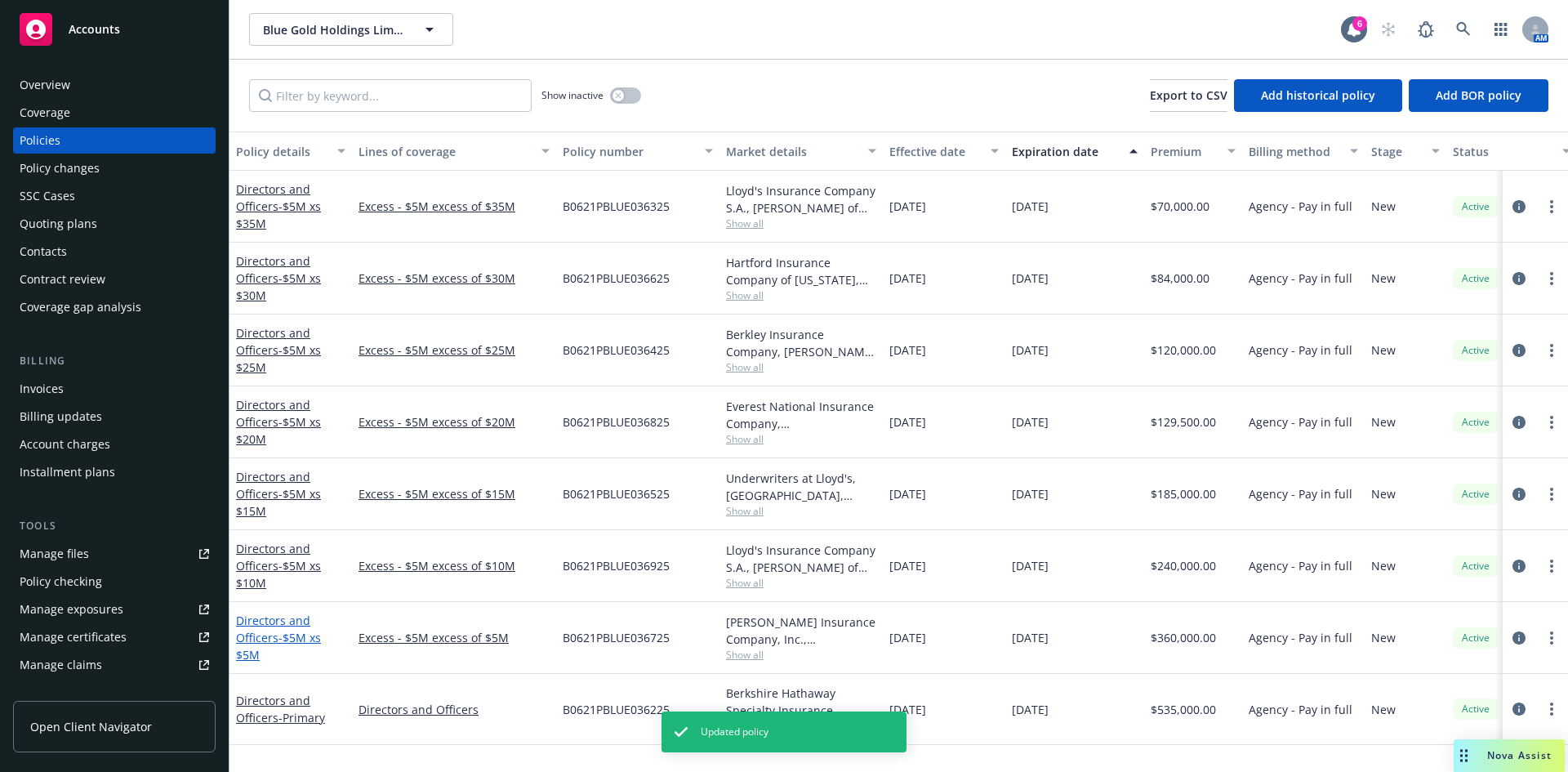
click at [264, 634] on link "Directors and Officers - $5M xs $5M" at bounding box center [279, 638] width 85 height 50
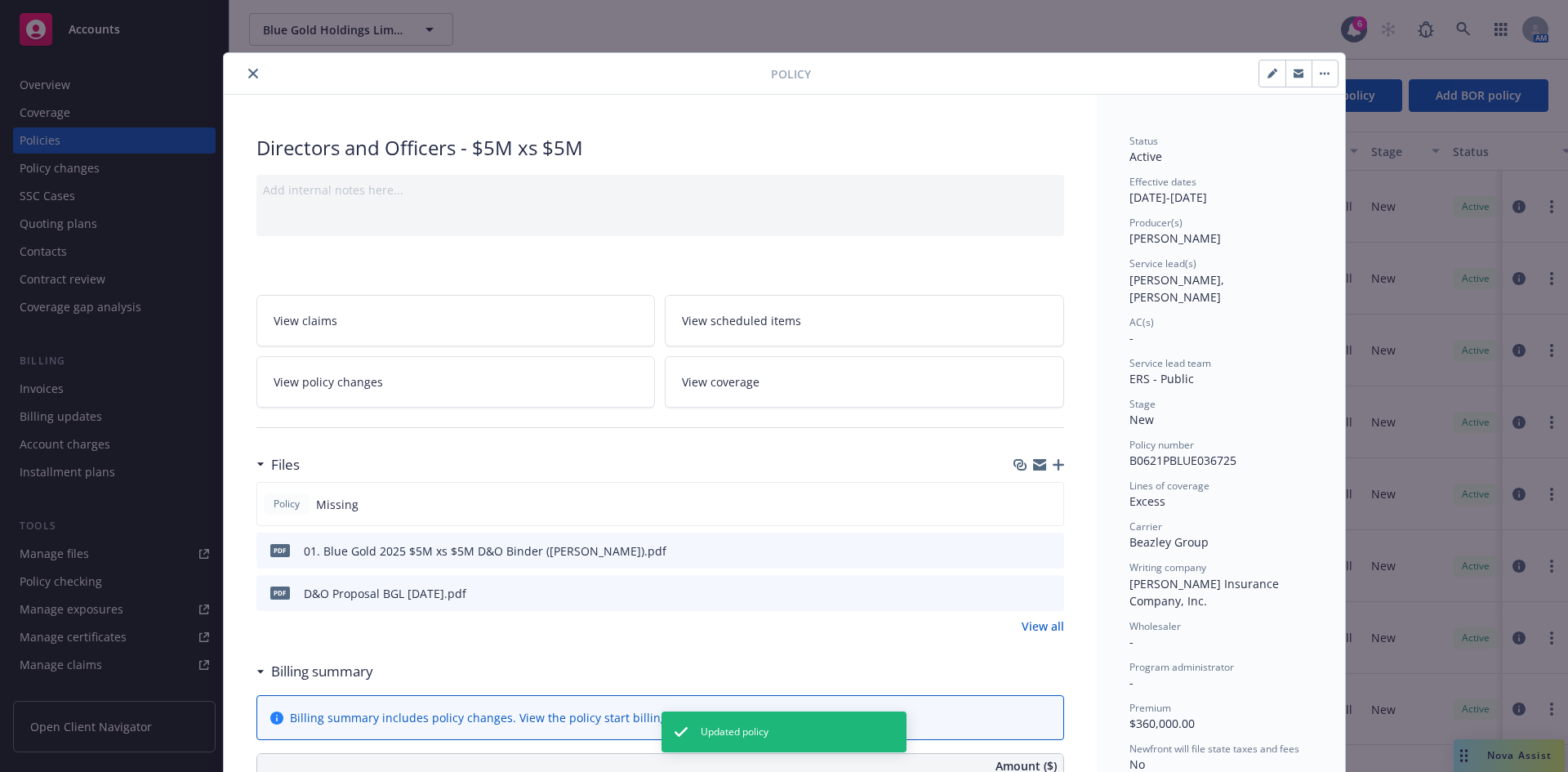
click at [1254, 67] on button "button" at bounding box center [1273, 74] width 27 height 27
select select "NEW"
select select "12"
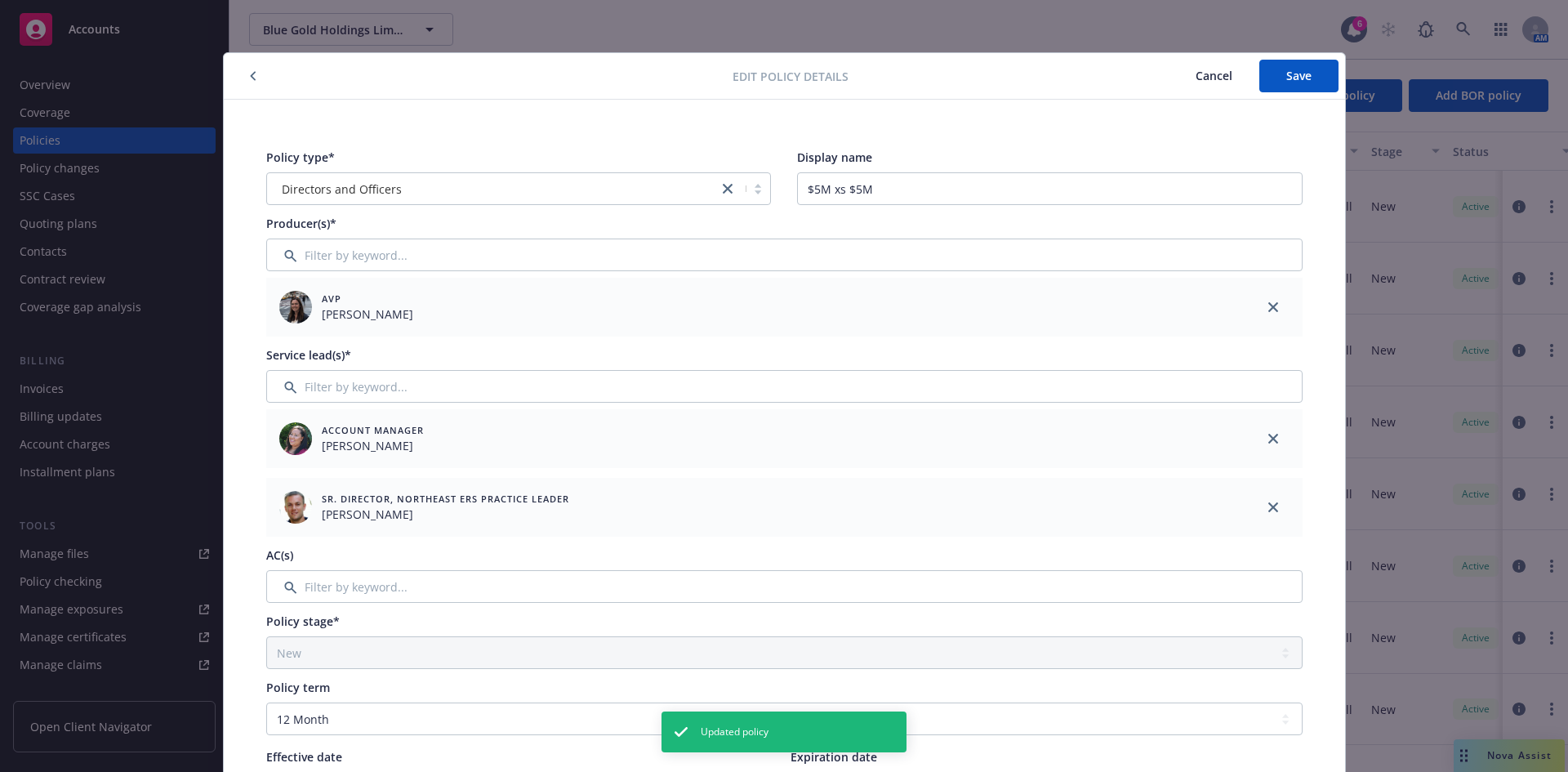
scroll to position [635, 0]
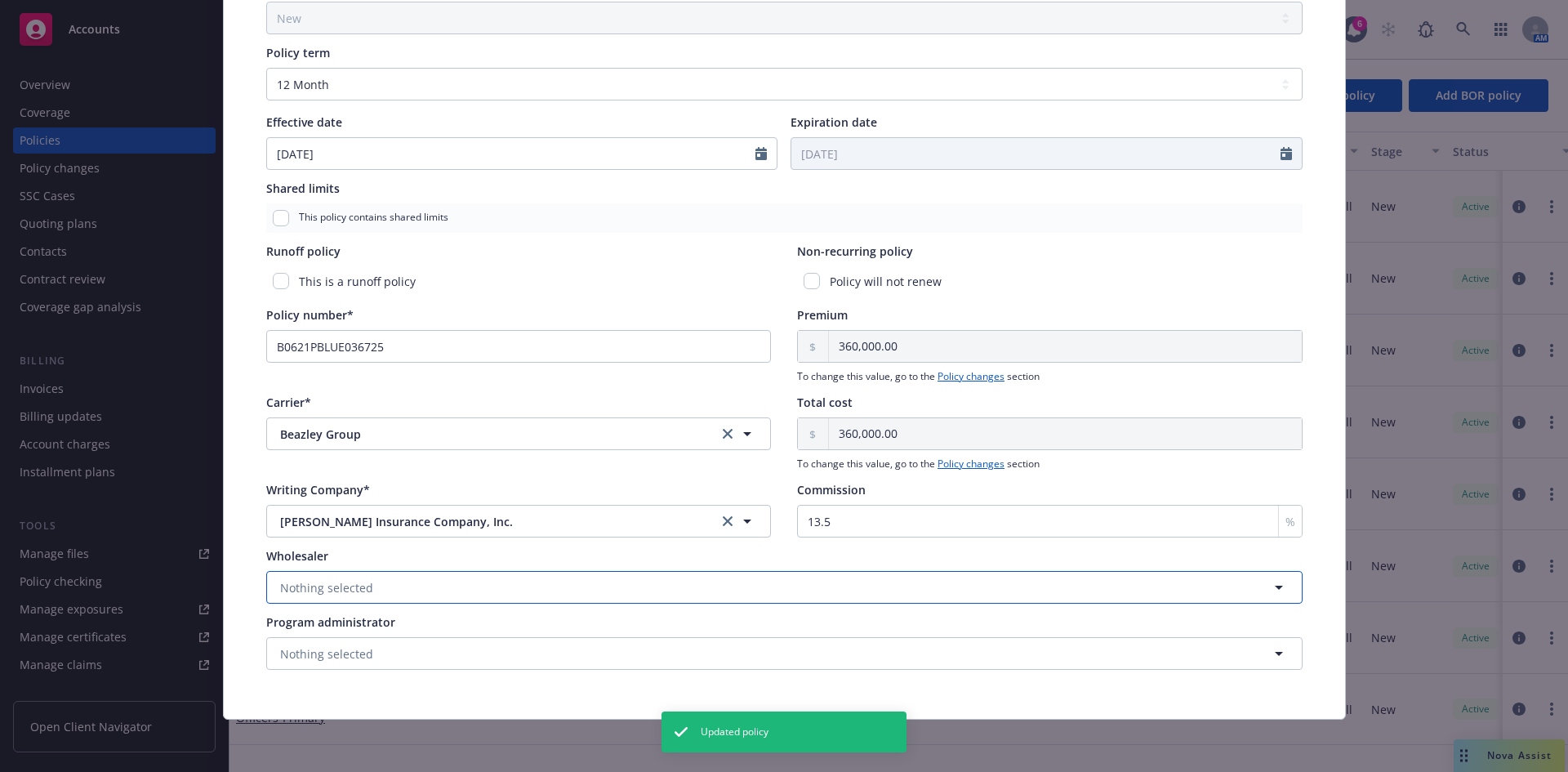
click at [310, 587] on span "Nothing selected" at bounding box center [327, 588] width 93 height 17
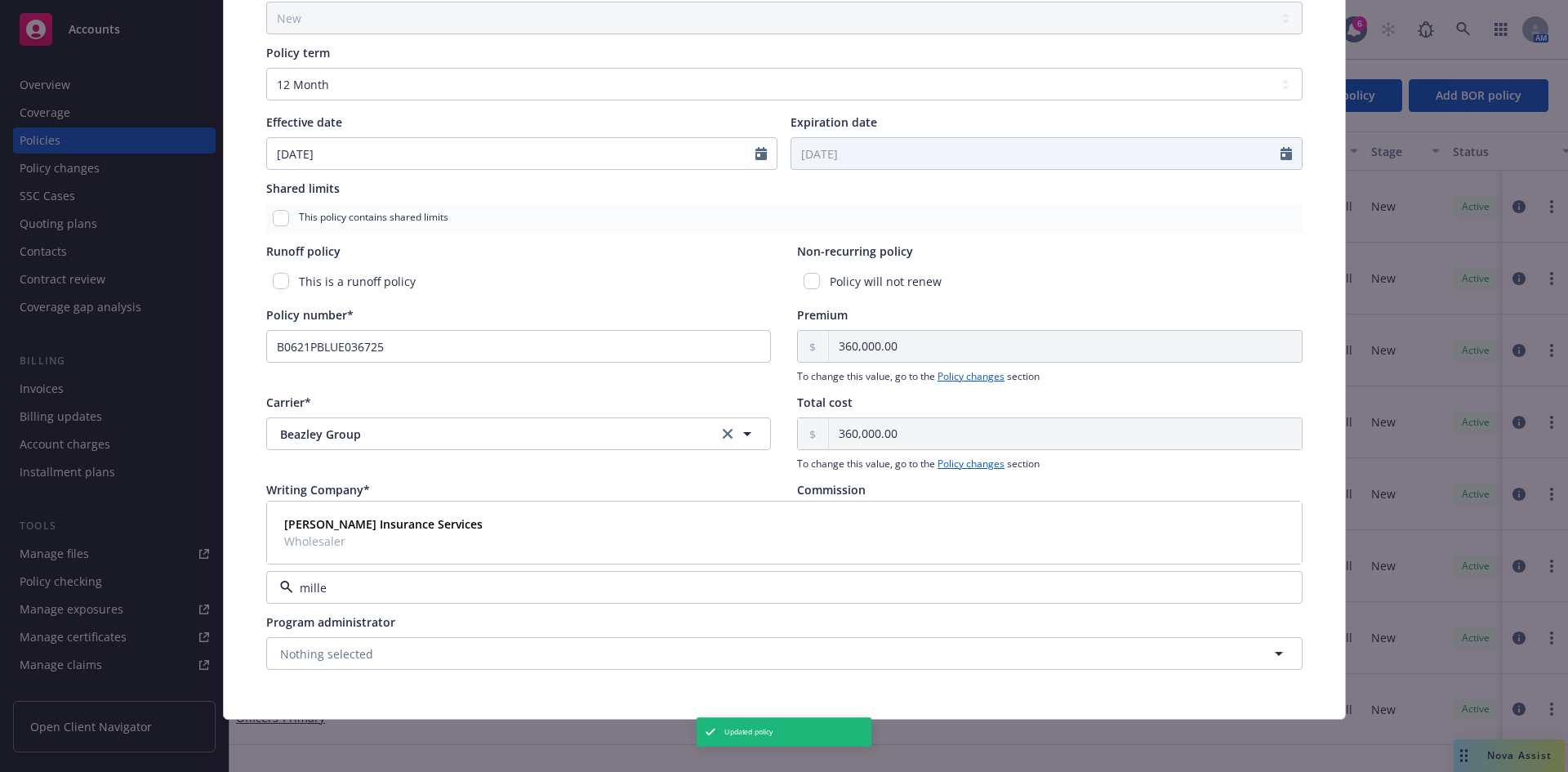
type input "miller"
click at [327, 541] on span "Wholesaler" at bounding box center [383, 541] width 198 height 17
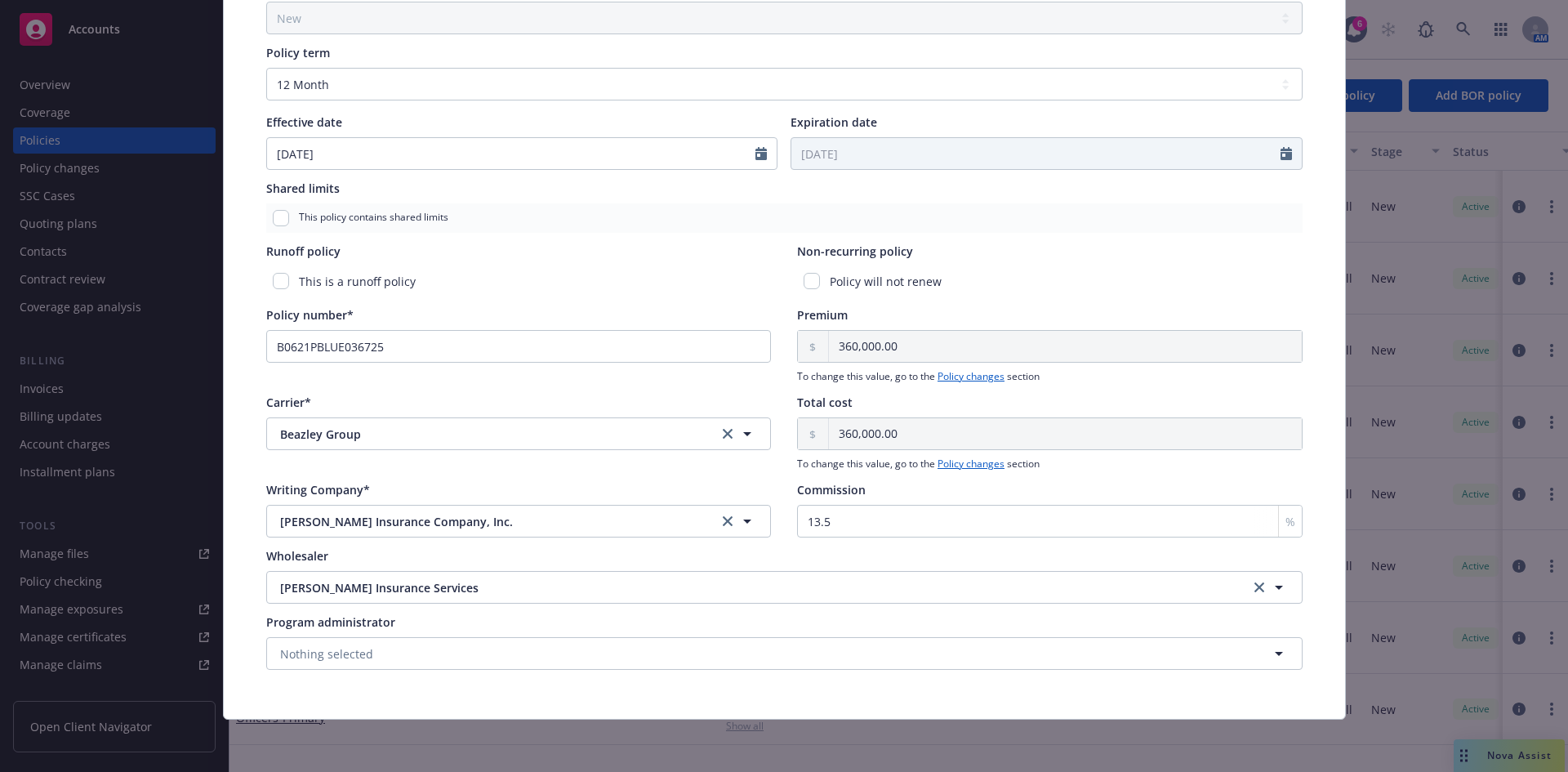
scroll to position [0, 0]
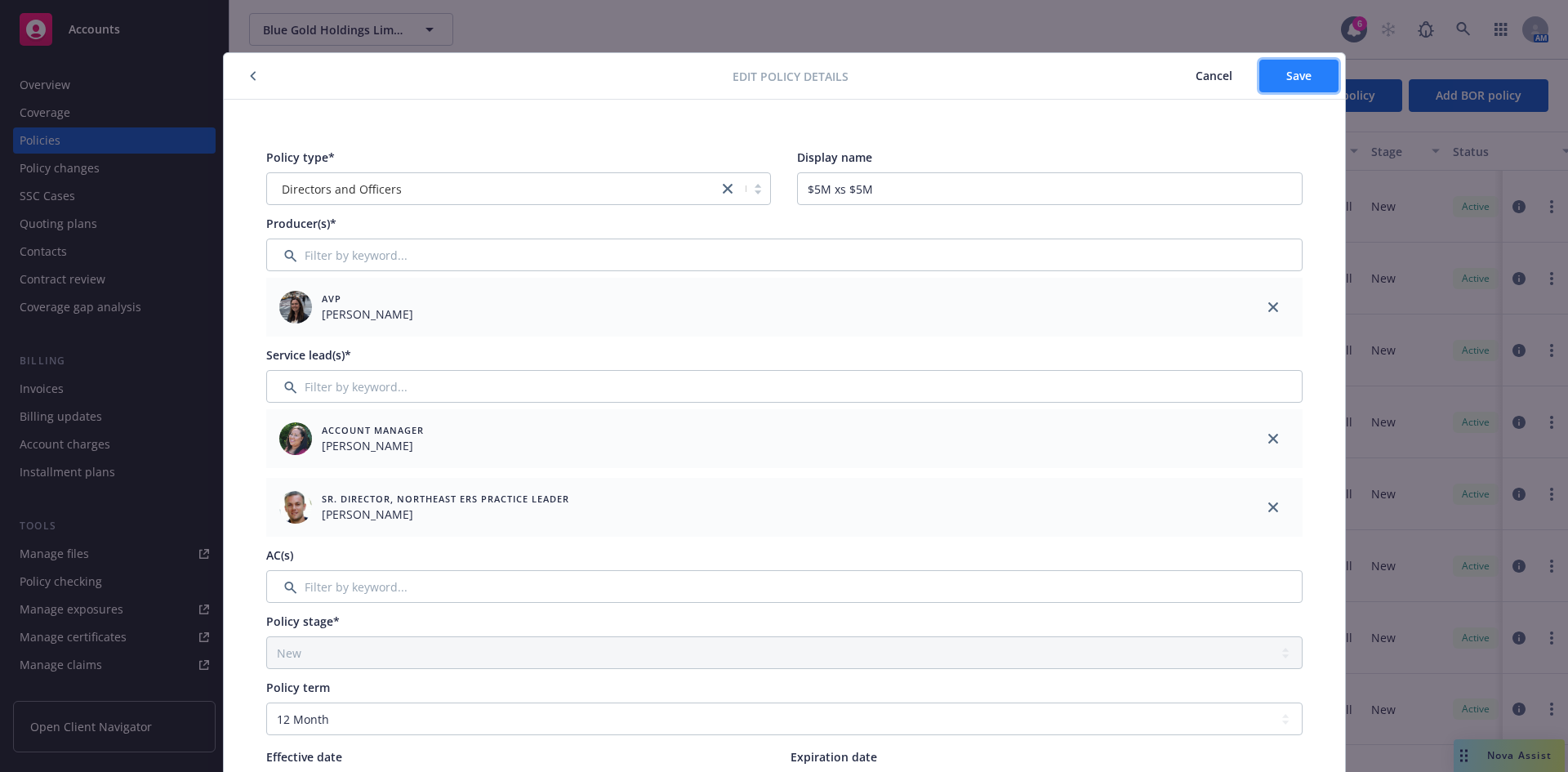
click at [1254, 79] on span "Save" at bounding box center [1299, 76] width 26 height 16
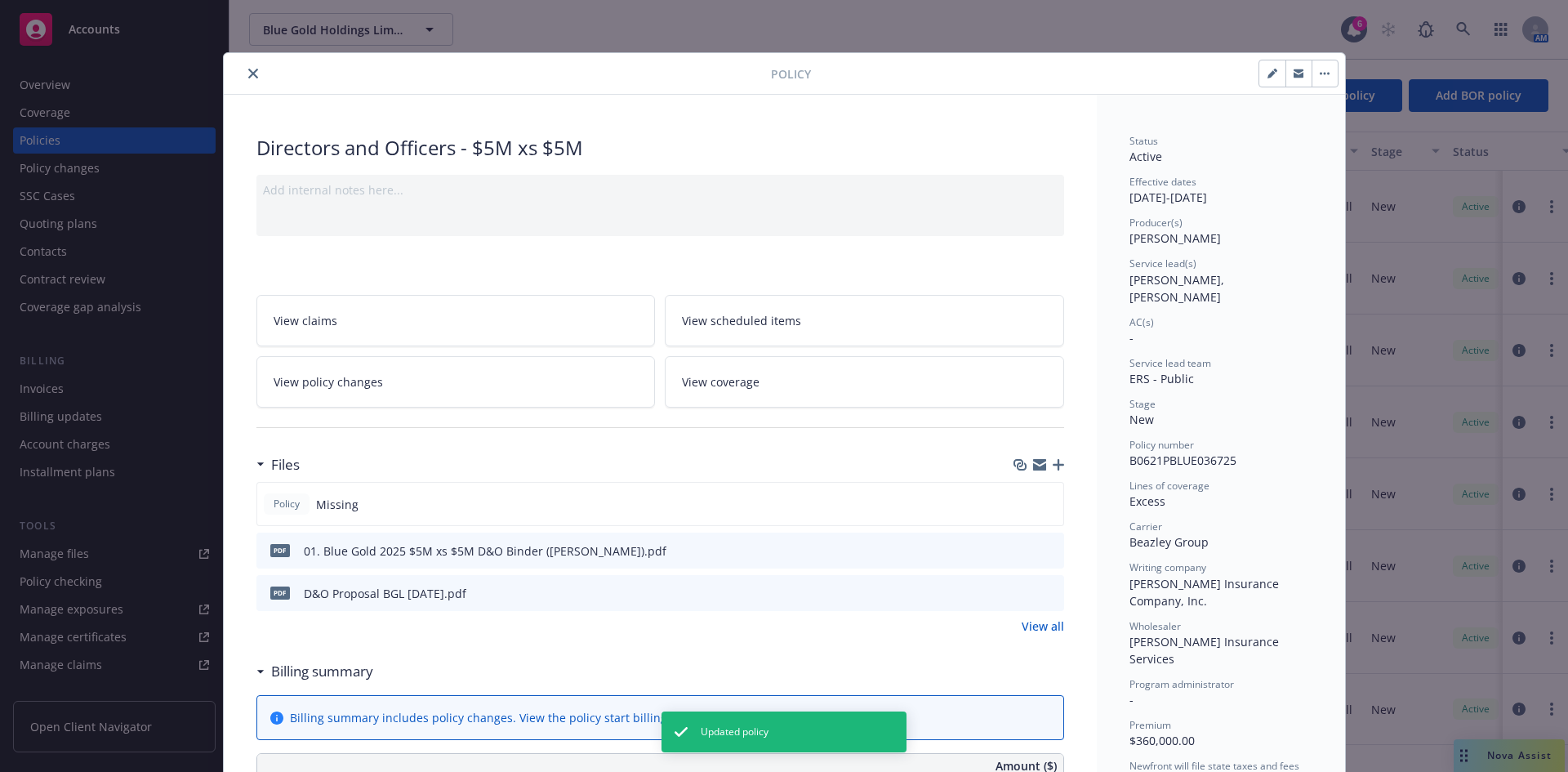
click at [248, 74] on icon "close" at bounding box center [253, 74] width 10 height 10
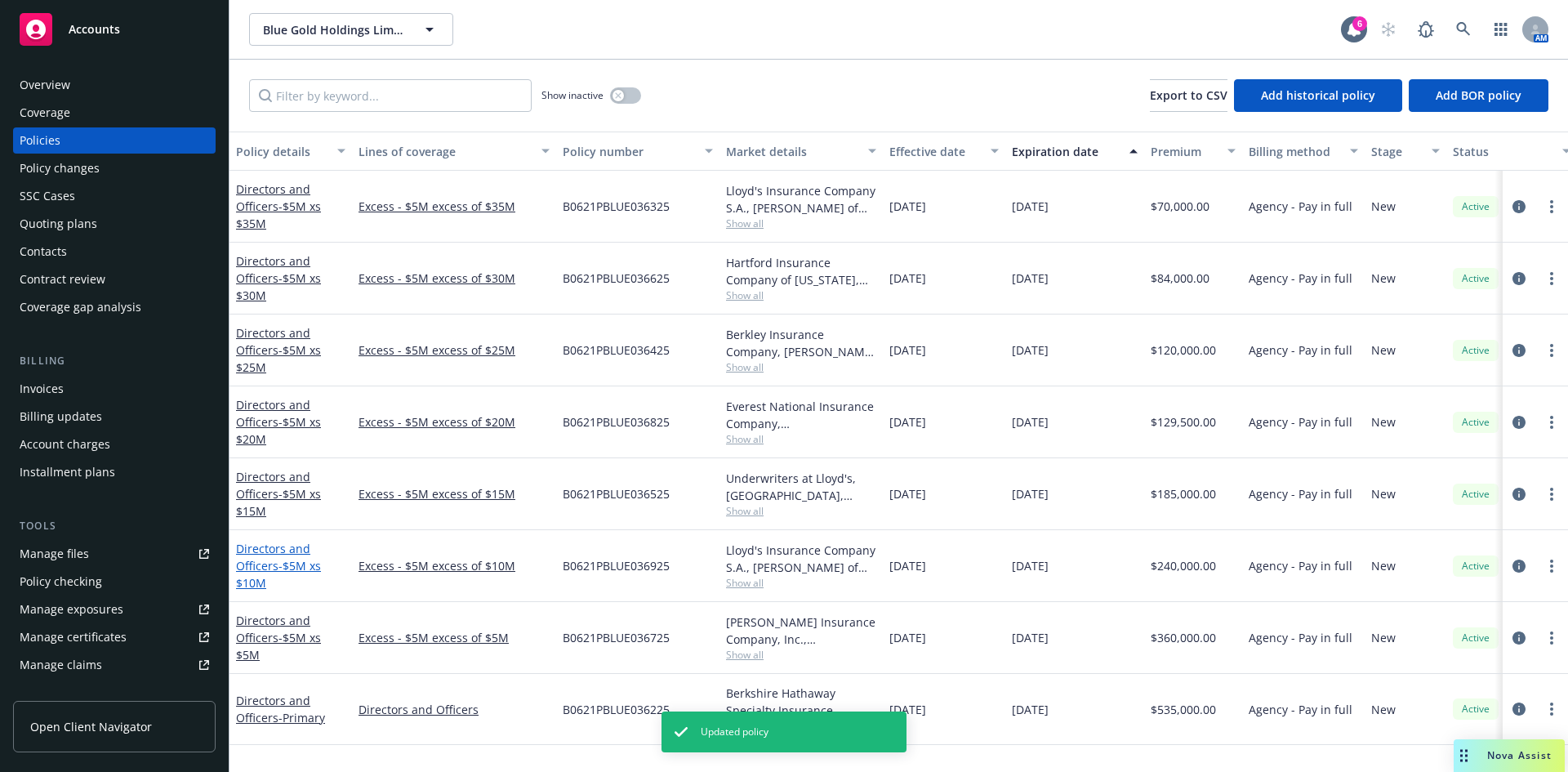
click at [261, 558] on link "Directors and Officers - $5M xs $10M" at bounding box center [279, 566] width 85 height 50
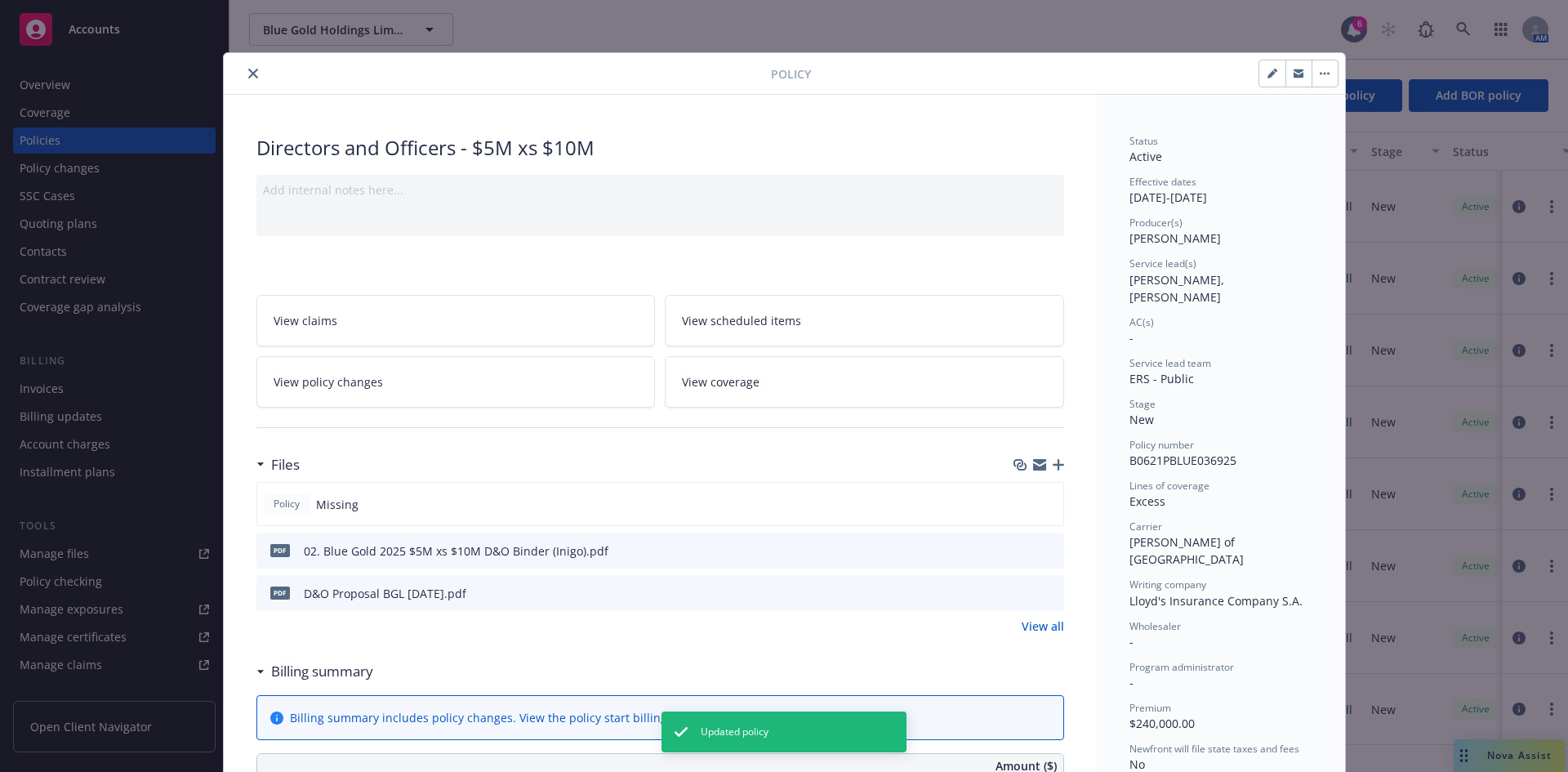
click at [1254, 69] on div at bounding box center [1298, 73] width 80 height 27
click at [1254, 79] on button "button" at bounding box center [1273, 74] width 27 height 27
select select "NEW"
select select "12"
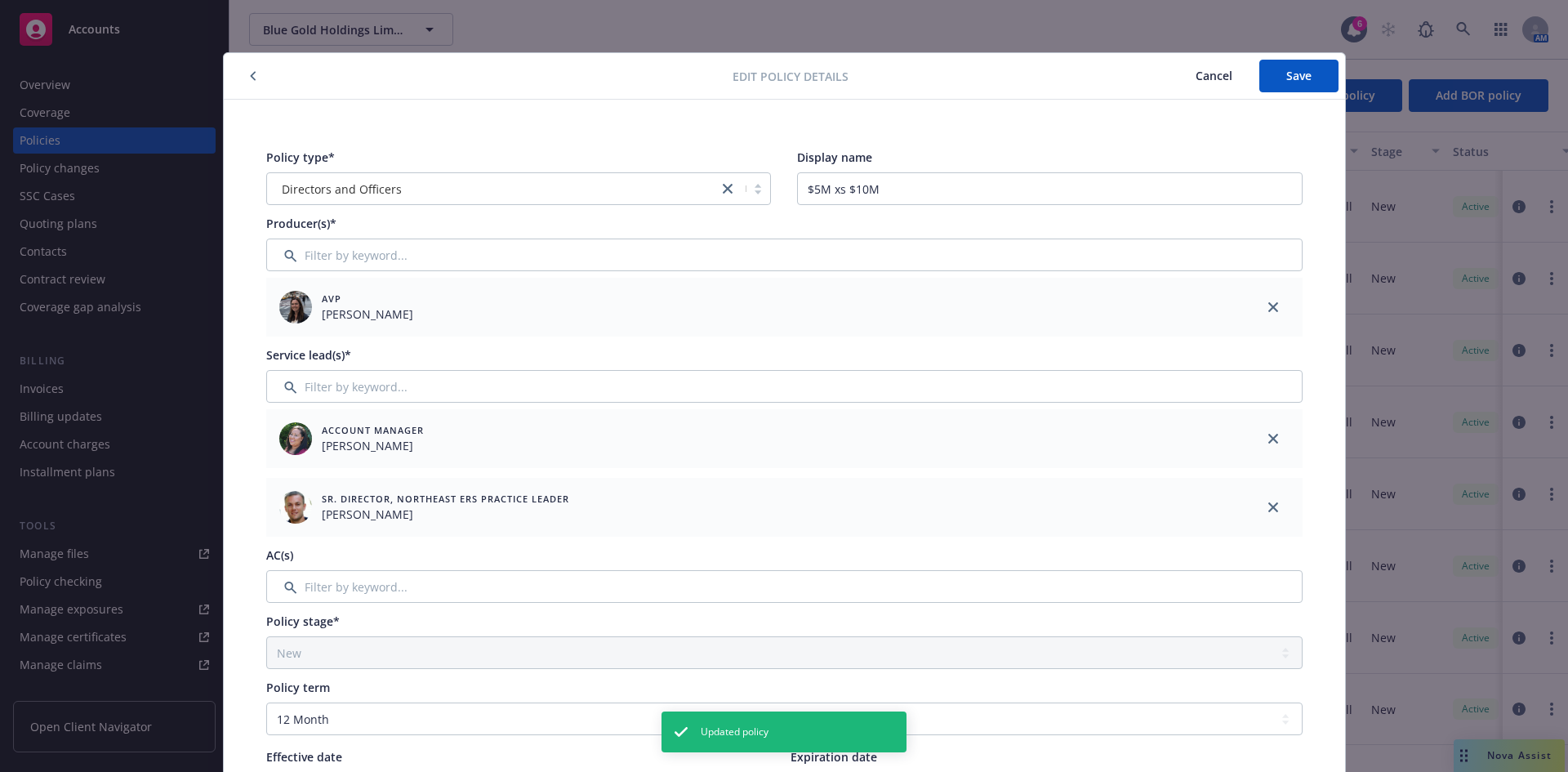
scroll to position [635, 0]
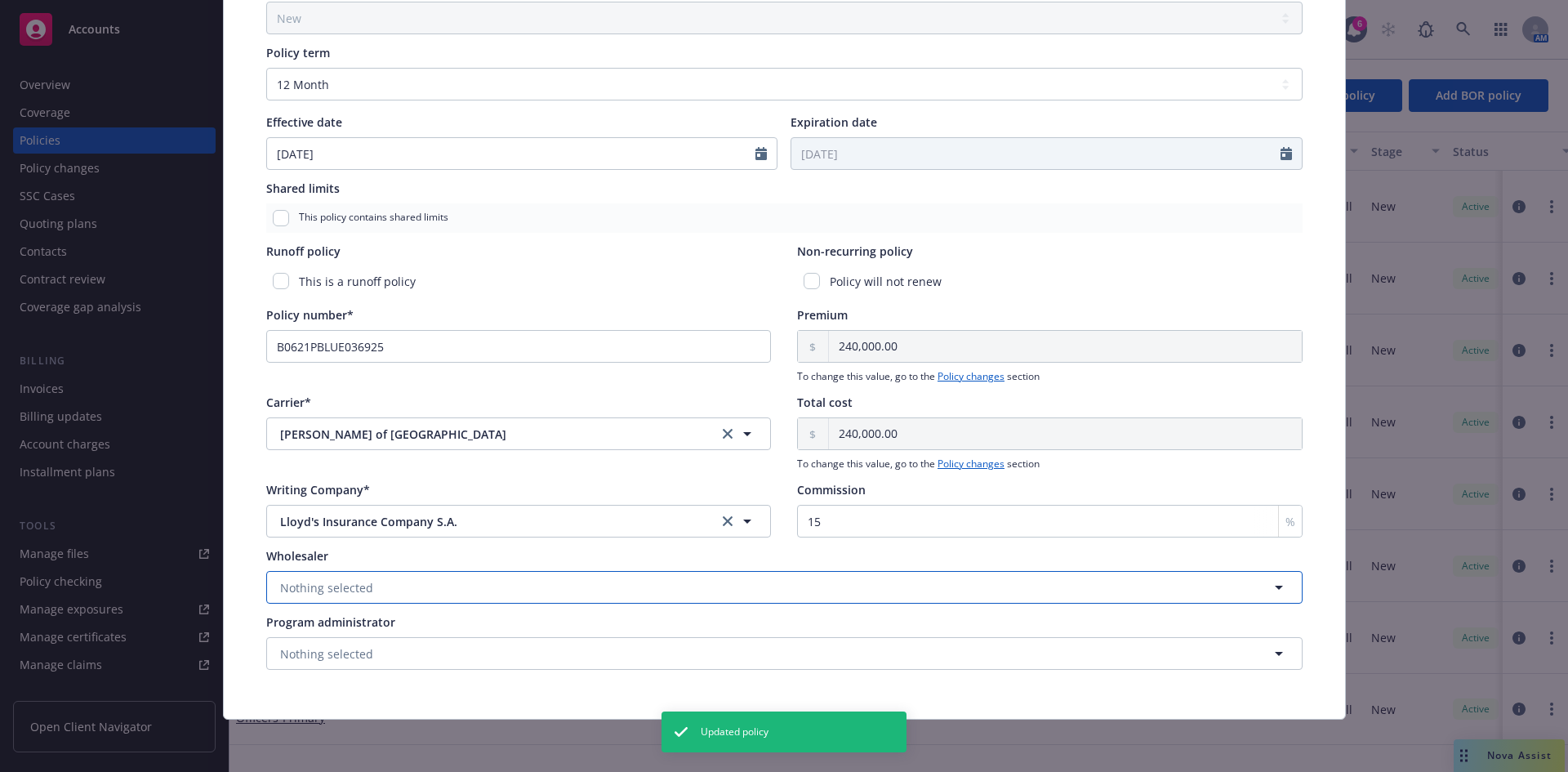
click at [303, 590] on span "Nothing selected" at bounding box center [327, 588] width 93 height 17
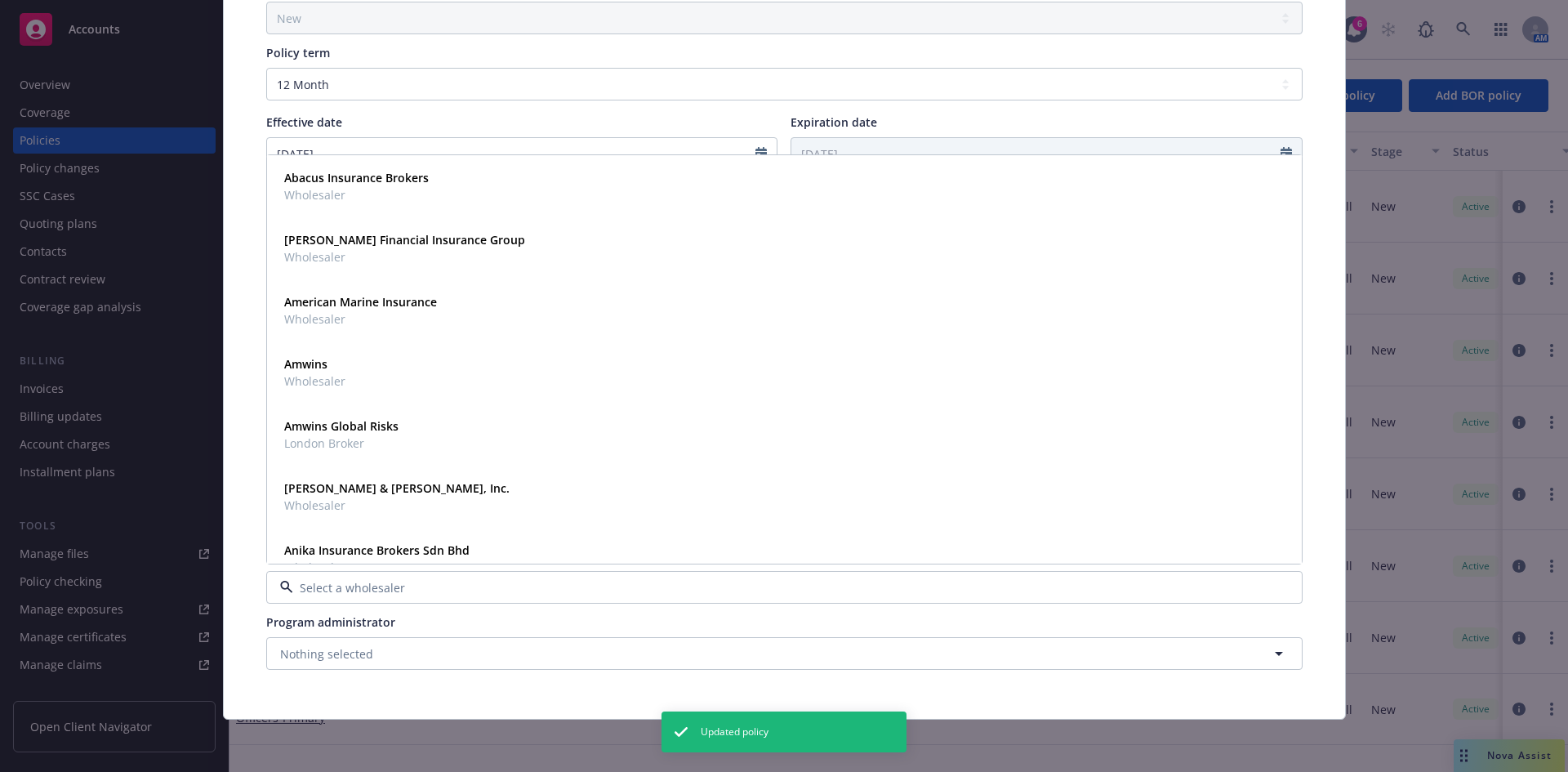
type input ","
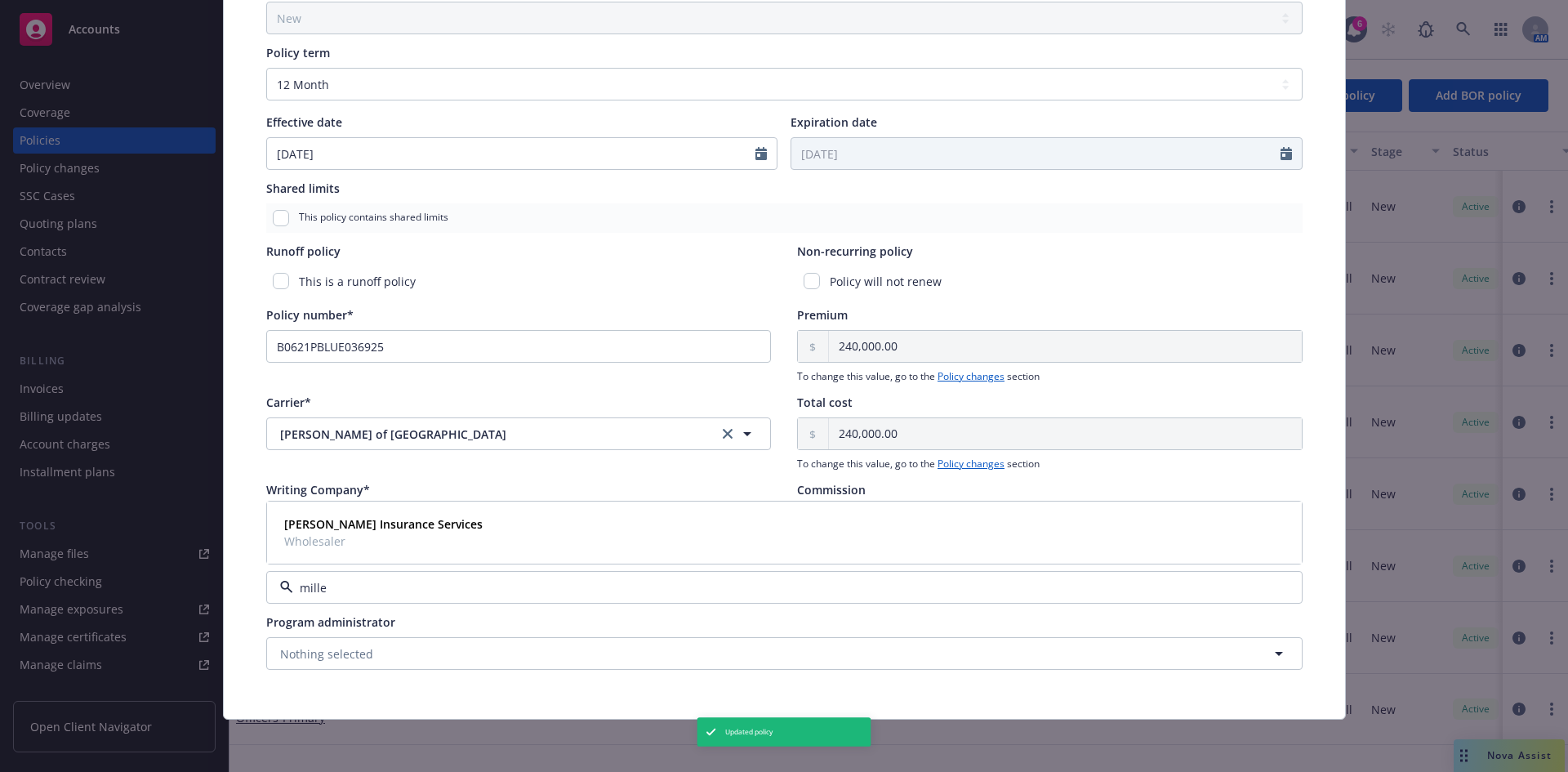
type input "miller"
click at [391, 542] on span "Wholesaler" at bounding box center [383, 541] width 198 height 17
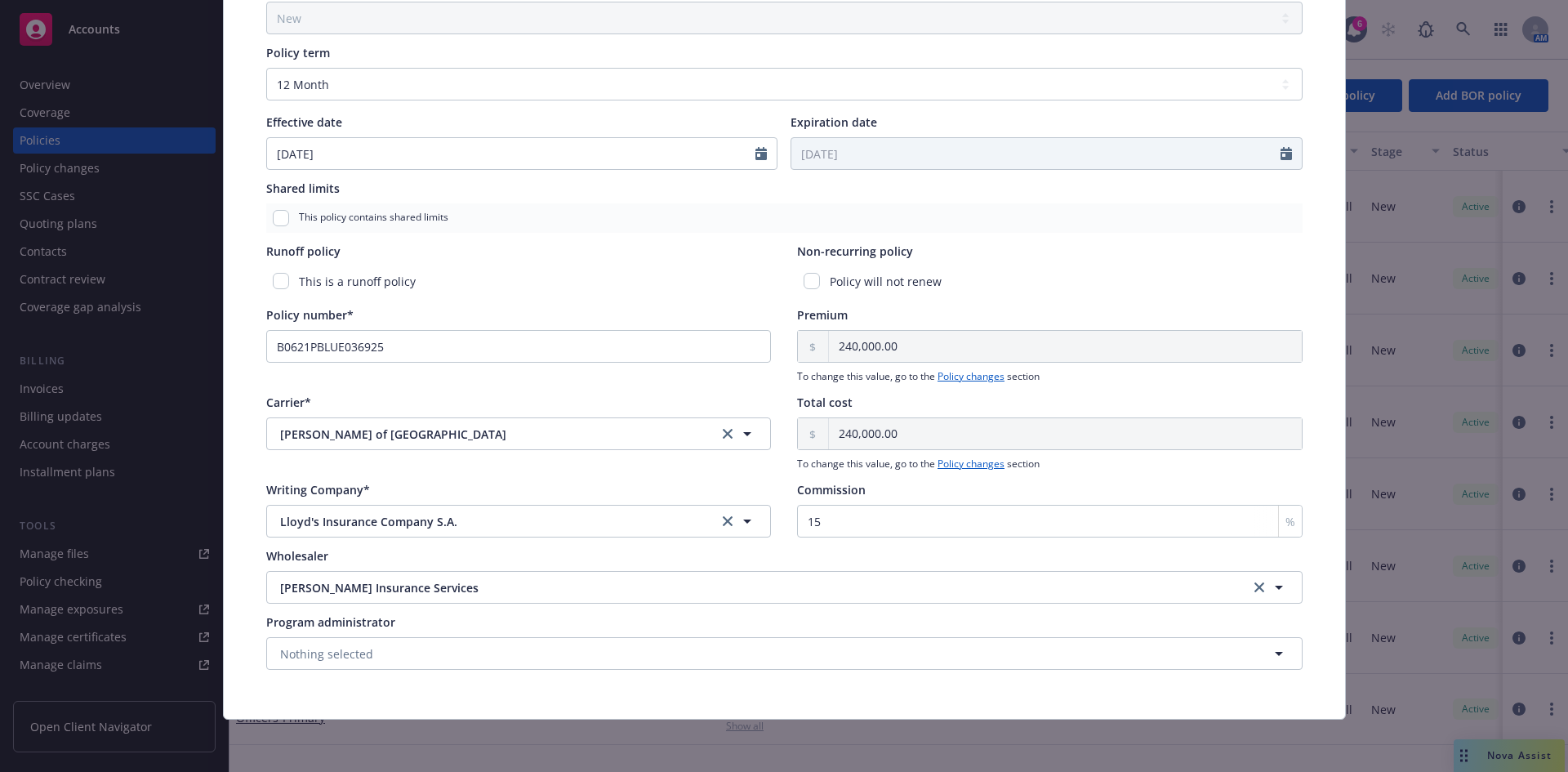
scroll to position [0, 0]
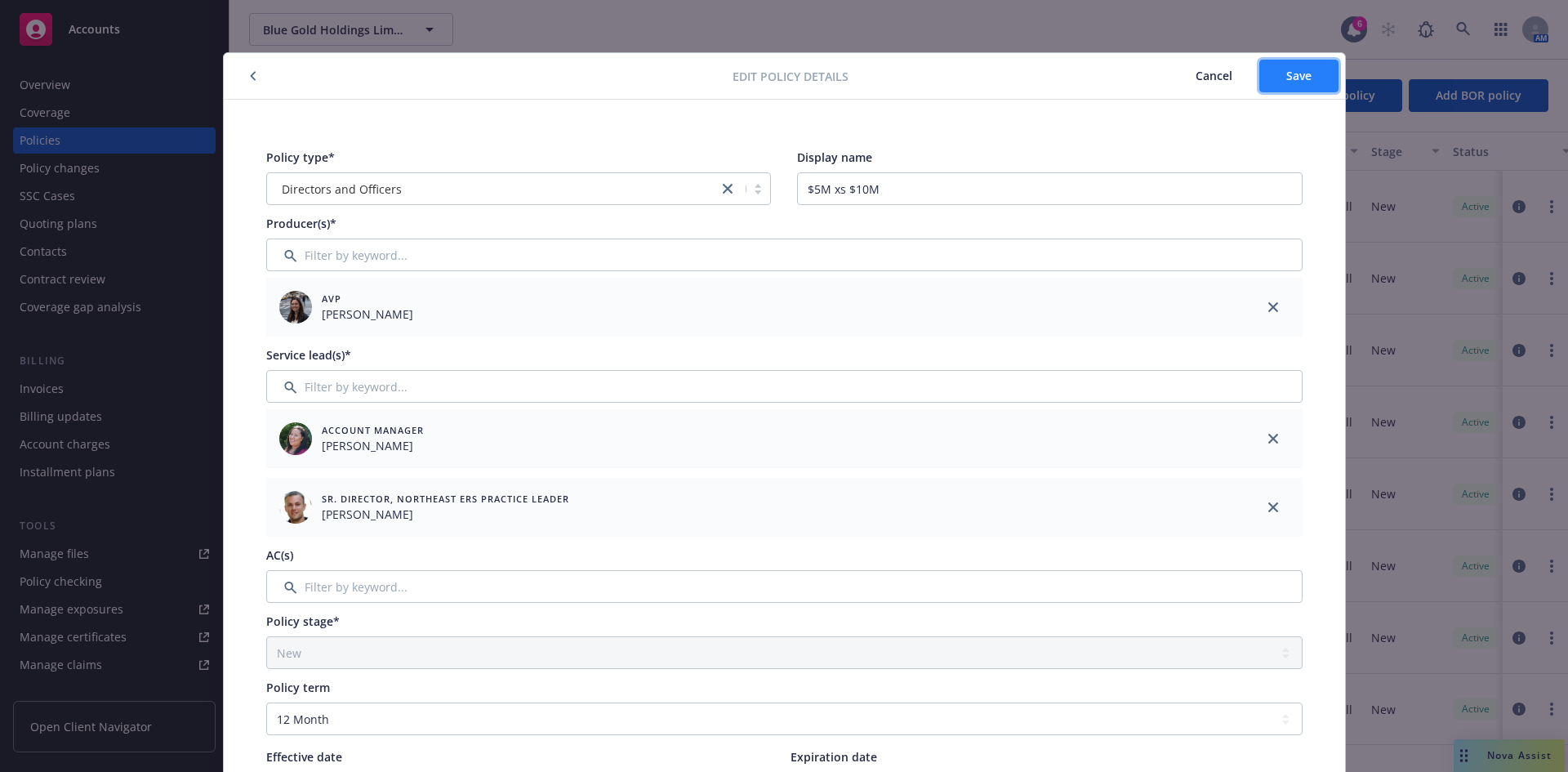
click at [1254, 73] on button "Save" at bounding box center [1298, 76] width 79 height 32
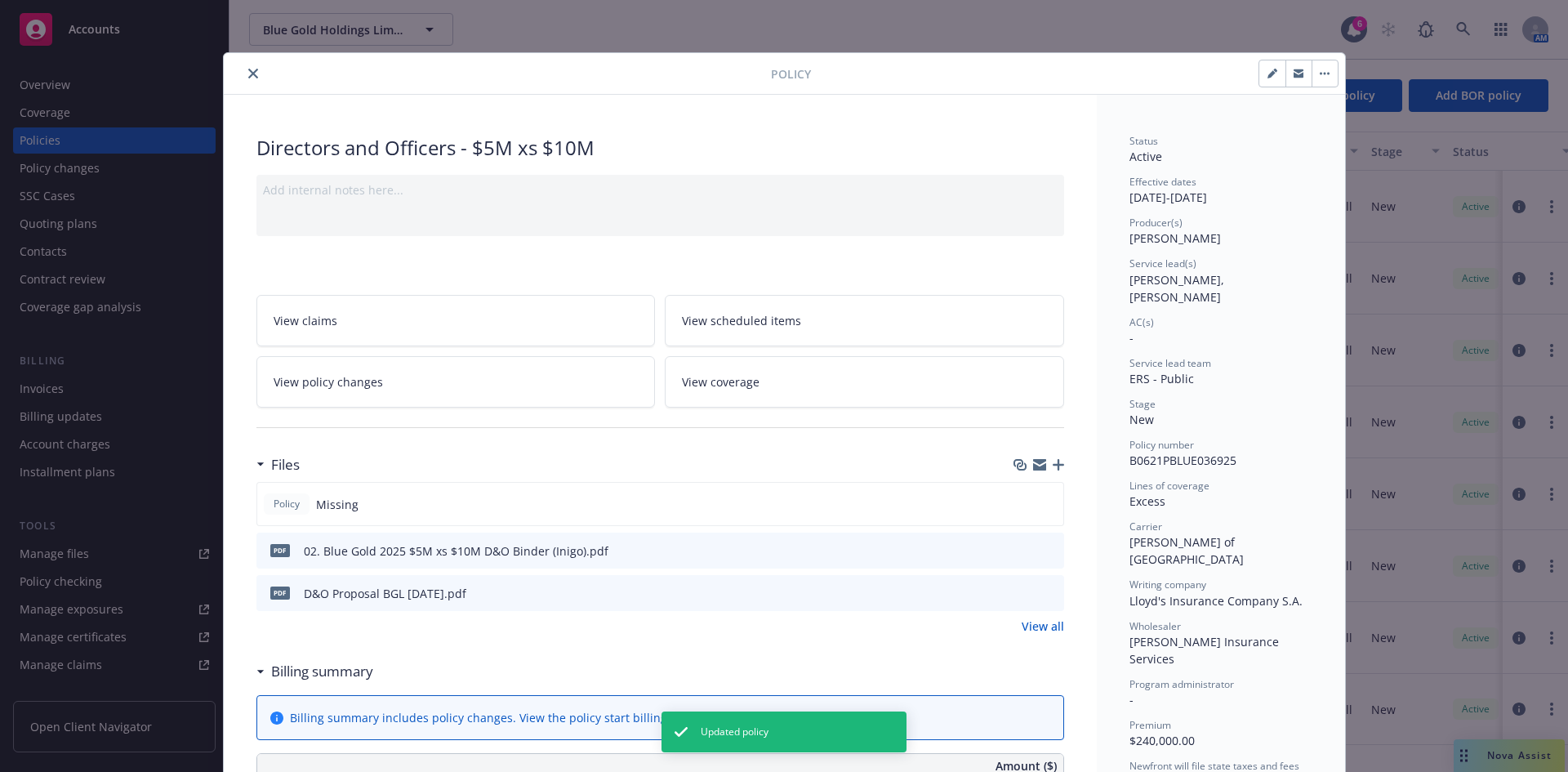
click at [249, 76] on icon "close" at bounding box center [253, 74] width 10 height 10
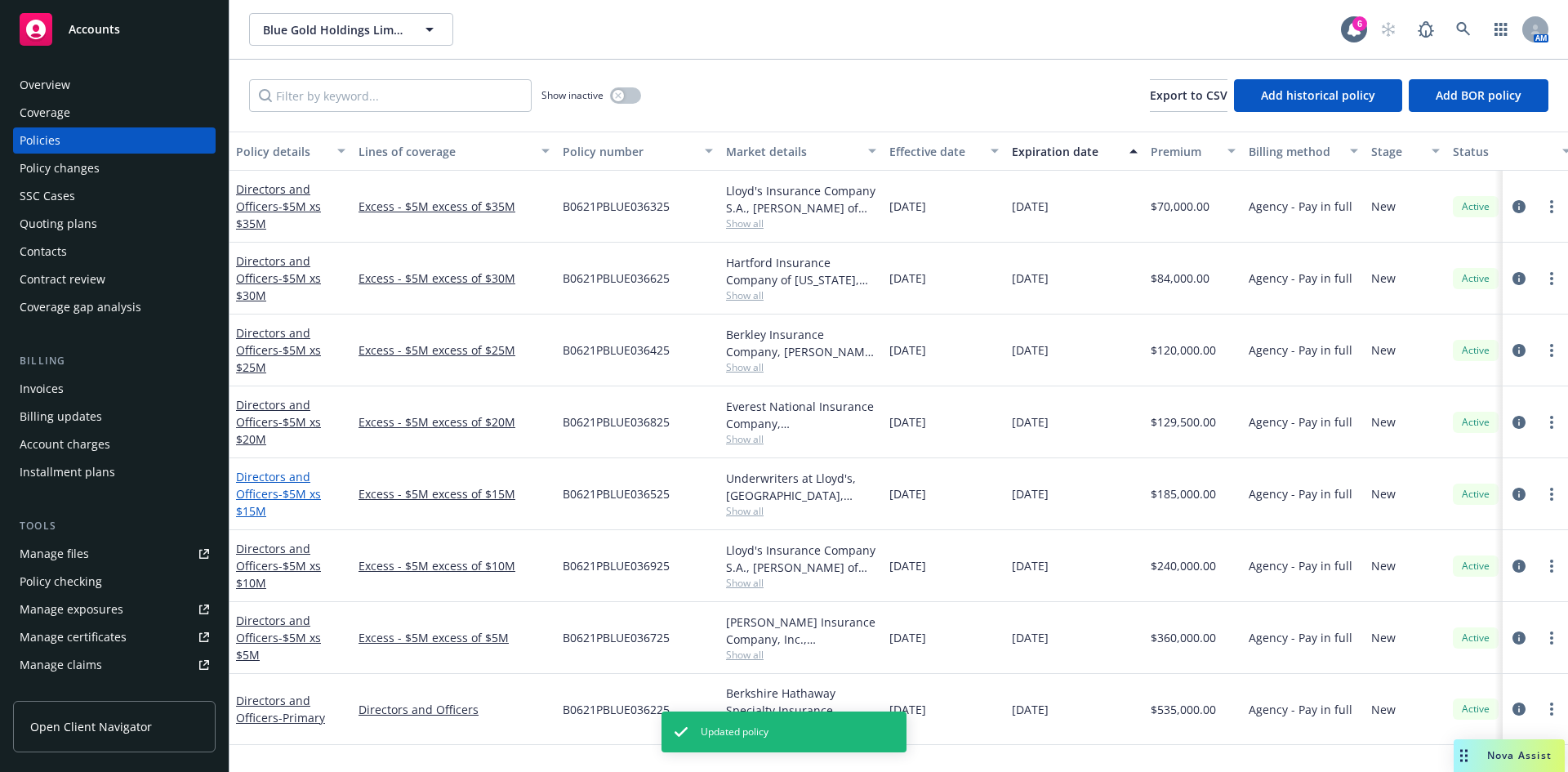
click at [265, 503] on span "- $5M xs $15M" at bounding box center [279, 502] width 85 height 32
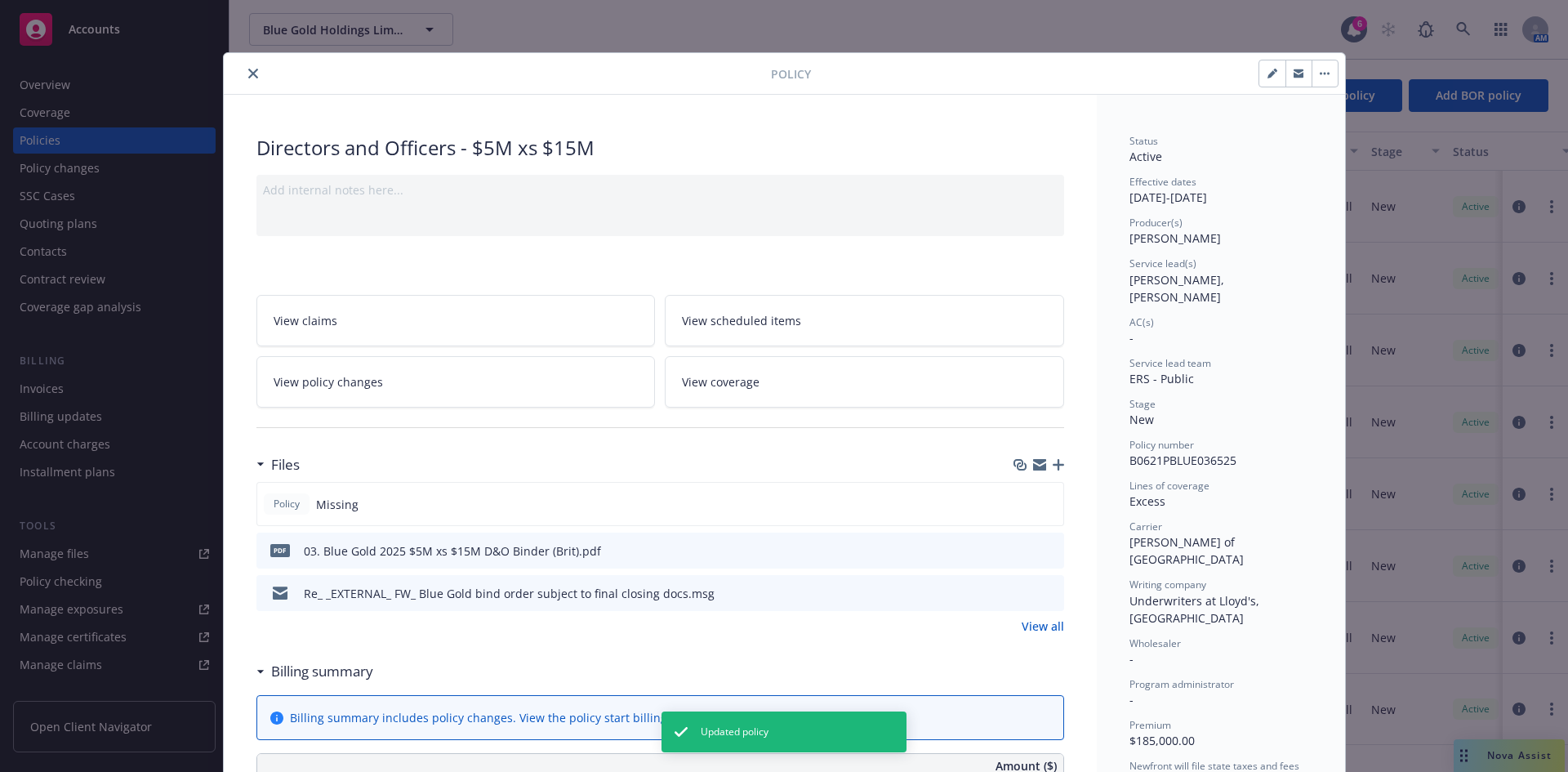
click at [1254, 75] on icon "button" at bounding box center [1273, 74] width 10 height 10
select select "NEW"
select select "12"
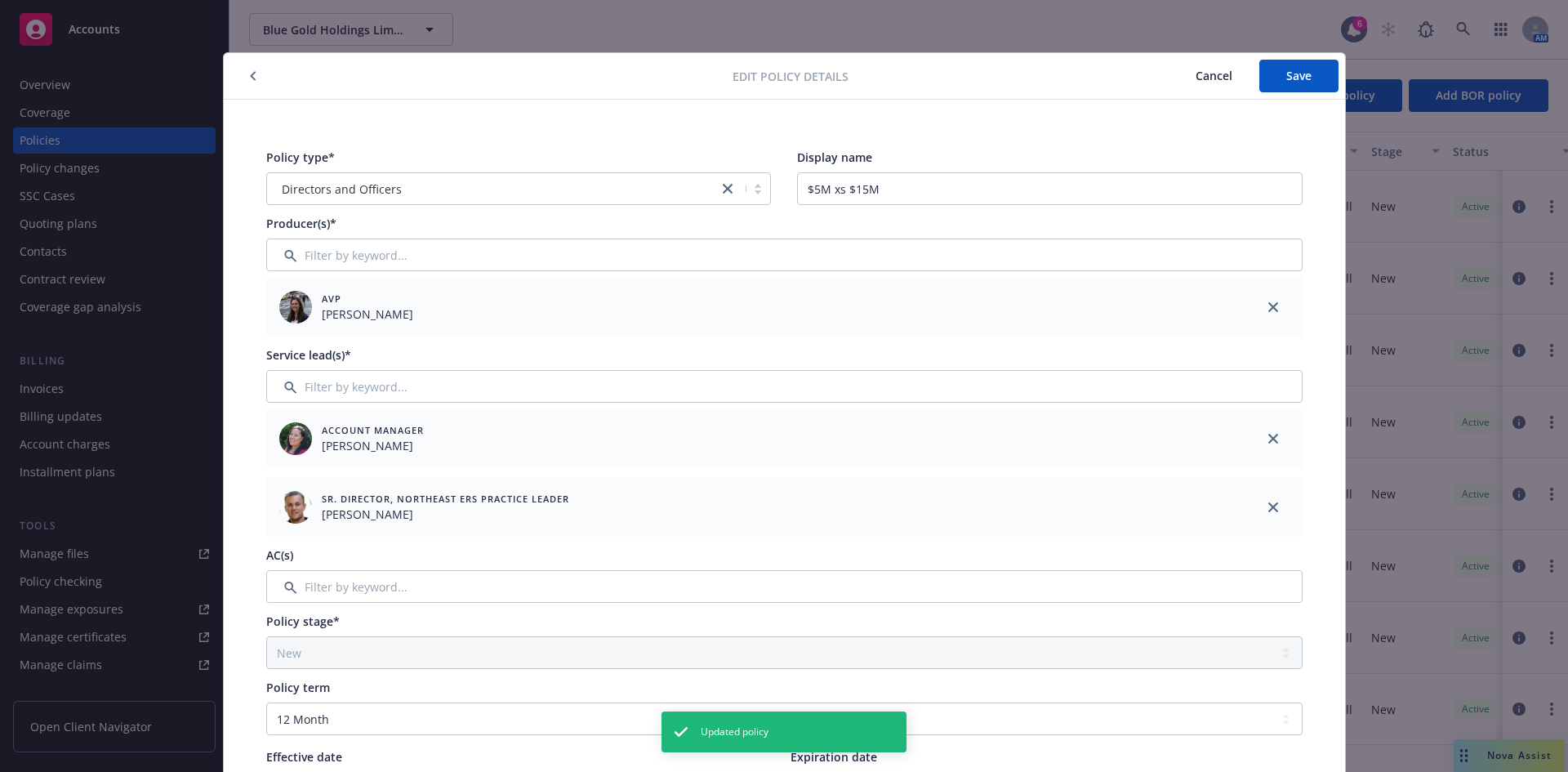
scroll to position [635, 0]
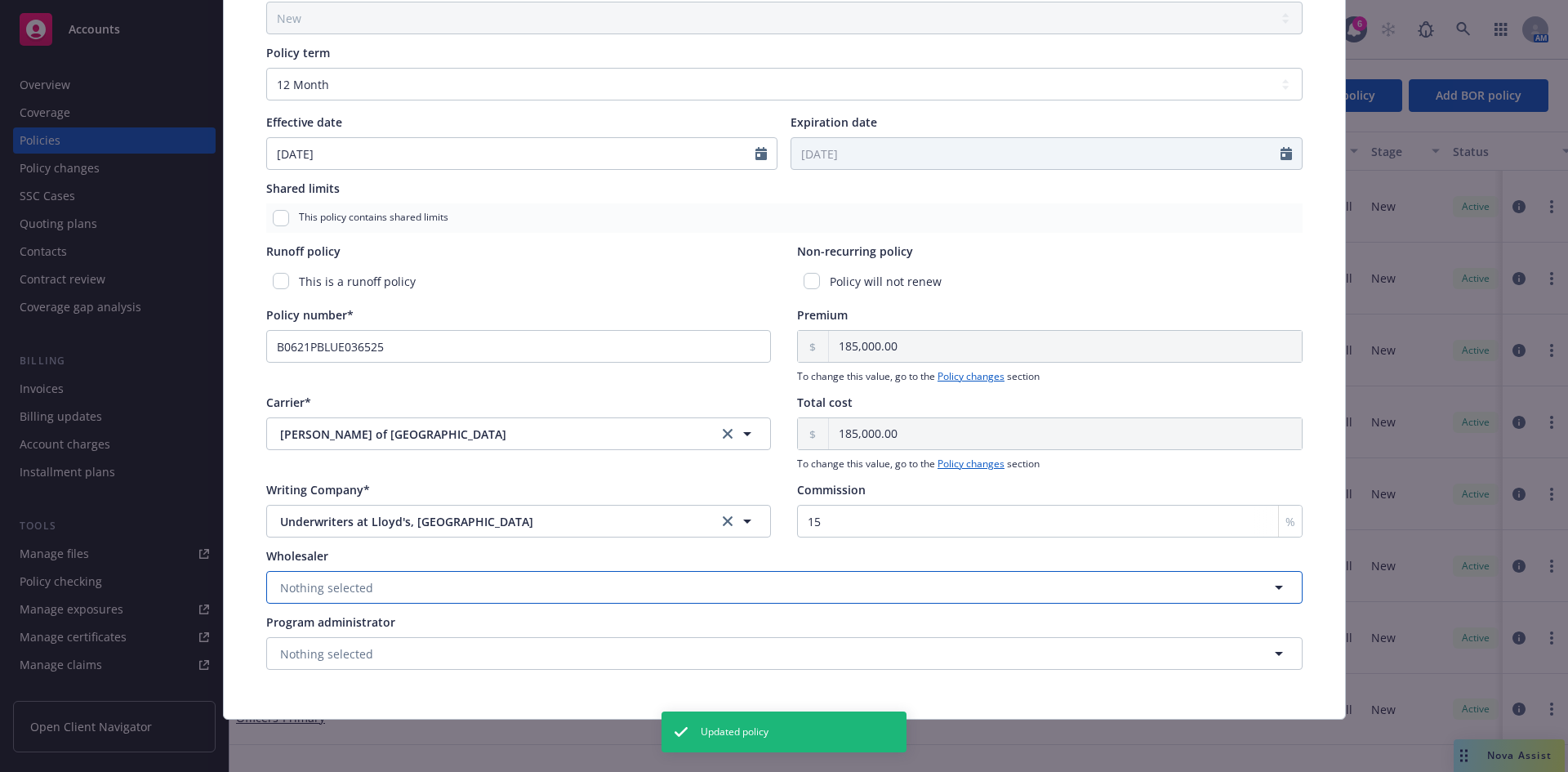
click at [315, 587] on span "Nothing selected" at bounding box center [327, 588] width 93 height 17
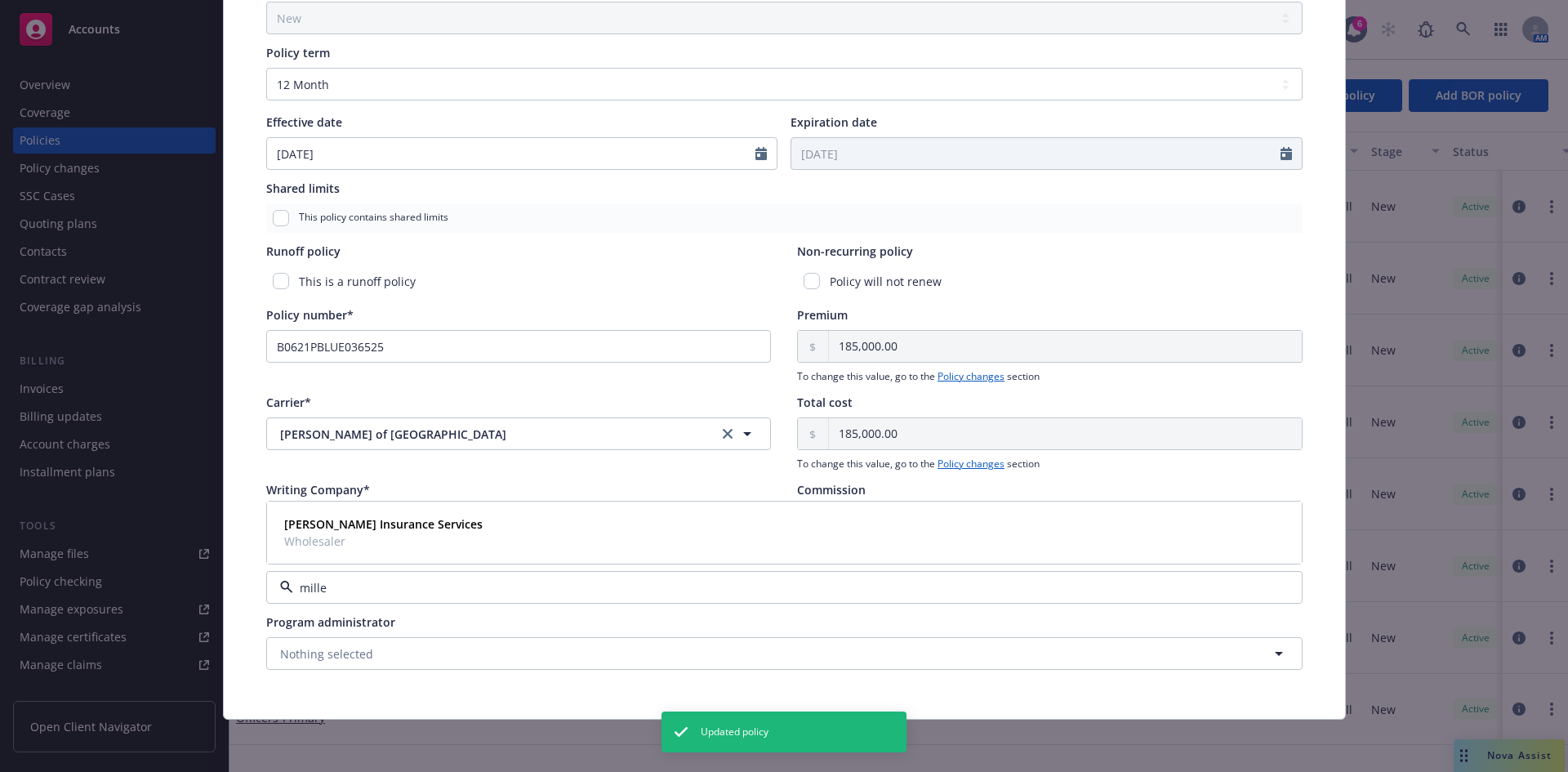
type input "miller"
click at [360, 535] on span "Wholesaler" at bounding box center [383, 541] width 198 height 17
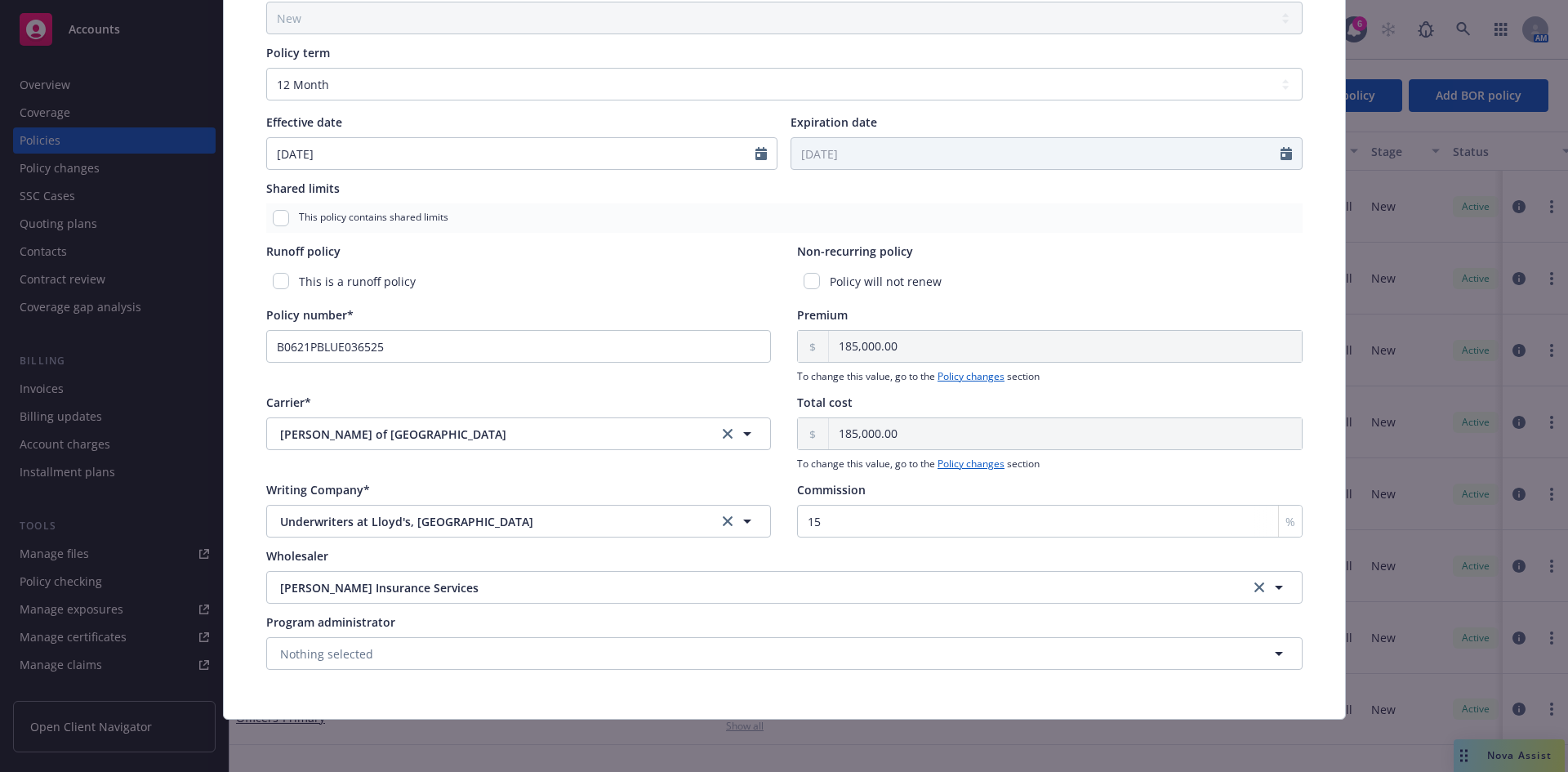
scroll to position [0, 0]
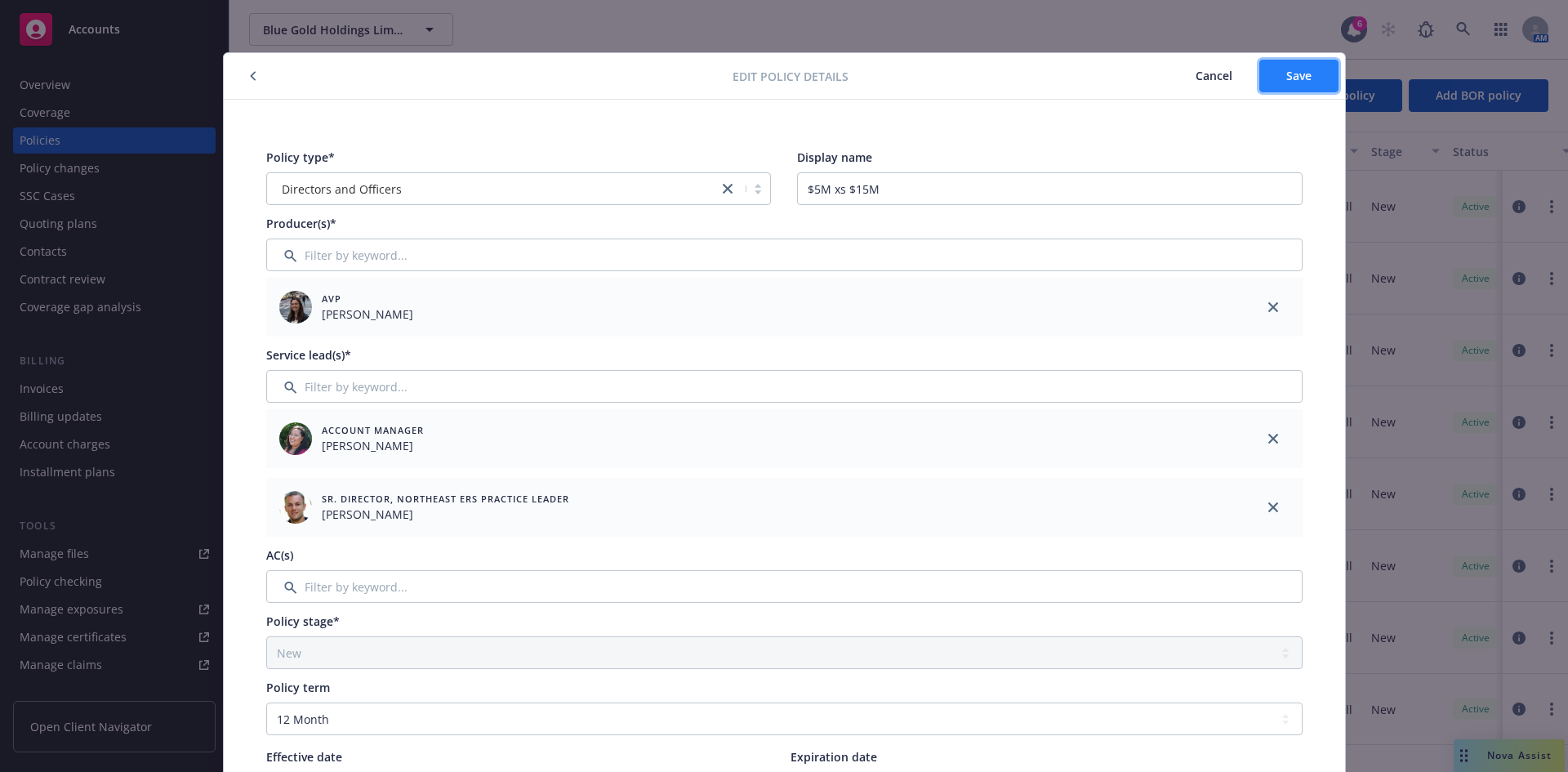
click at [1254, 81] on span "Save" at bounding box center [1299, 76] width 26 height 16
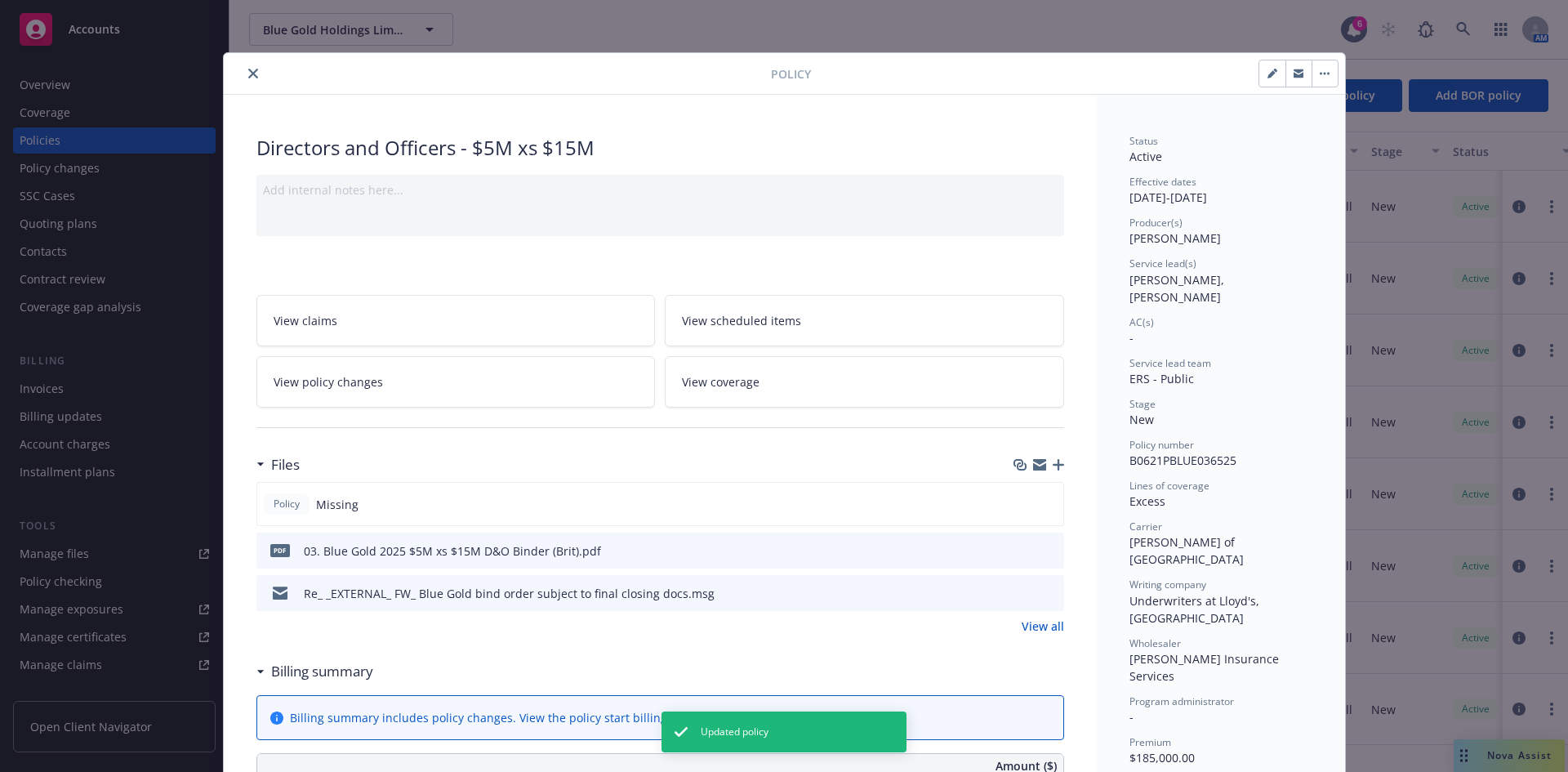
click at [248, 76] on icon "close" at bounding box center [253, 74] width 10 height 10
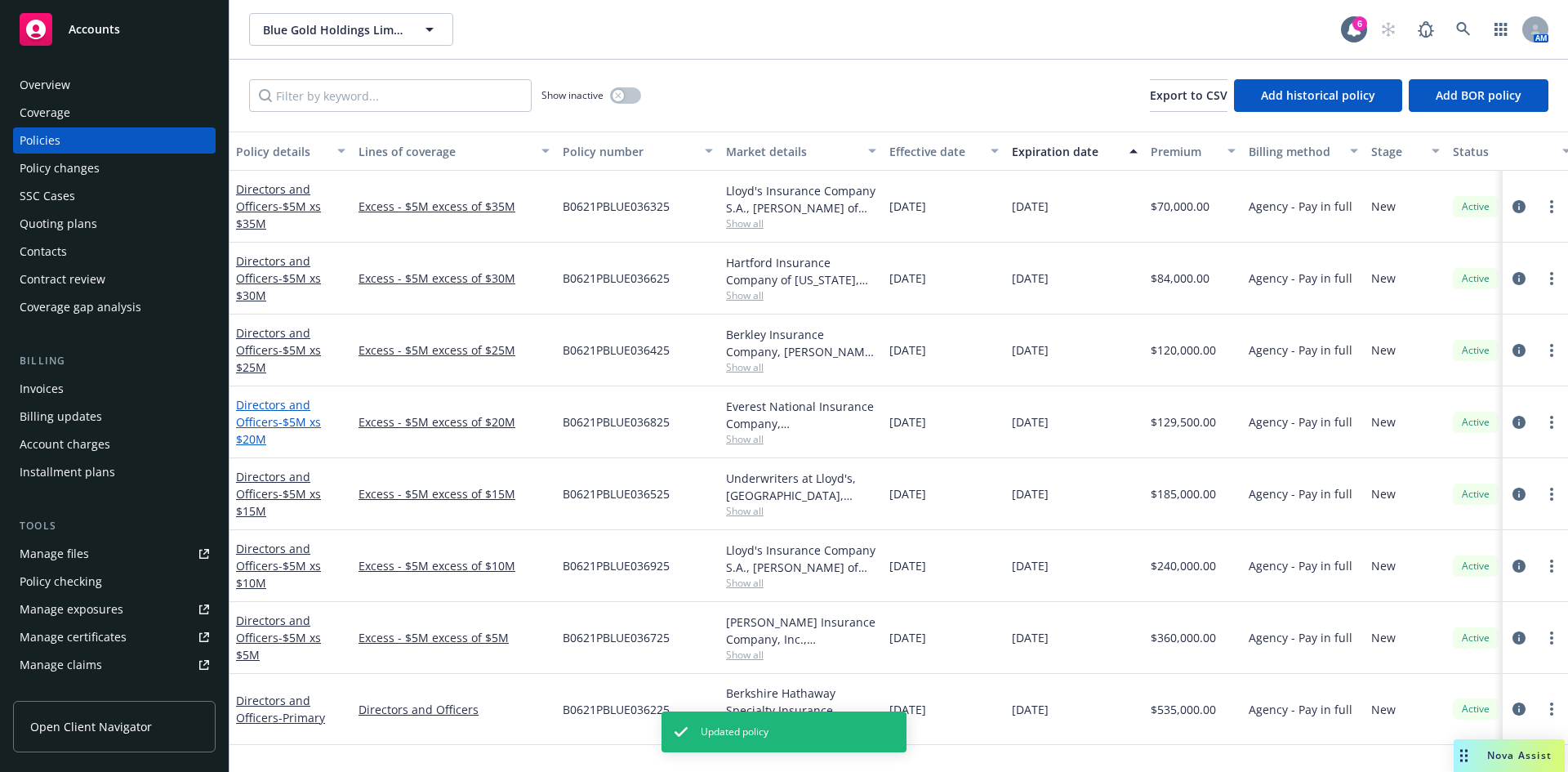
click at [264, 418] on link "Directors and Officers - $5M xs $20M" at bounding box center [279, 422] width 85 height 50
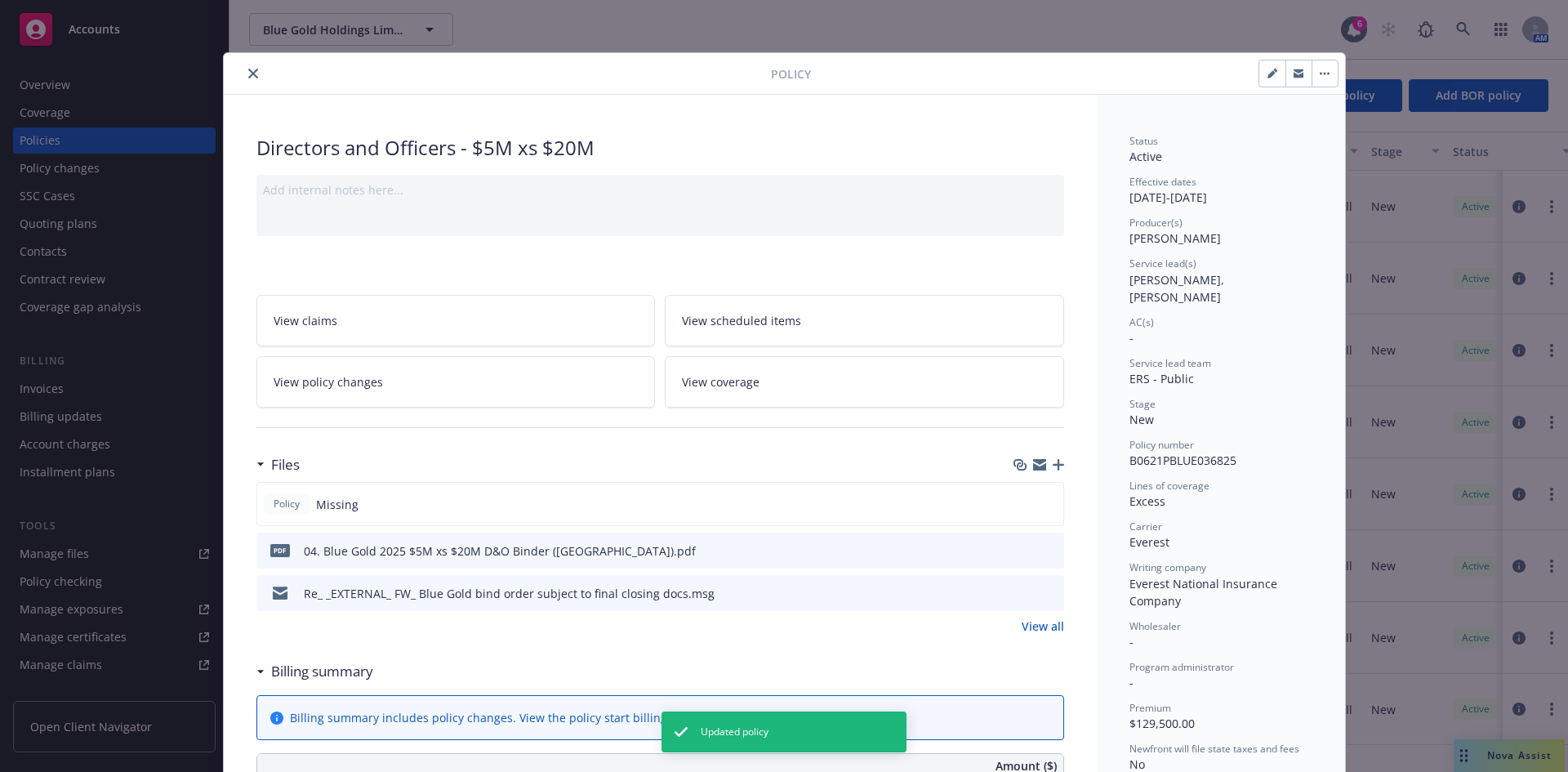
scroll to position [1022, 0]
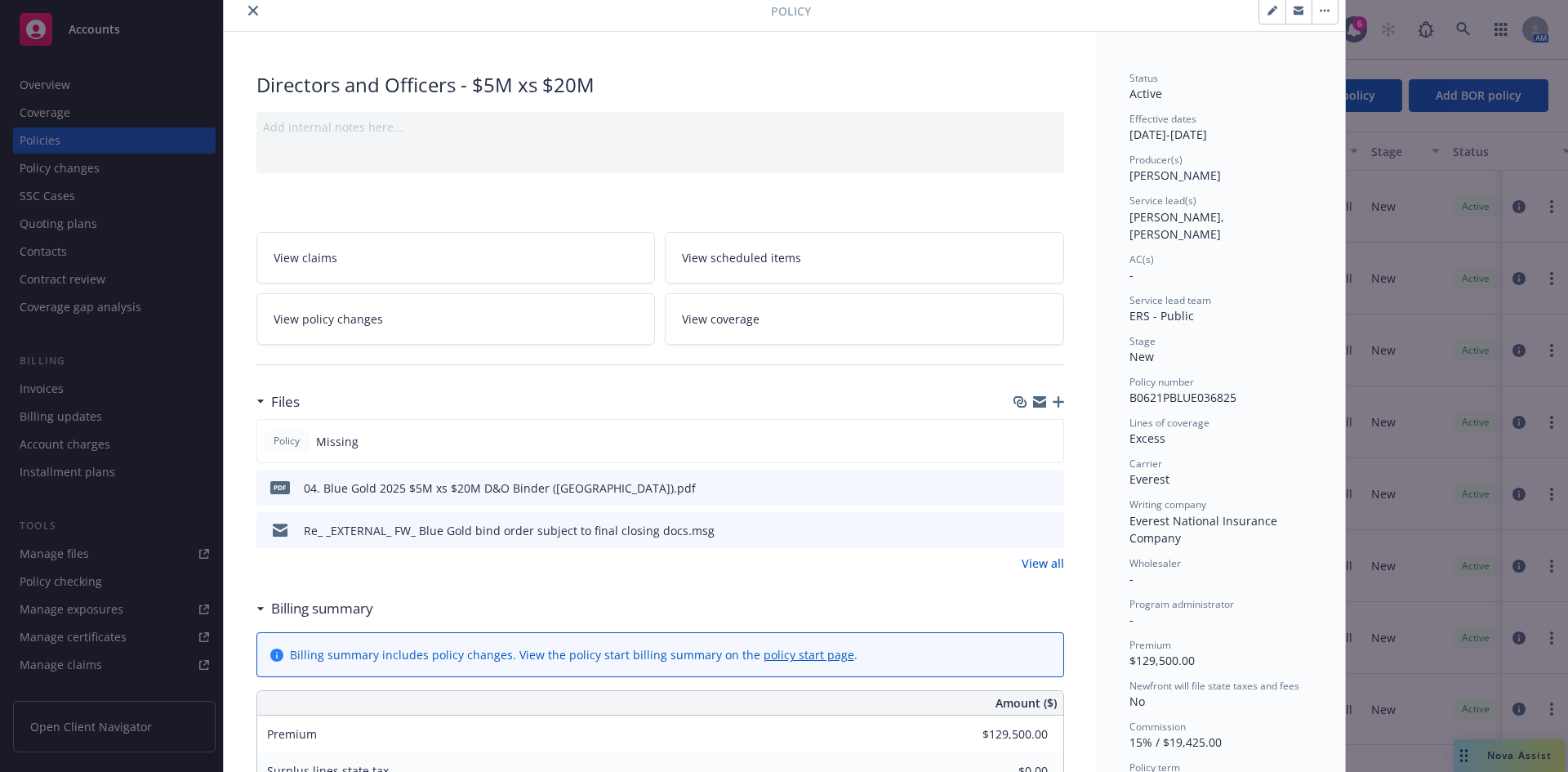
click at [1254, 9] on icon "button" at bounding box center [1273, 11] width 10 height 10
select select "NEW"
select select "12"
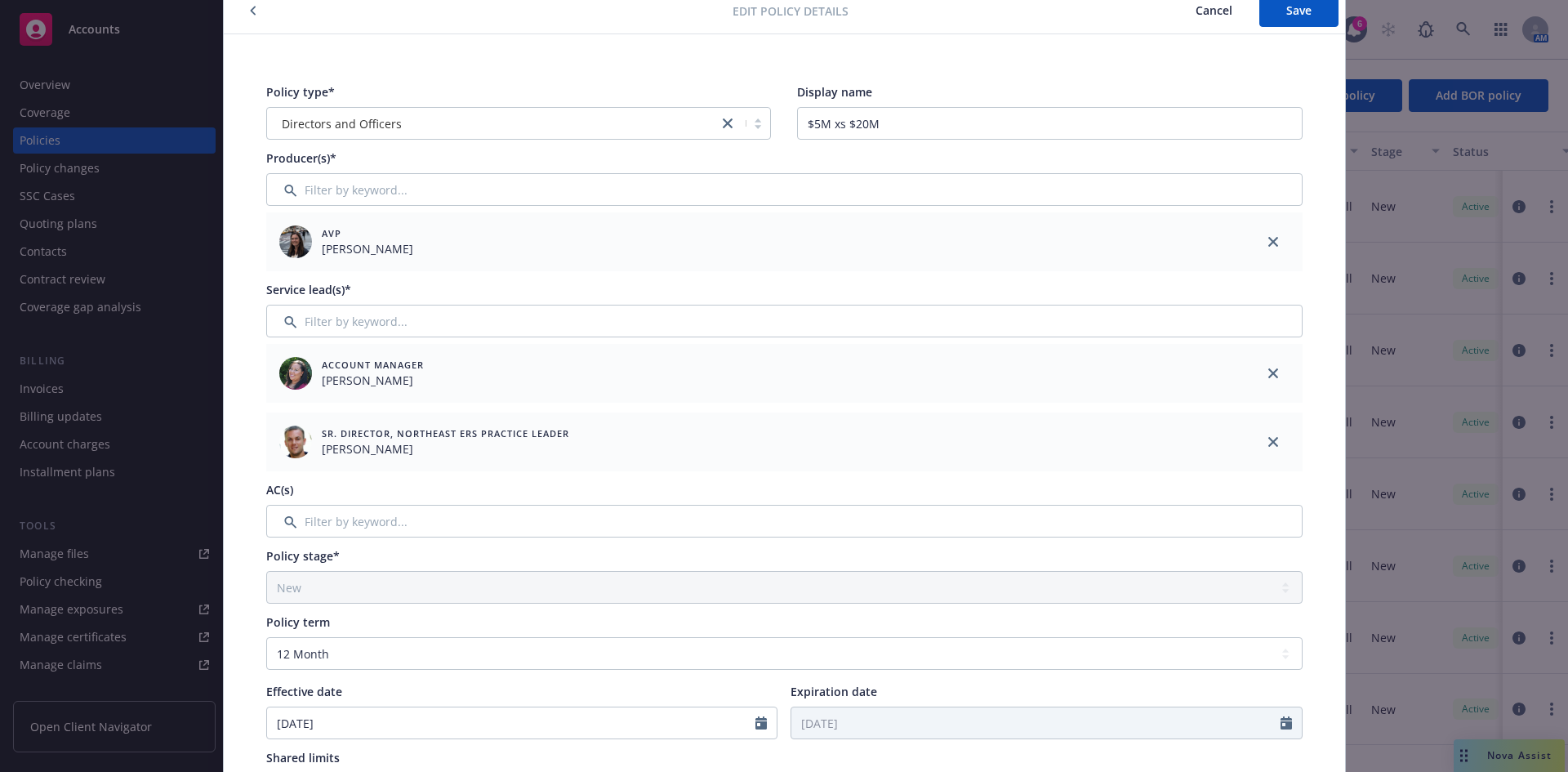
scroll to position [635, 0]
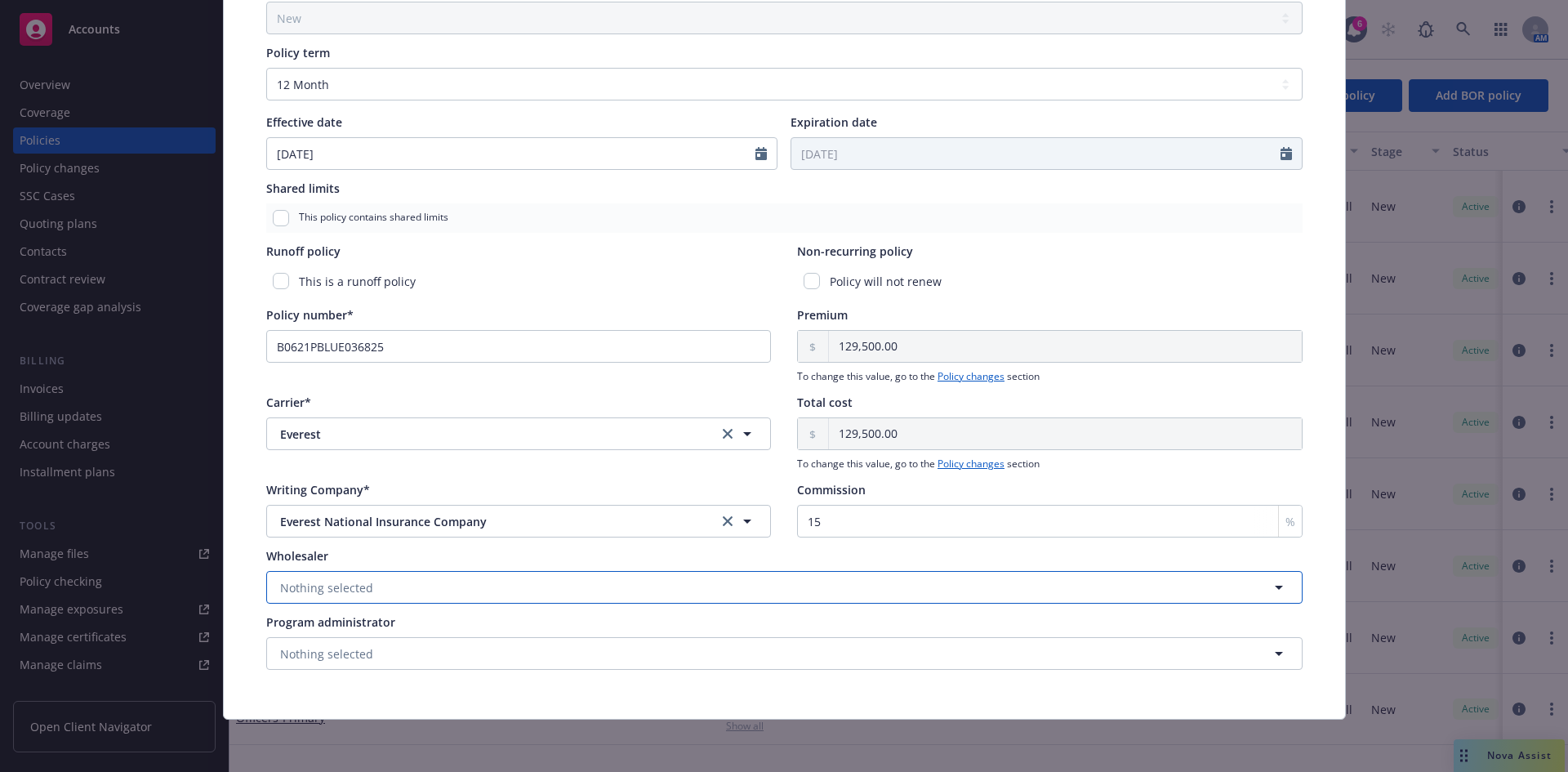
click at [317, 590] on span "Nothing selected" at bounding box center [327, 588] width 93 height 17
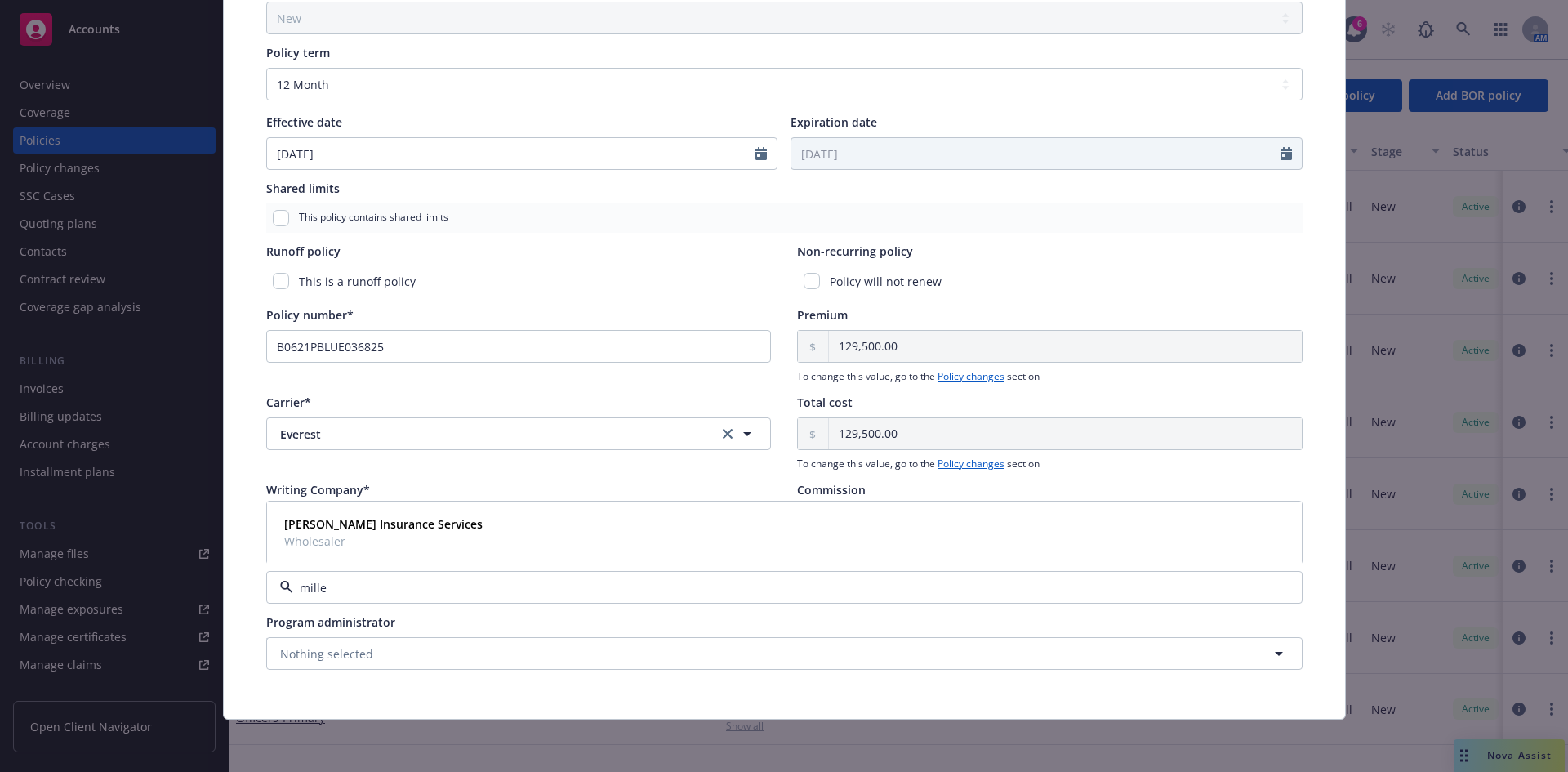
type input "miller"
click at [321, 523] on strong "[PERSON_NAME] Insurance Services" at bounding box center [383, 524] width 198 height 16
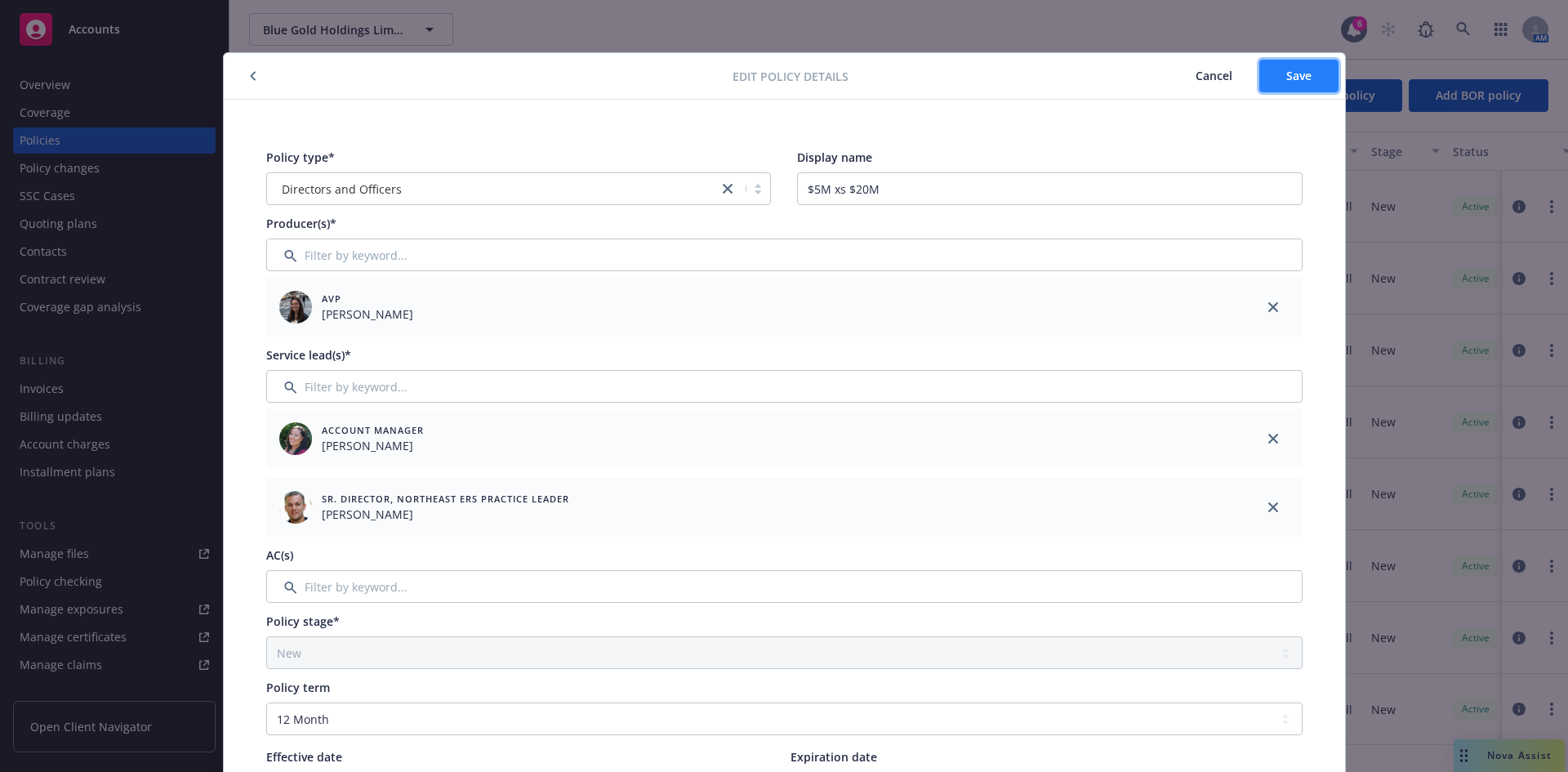
click at [1254, 82] on button "Save" at bounding box center [1298, 76] width 79 height 32
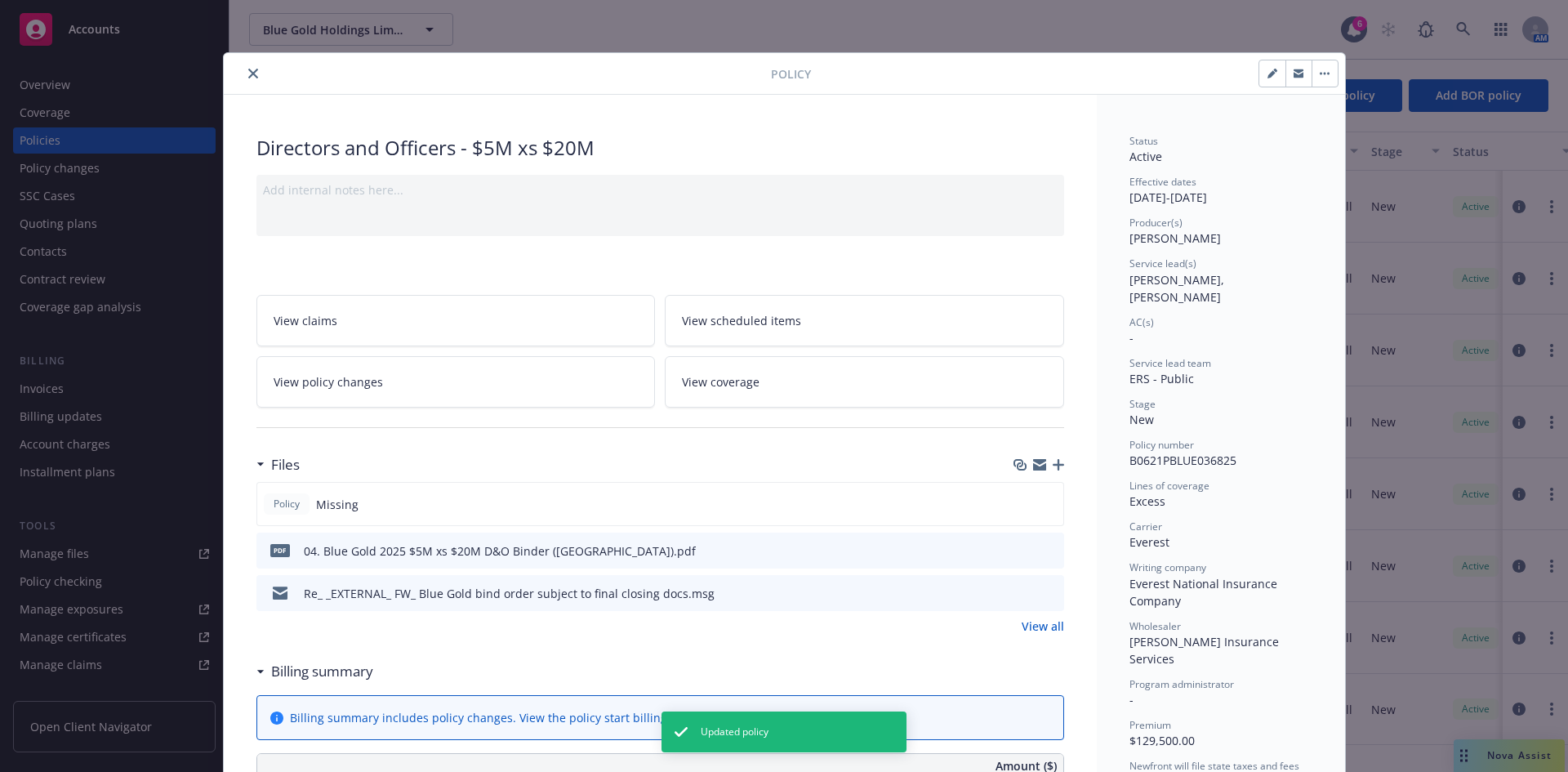
click at [248, 71] on icon "close" at bounding box center [253, 74] width 10 height 10
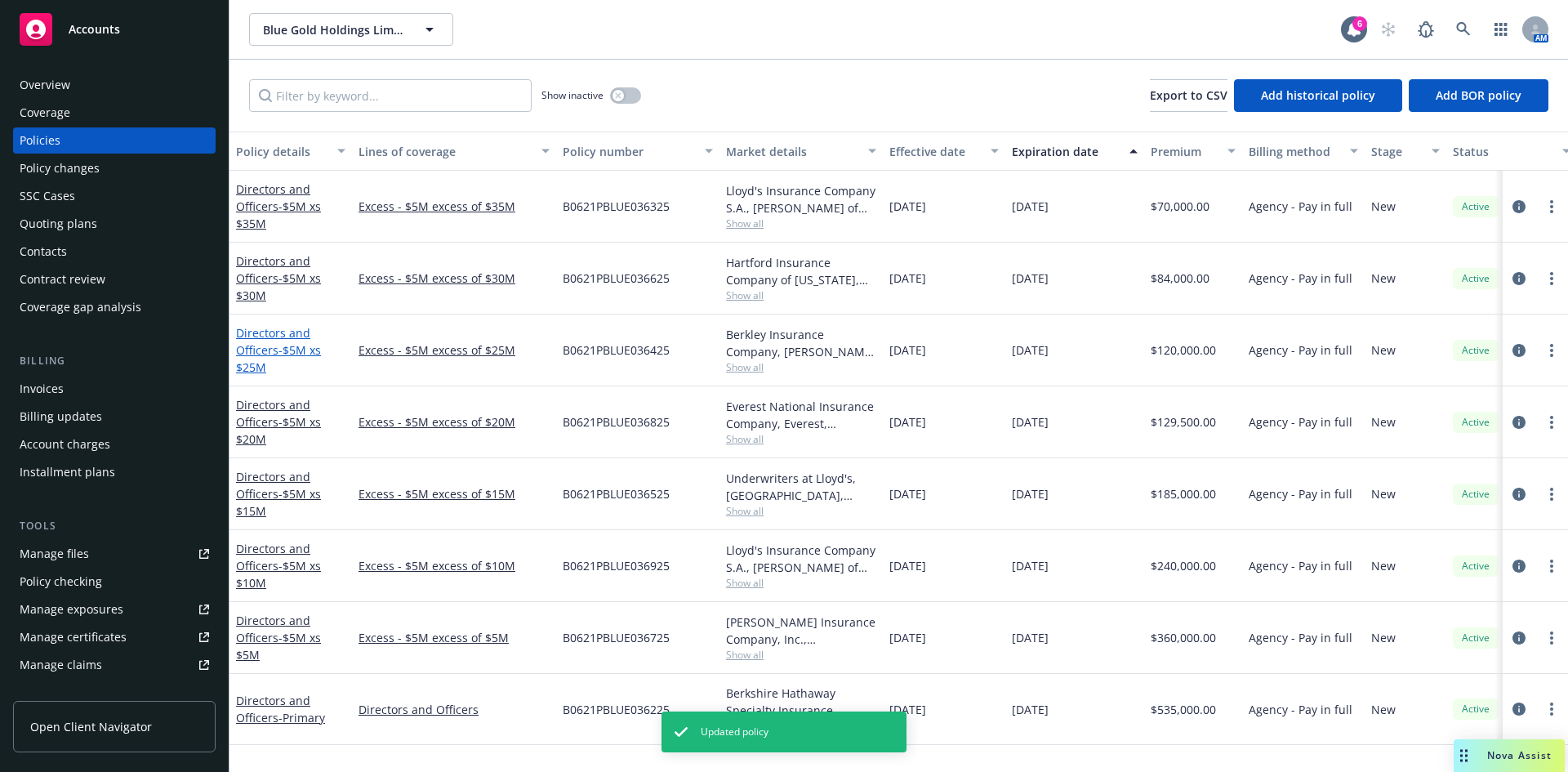
click at [277, 355] on span "- $5M xs $25M" at bounding box center [279, 359] width 85 height 32
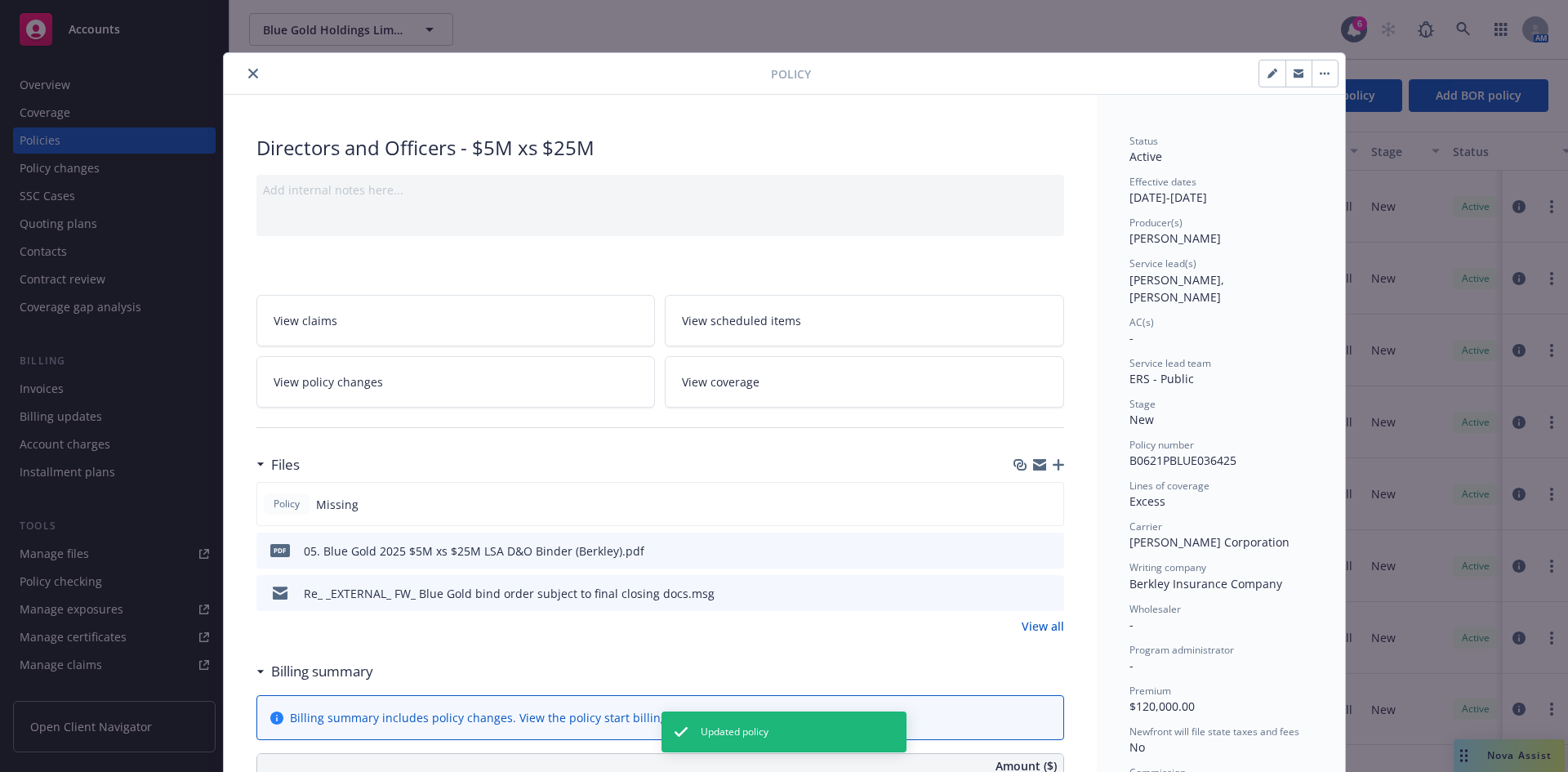
click at [1254, 73] on button "button" at bounding box center [1273, 74] width 27 height 27
select select "NEW"
select select "12"
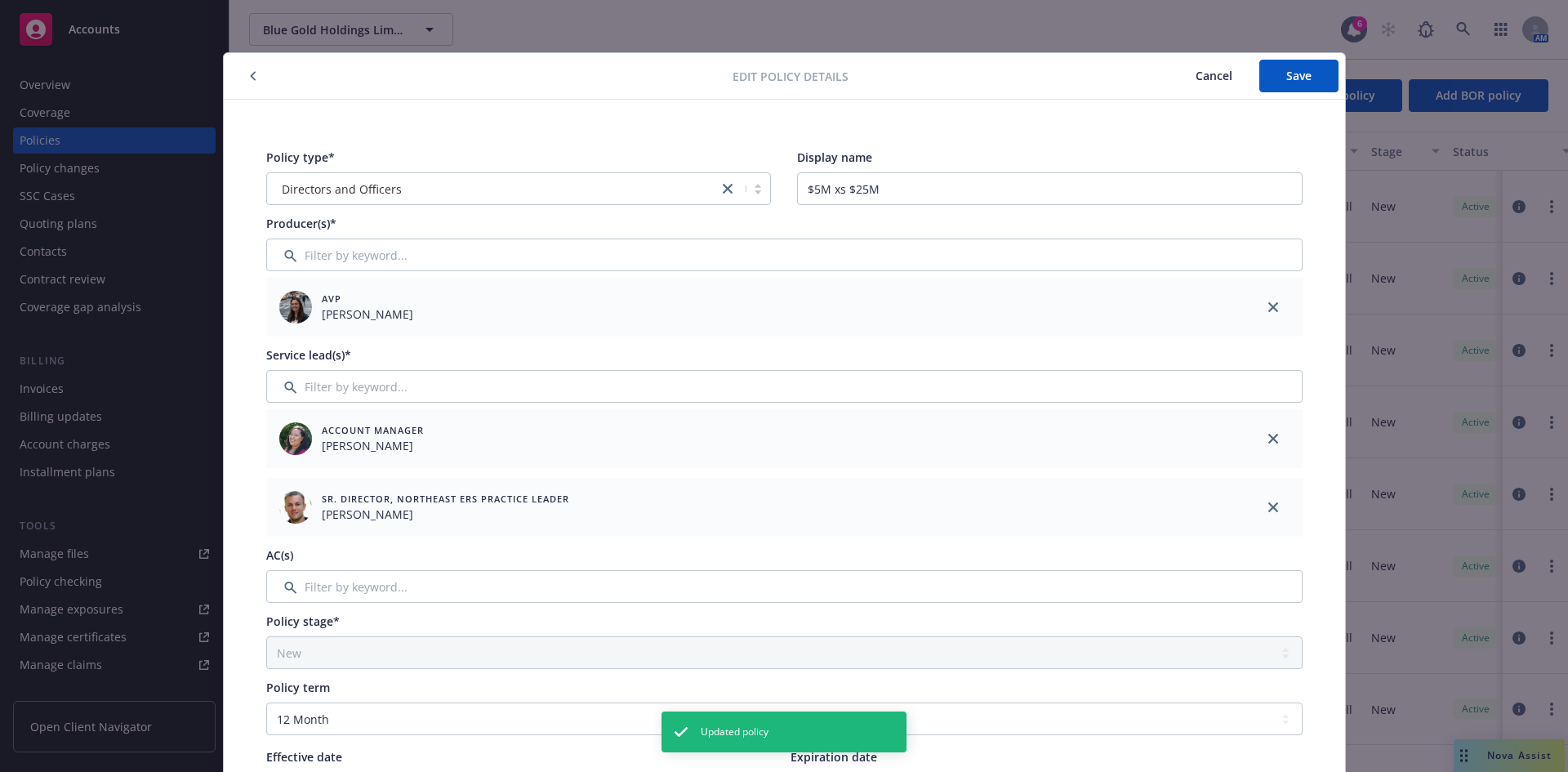
scroll to position [635, 0]
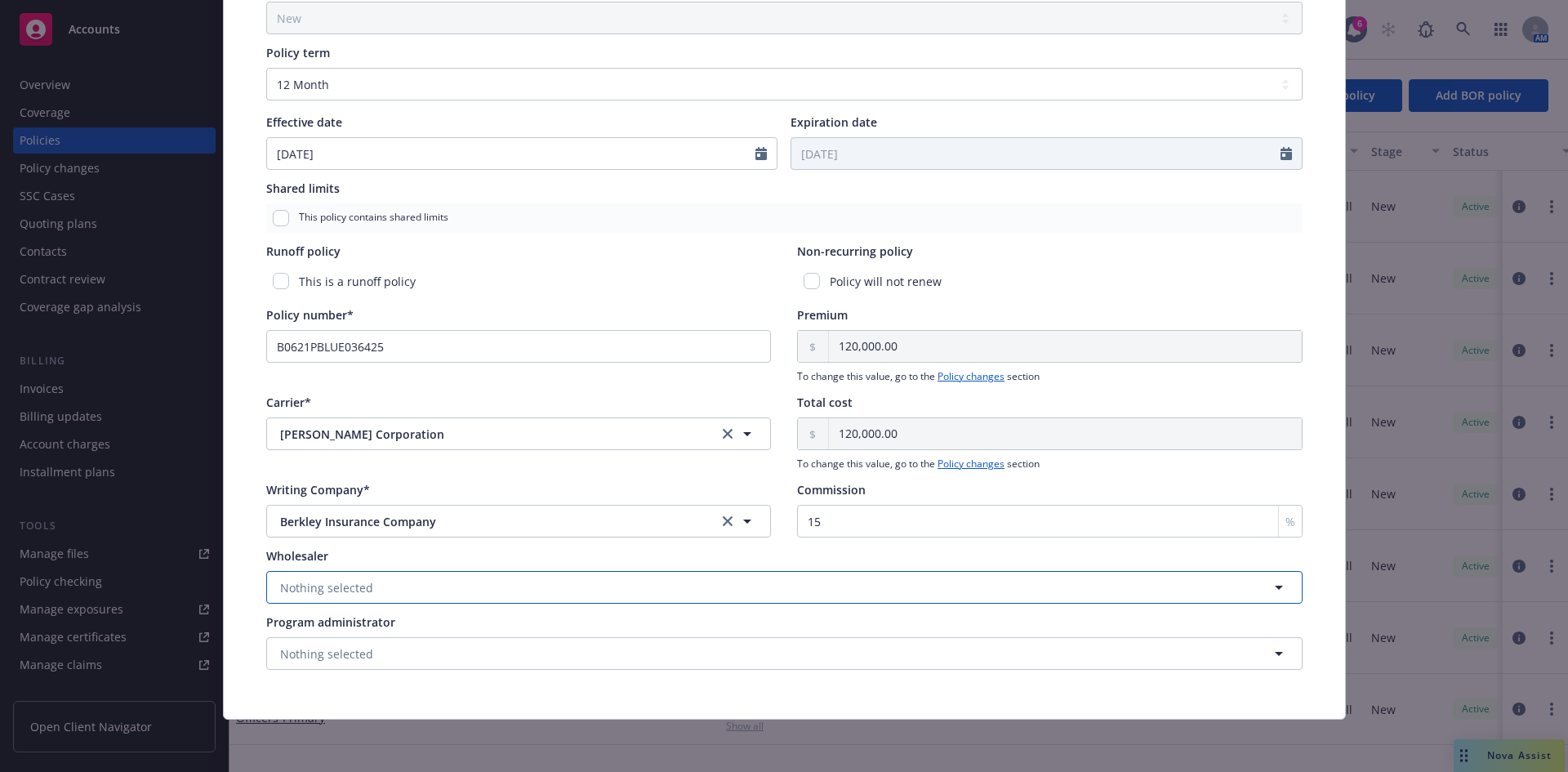
click at [331, 591] on span "Nothing selected" at bounding box center [327, 588] width 93 height 17
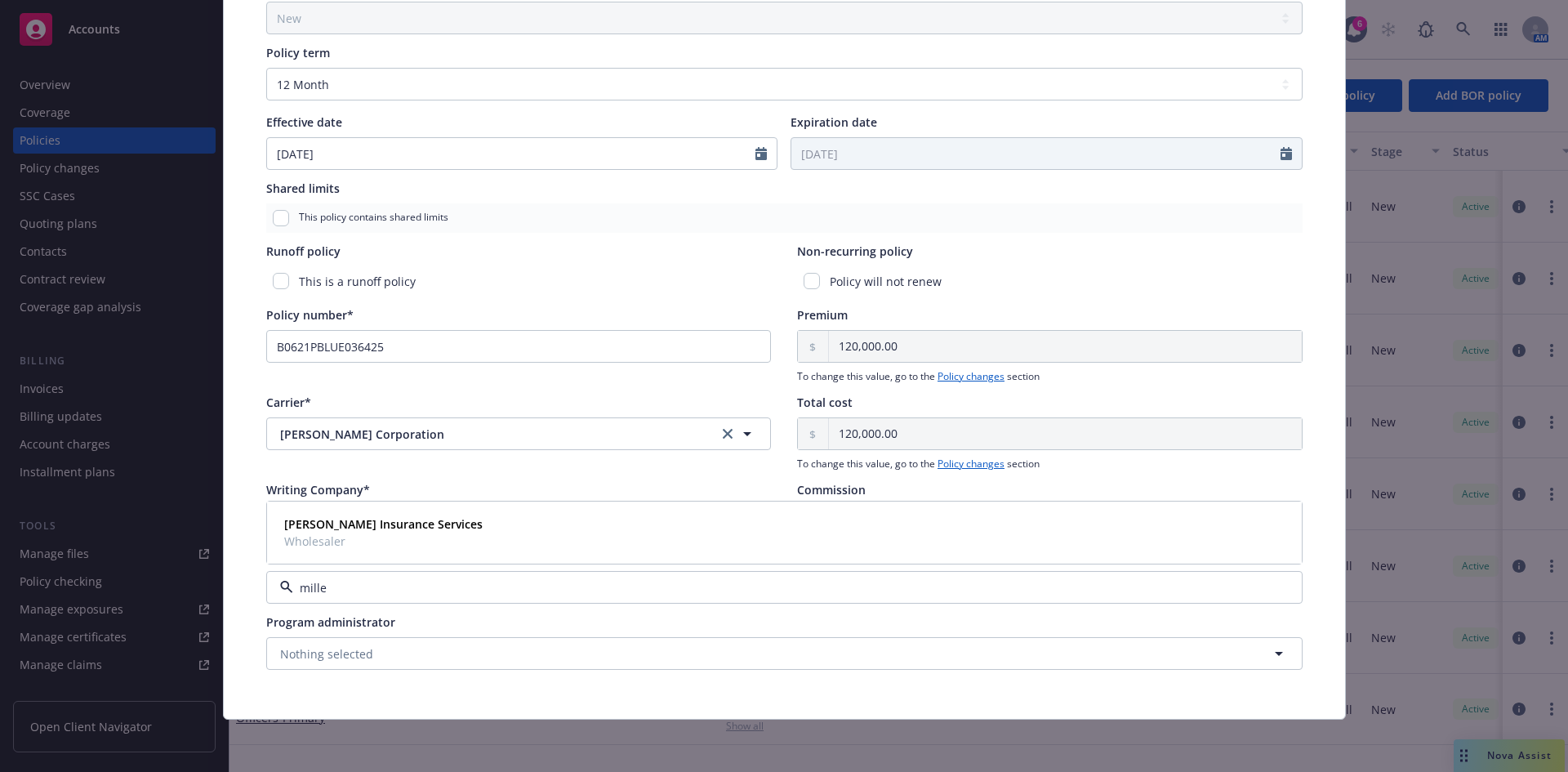
type input "miller"
click at [290, 531] on strong "[PERSON_NAME] Insurance Services" at bounding box center [383, 524] width 198 height 16
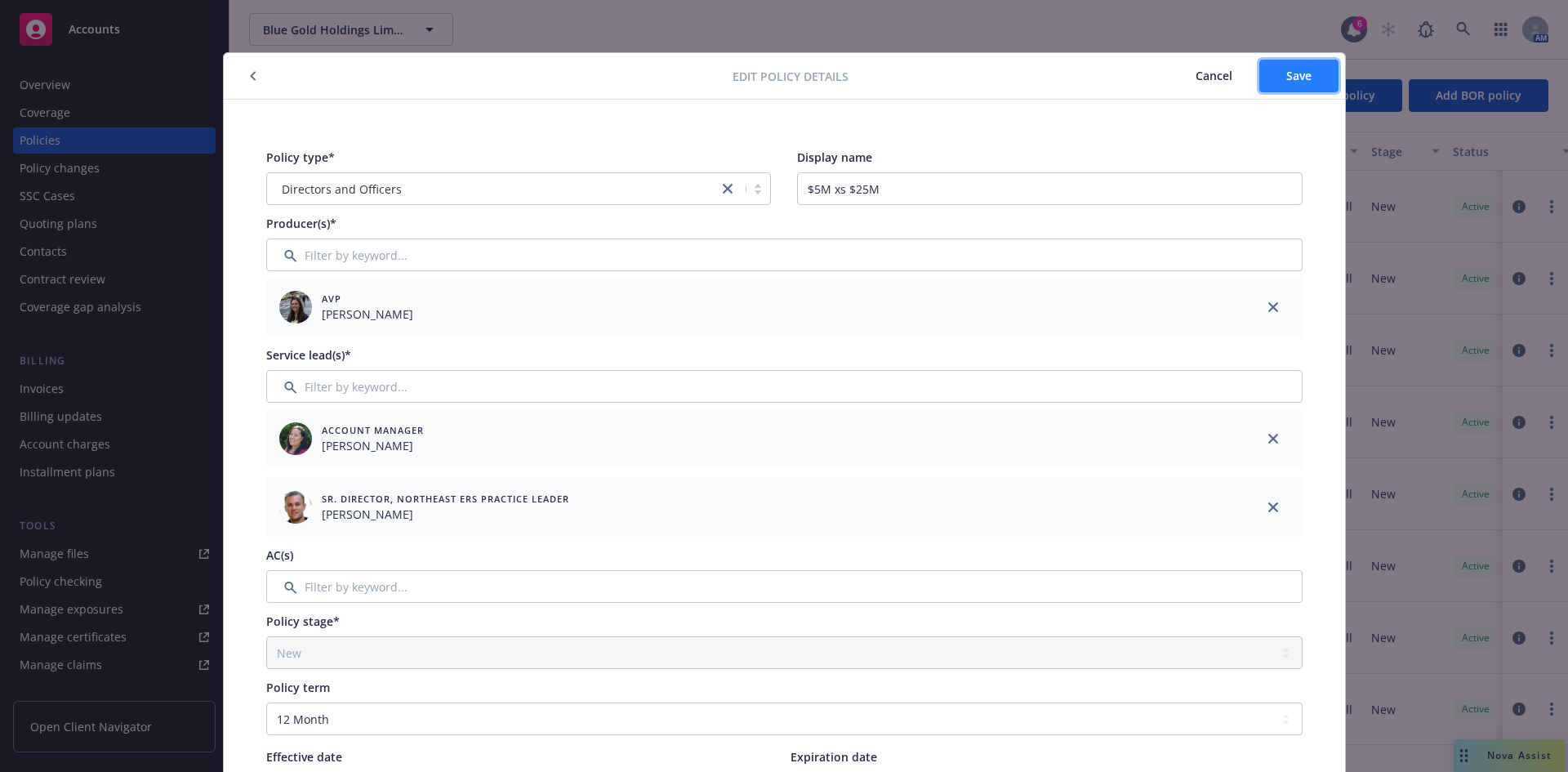
click at [1254, 80] on span "Save" at bounding box center [1299, 76] width 26 height 16
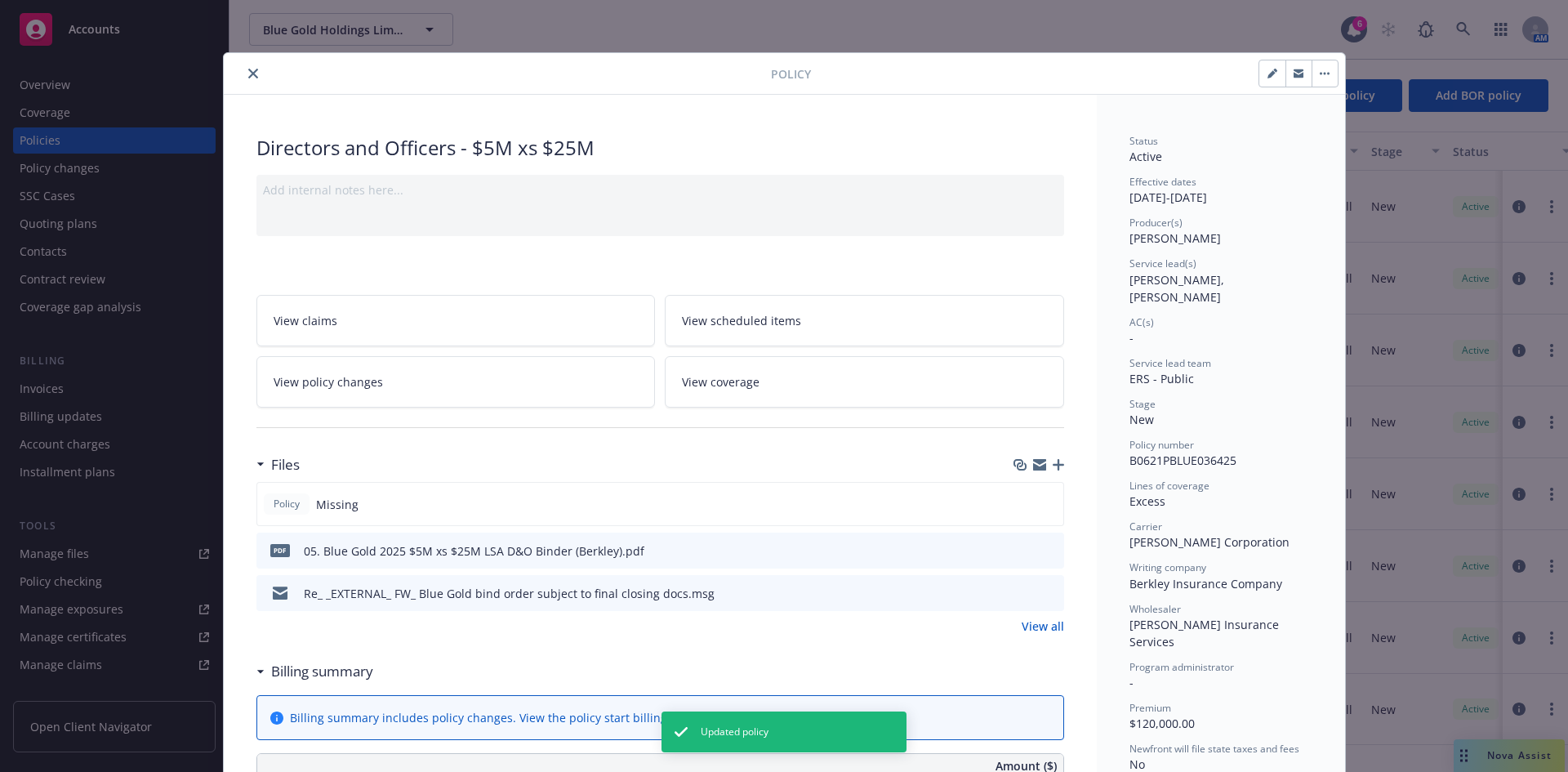
click at [248, 76] on icon "close" at bounding box center [253, 74] width 10 height 10
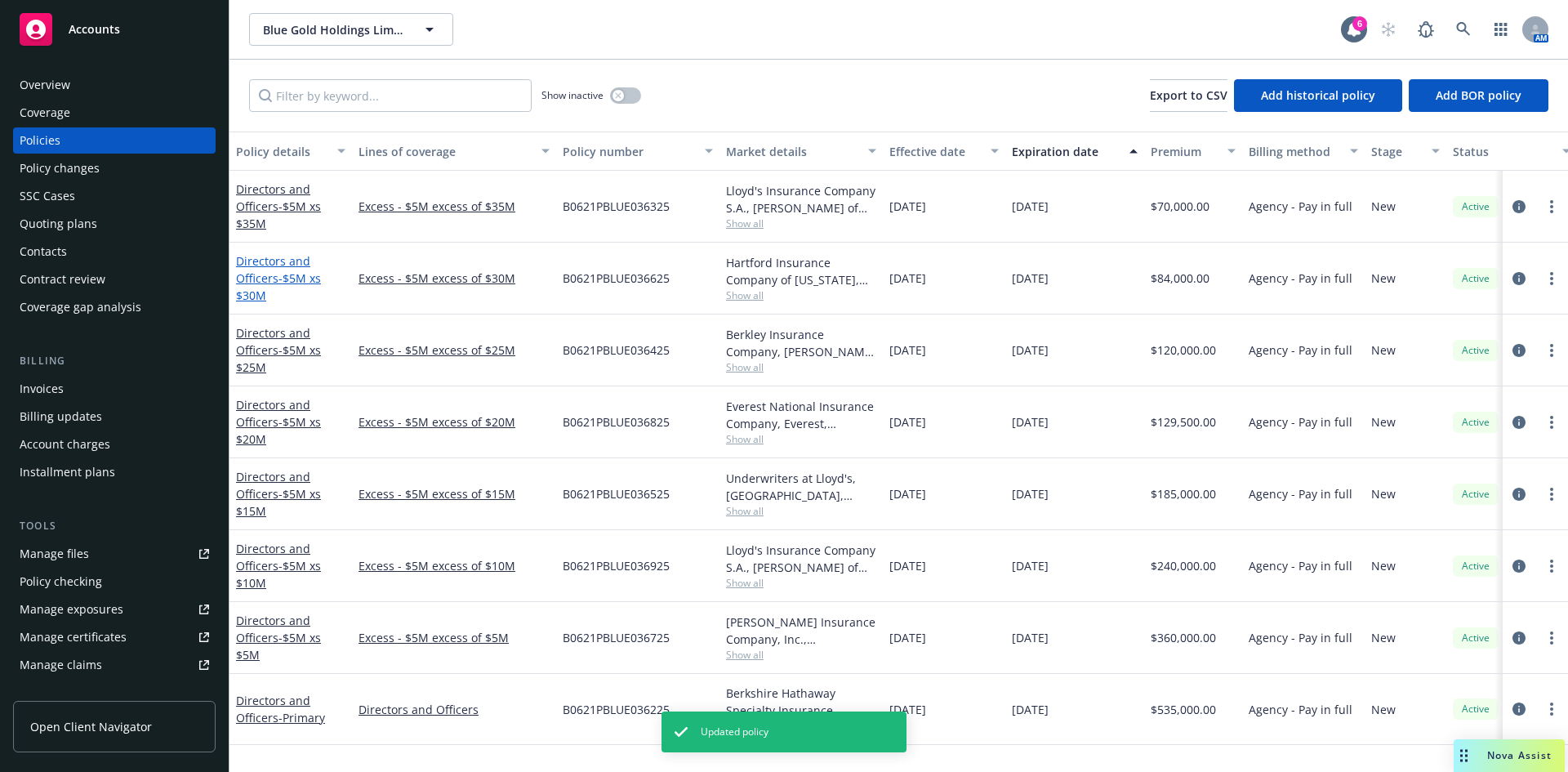
click at [277, 272] on span "- $5M xs $30M" at bounding box center [279, 286] width 85 height 32
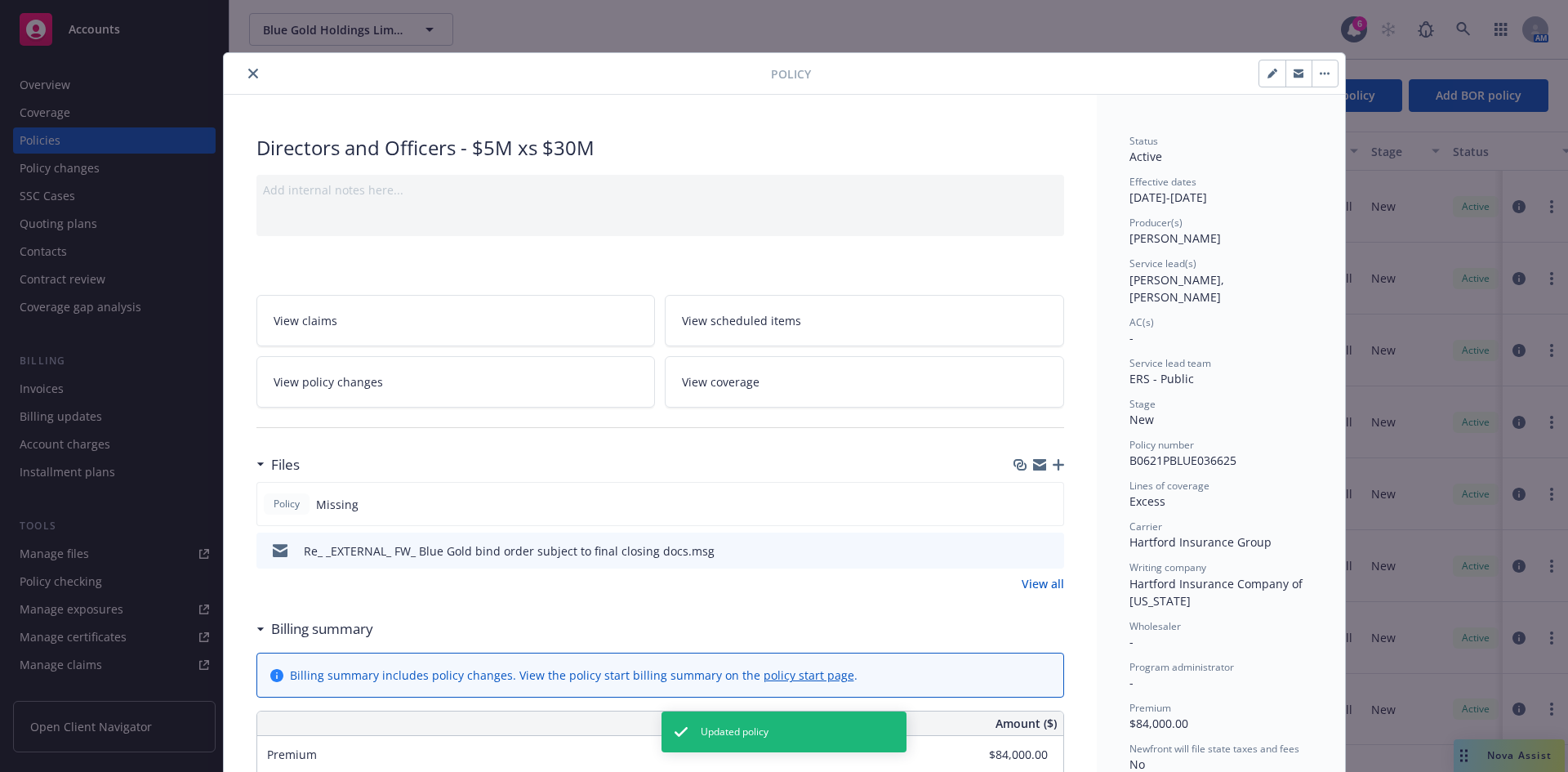
click at [1254, 78] on button "button" at bounding box center [1273, 74] width 27 height 27
select select "NEW"
select select "12"
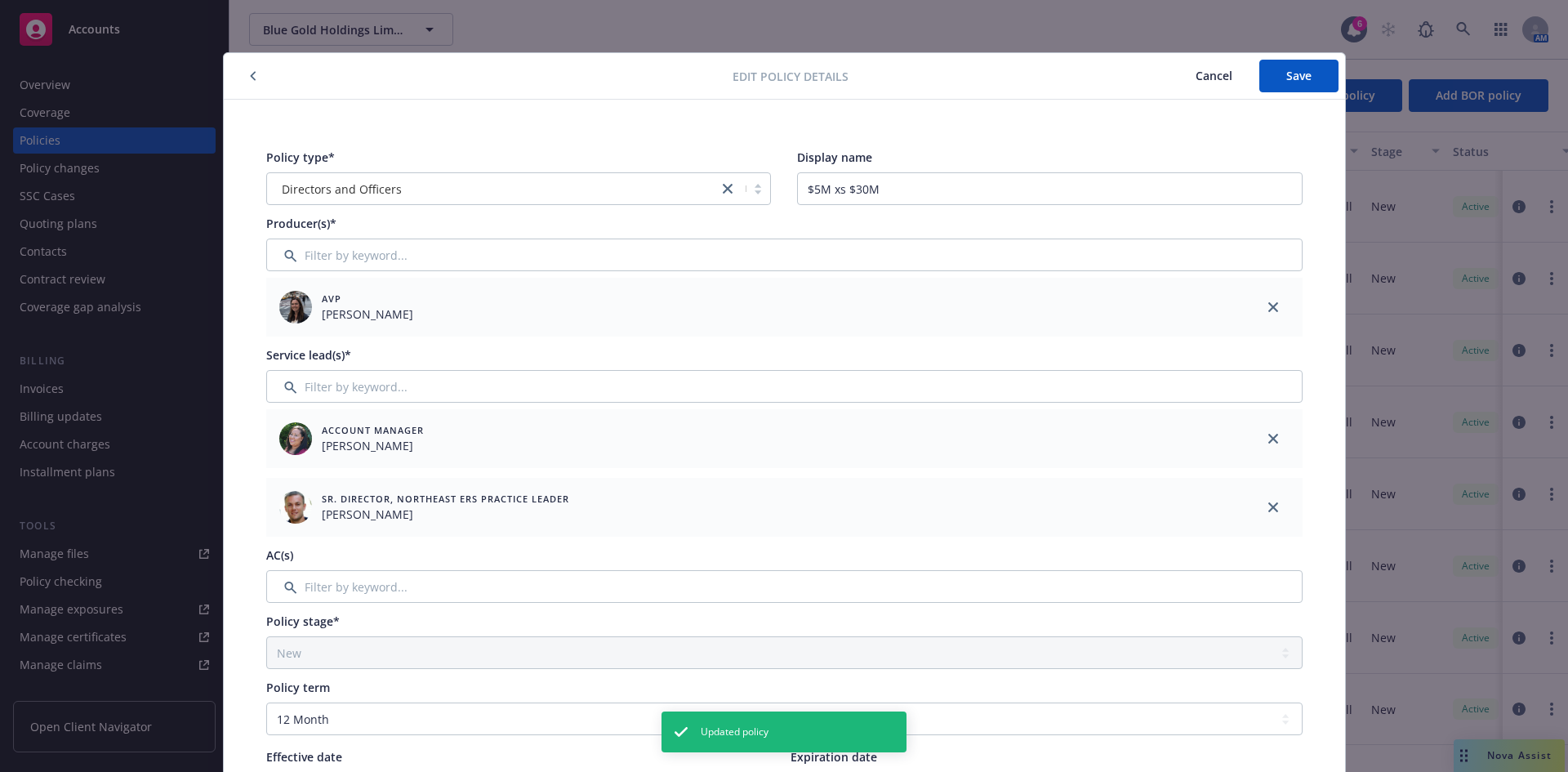
scroll to position [635, 0]
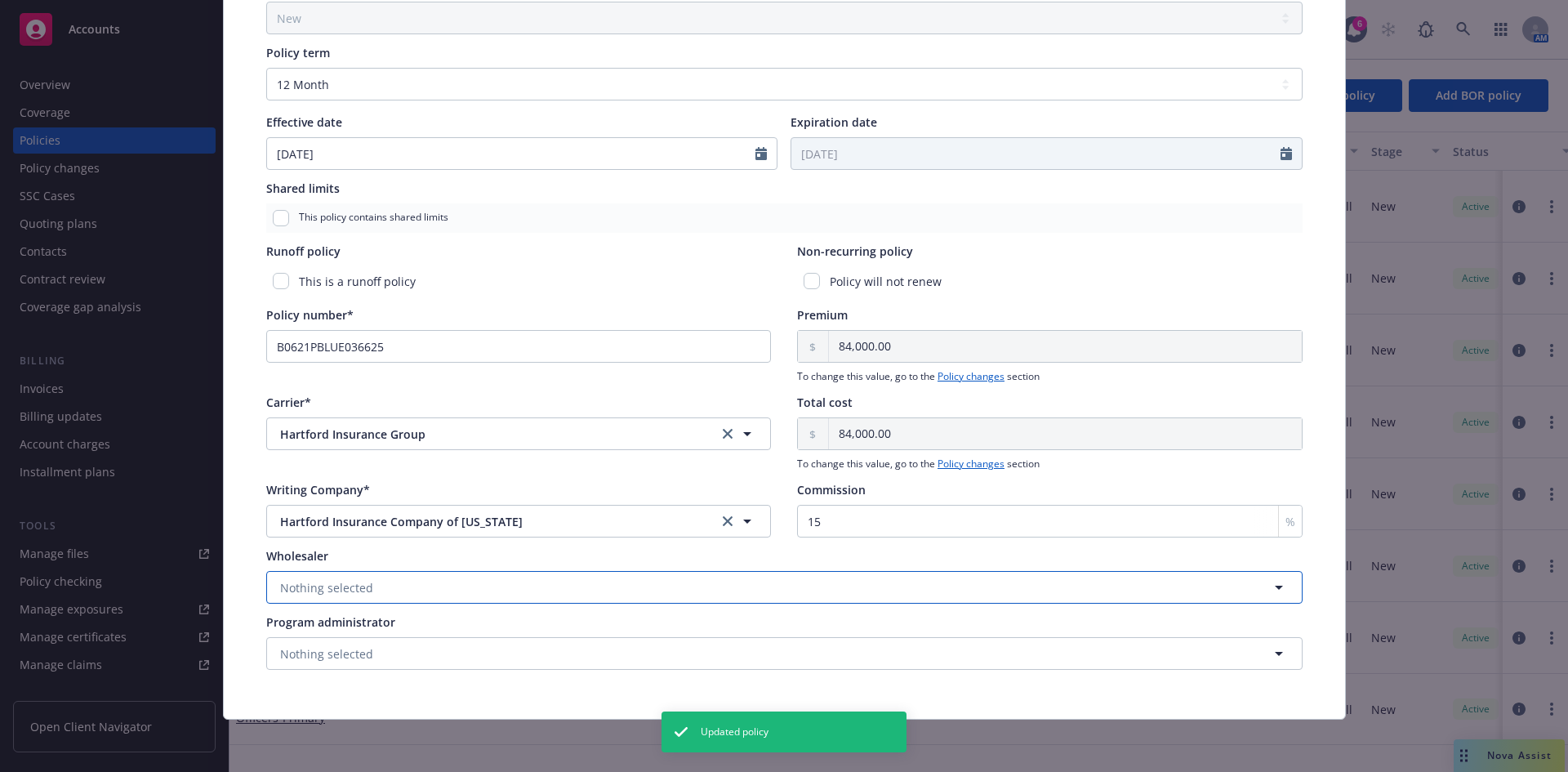
click at [289, 584] on span "Nothing selected" at bounding box center [327, 588] width 93 height 17
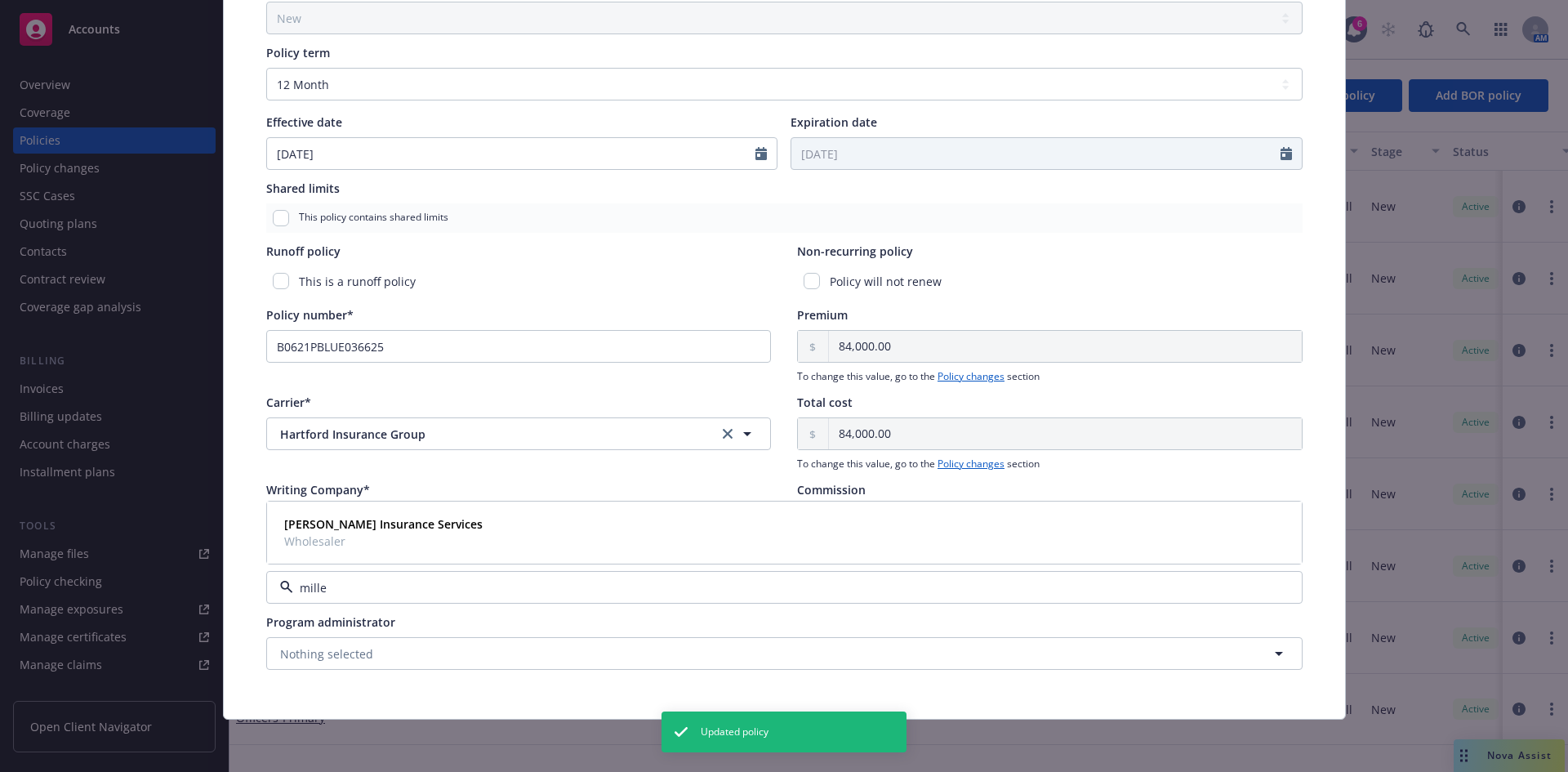
type input "miller"
click at [269, 528] on div "Miller Insurance Services Wholesaler" at bounding box center [784, 532] width 1033 height 61
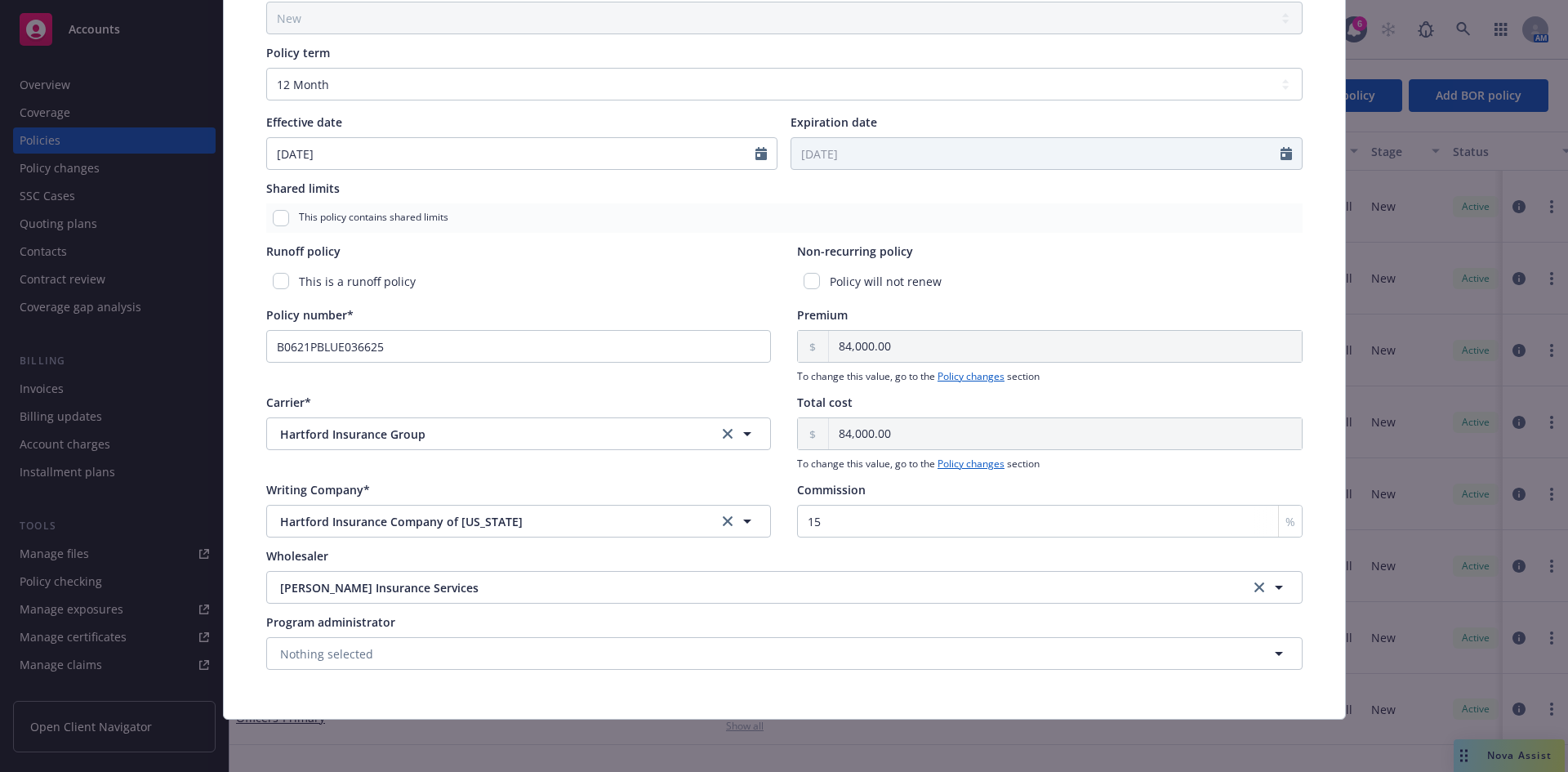
scroll to position [0, 0]
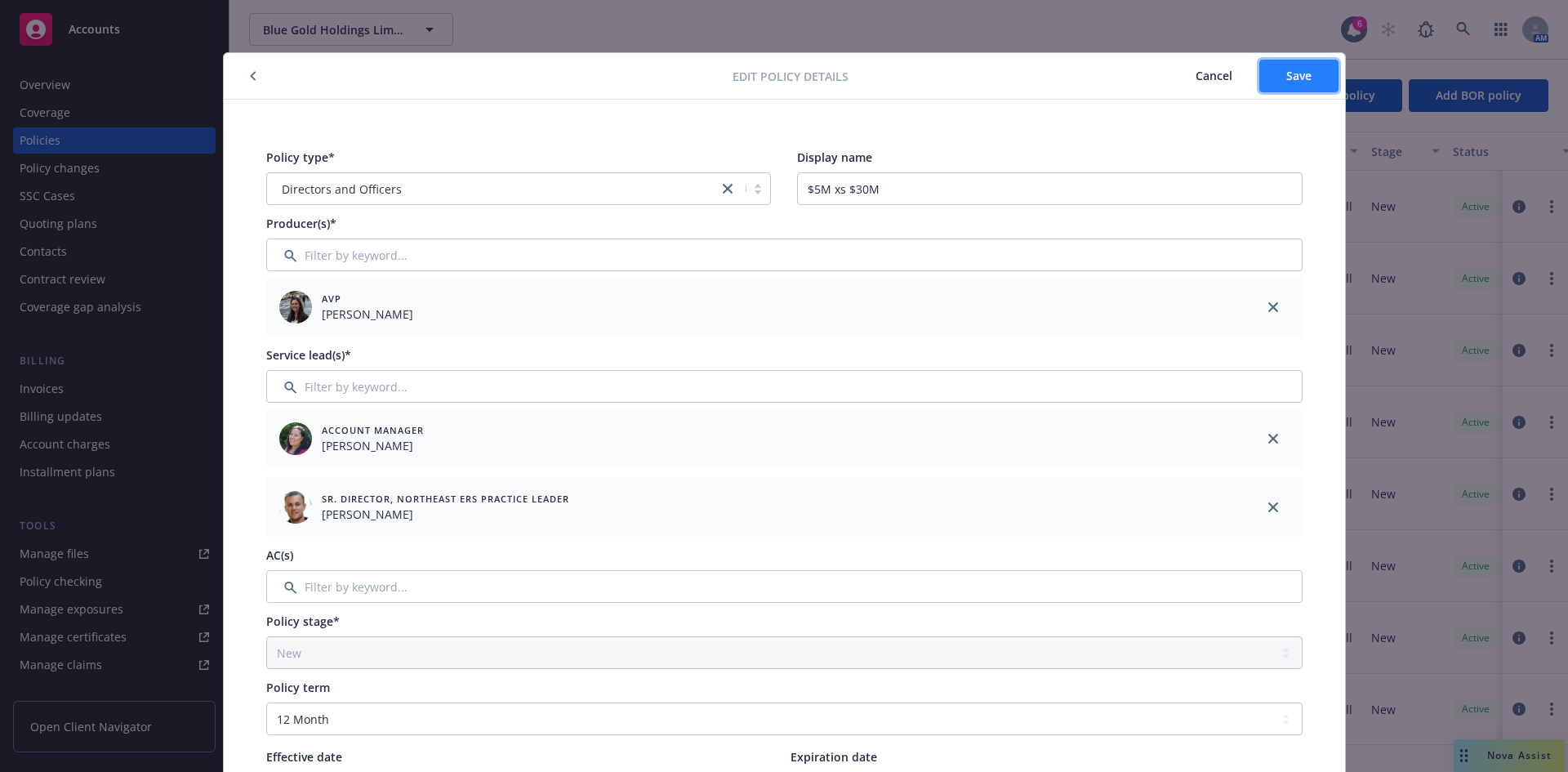
click at [1254, 67] on button "Save" at bounding box center [1298, 76] width 79 height 32
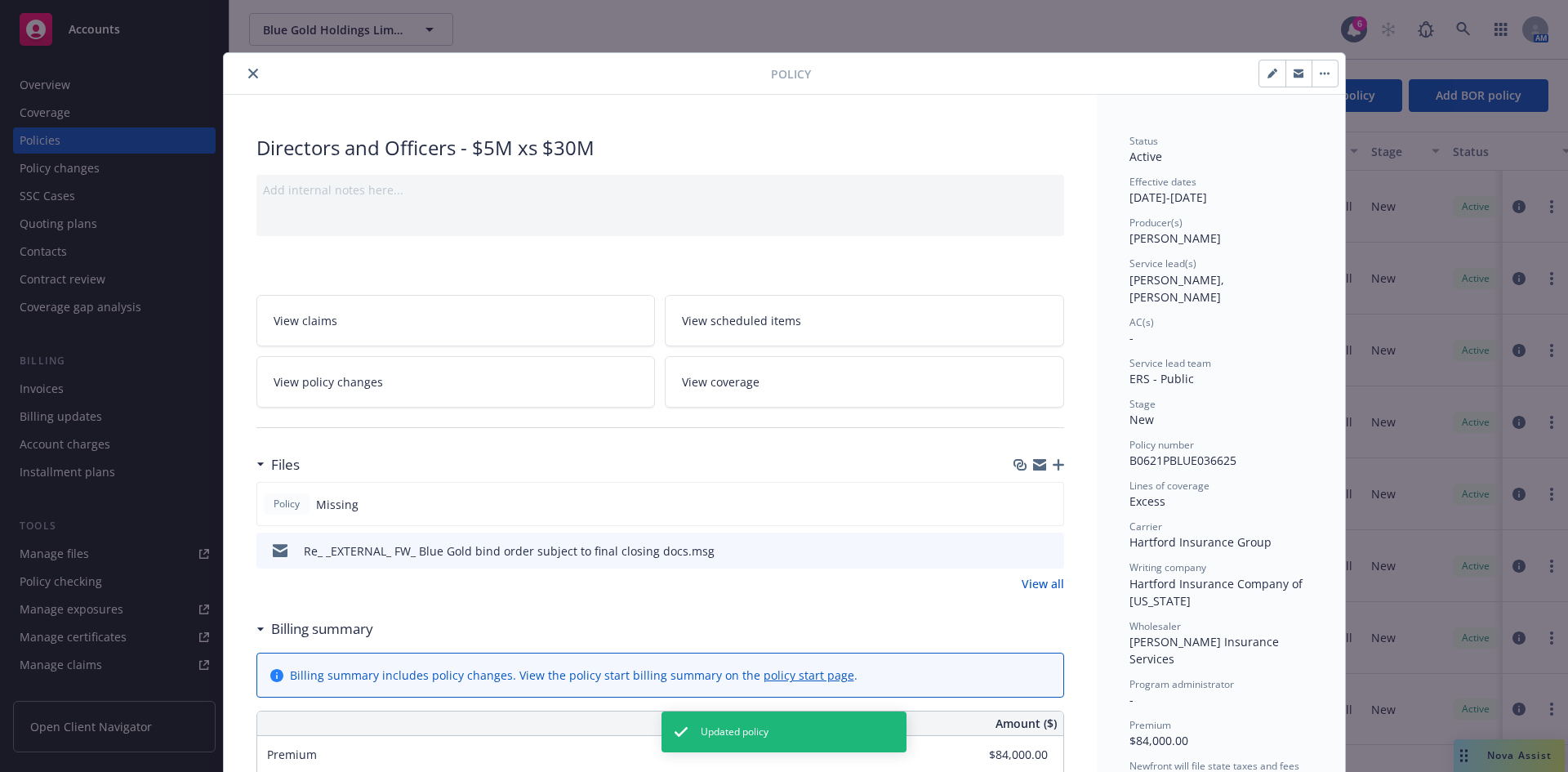
click at [248, 70] on icon "close" at bounding box center [253, 74] width 10 height 10
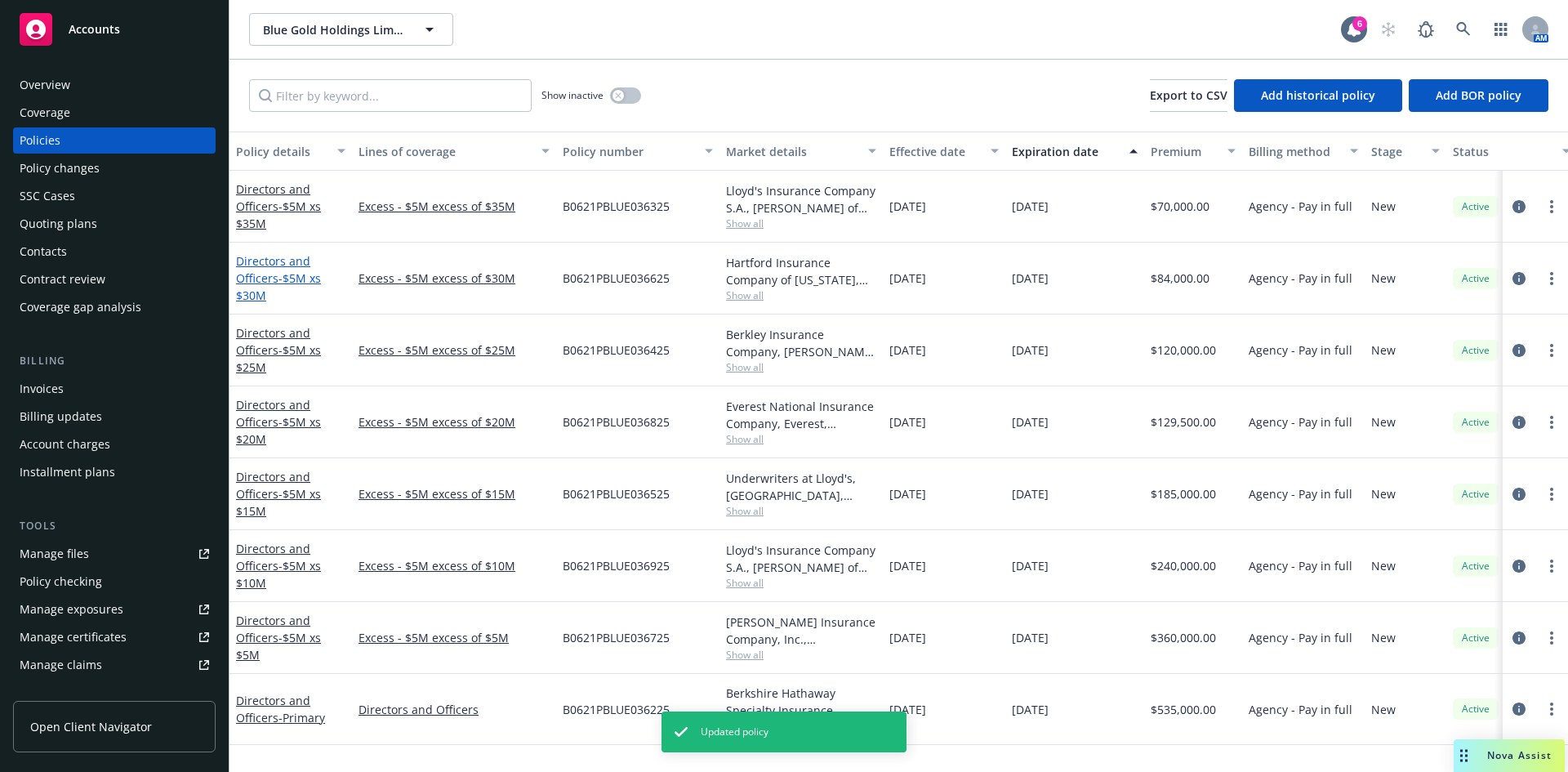
click at [261, 268] on link "Directors and Officers - $5M xs $30M" at bounding box center [279, 278] width 85 height 50
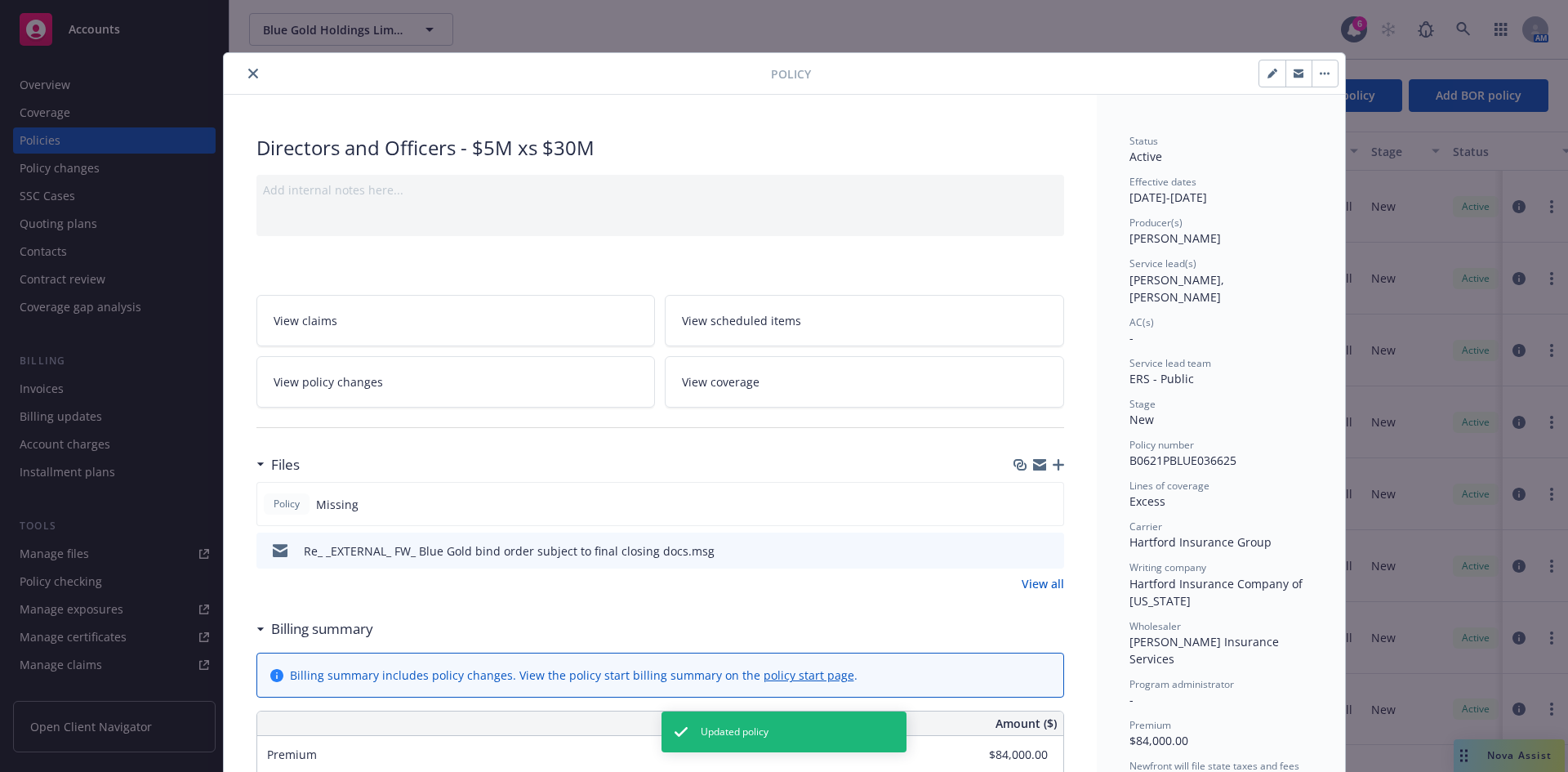
click at [1254, 71] on button "button" at bounding box center [1273, 74] width 27 height 27
select select "NEW"
select select "12"
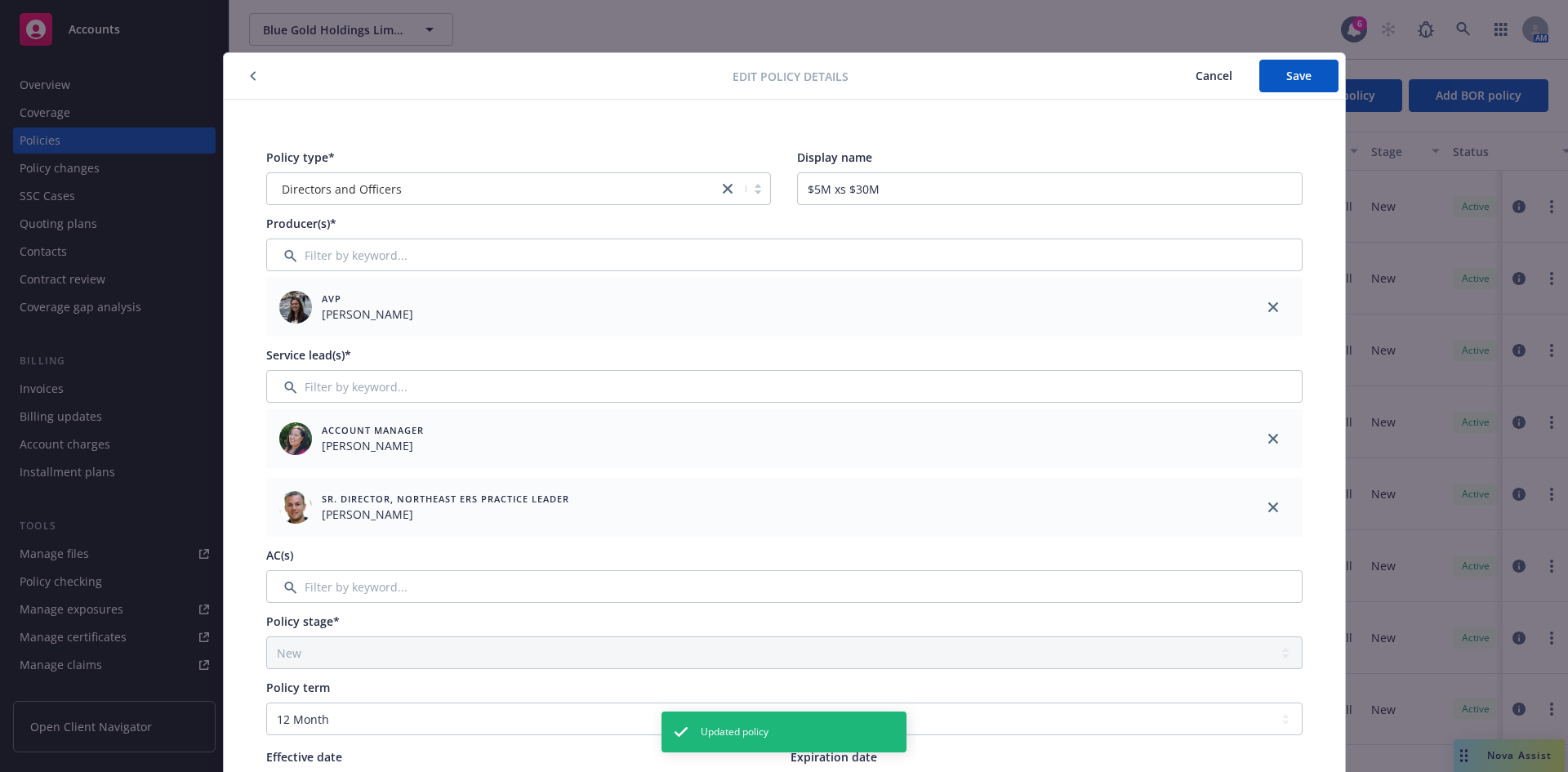
click at [1206, 81] on span "Cancel" at bounding box center [1214, 76] width 37 height 16
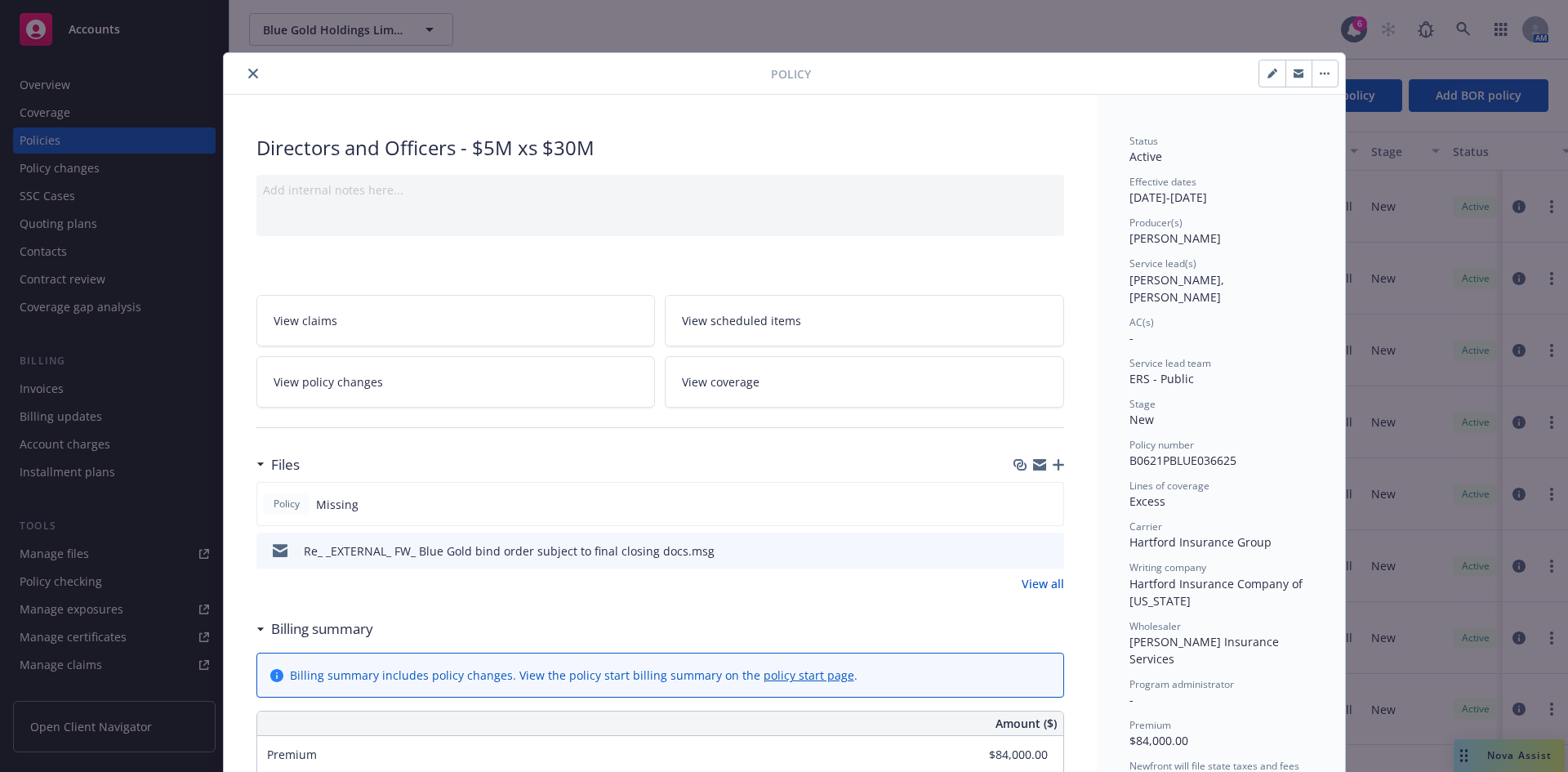
click at [248, 70] on icon "close" at bounding box center [253, 74] width 10 height 10
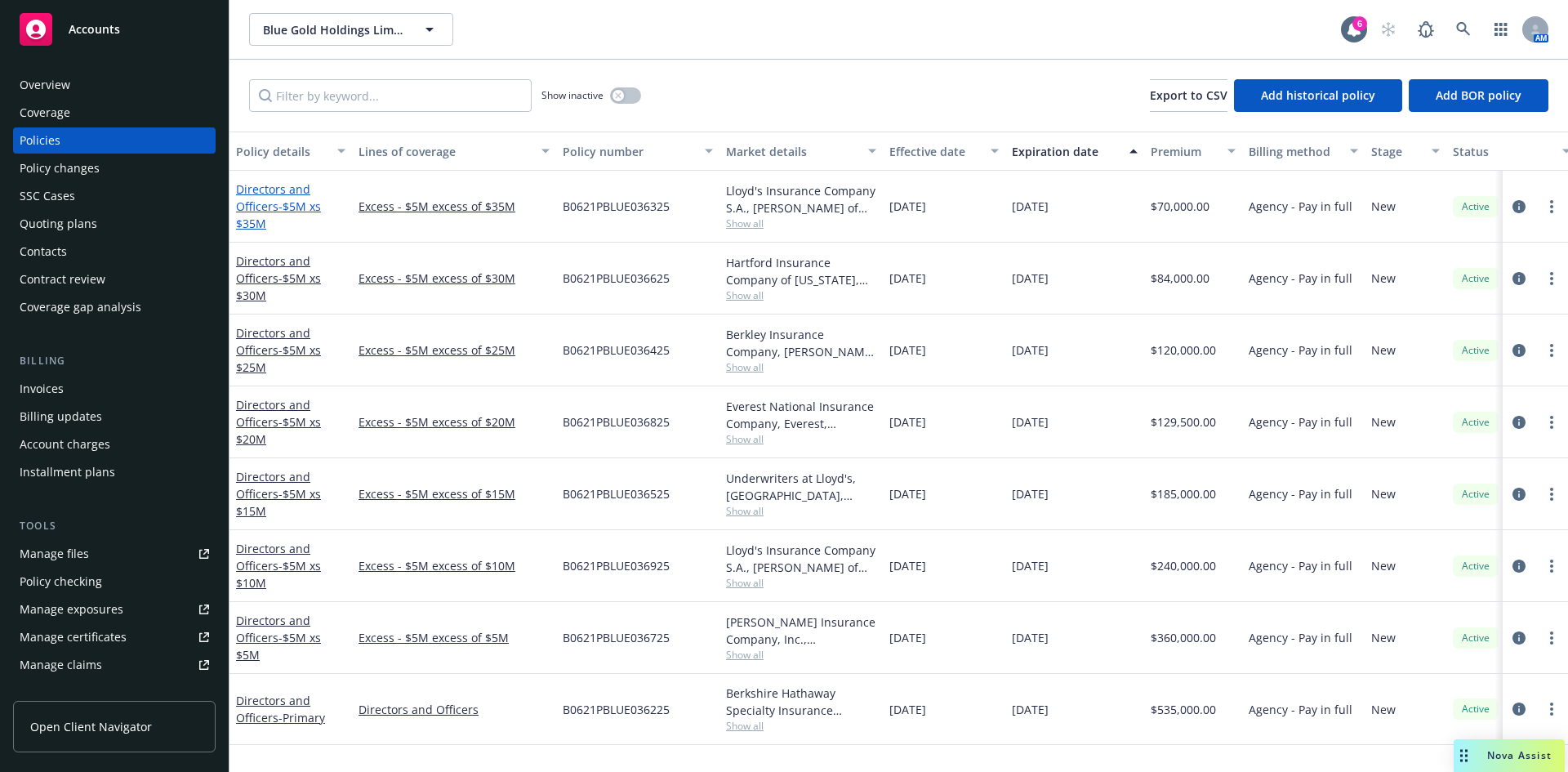
click at [290, 203] on span "- $5M xs $35M" at bounding box center [279, 214] width 85 height 32
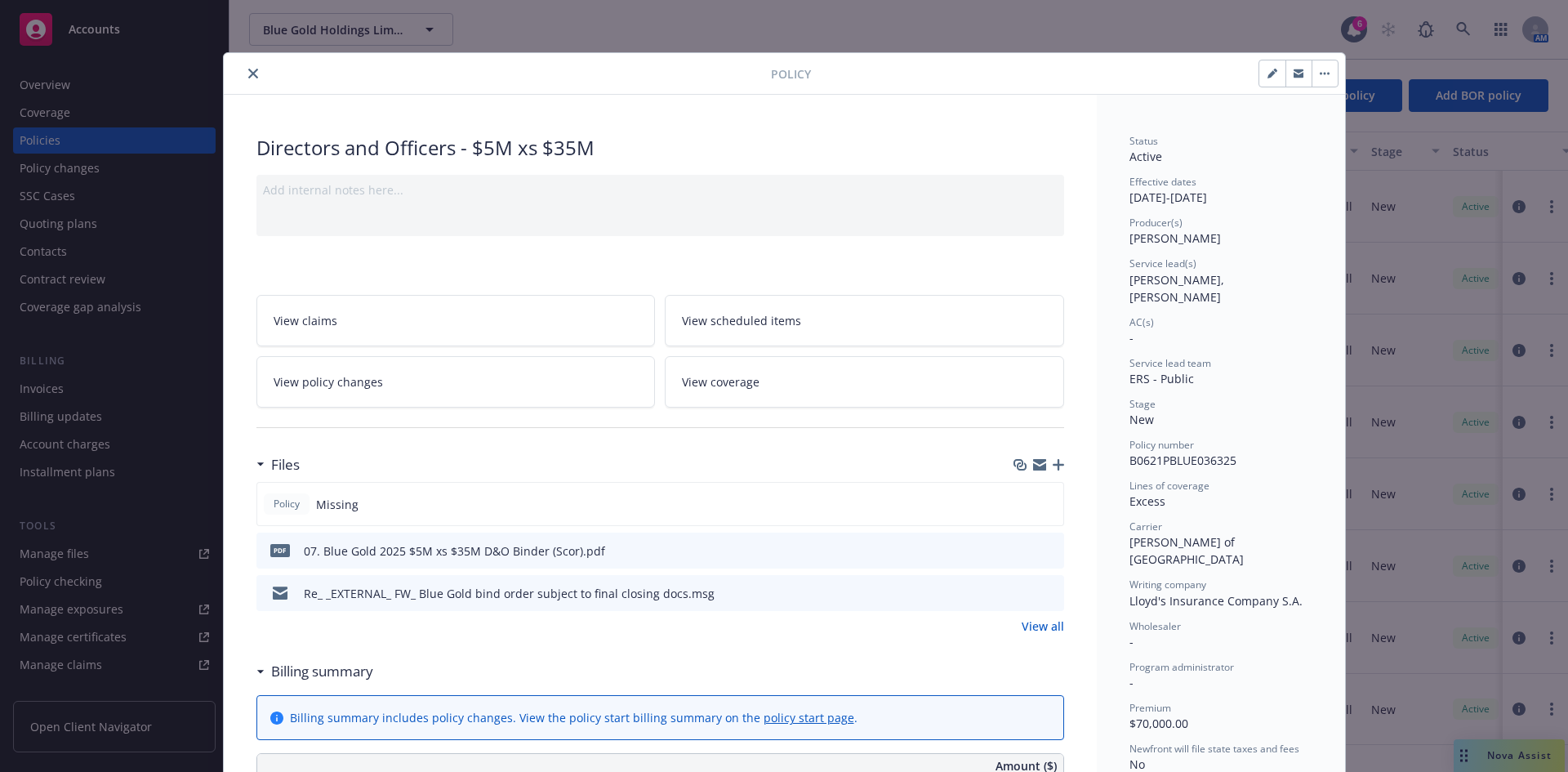
click at [1254, 66] on button "button" at bounding box center [1273, 74] width 27 height 27
select select "NEW"
select select "12"
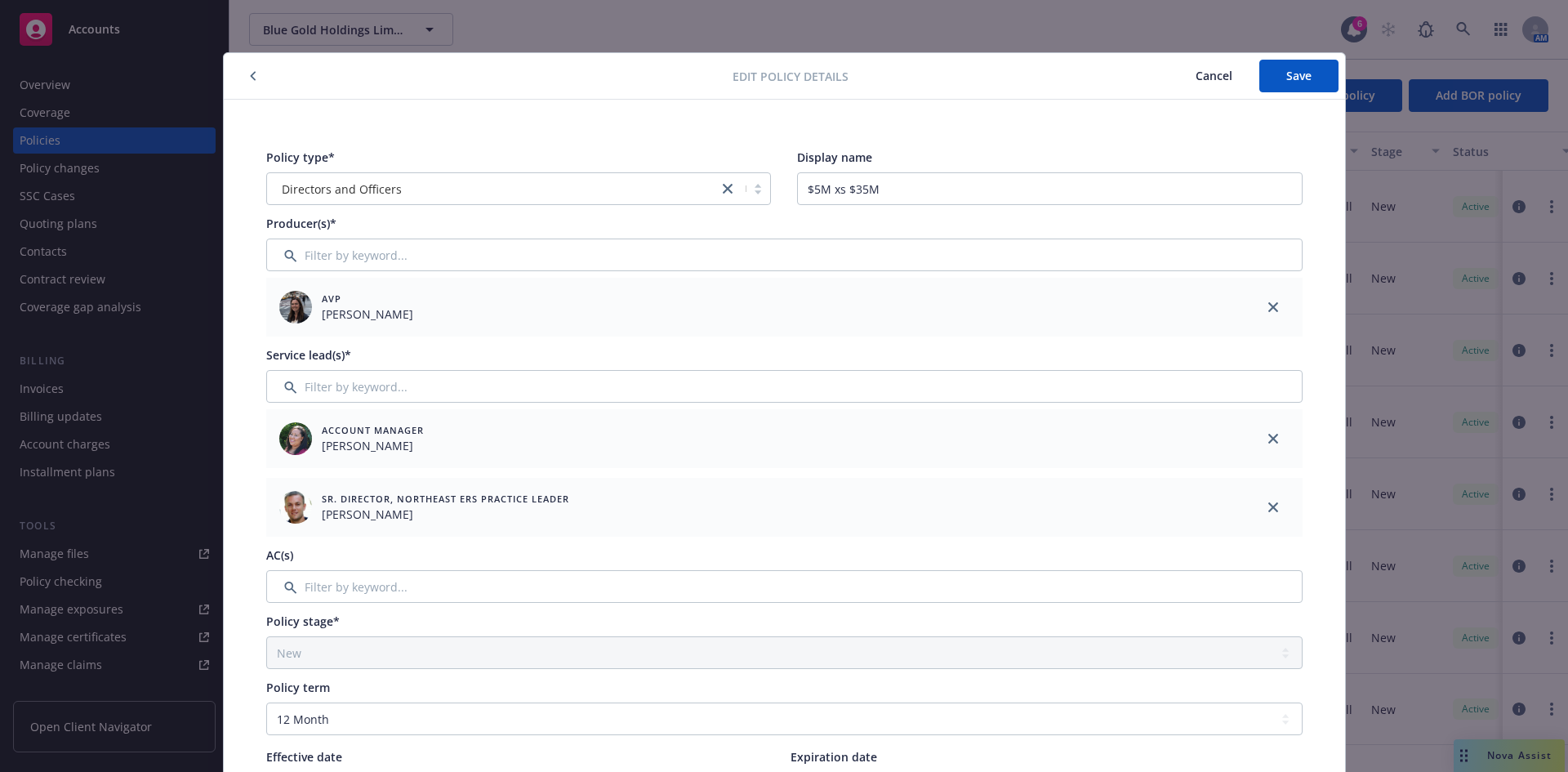
scroll to position [635, 0]
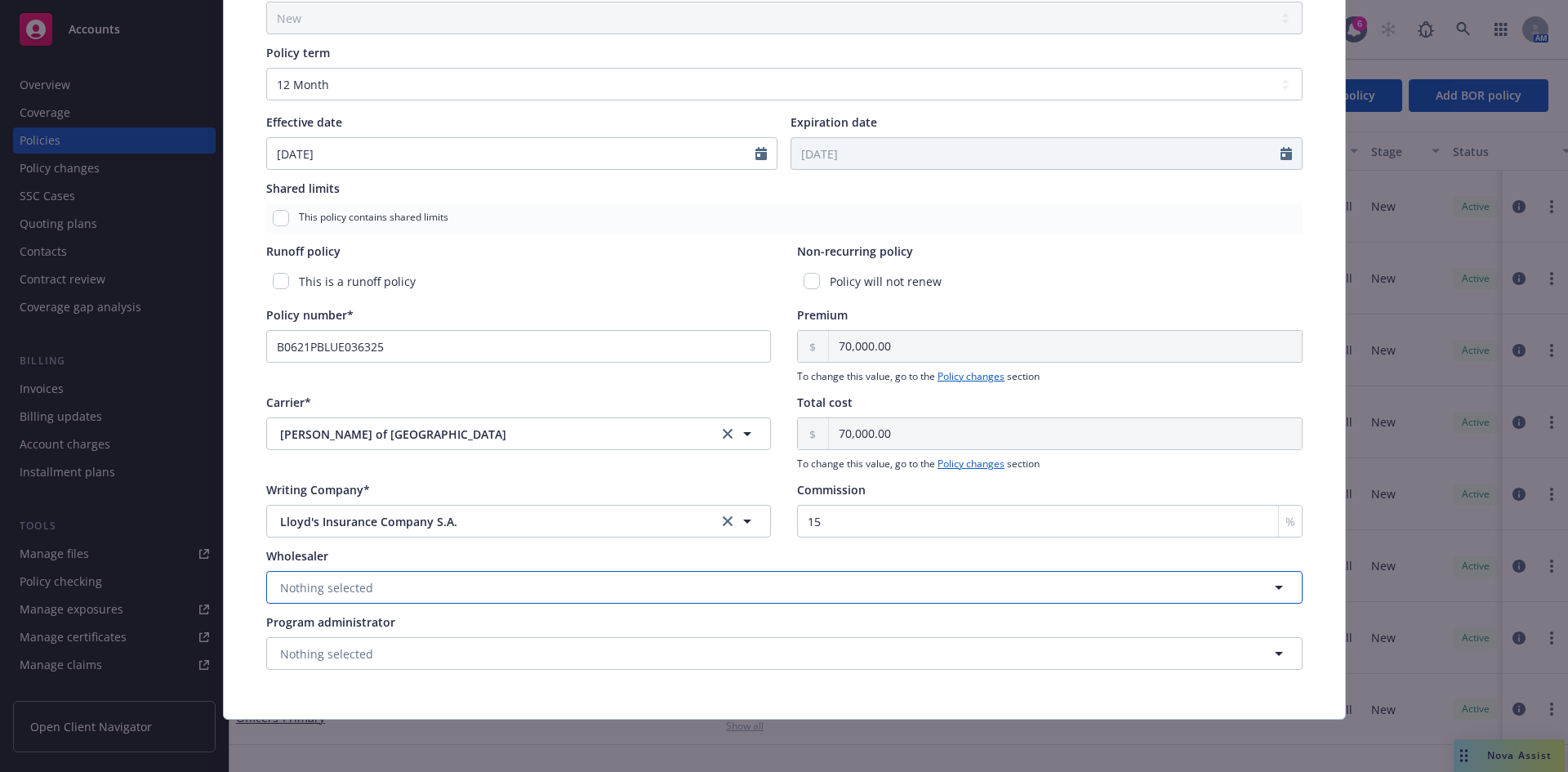
click at [335, 579] on span "Nothing selected" at bounding box center [327, 588] width 93 height 17
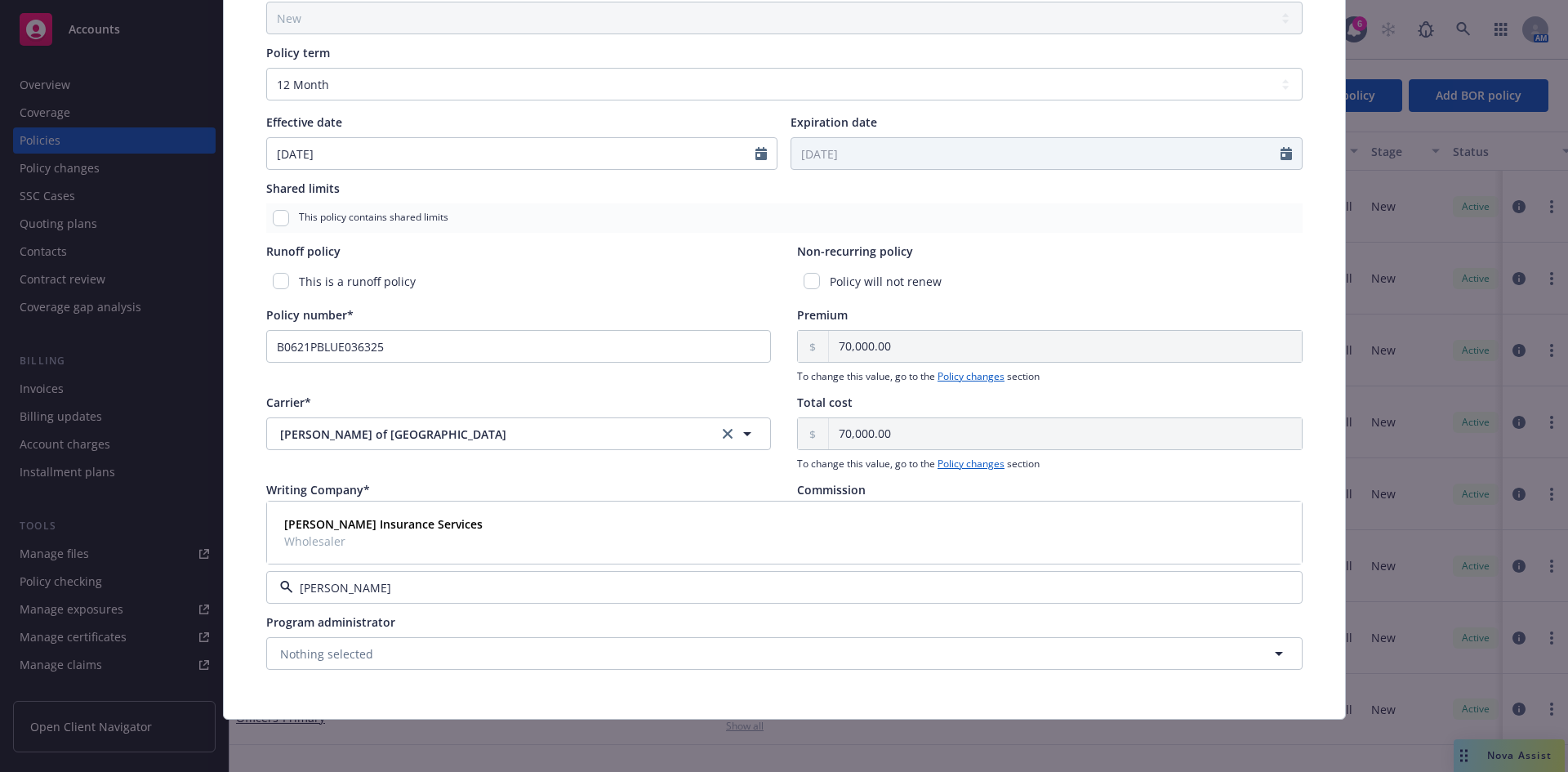
type input "miller"
click at [352, 534] on span "Wholesaler" at bounding box center [383, 541] width 198 height 17
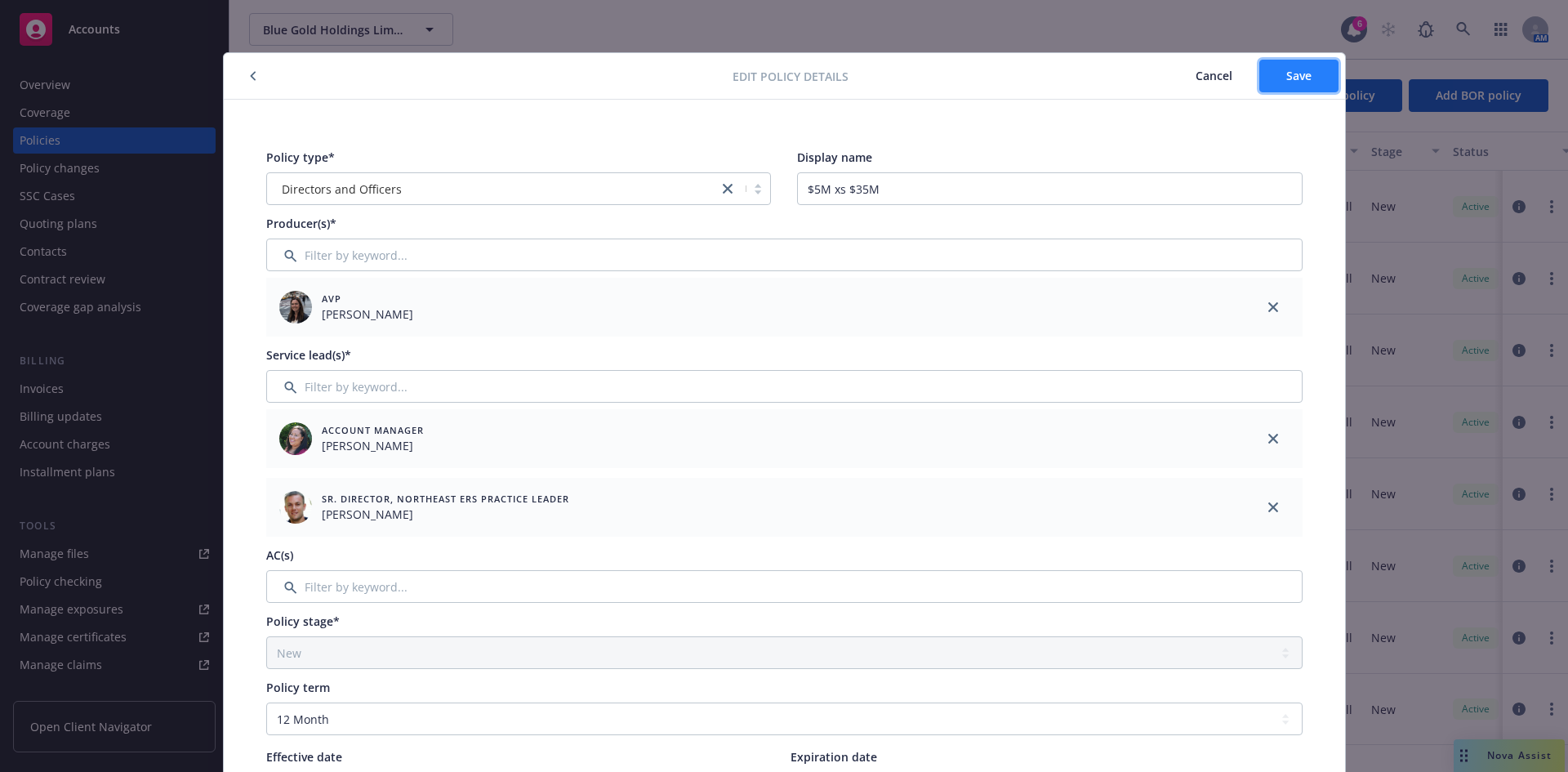
click at [1254, 90] on button "Save" at bounding box center [1298, 76] width 79 height 32
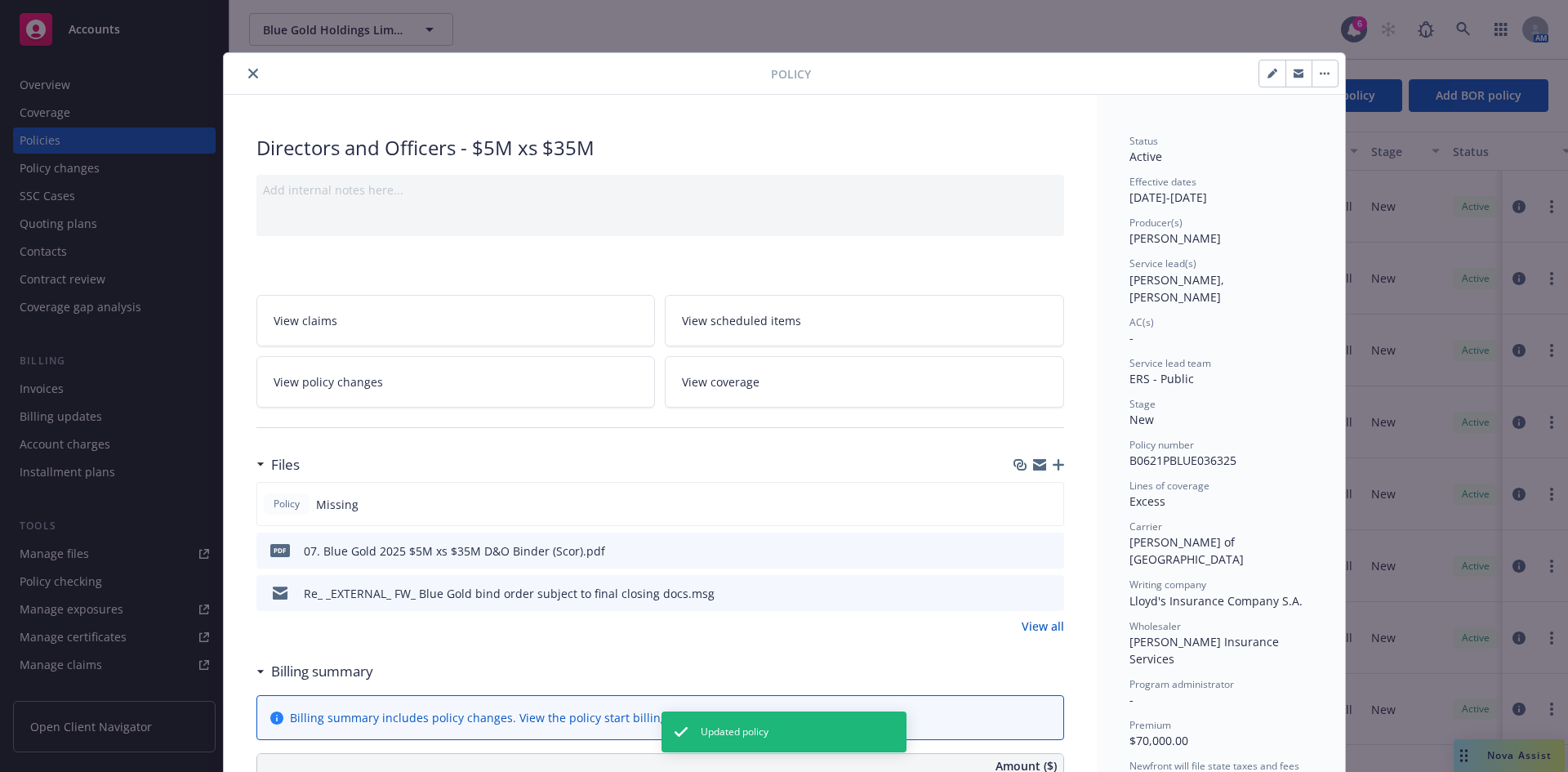
click at [248, 69] on icon "close" at bounding box center [253, 74] width 10 height 10
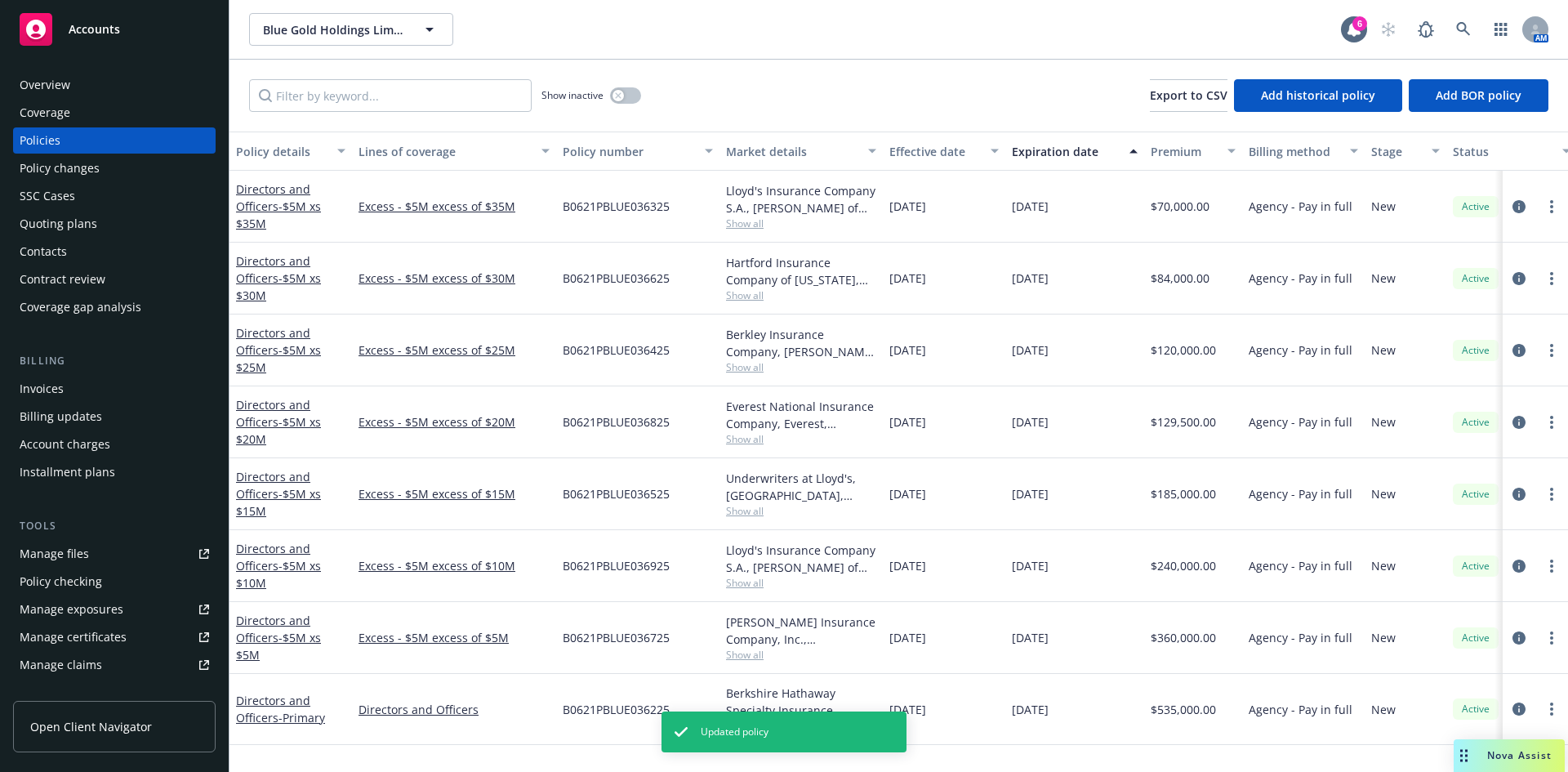
click at [266, 360] on div "Directors and Officers - $5M xs $25M" at bounding box center [291, 350] width 110 height 51
click at [272, 336] on link "Directors and Officers - $5M xs $25M" at bounding box center [279, 350] width 85 height 50
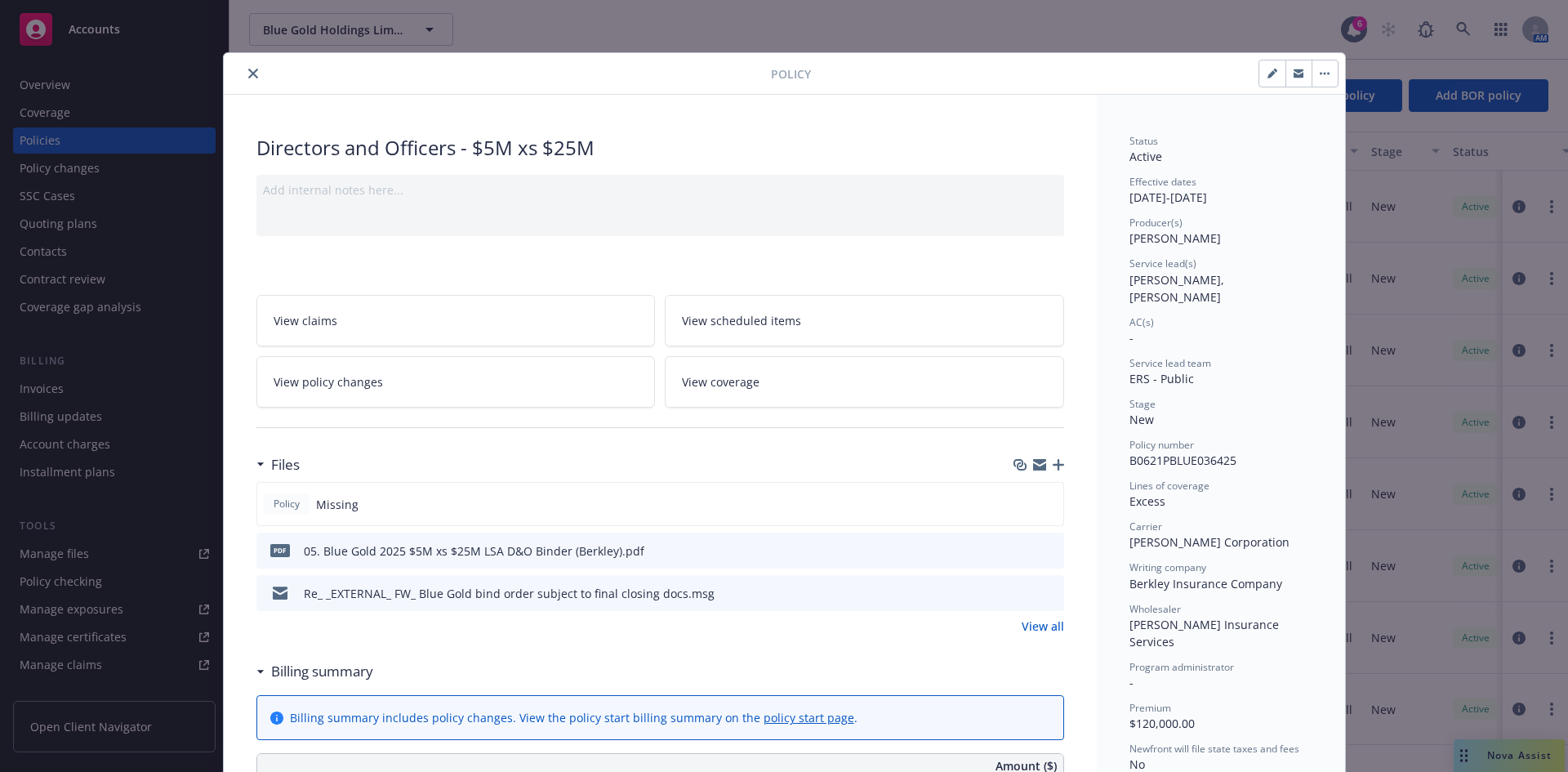
click at [252, 75] on button "close" at bounding box center [253, 74] width 20 height 20
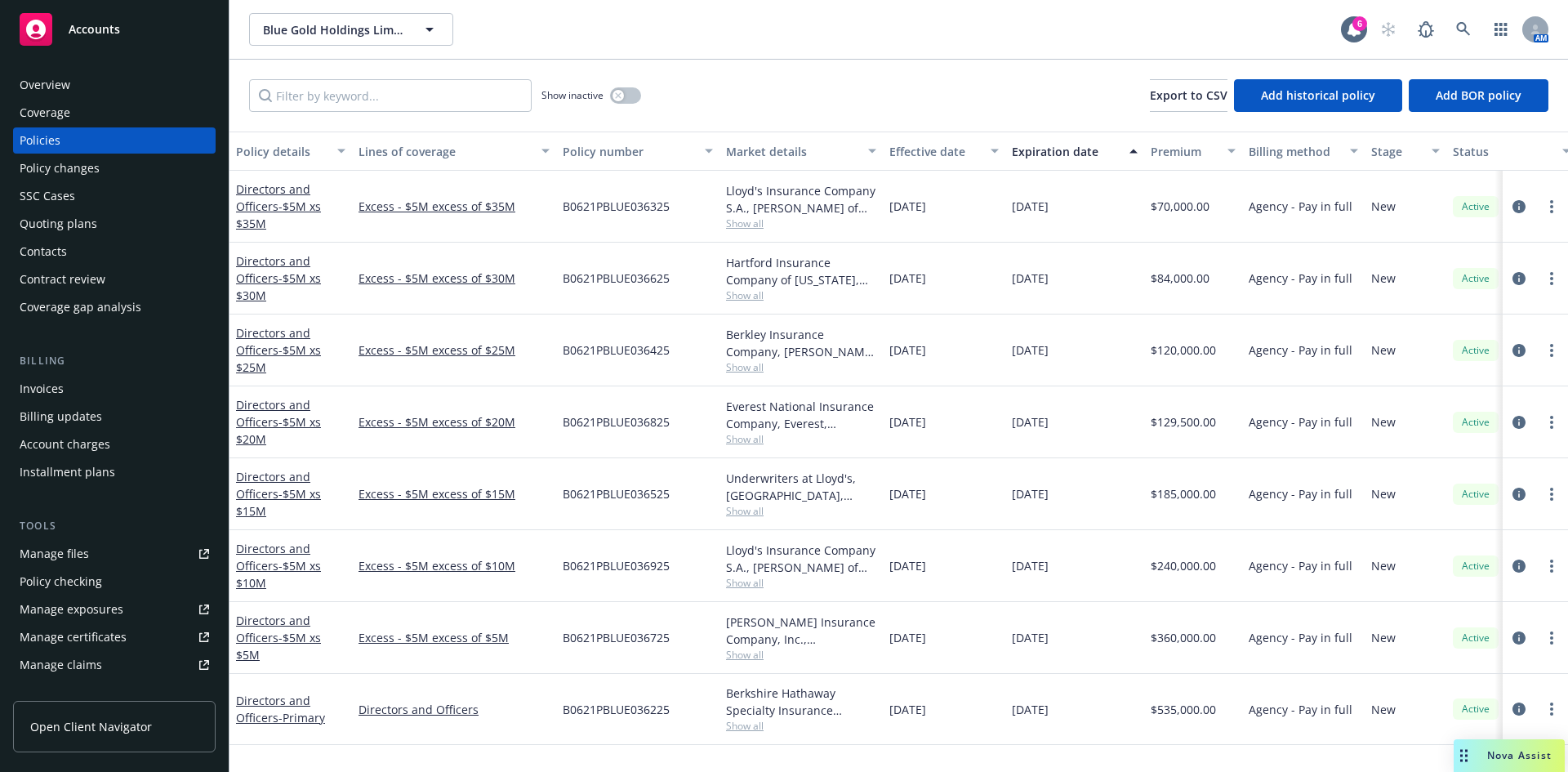
click at [42, 86] on div "Overview" at bounding box center [45, 86] width 51 height 27
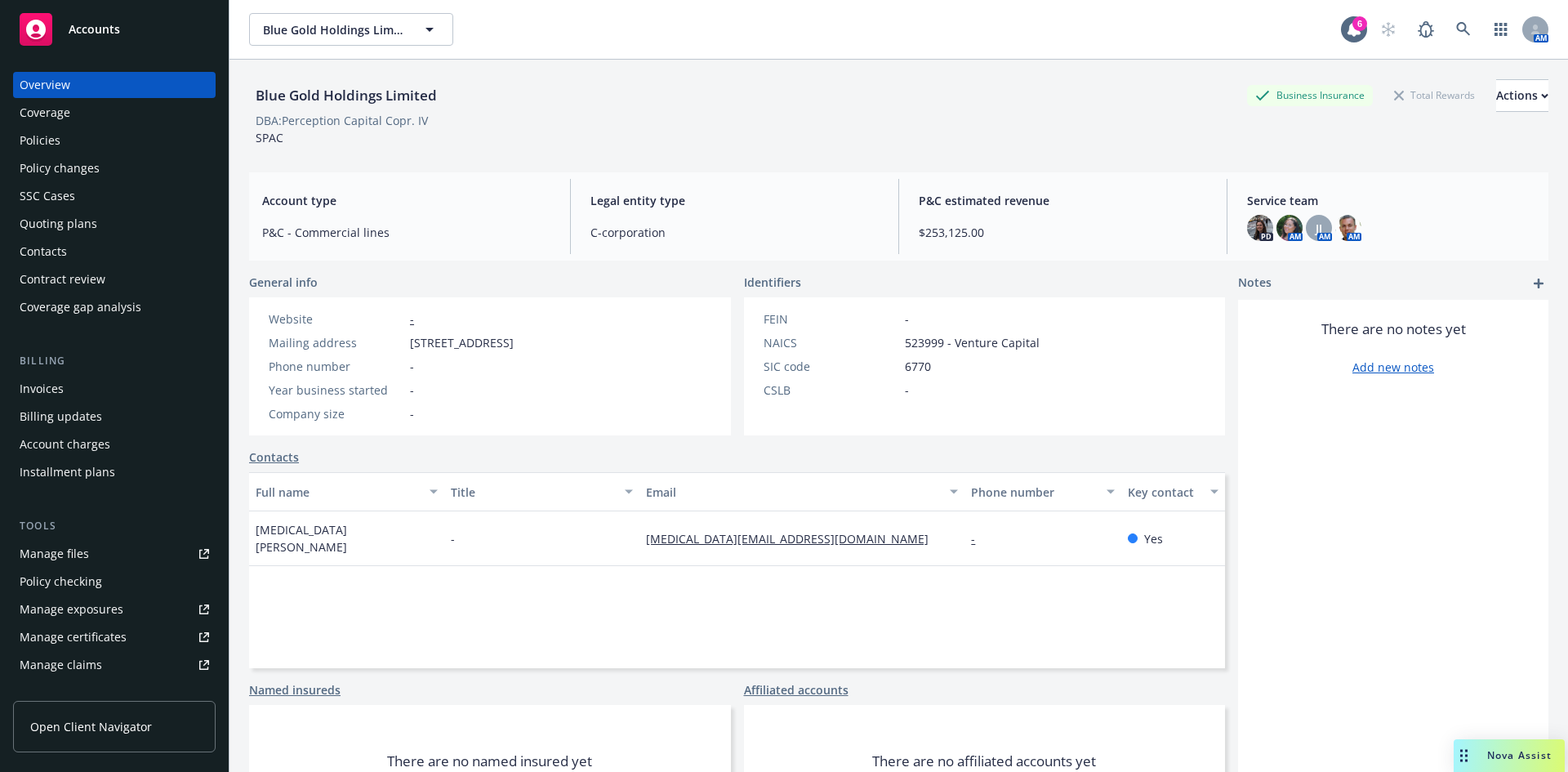
click at [352, 90] on div "Blue Gold Holdings Limited" at bounding box center [346, 95] width 194 height 22
copy div "Blue Gold Holdings Limited"
click at [41, 139] on div "Policies" at bounding box center [40, 141] width 41 height 27
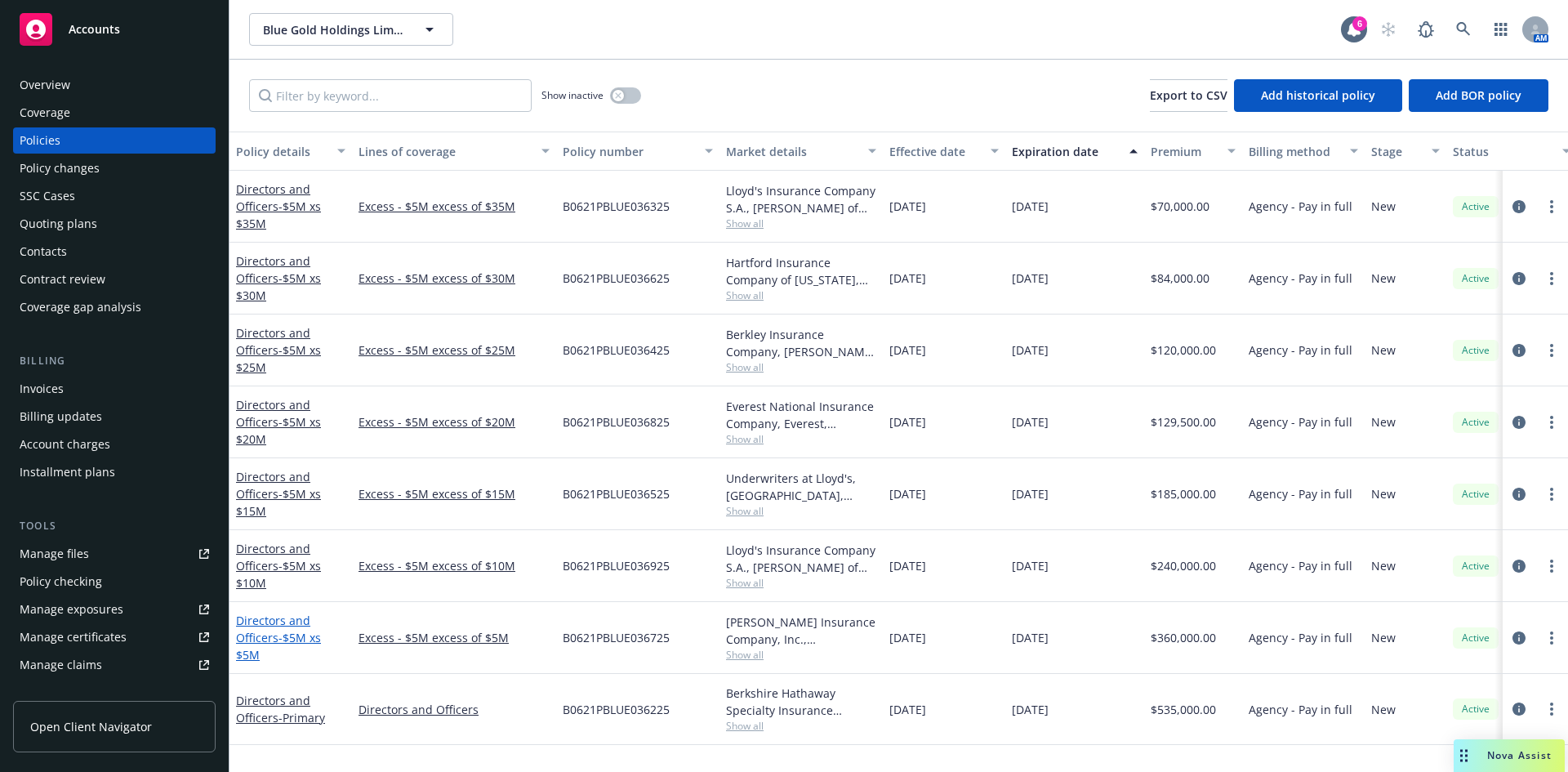
click at [266, 637] on link "Directors and Officers - $5M xs $5M" at bounding box center [279, 638] width 85 height 50
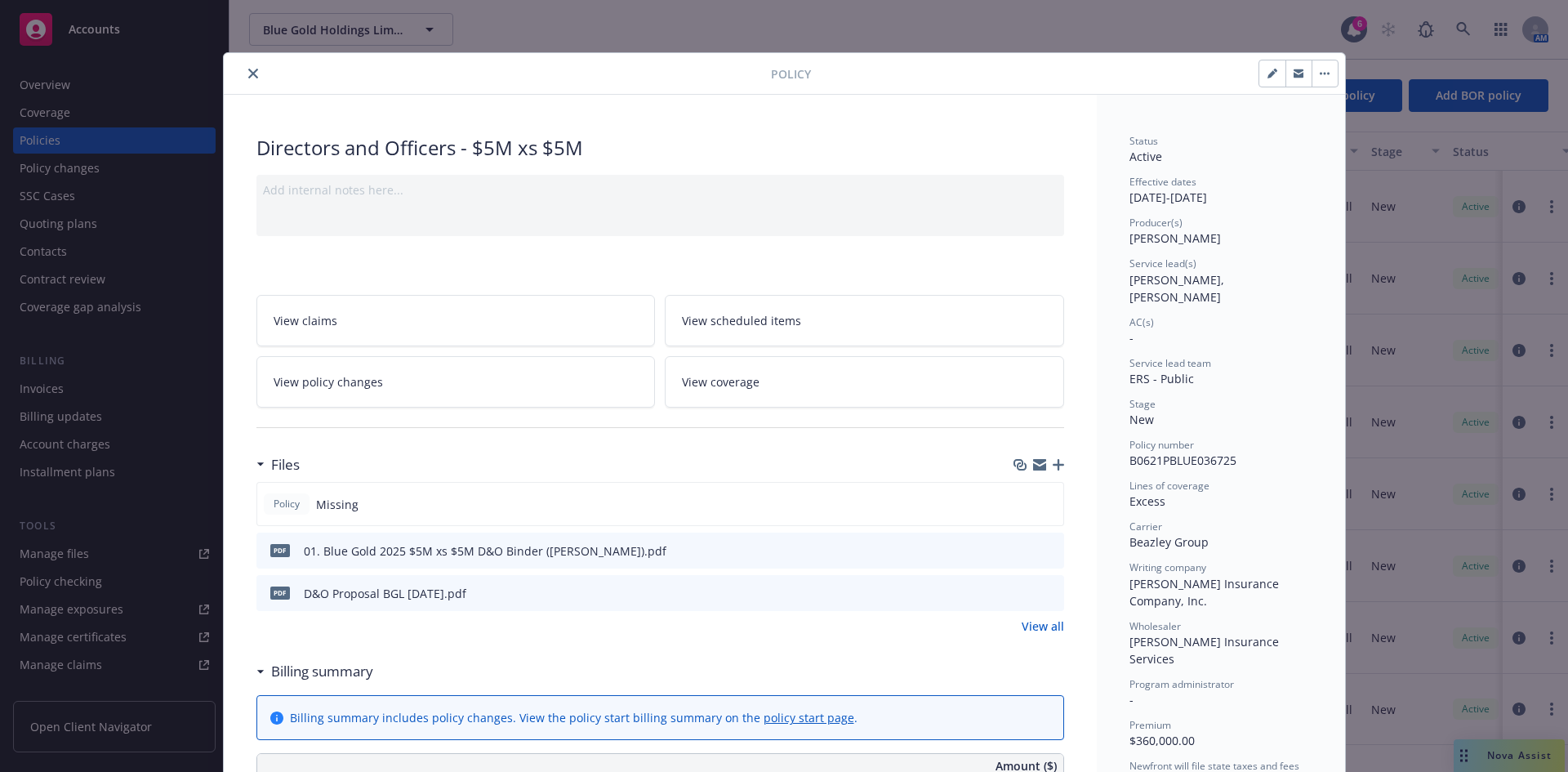
click at [248, 70] on icon "close" at bounding box center [253, 74] width 10 height 10
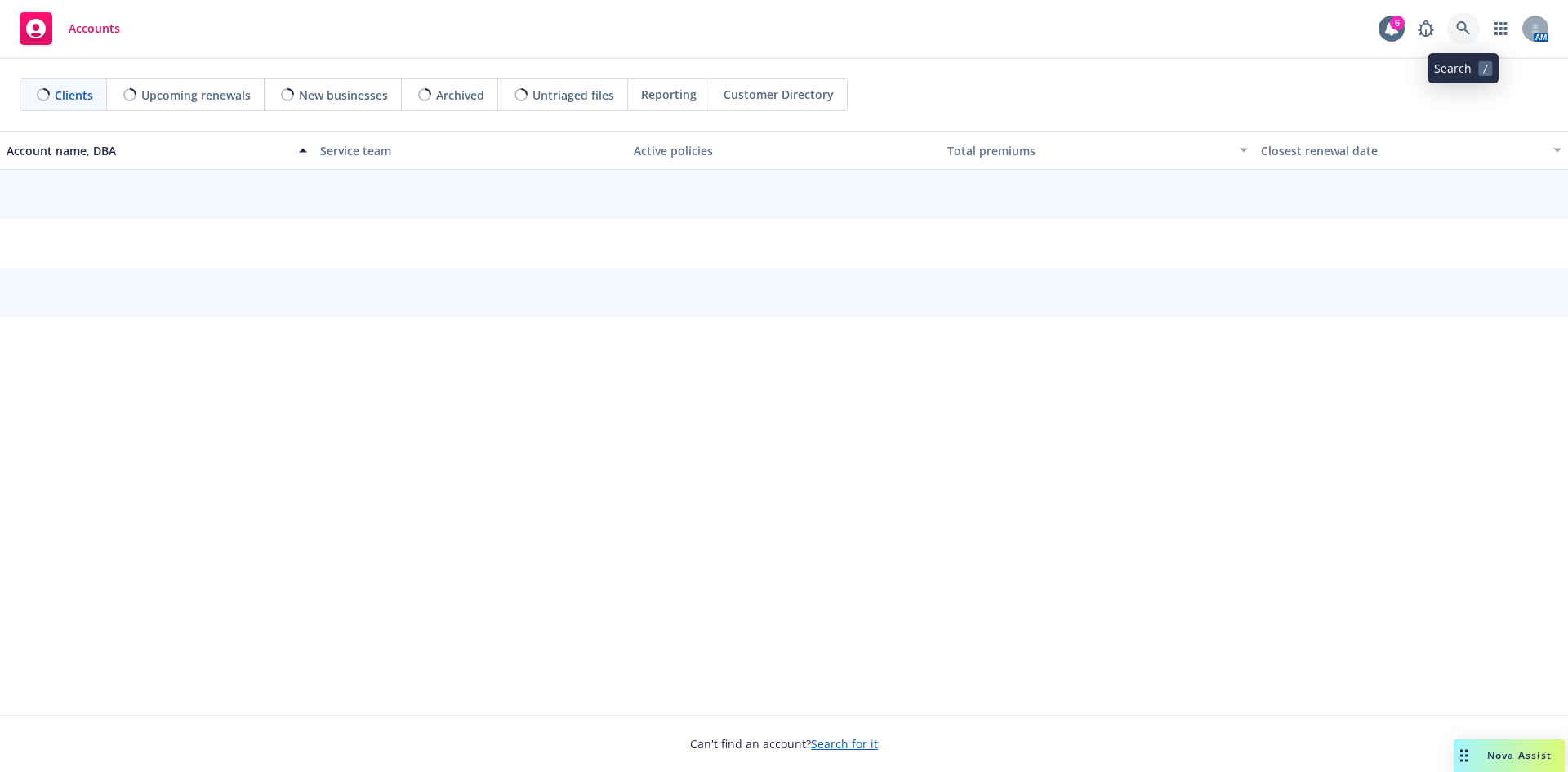
click at [1465, 22] on icon at bounding box center [1463, 29] width 15 height 15
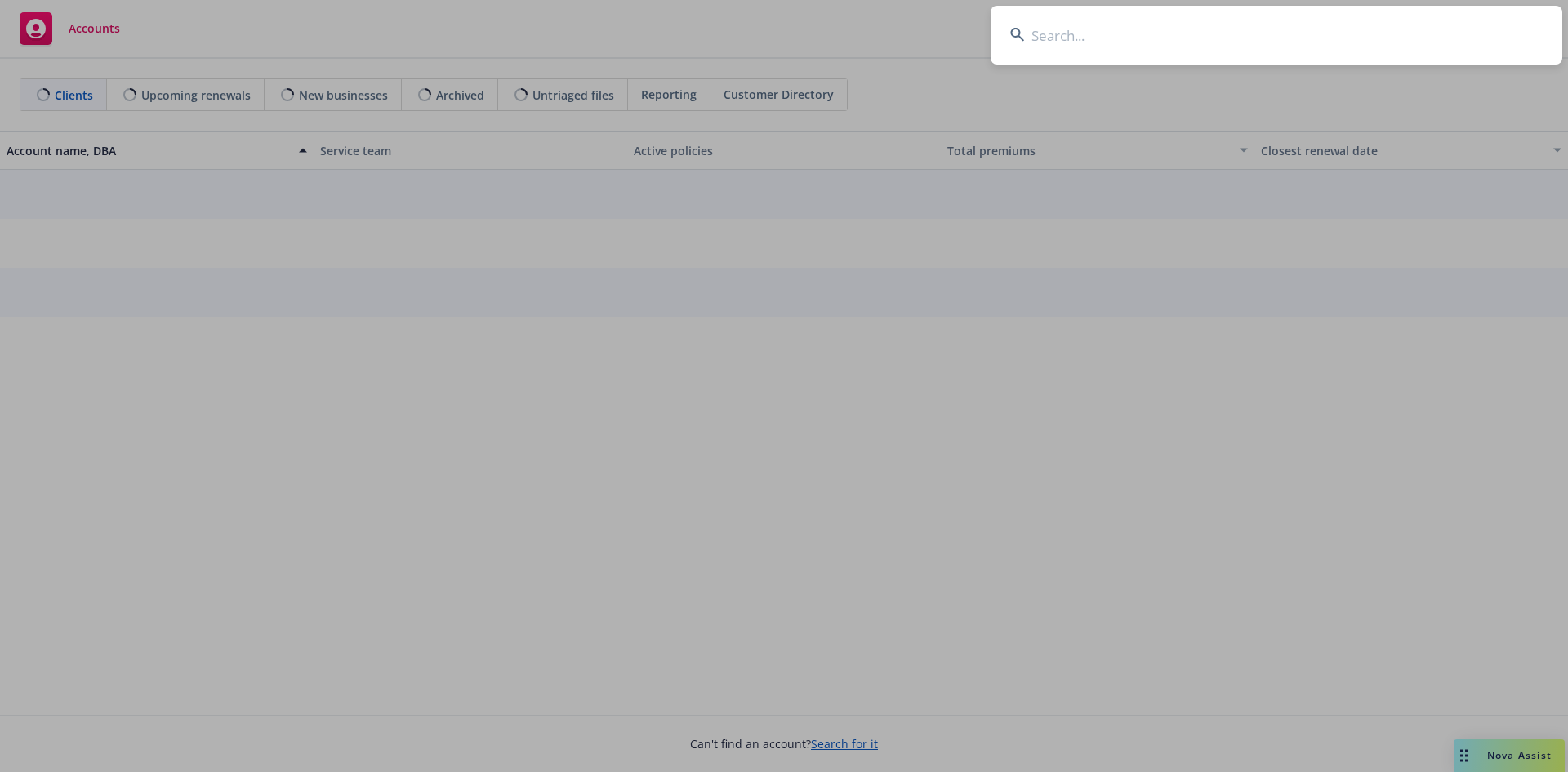
click at [1130, 33] on input at bounding box center [1276, 35] width 572 height 59
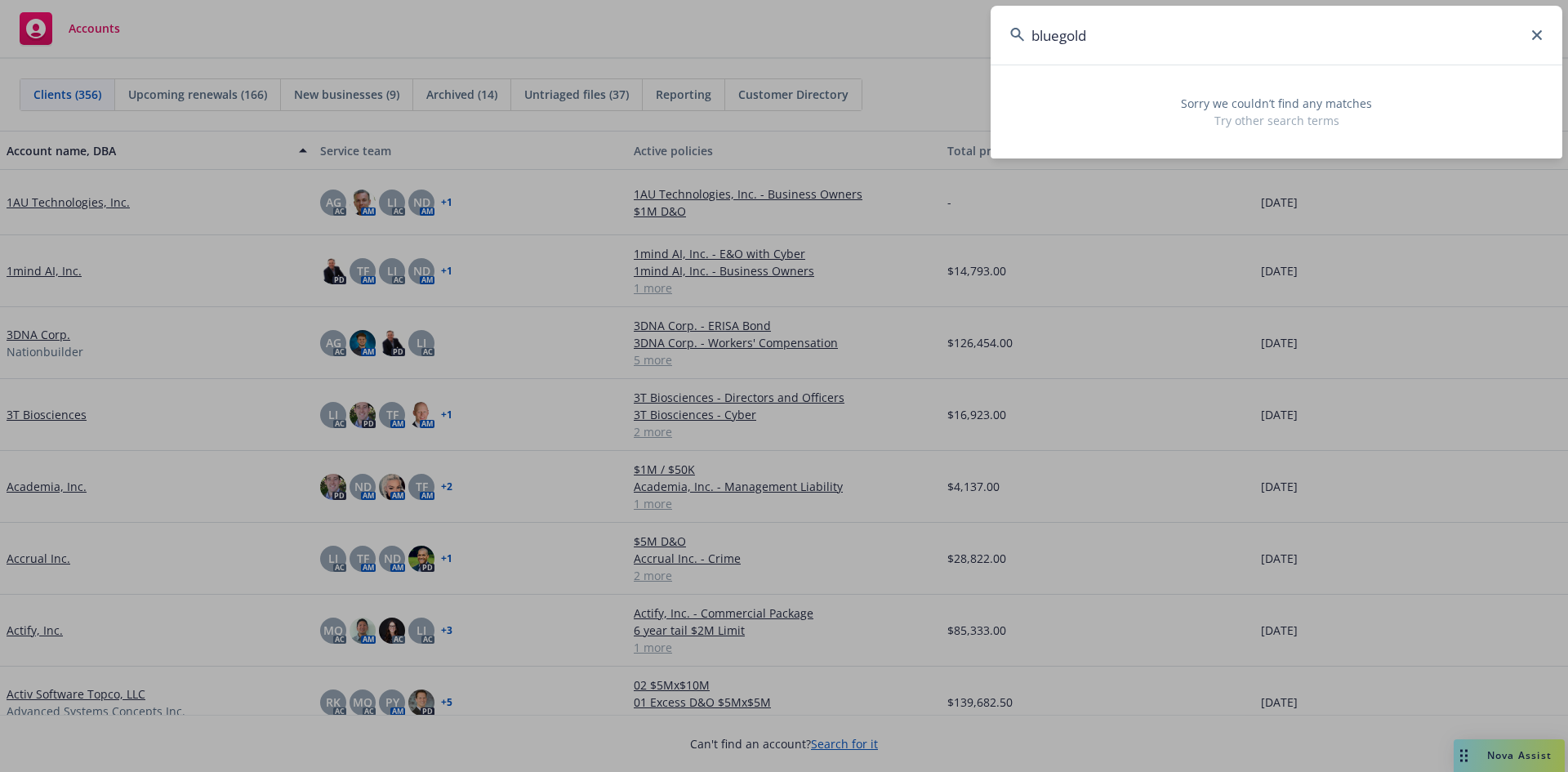
click at [1067, 35] on input "bluegold" at bounding box center [1276, 35] width 572 height 59
click at [1063, 35] on input "bluegold" at bounding box center [1276, 35] width 572 height 59
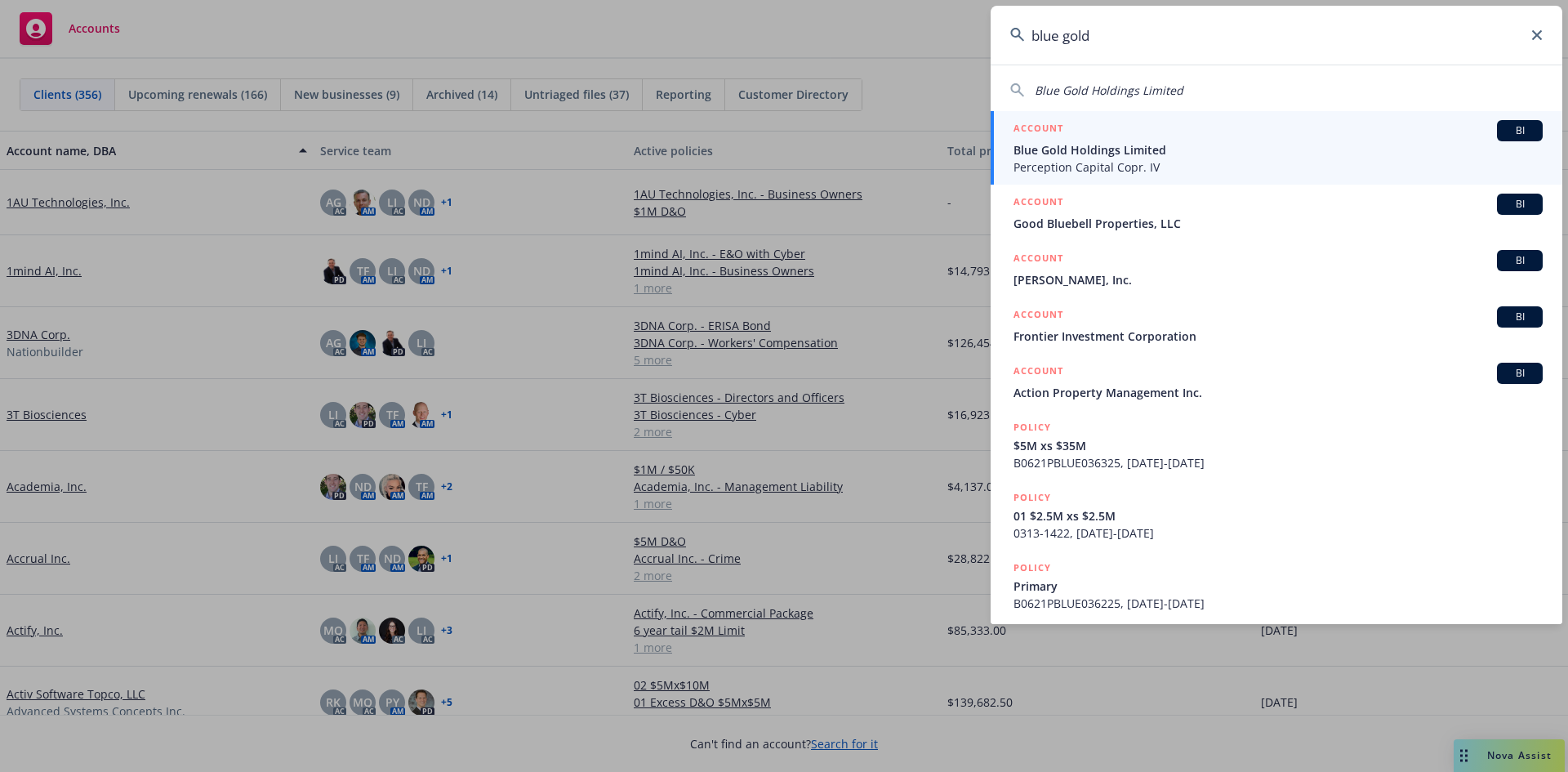
type input "blue gold"
click at [1082, 150] on span "Blue Gold Holdings Limited" at bounding box center [1278, 149] width 529 height 17
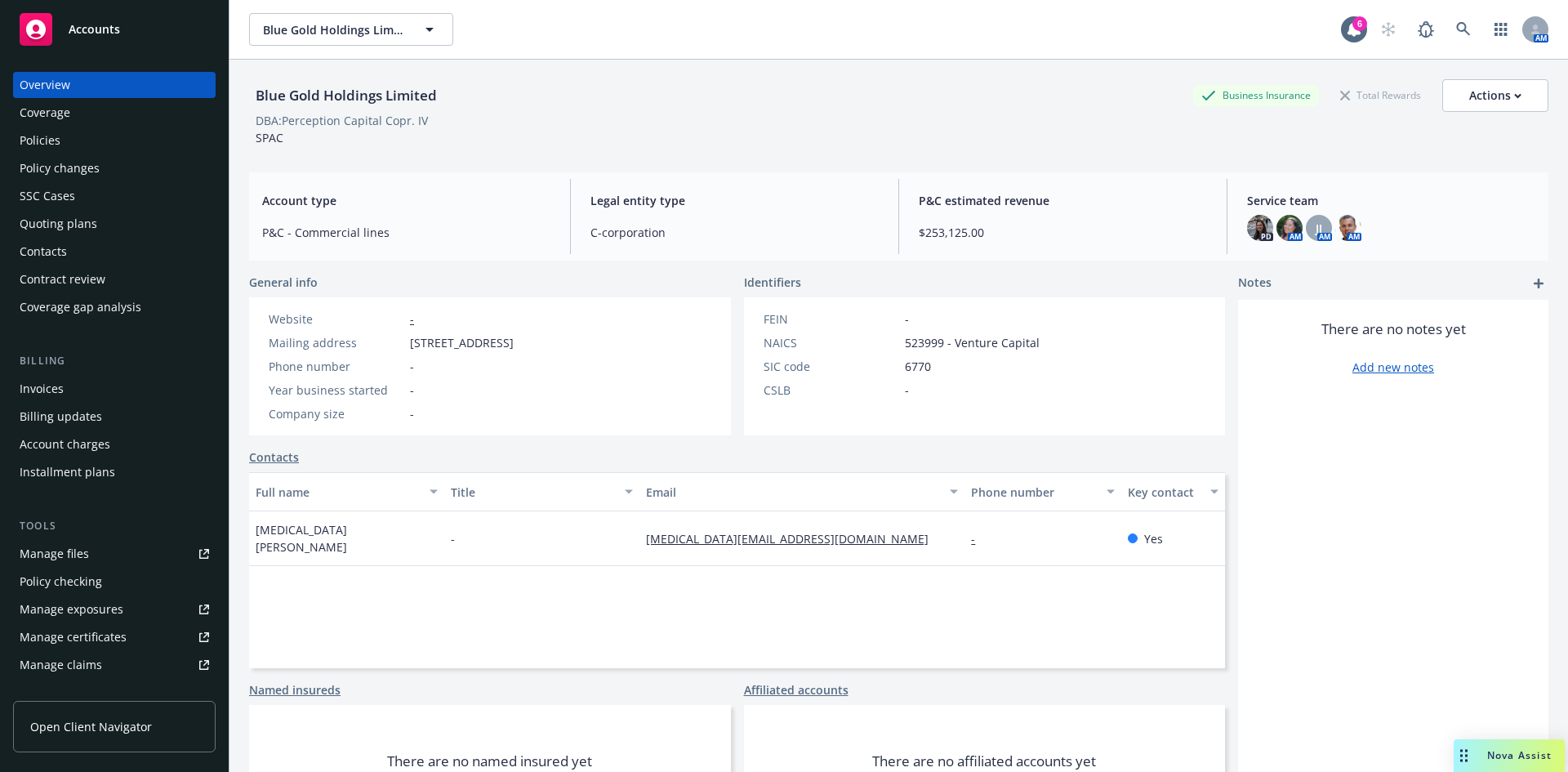
click at [60, 141] on div "Policies" at bounding box center [114, 141] width 189 height 27
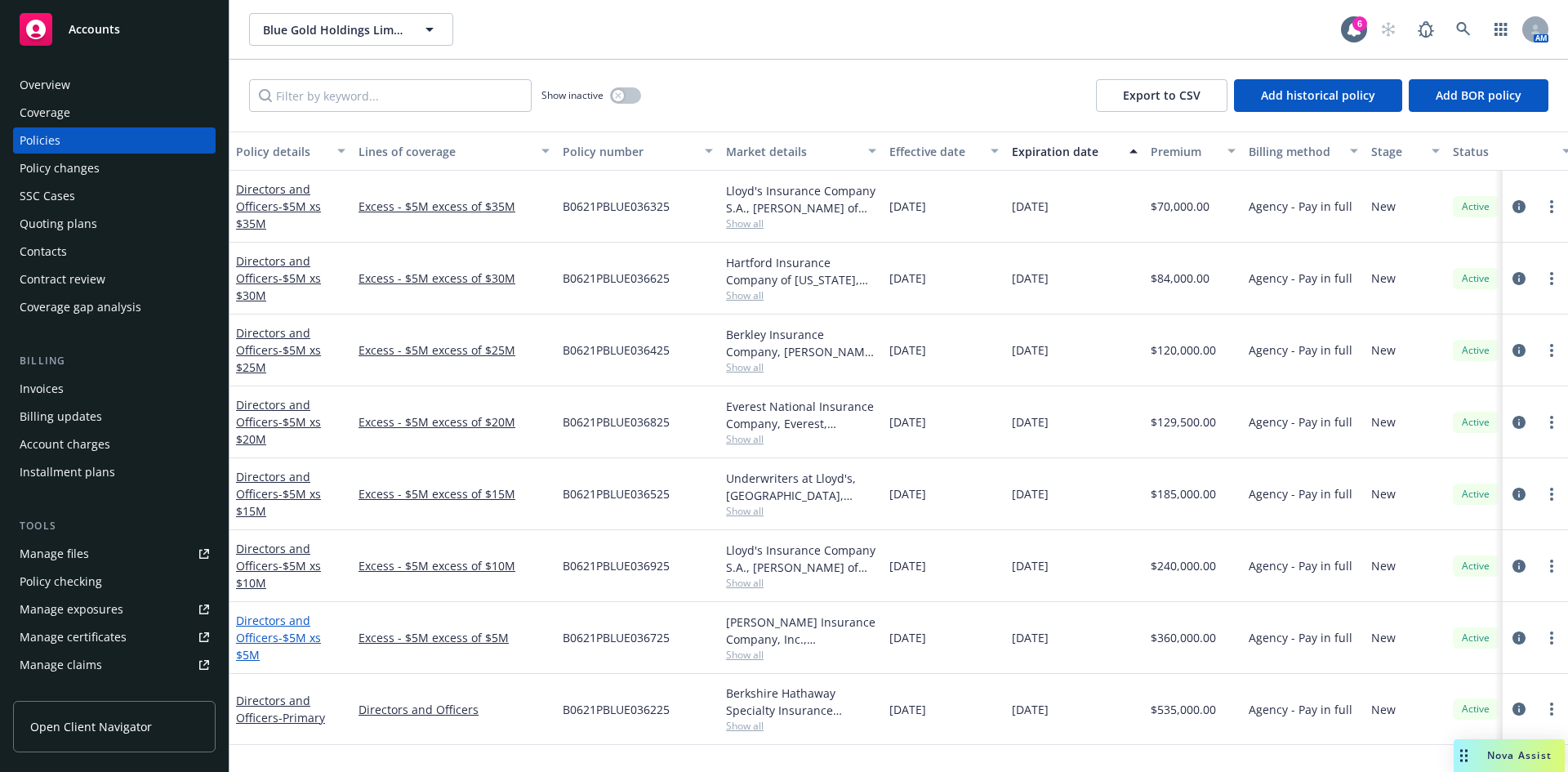
click at [284, 633] on span "- $5M xs $5M" at bounding box center [279, 646] width 85 height 32
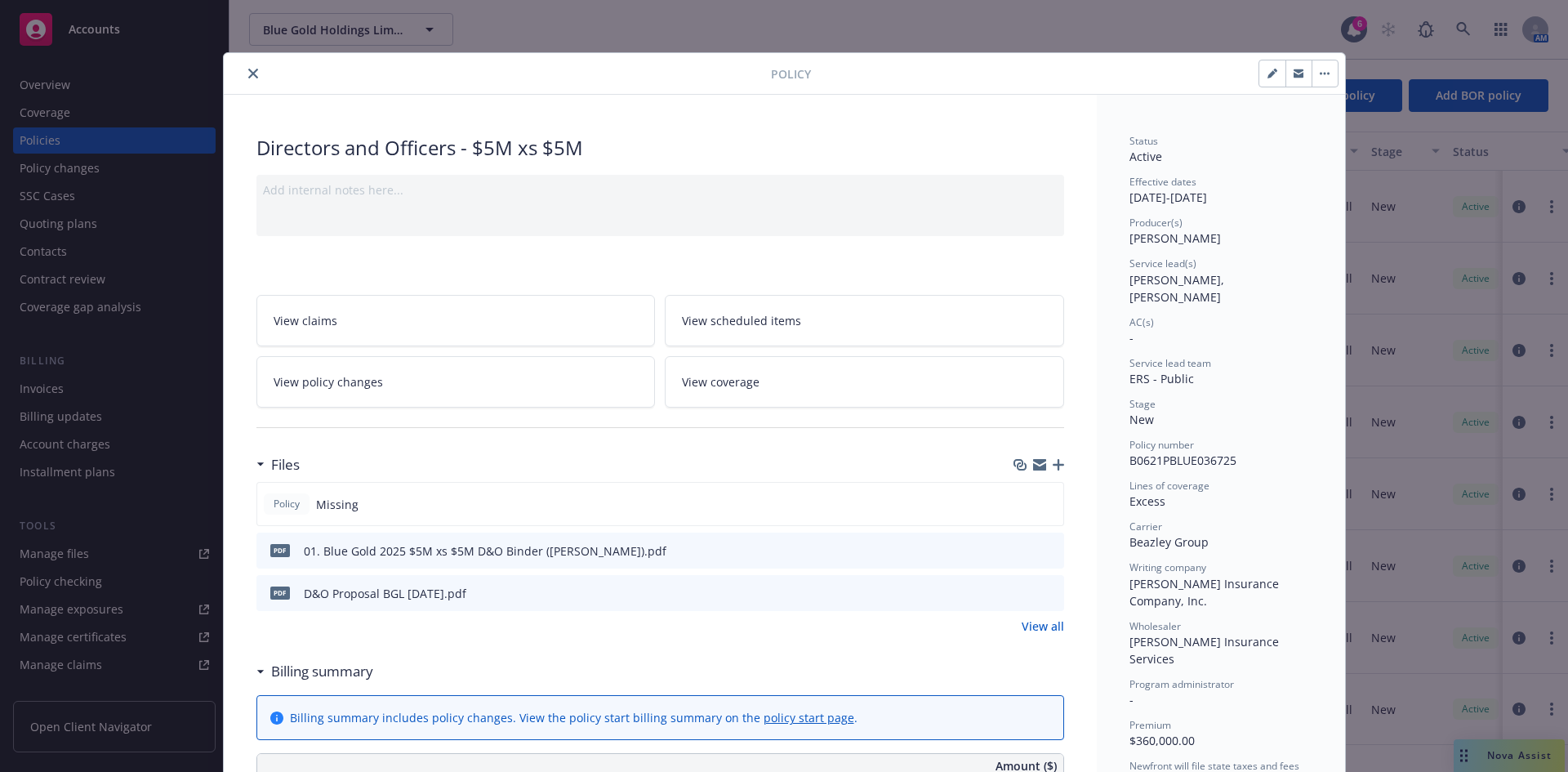
click at [248, 71] on icon "close" at bounding box center [253, 74] width 10 height 10
